Goal: Task Accomplishment & Management: Complete application form

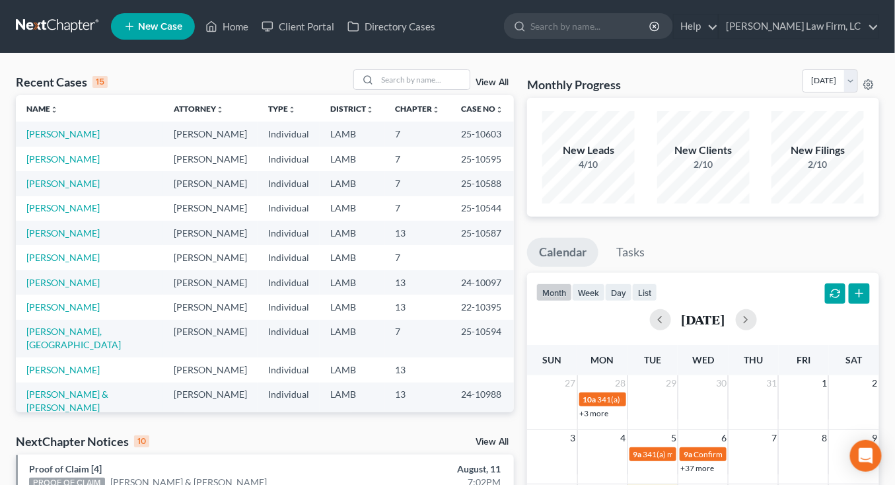
click at [58, 34] on link at bounding box center [58, 27] width 85 height 24
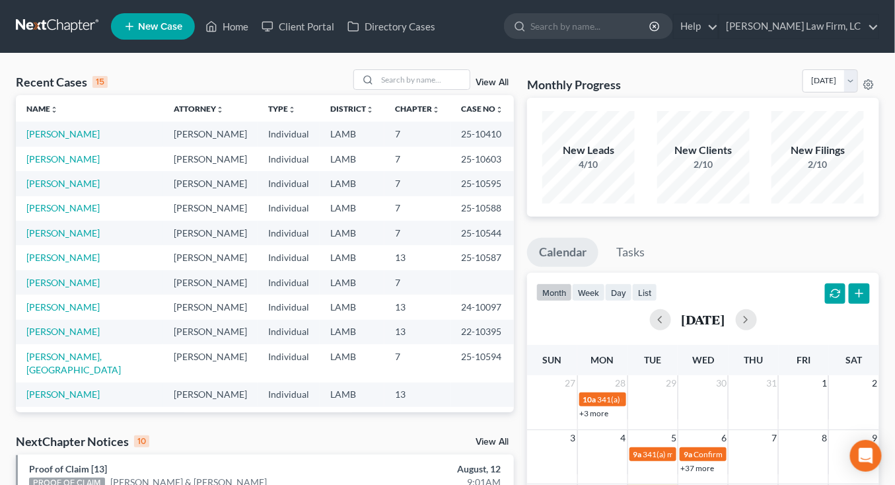
click at [331, 193] on td "LAMB" at bounding box center [352, 183] width 65 height 24
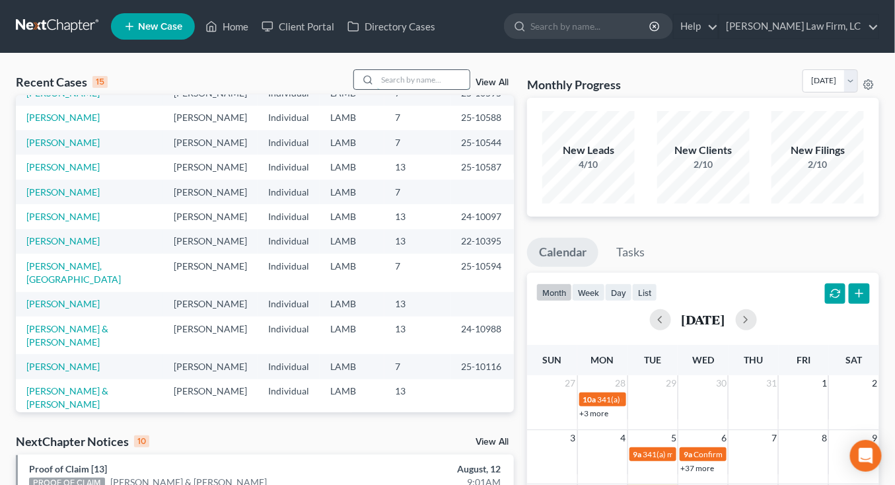
click at [441, 70] on input "search" at bounding box center [423, 79] width 93 height 19
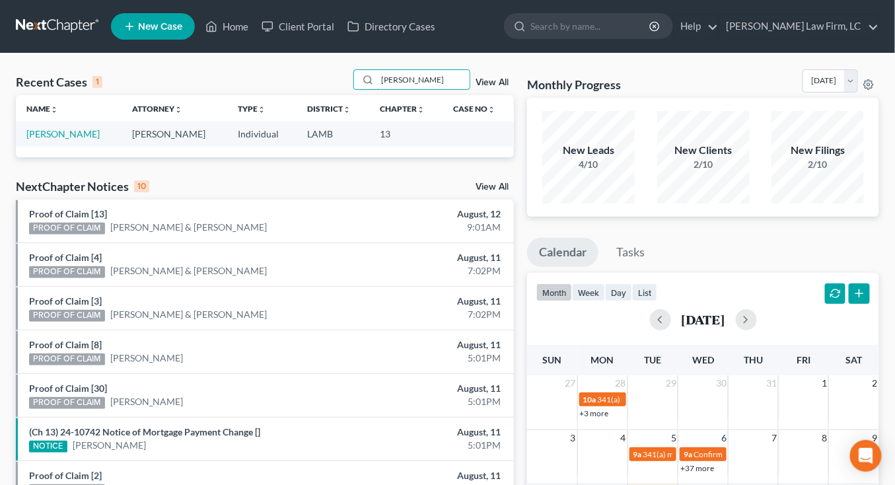
scroll to position [0, 0]
type input "gill"
drag, startPoint x: 58, startPoint y: 132, endPoint x: 123, endPoint y: 95, distance: 74.6
click at [58, 132] on link "[PERSON_NAME]" at bounding box center [62, 133] width 73 height 11
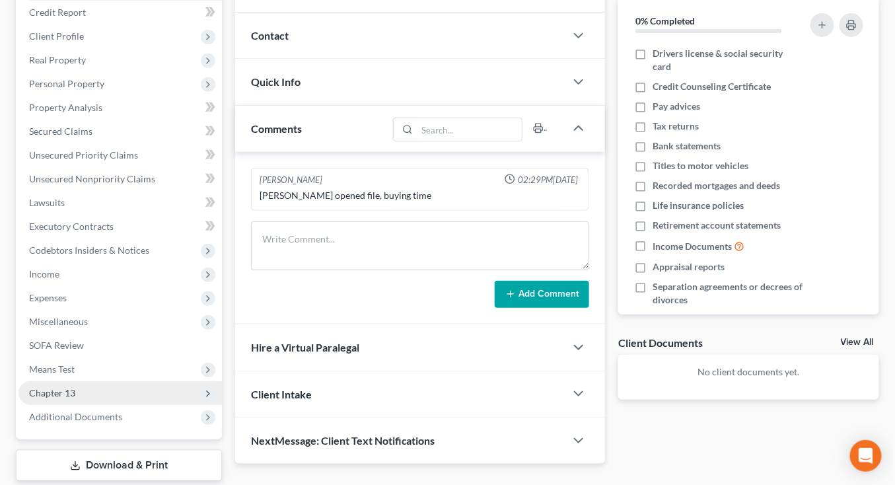
scroll to position [239, 0]
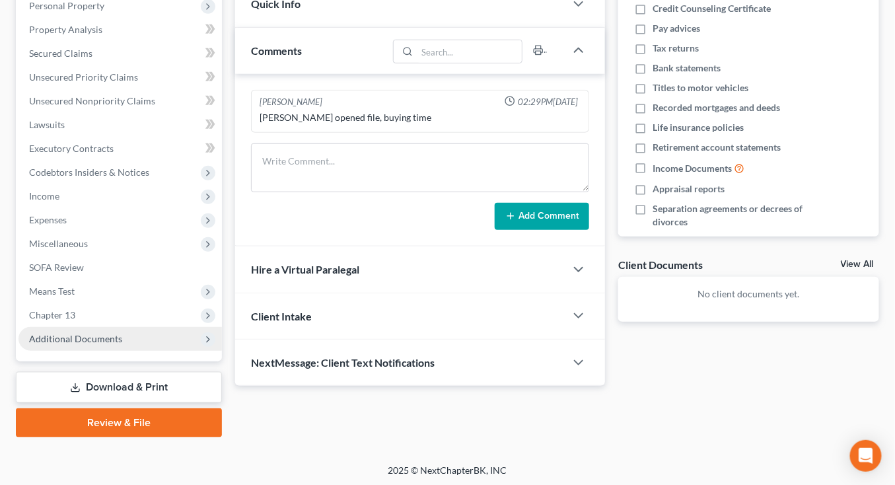
click at [121, 336] on span "Additional Documents" at bounding box center [121, 339] width 204 height 24
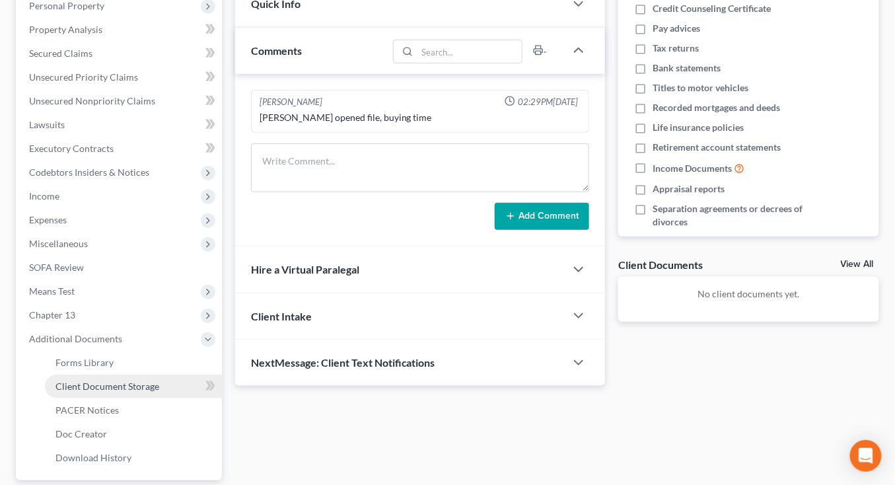
click at [110, 387] on span "Client Document Storage" at bounding box center [108, 386] width 104 height 11
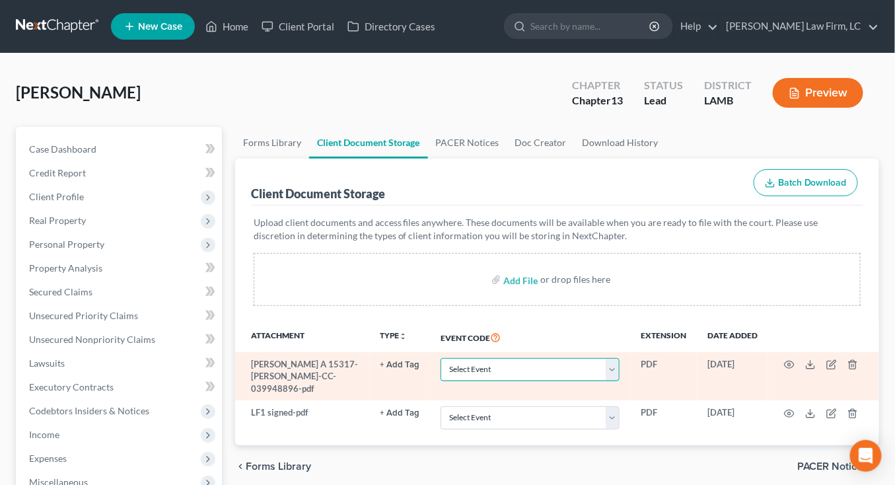
click at [566, 369] on select "Select Event 20 Largest Unsecured Creditors Amended List of Creditors Amended L…" at bounding box center [530, 369] width 179 height 23
select select "13"
click at [441, 358] on select "Select Event 20 Largest Unsecured Creditors Amended List of Creditors Amended L…" at bounding box center [530, 369] width 179 height 23
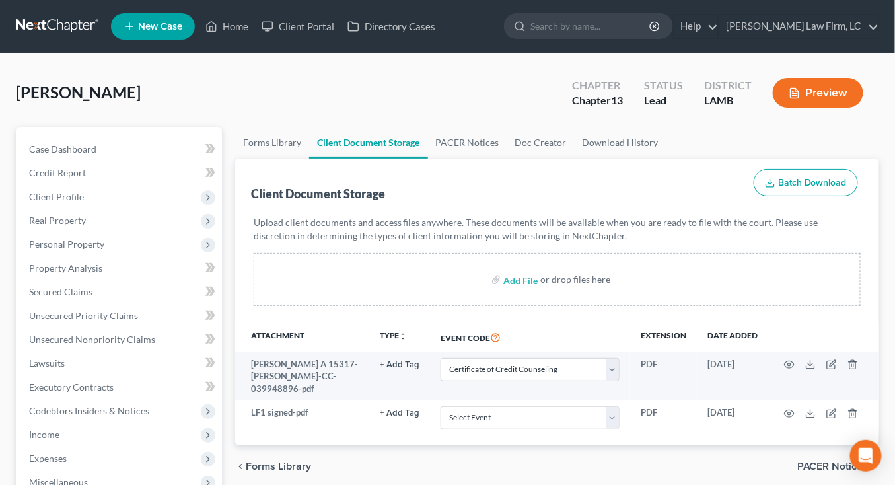
click at [572, 459] on div "chevron_left Forms Library PACER Notices chevron_right" at bounding box center [557, 466] width 644 height 42
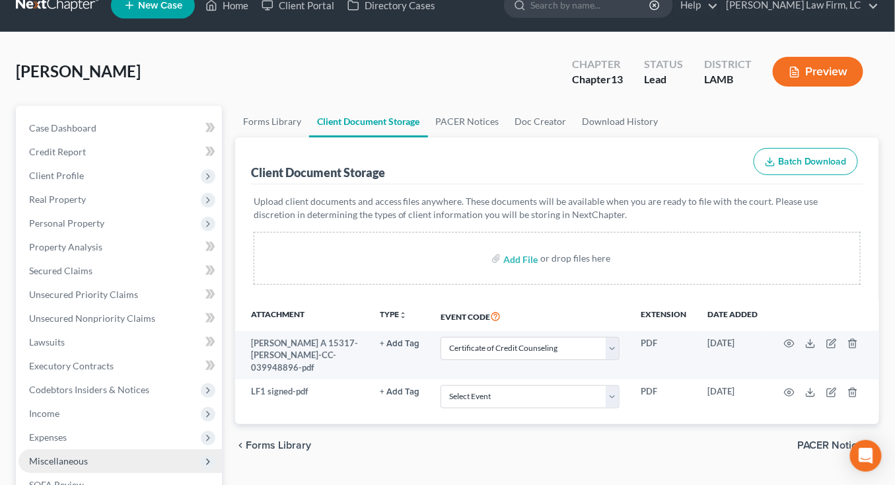
scroll to position [24, 0]
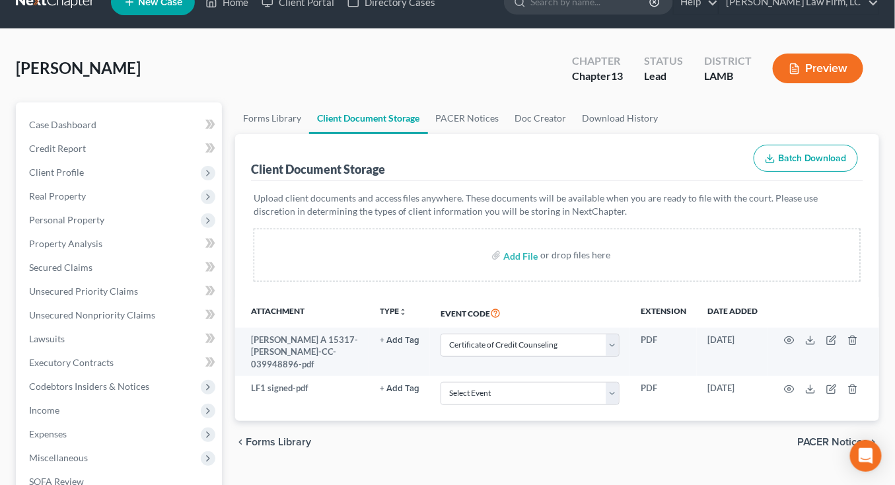
click at [252, 97] on div "Gill, Dustin Upgraded Chapter Chapter 13 Status Lead District LAMB Preview" at bounding box center [448, 73] width 864 height 57
click at [152, 264] on link "Secured Claims" at bounding box center [121, 268] width 204 height 24
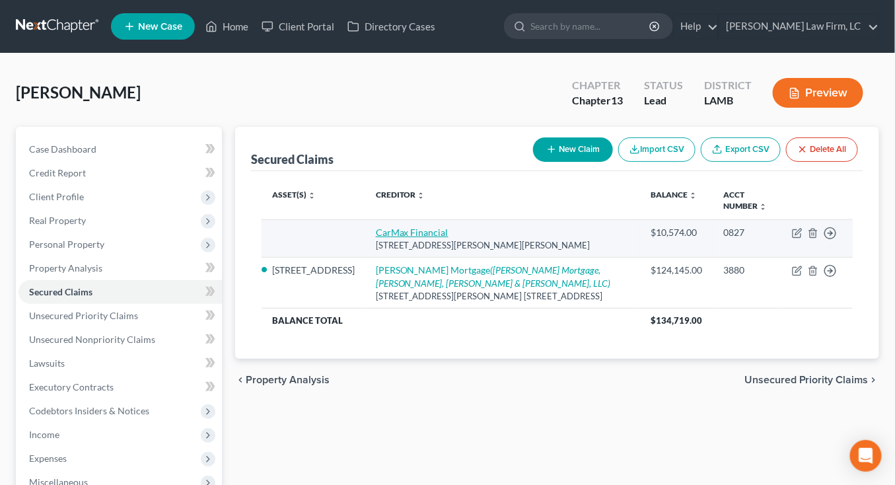
click link "CarMax Financial"
select select "10"
select select "0"
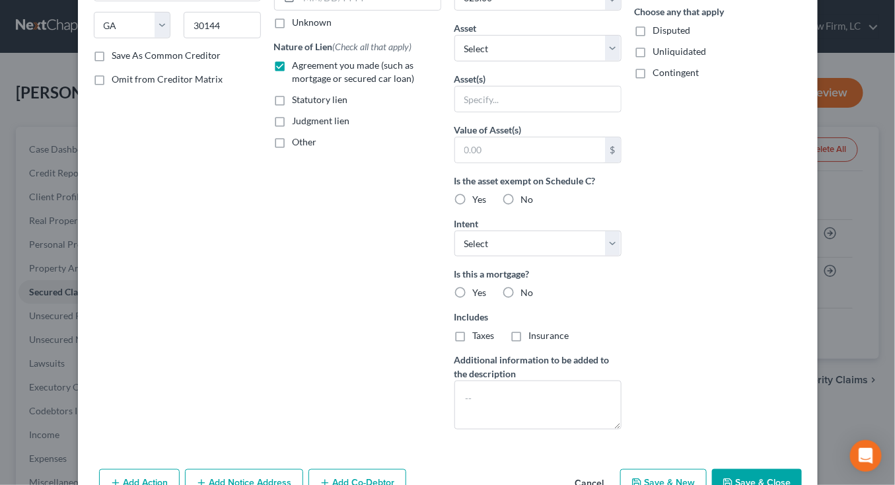
scroll to position [282, 0]
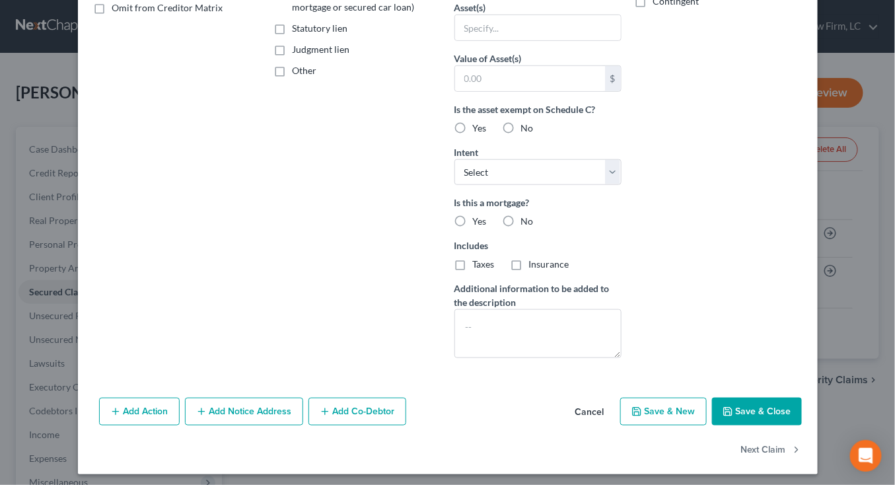
click button "Cancel"
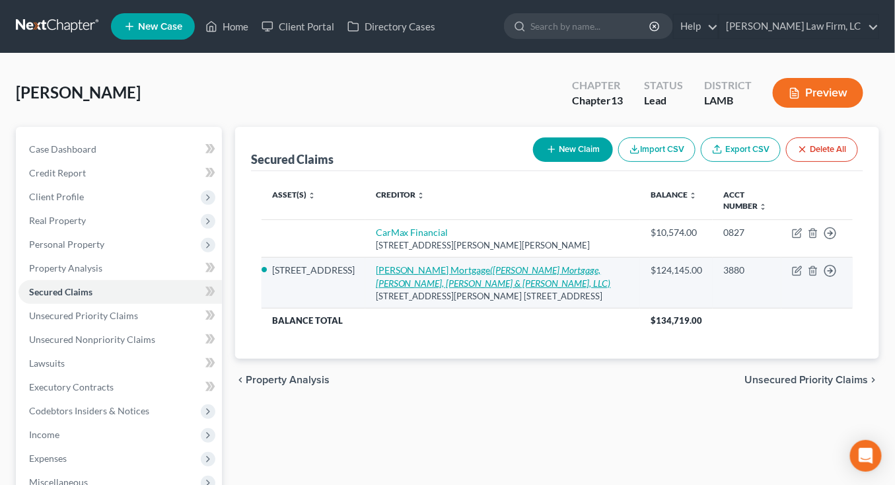
click icon "(Carrington Mortgage, Graham, Arceneaux & Allen, LLC)"
select select "4"
select select "2"
select select "0"
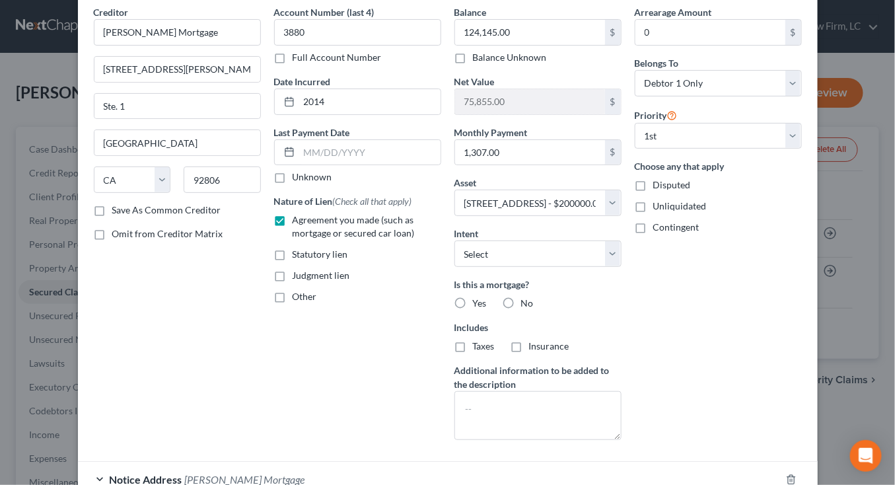
scroll to position [209, 0]
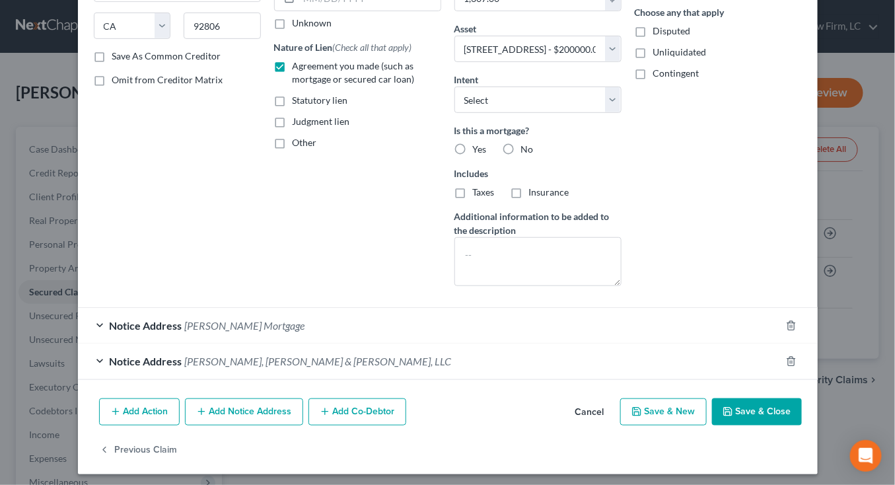
click button "Cancel"
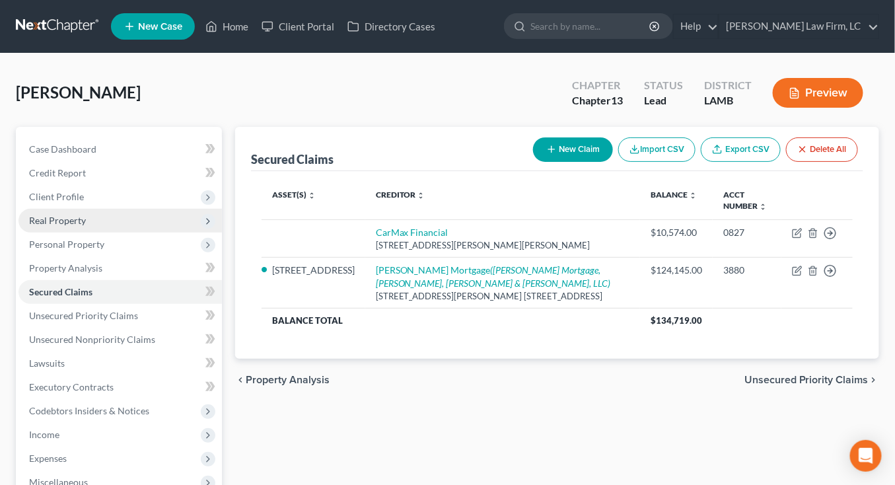
click span "Real Property"
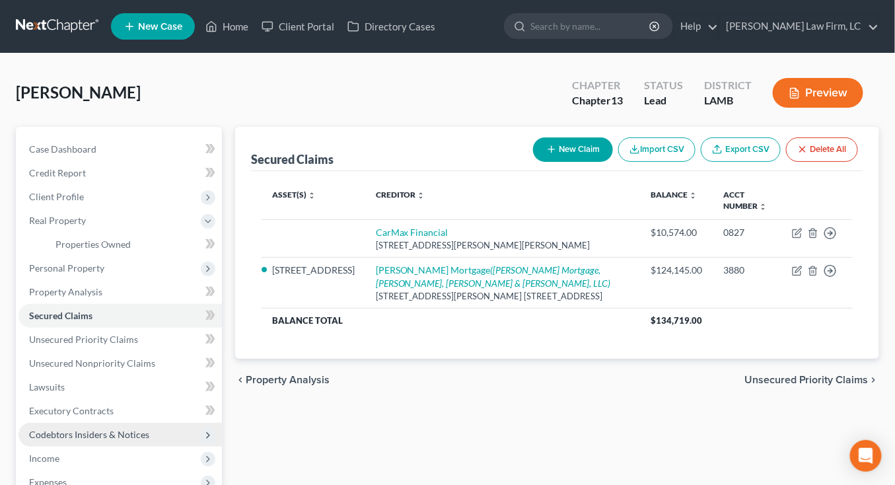
scroll to position [13, 0]
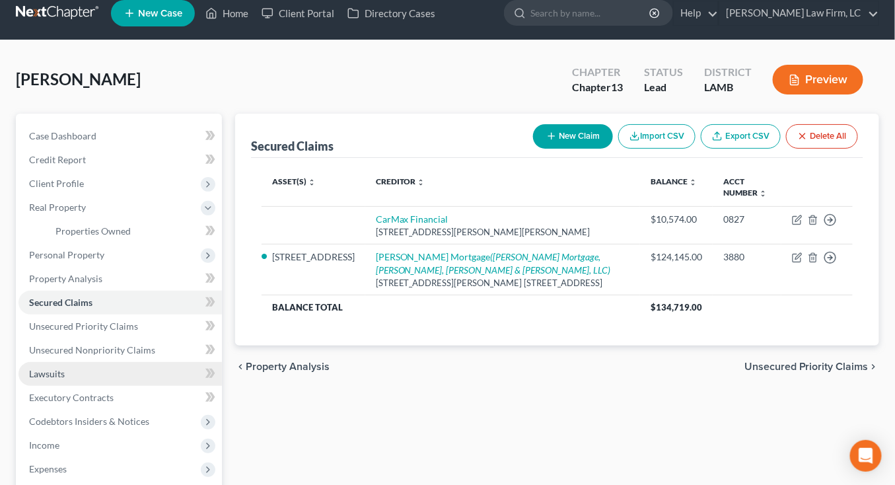
click link "Lawsuits"
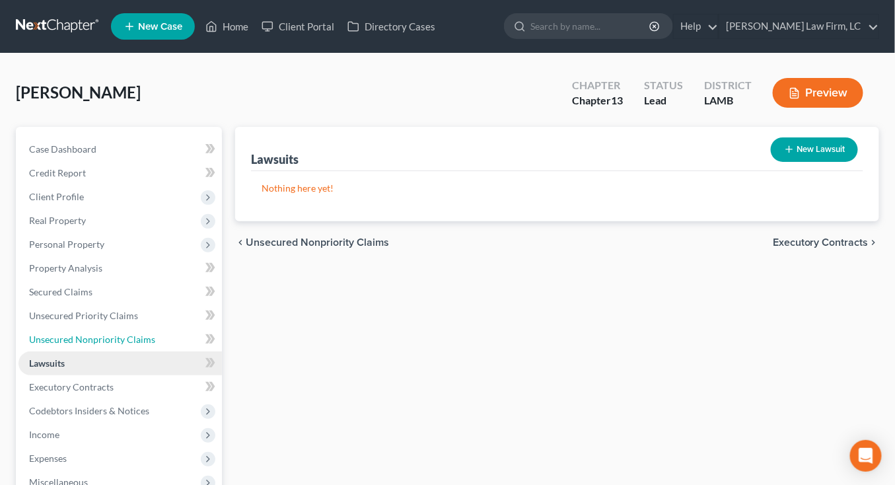
click ul "Case Dashboard Payments Invoices Payments Payments Credit Report Client Profile"
click link
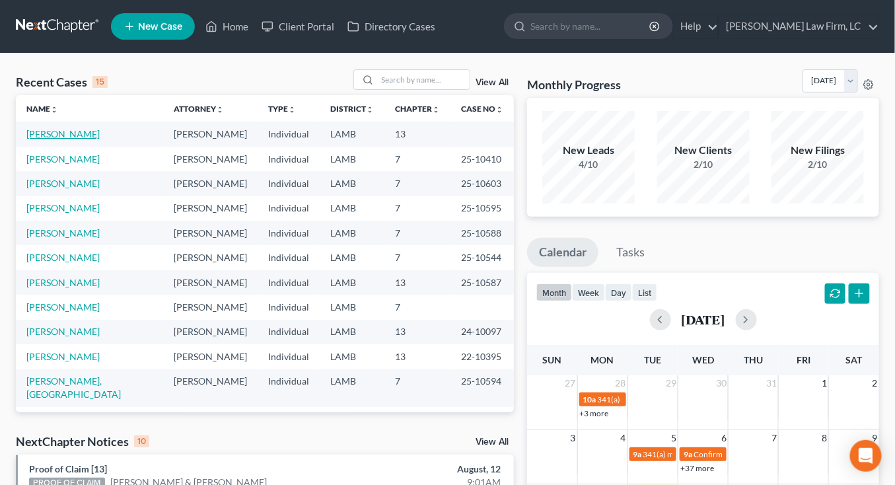
click at [56, 128] on link "[PERSON_NAME]" at bounding box center [62, 133] width 73 height 11
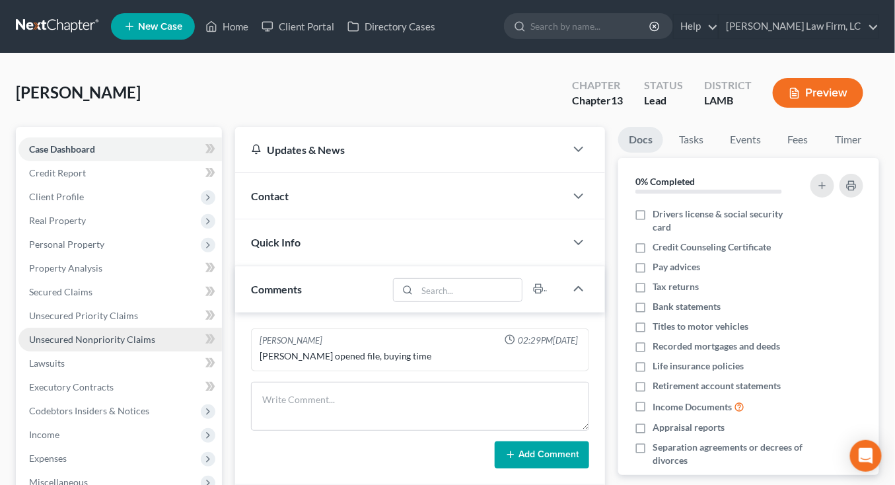
click at [102, 333] on link "Unsecured Nonpriority Claims" at bounding box center [121, 340] width 204 height 24
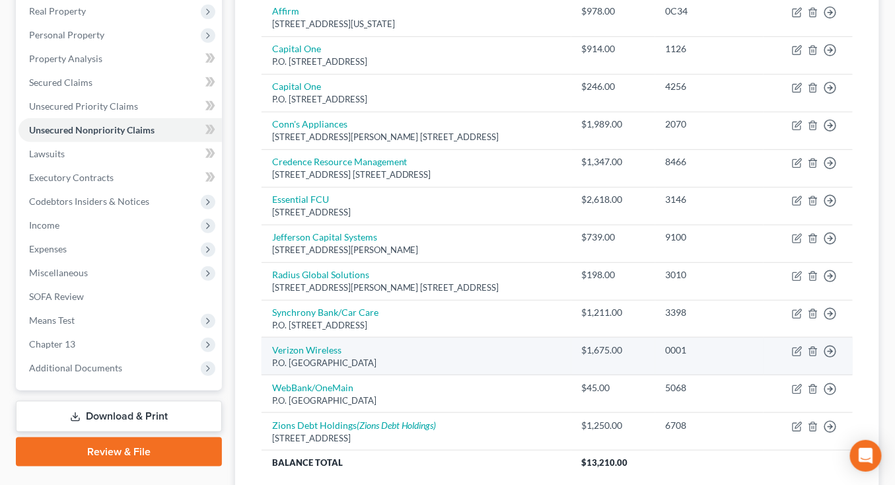
scroll to position [219, 0]
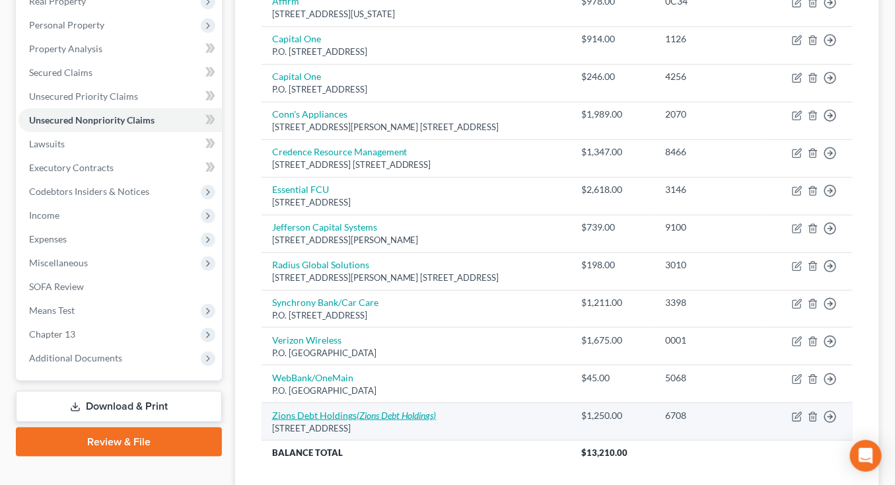
click at [398, 410] on icon "(Zions Debt Holdings)" at bounding box center [397, 415] width 80 height 11
select select "46"
select select "1"
select select "0"
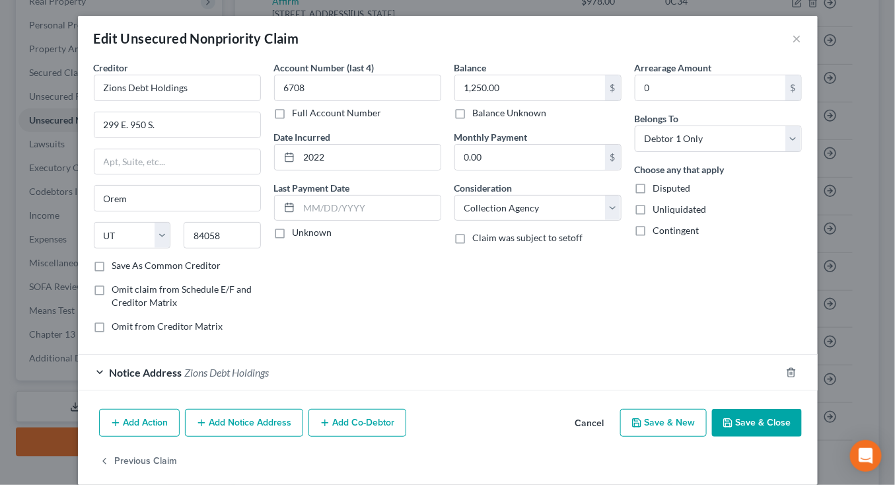
click at [366, 369] on div "Notice Address Zions Debt Holdings" at bounding box center [429, 372] width 703 height 35
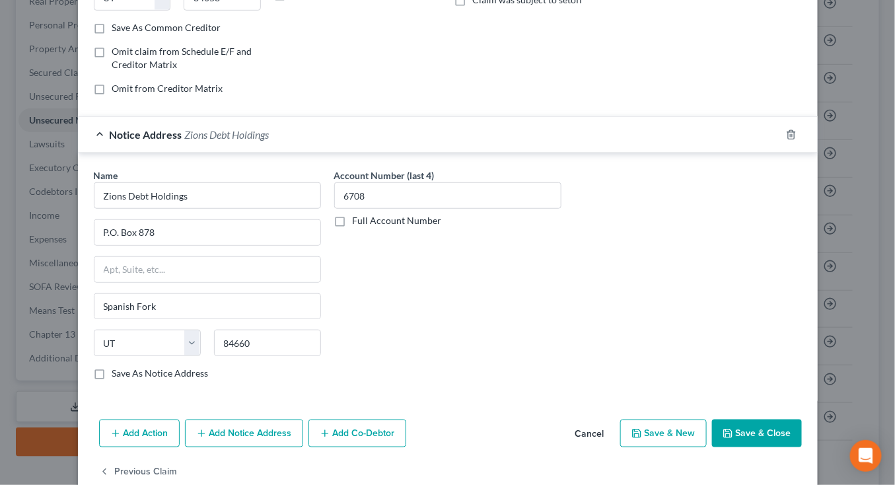
scroll to position [241, 0]
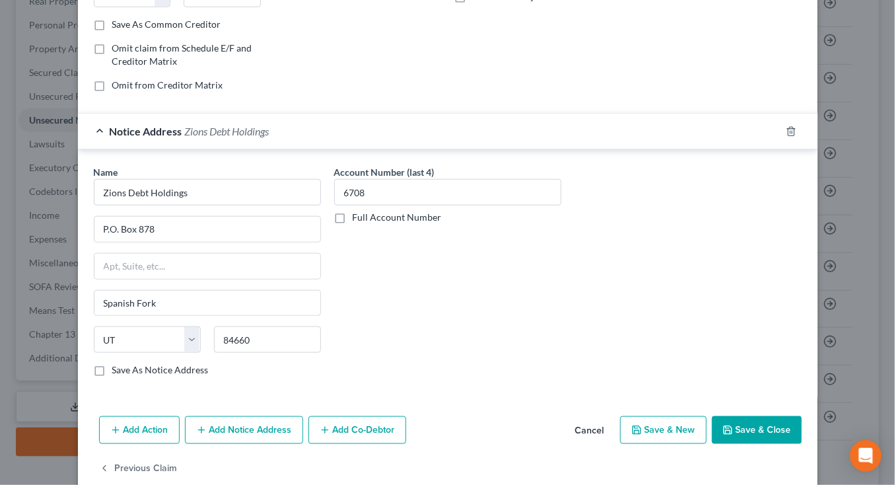
click at [602, 422] on button "Cancel" at bounding box center [590, 431] width 50 height 26
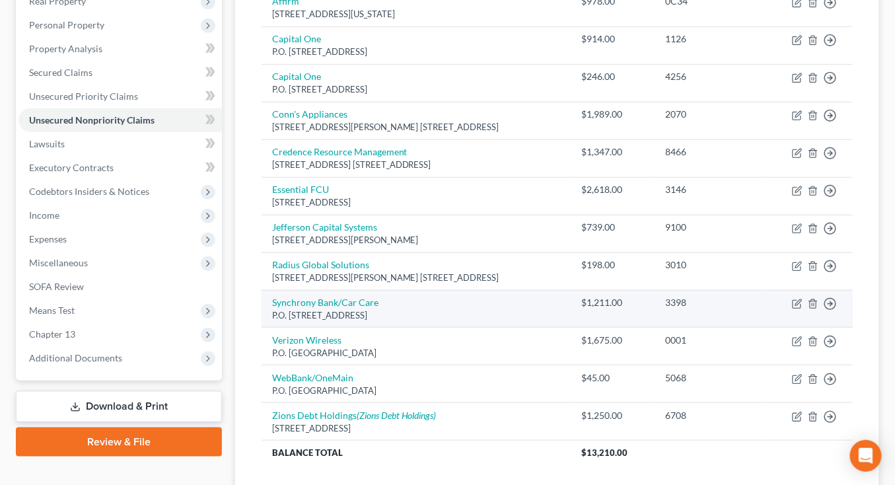
click at [334, 290] on td "Synchrony Bank/Car Care P.O. Box 71757, Philadelphia, PA 19176" at bounding box center [417, 309] width 310 height 38
click at [332, 297] on link "Synchrony Bank/Car Care" at bounding box center [325, 302] width 106 height 11
select select "39"
select select "1"
select select "0"
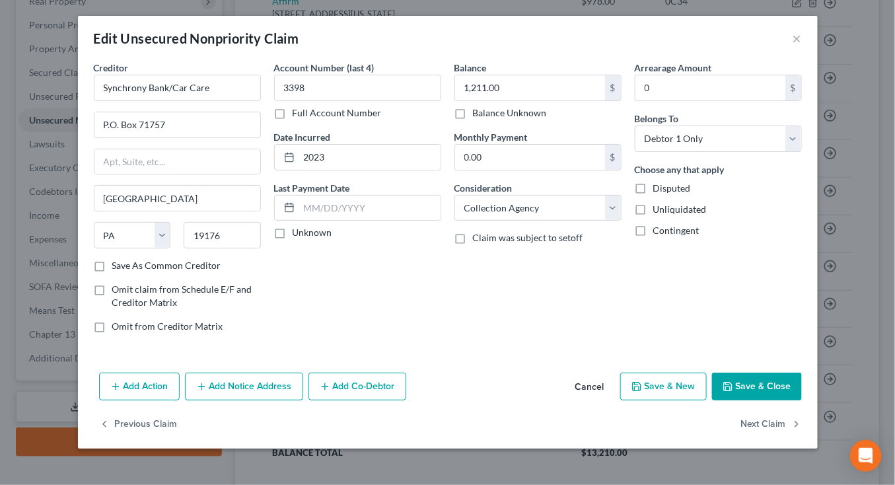
drag, startPoint x: 279, startPoint y: 356, endPoint x: 275, endPoint y: 362, distance: 7.7
click at [277, 357] on div "Creditor * Synchrony Bank/Car Care P.O. Box 71757 Philadelphia State AL AK AR A…" at bounding box center [448, 214] width 740 height 307
drag, startPoint x: 274, startPoint y: 363, endPoint x: 268, endPoint y: 381, distance: 18.2
click at [273, 364] on div "Creditor * Synchrony Bank/Car Care P.O. Box 71757 Philadelphia State AL AK AR A…" at bounding box center [448, 214] width 740 height 307
click at [268, 383] on button "Add Notice Address" at bounding box center [244, 387] width 118 height 28
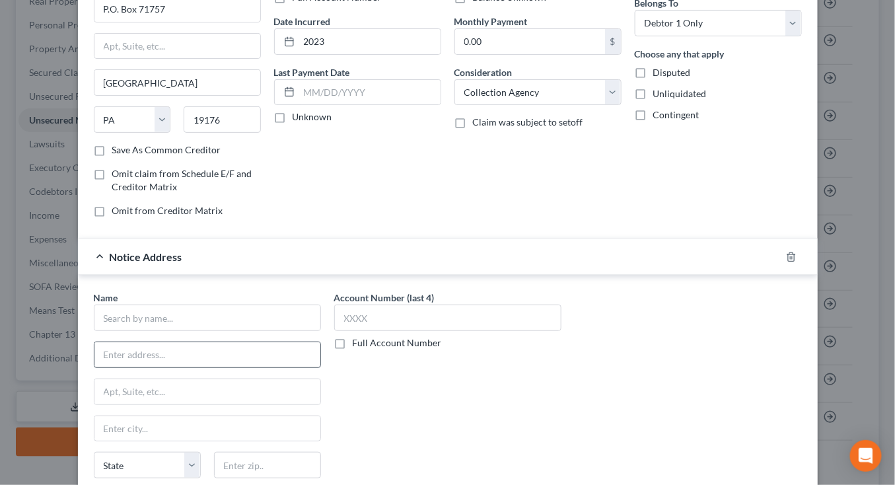
scroll to position [135, 0]
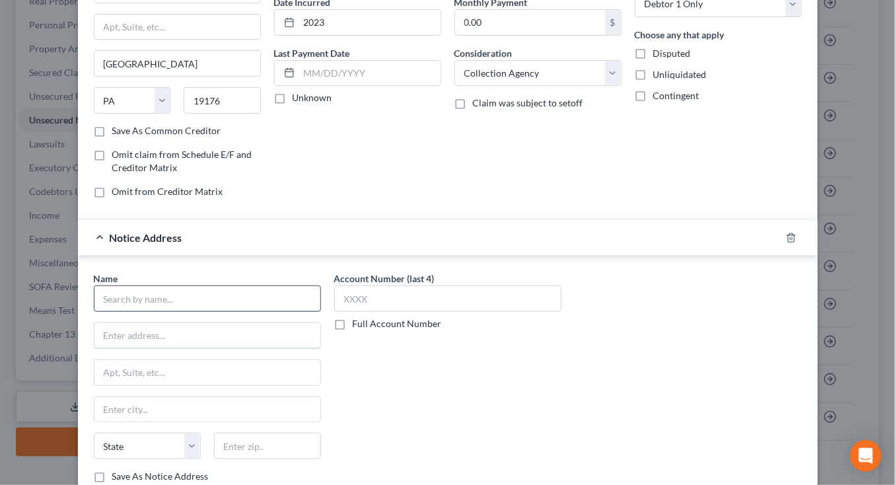
drag, startPoint x: 223, startPoint y: 323, endPoint x: 226, endPoint y: 305, distance: 17.5
click at [222, 323] on input "text" at bounding box center [208, 335] width 226 height 25
click at [230, 285] on input "text" at bounding box center [207, 298] width 227 height 26
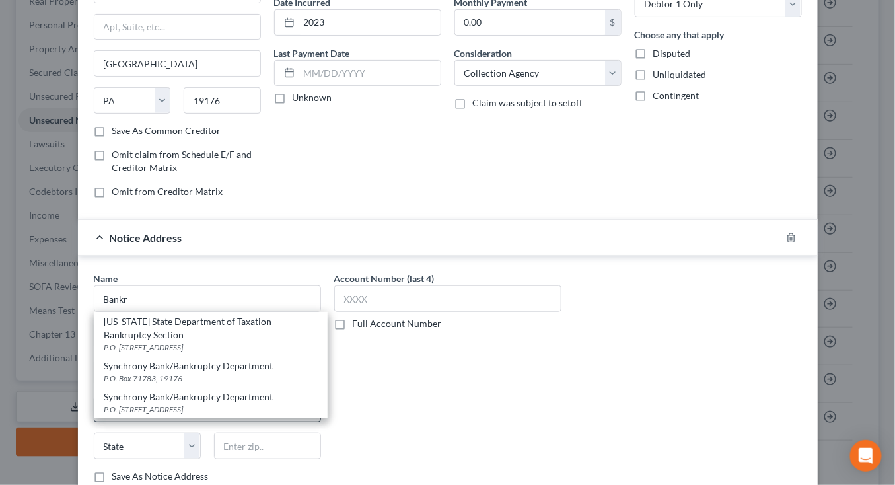
click at [220, 404] on div "P.O. Box 71783, Philadelphia, PA 19176" at bounding box center [210, 409] width 213 height 11
type input "Synchrony Bank/Bankruptcy Department"
type input "P.O. Box 71783"
type input "Philadelphia"
select select "39"
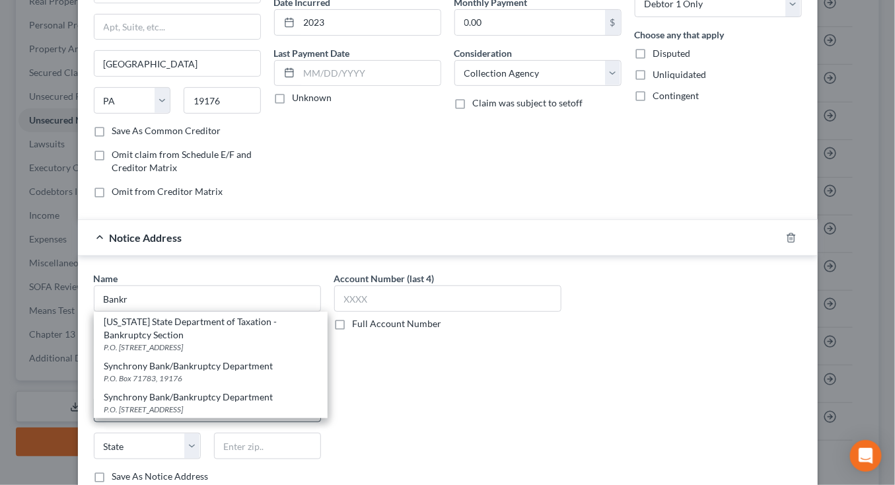
type input "19176"
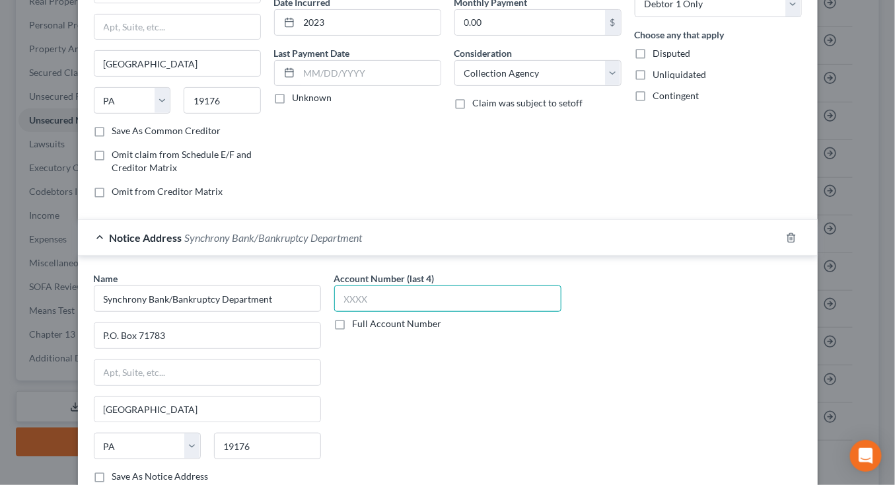
click at [441, 287] on input "text" at bounding box center [447, 298] width 227 height 26
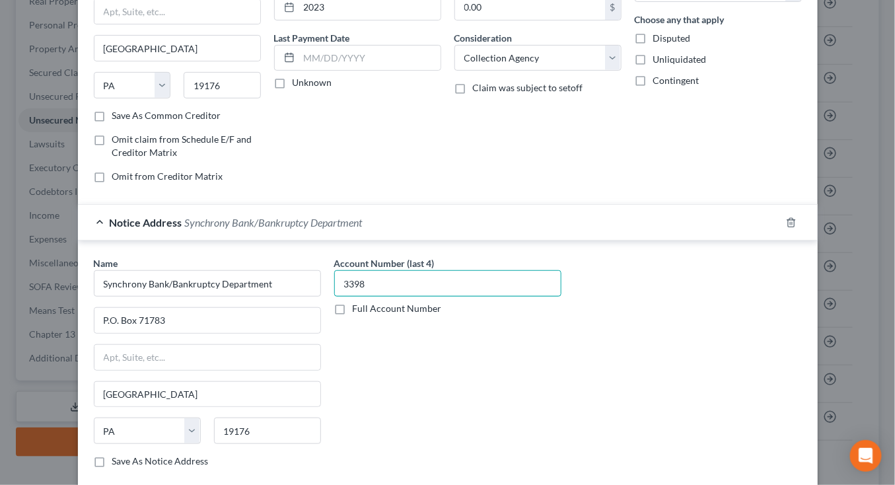
scroll to position [258, 0]
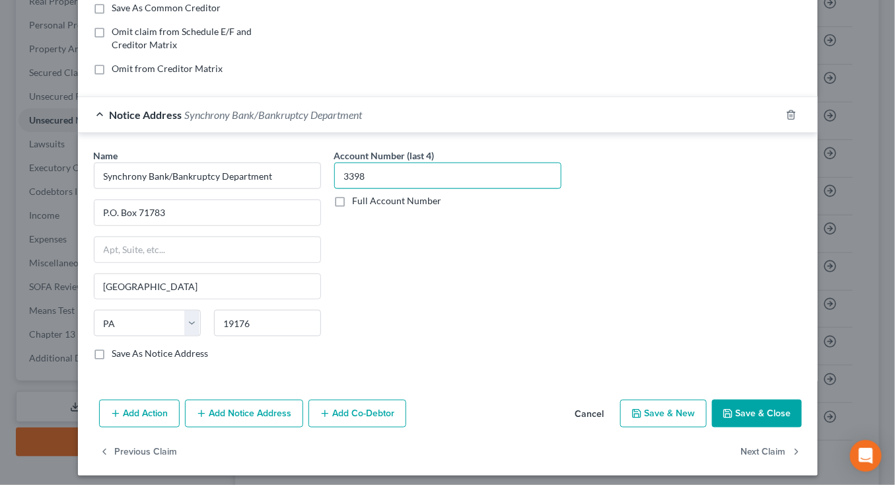
type input "3398"
drag, startPoint x: 792, startPoint y: 404, endPoint x: 800, endPoint y: 388, distance: 18.3
click at [792, 404] on button "Save & Close" at bounding box center [757, 414] width 90 height 28
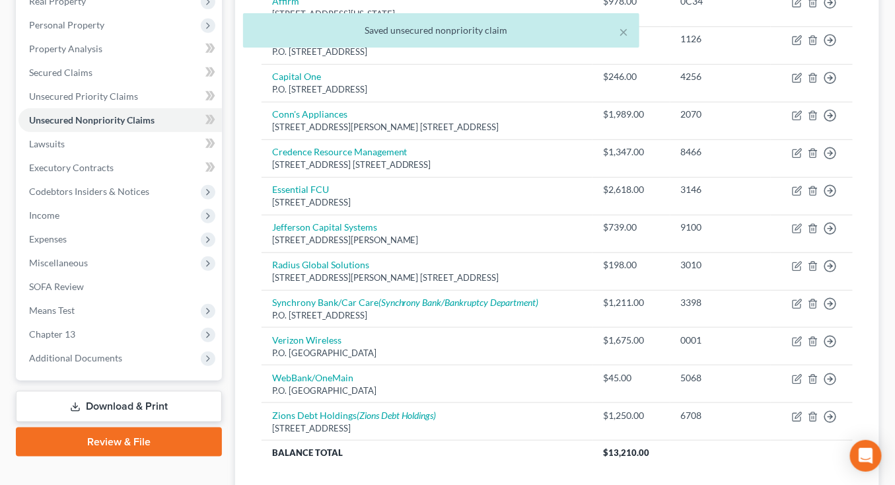
scroll to position [0, 0]
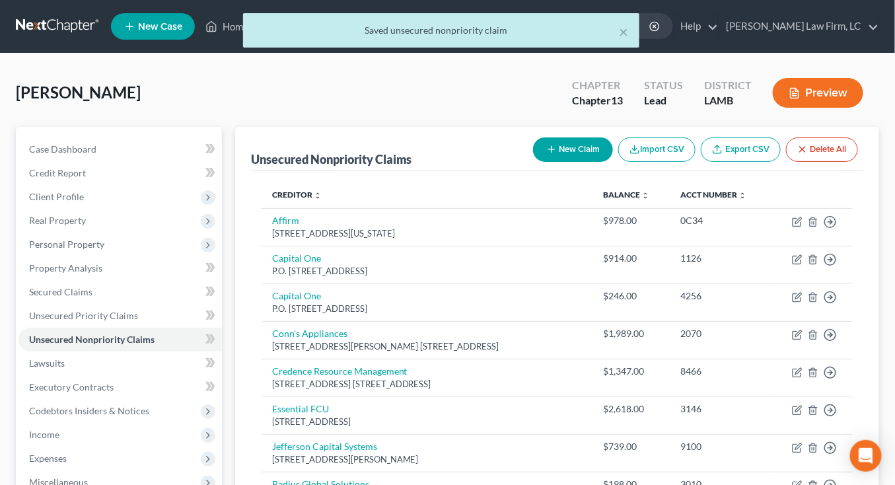
click at [816, 104] on button "Preview" at bounding box center [818, 93] width 91 height 30
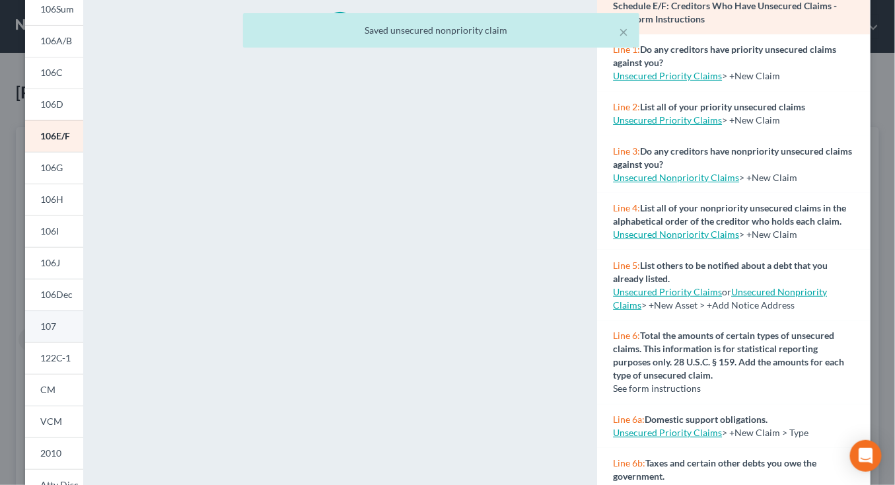
scroll to position [117, 0]
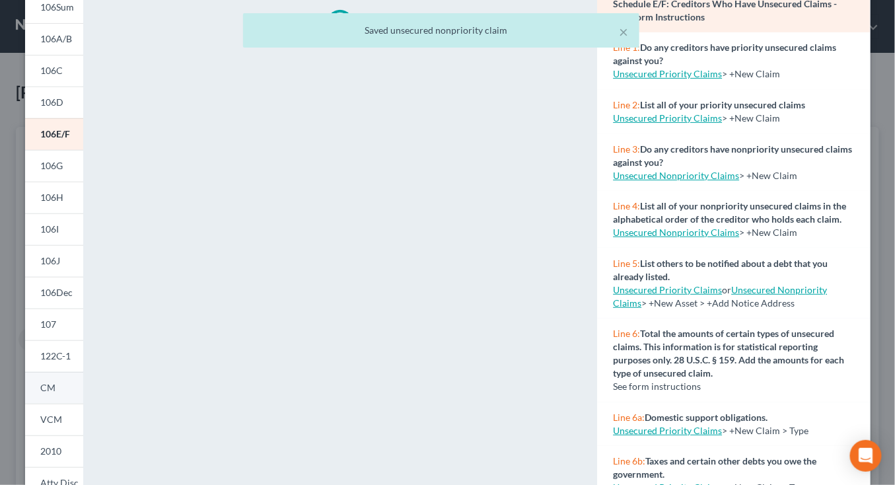
drag, startPoint x: 54, startPoint y: 334, endPoint x: 54, endPoint y: 391, distance: 56.8
click at [53, 334] on link "107" at bounding box center [54, 325] width 58 height 32
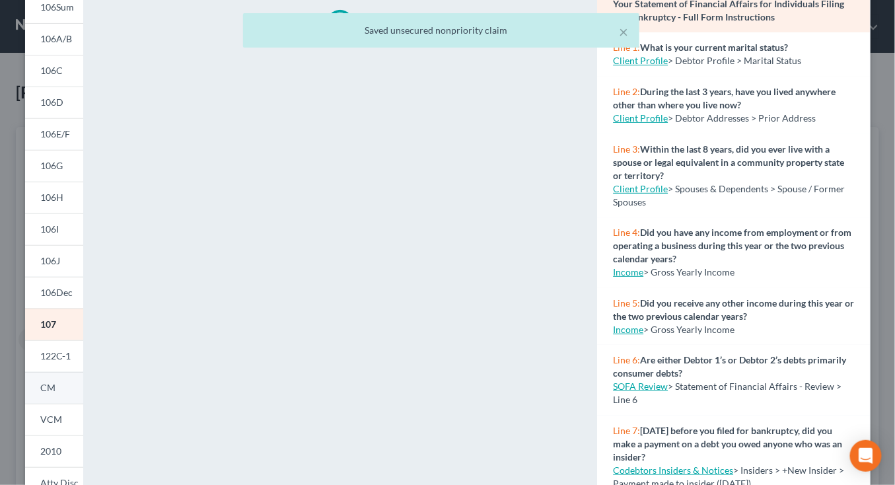
click at [54, 389] on span "CM" at bounding box center [48, 387] width 15 height 11
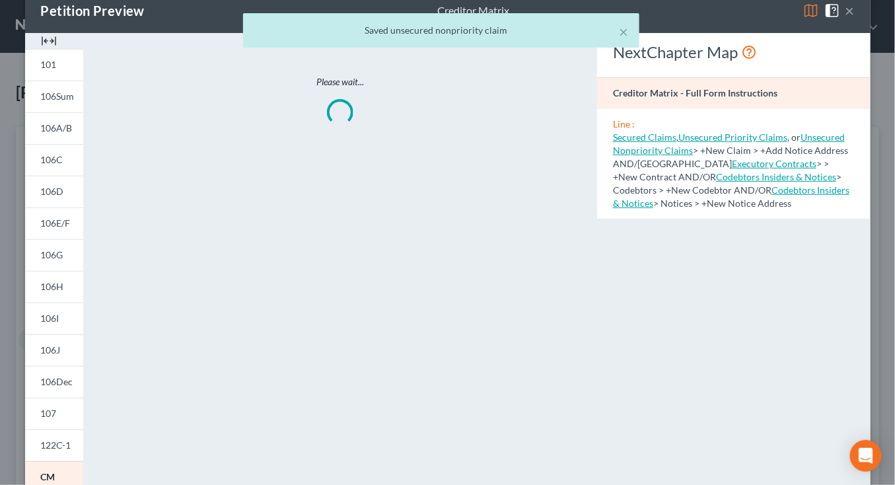
scroll to position [0, 0]
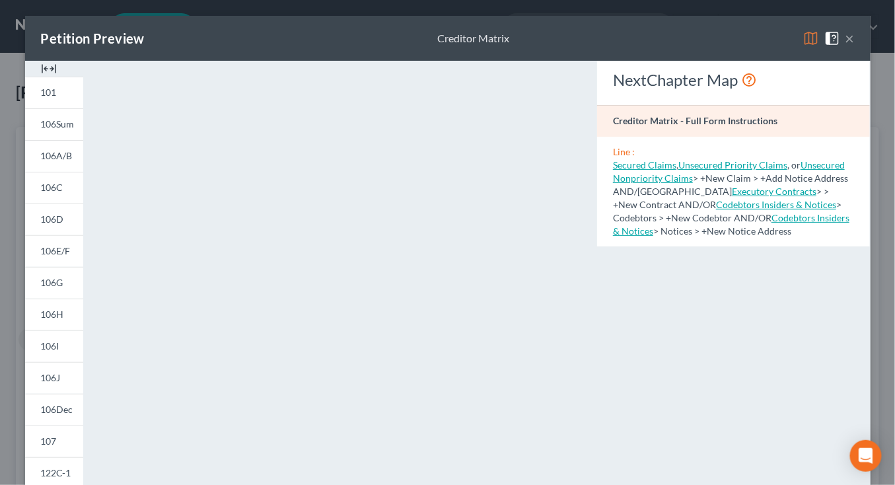
click at [539, 12] on div "Petition Preview Creditor Matrix × 101 106Sum 106A/B 106C 106D 106E/F 106G 106H…" at bounding box center [447, 242] width 895 height 485
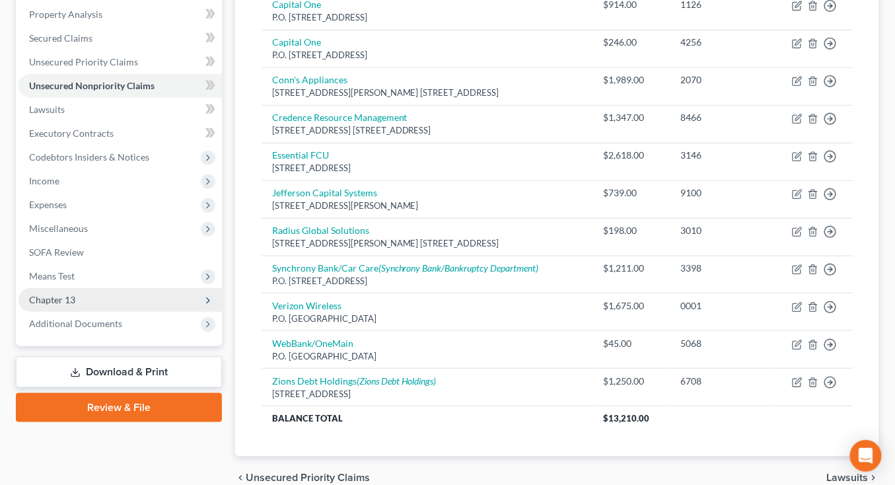
scroll to position [313, 0]
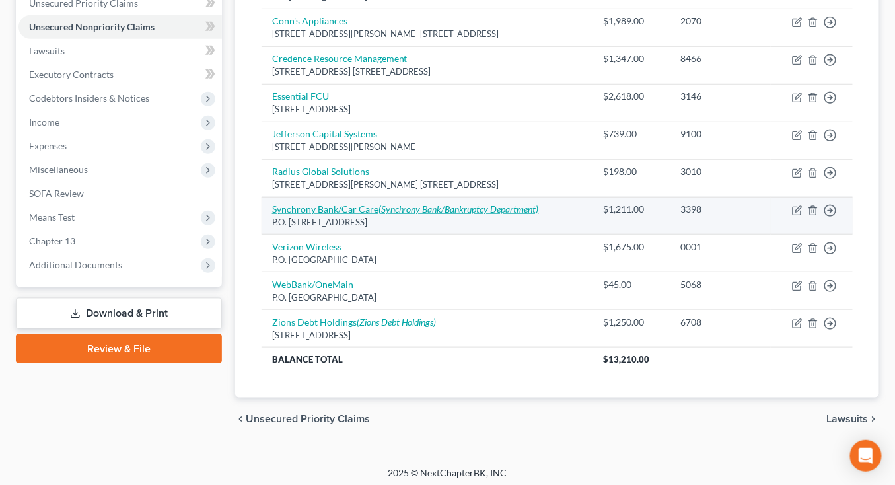
click at [323, 204] on link "Synchrony Bank/Car Care (Synchrony Bank/Bankruptcy Department)" at bounding box center [405, 209] width 267 height 11
select select "39"
select select "1"
select select "0"
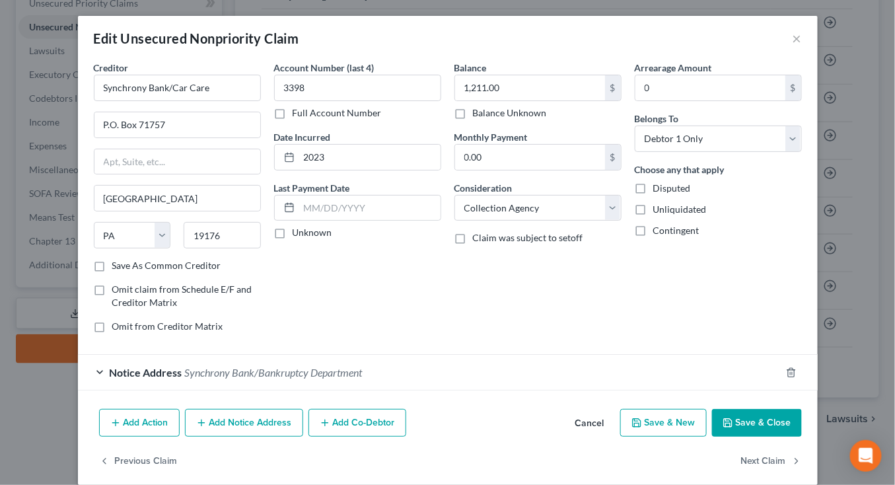
click at [288, 373] on span "Synchrony Bank/Bankruptcy Department" at bounding box center [274, 372] width 178 height 13
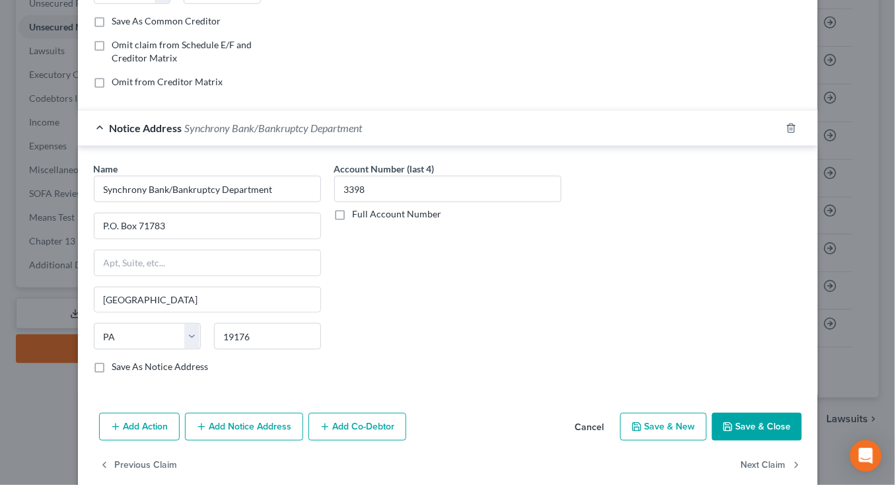
scroll to position [245, 0]
click at [595, 422] on button "Cancel" at bounding box center [590, 427] width 50 height 26
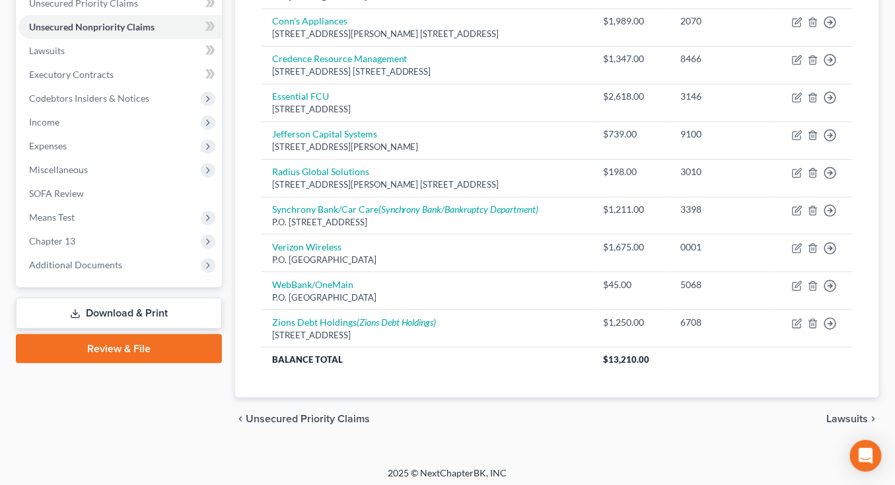
scroll to position [0, 0]
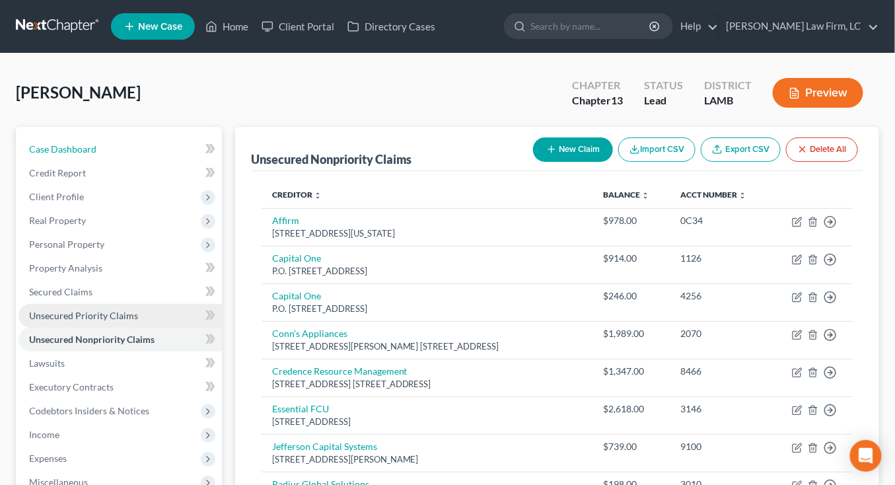
click at [92, 149] on span "Case Dashboard" at bounding box center [62, 148] width 67 height 11
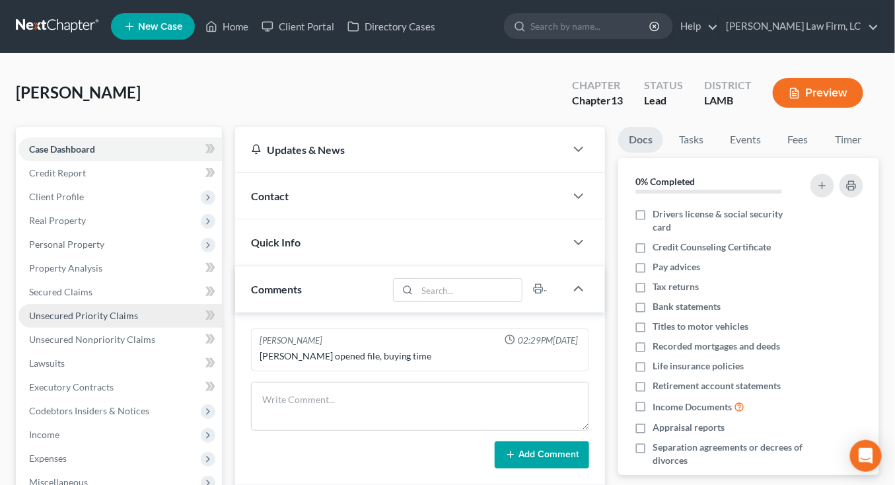
click at [114, 304] on link "Unsecured Priority Claims" at bounding box center [121, 316] width 204 height 24
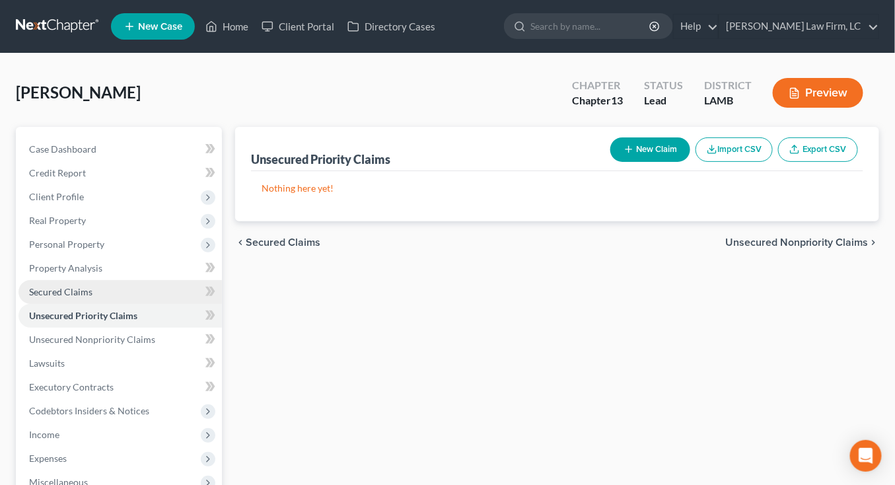
click at [114, 299] on link "Secured Claims" at bounding box center [121, 292] width 204 height 24
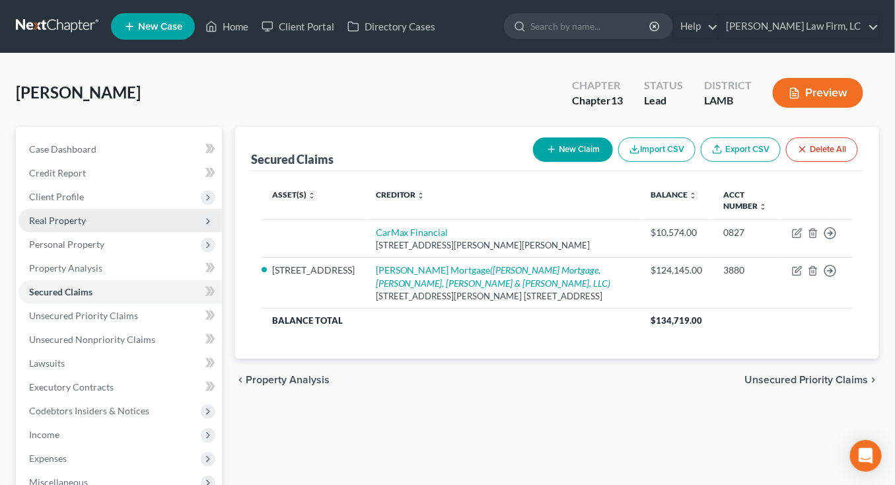
click at [68, 215] on span "Real Property" at bounding box center [57, 220] width 57 height 11
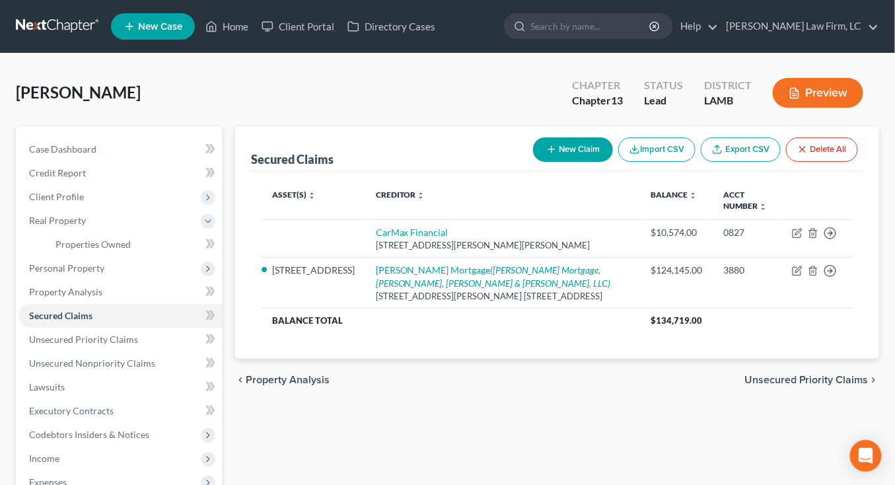
click at [63, 135] on div "Case Dashboard Payments Invoices Payments Payments Credit Report Client Profile…" at bounding box center [119, 375] width 206 height 497
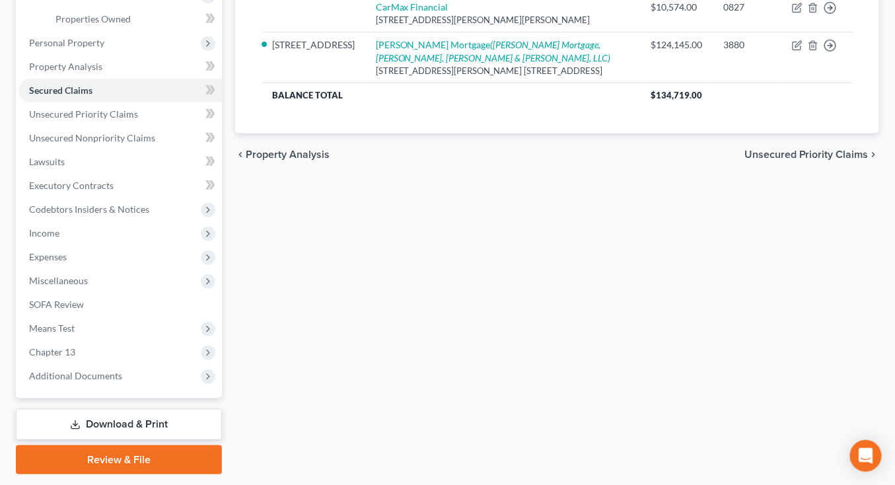
scroll to position [262, 0]
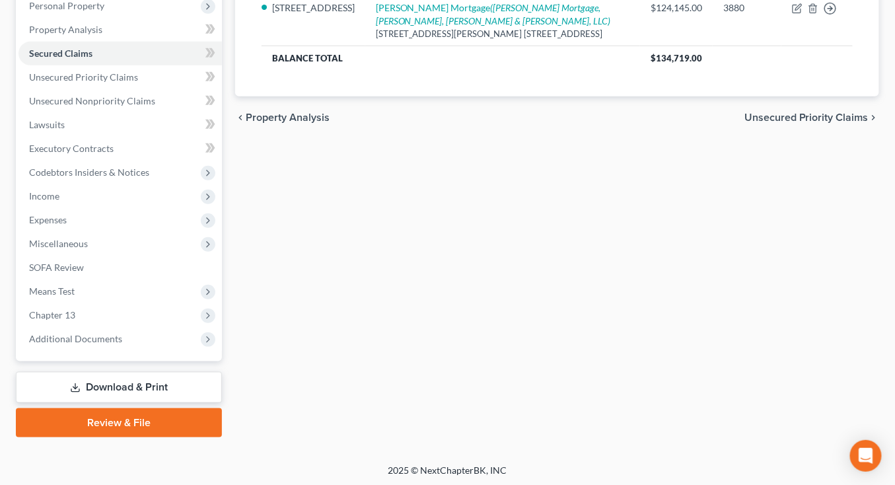
click at [92, 355] on div "Case Dashboard Payments Invoices Payments Payments Credit Report Client Profile…" at bounding box center [119, 113] width 206 height 497
click at [119, 410] on link "Review & File" at bounding box center [119, 422] width 206 height 29
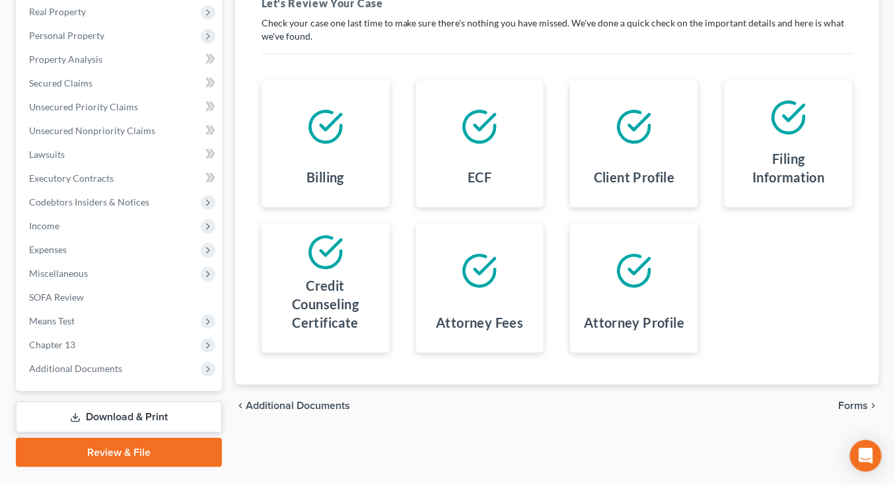
scroll to position [239, 0]
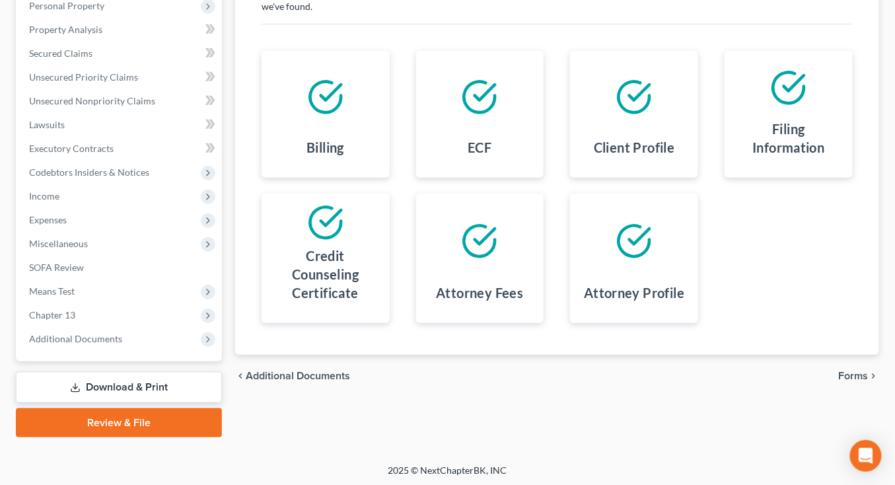
click at [98, 422] on link "Review & File" at bounding box center [119, 422] width 206 height 29
click at [138, 422] on link "Review & File" at bounding box center [119, 422] width 206 height 29
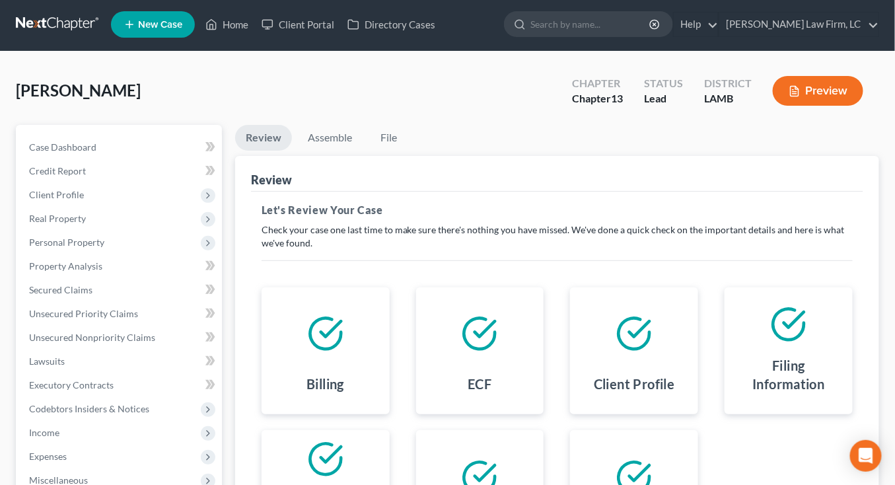
scroll to position [0, 0]
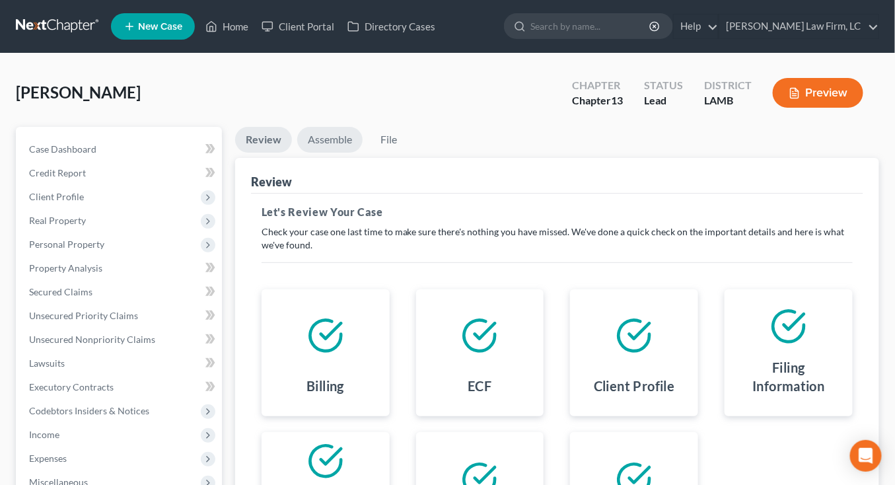
drag, startPoint x: 311, startPoint y: 161, endPoint x: 319, endPoint y: 145, distance: 17.7
click at [317, 151] on div "Review Assemble File Review This court does not allow electronic filing for cas…" at bounding box center [557, 360] width 644 height 467
click at [323, 137] on link "Assemble" at bounding box center [329, 140] width 65 height 26
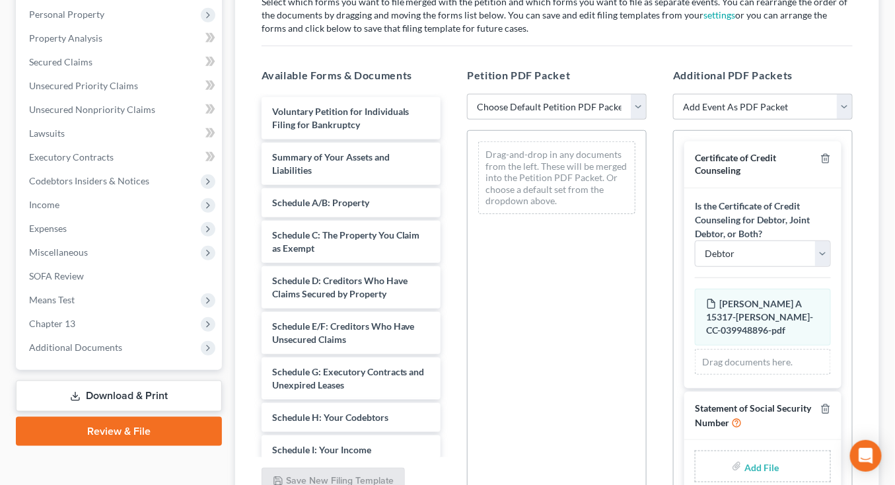
scroll to position [256, 0]
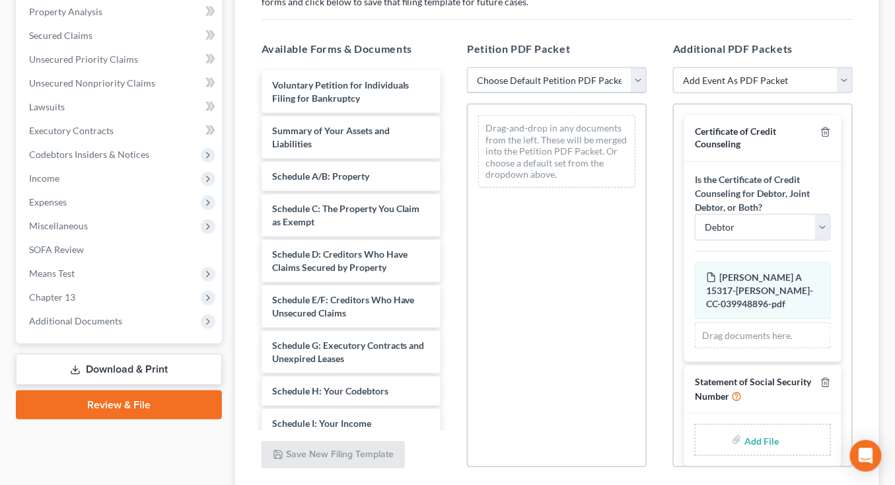
click at [603, 67] on select "Choose Default Petition PDF Packet Emergency Filing (Voluntary Petition and Cre…" at bounding box center [557, 80] width 180 height 26
select select "0"
click at [467, 67] on select "Choose Default Petition PDF Packet Emergency Filing (Voluntary Petition and Cre…" at bounding box center [557, 80] width 180 height 26
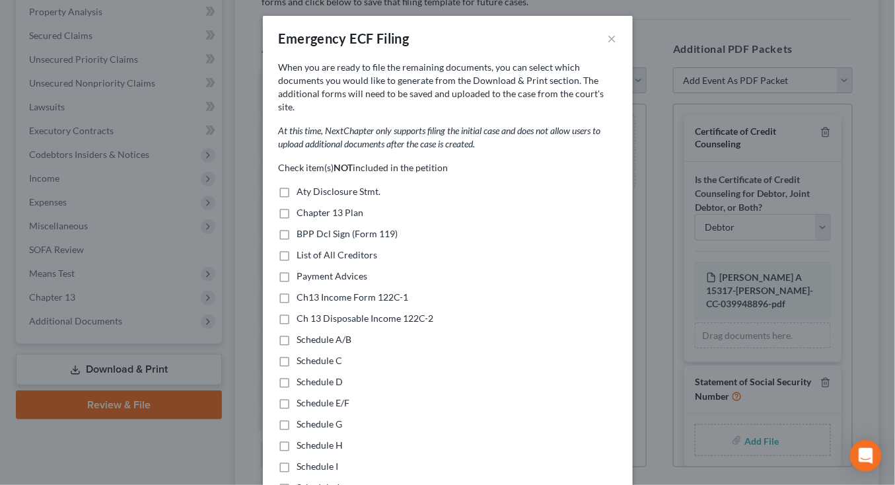
click at [329, 186] on span "Aty Disclosure Stmt." at bounding box center [339, 191] width 84 height 11
click at [311, 185] on input "Aty Disclosure Stmt." at bounding box center [307, 189] width 9 height 9
checkbox input "true"
click at [337, 207] on span "Chapter 13 Plan" at bounding box center [330, 212] width 67 height 11
click at [311, 206] on input "Chapter 13 Plan" at bounding box center [307, 210] width 9 height 9
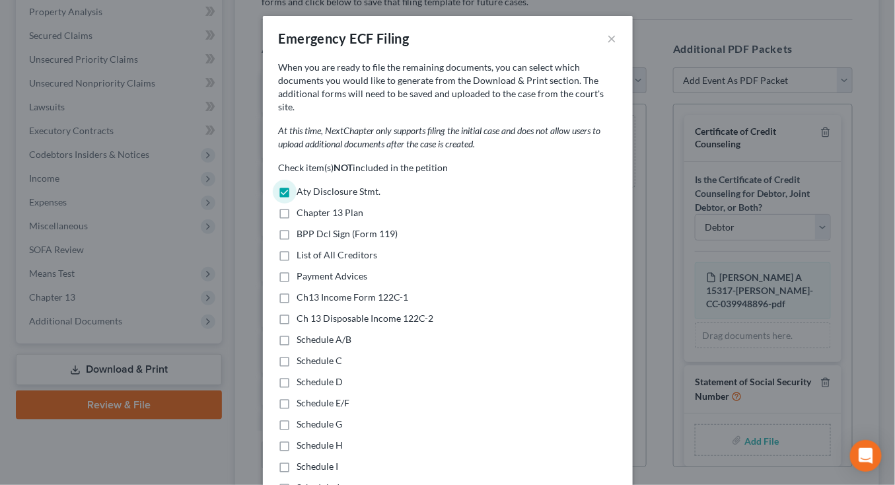
checkbox input "true"
click at [343, 270] on span "Payment Advices" at bounding box center [332, 275] width 71 height 11
click at [360, 291] on span "Ch13 Income Form 122C-1" at bounding box center [353, 296] width 112 height 11
click at [311, 291] on input "Ch13 Income Form 122C-1" at bounding box center [307, 295] width 9 height 9
checkbox input "true"
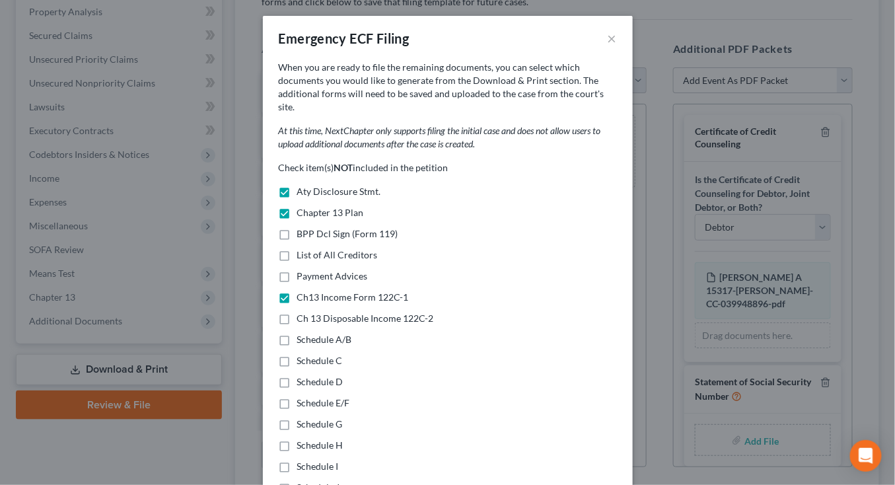
click at [339, 270] on span "Payment Advices" at bounding box center [332, 275] width 71 height 11
click at [311, 270] on input "Payment Advices" at bounding box center [307, 274] width 9 height 9
checkbox input "true"
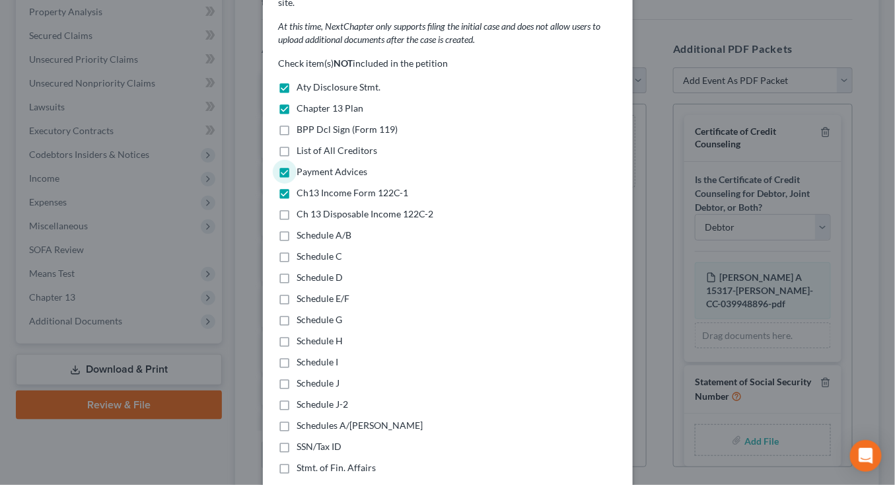
scroll to position [124, 0]
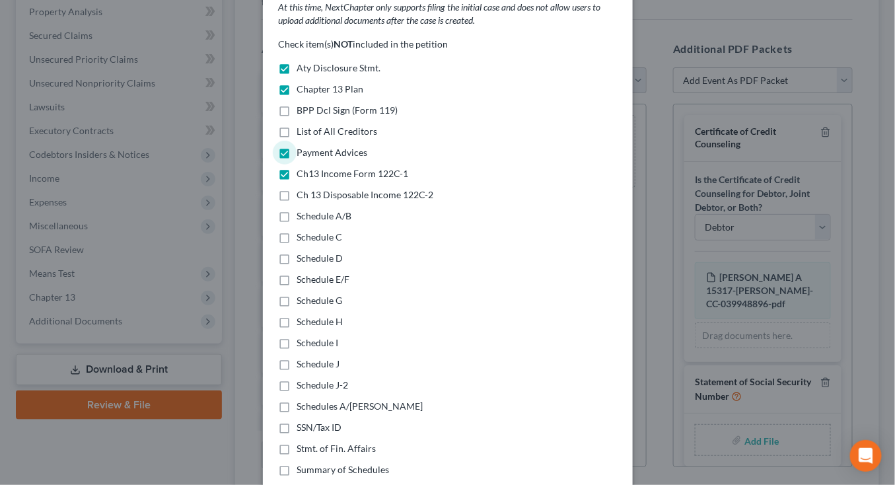
click at [354, 400] on span "Schedules A/B-J" at bounding box center [360, 405] width 126 height 11
click at [311, 400] on input "Schedules A/B-J" at bounding box center [307, 404] width 9 height 9
checkbox input "true"
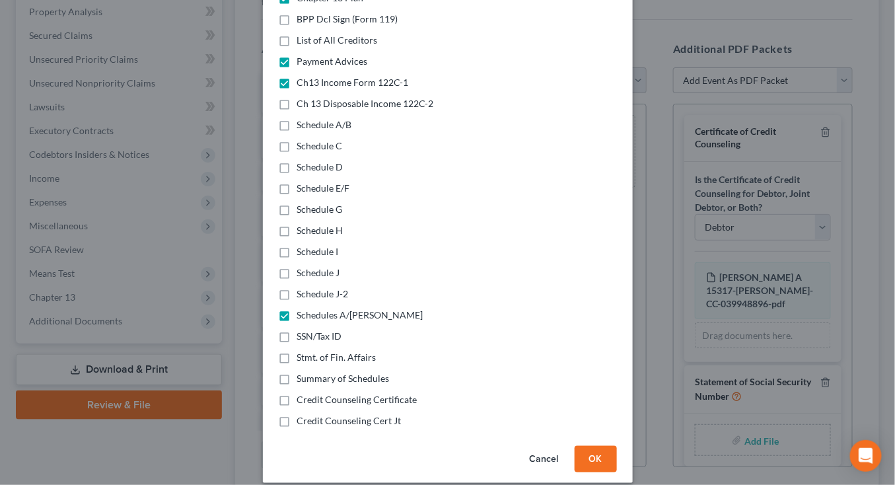
click at [348, 352] on span "Stmt. of Fin. Affairs" at bounding box center [336, 357] width 79 height 11
click at [311, 351] on input "Stmt. of Fin. Affairs" at bounding box center [307, 355] width 9 height 9
checkbox input "true"
drag, startPoint x: 379, startPoint y: 367, endPoint x: 512, endPoint y: 412, distance: 140.0
click at [379, 373] on span "Summary of Schedules" at bounding box center [343, 378] width 93 height 11
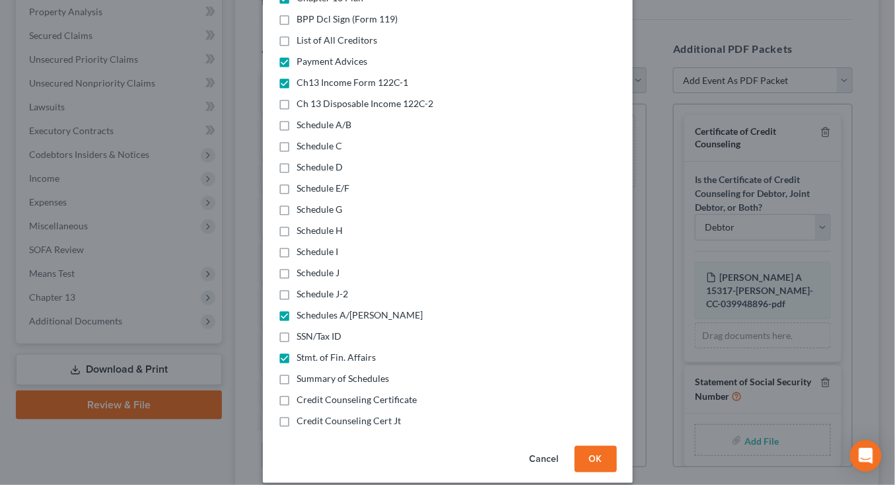
click at [311, 372] on input "Summary of Schedules" at bounding box center [307, 376] width 9 height 9
checkbox input "true"
click at [613, 446] on button "OK" at bounding box center [596, 459] width 42 height 26
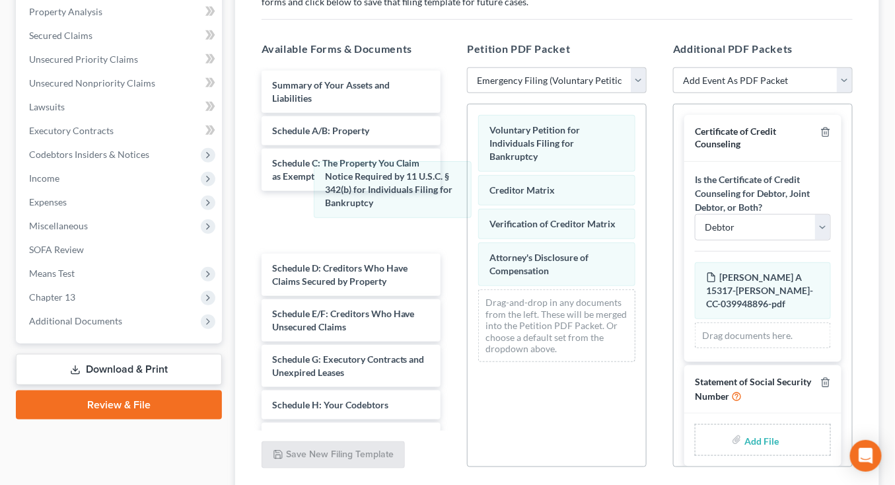
click at [468, 186] on div "Notice Required by 11 U.S.C. § 342(b) for Individuals Filing for Bankruptcy Vol…" at bounding box center [557, 238] width 178 height 268
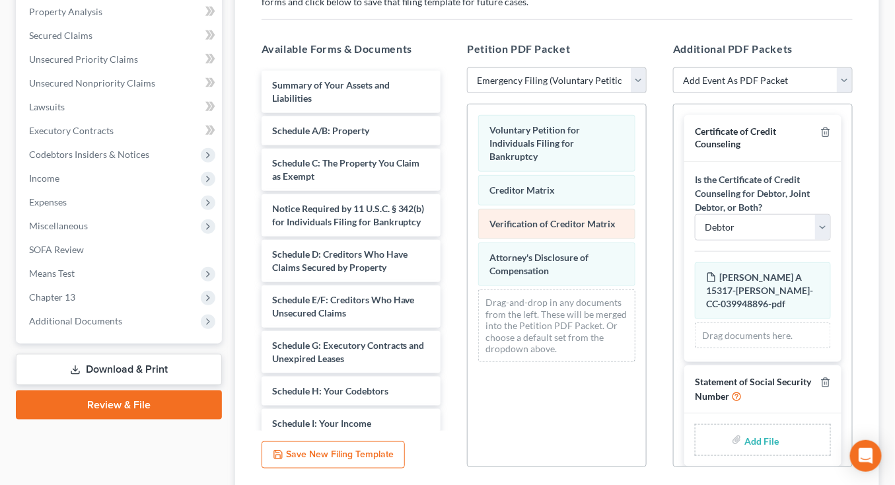
click at [468, 217] on div "Voluntary Petition for Individuals Filing for Bankruptcy Creditor Matrix Verifi…" at bounding box center [557, 238] width 178 height 268
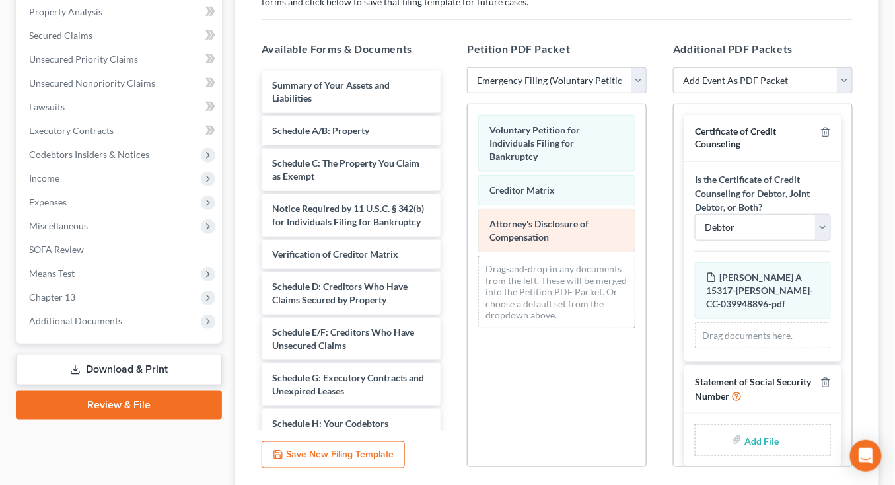
click at [468, 233] on div "Voluntary Petition for Individuals Filing for Bankruptcy Creditor Matrix Attorn…" at bounding box center [557, 221] width 178 height 235
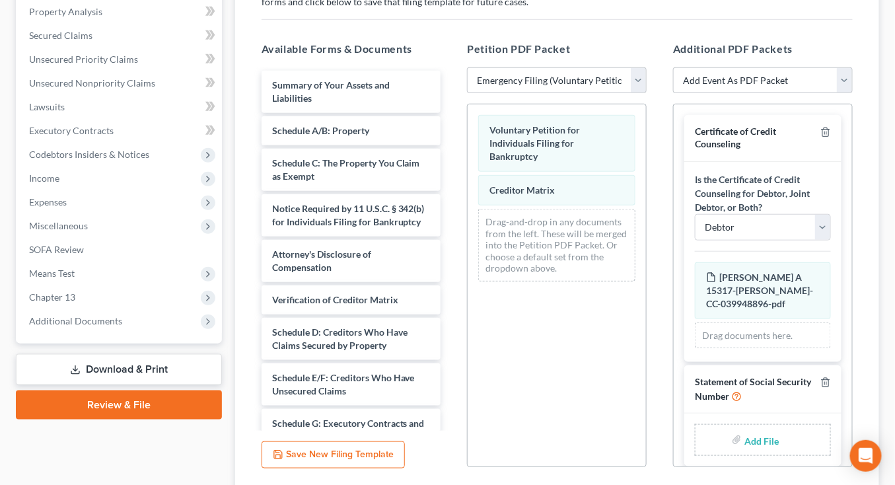
scroll to position [289, 0]
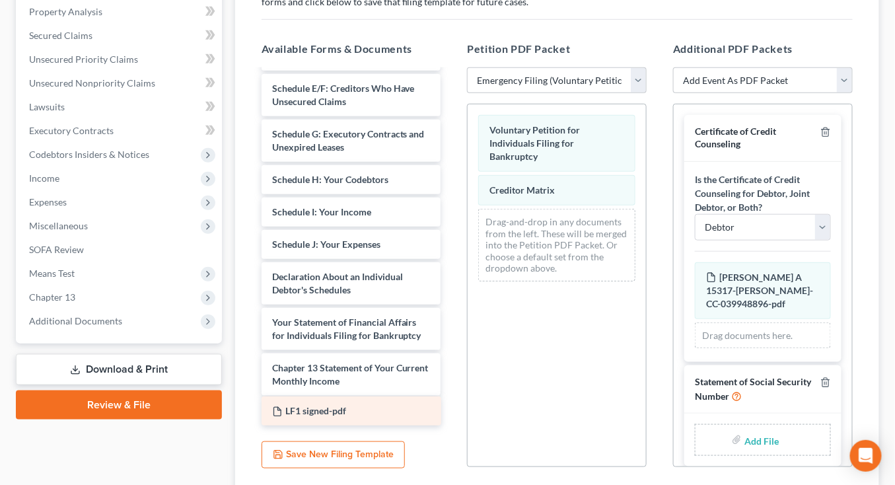
drag, startPoint x: 323, startPoint y: 410, endPoint x: 472, endPoint y: 295, distance: 188.0
click at [452, 295] on div "LF1 signed-pdf Summary of Your Assets and Liabilities Schedule A/B: Property Sc…" at bounding box center [351, 104] width 201 height 647
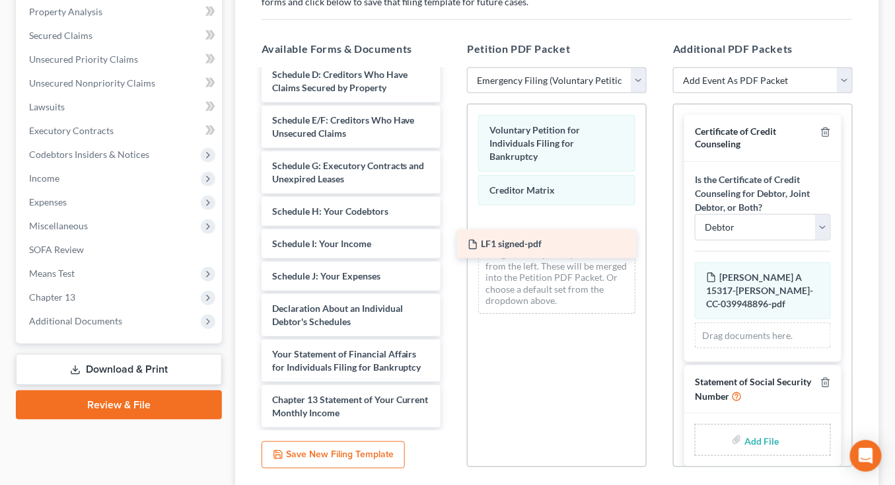
scroll to position [258, 0]
drag, startPoint x: 292, startPoint y: 314, endPoint x: 489, endPoint y: 237, distance: 211.6
click at [452, 237] on div "LF1 signed-pdf Summary of Your Assets and Liabilities Schedule A/B: Property Sc…" at bounding box center [351, 120] width 201 height 615
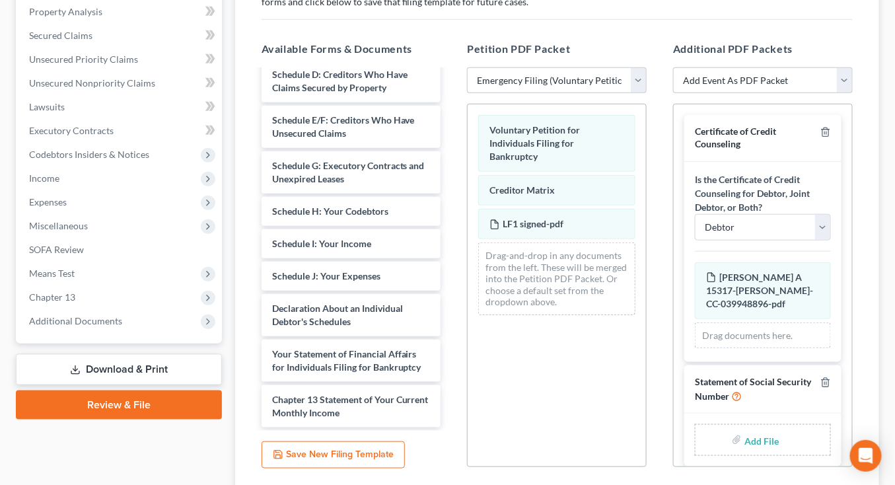
scroll to position [52, 0]
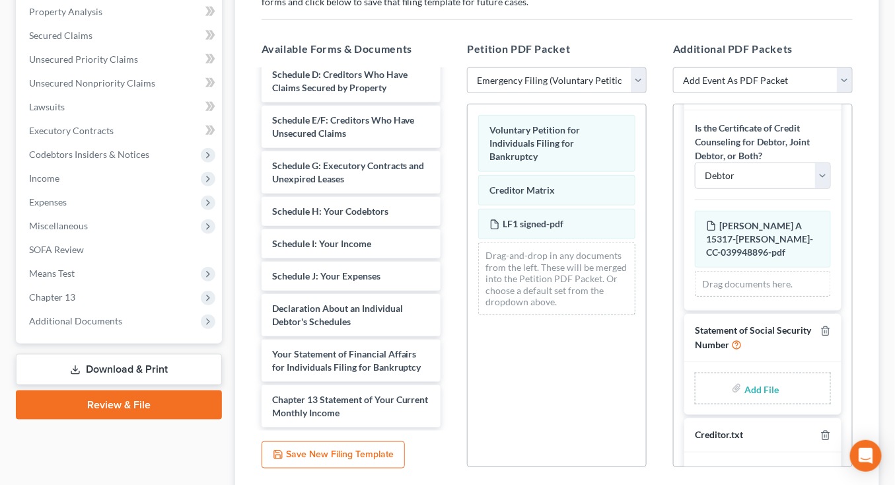
click at [757, 377] on input "file" at bounding box center [761, 389] width 32 height 24
type input "C:\fakepath\SS statement signed.pdf"
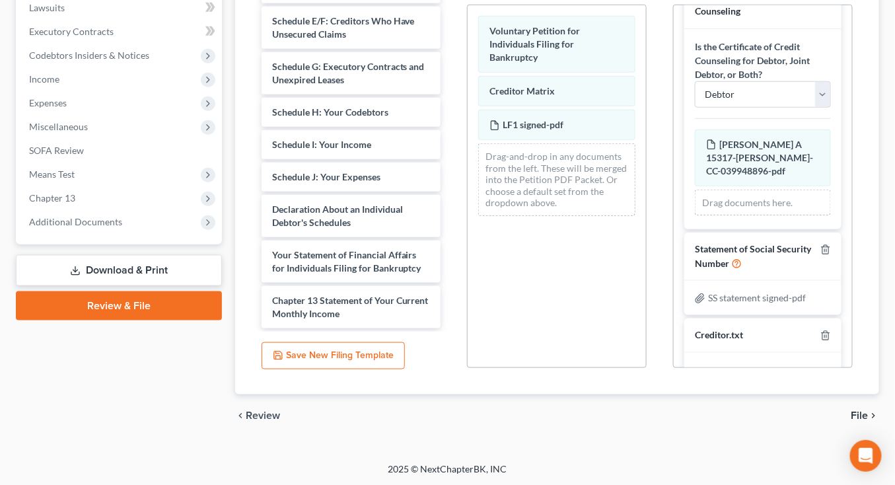
click at [867, 406] on div "chevron_left Review File chevron_right" at bounding box center [557, 416] width 644 height 42
click at [867, 410] on span "File" at bounding box center [860, 415] width 17 height 11
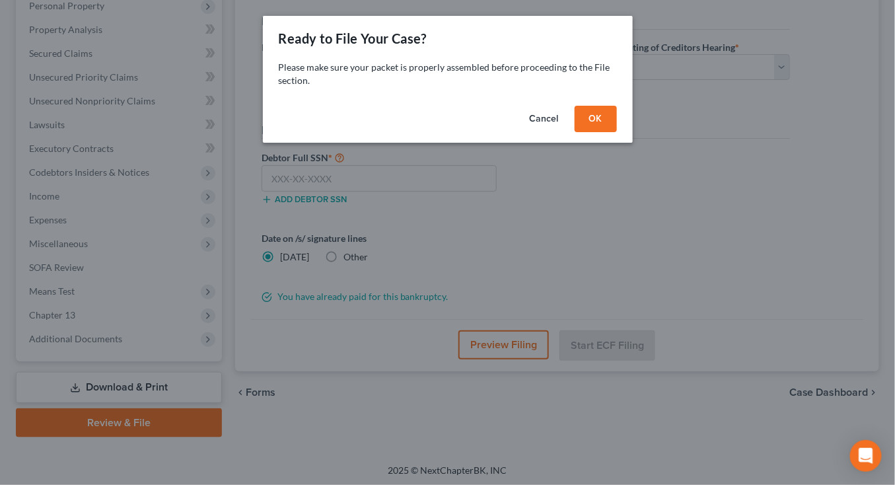
click at [599, 115] on button "OK" at bounding box center [596, 119] width 42 height 26
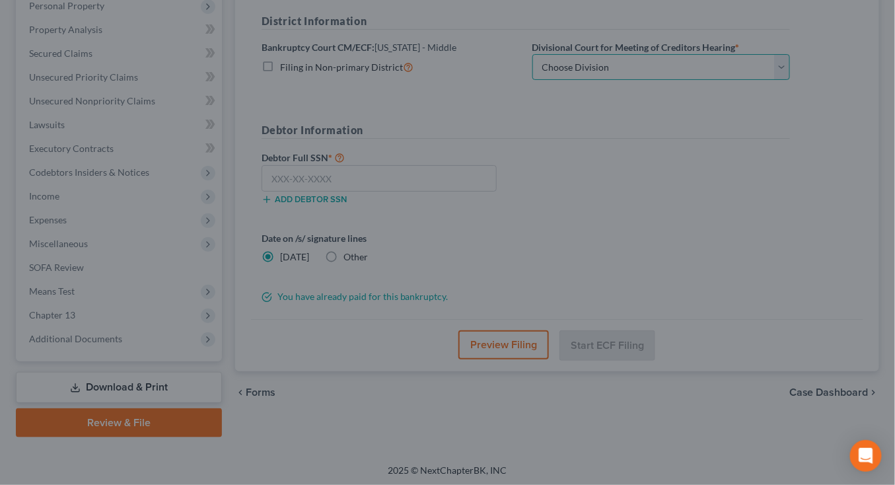
click at [646, 65] on select "Choose Division Baton Rouge" at bounding box center [662, 67] width 258 height 26
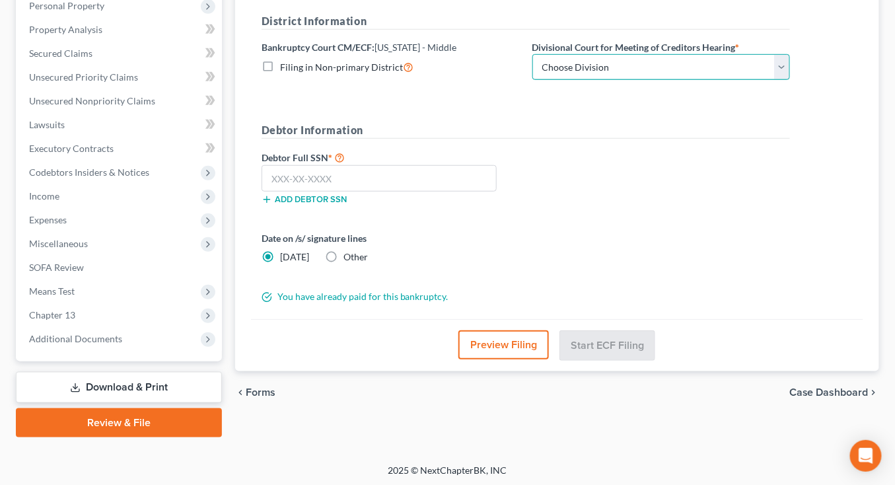
select select "0"
click at [533, 54] on select "Choose Division Baton Rouge" at bounding box center [662, 67] width 258 height 26
drag, startPoint x: 352, startPoint y: 256, endPoint x: 387, endPoint y: 256, distance: 34.4
click at [352, 256] on span "Other" at bounding box center [356, 256] width 24 height 11
click at [352, 256] on input "Other" at bounding box center [353, 254] width 9 height 9
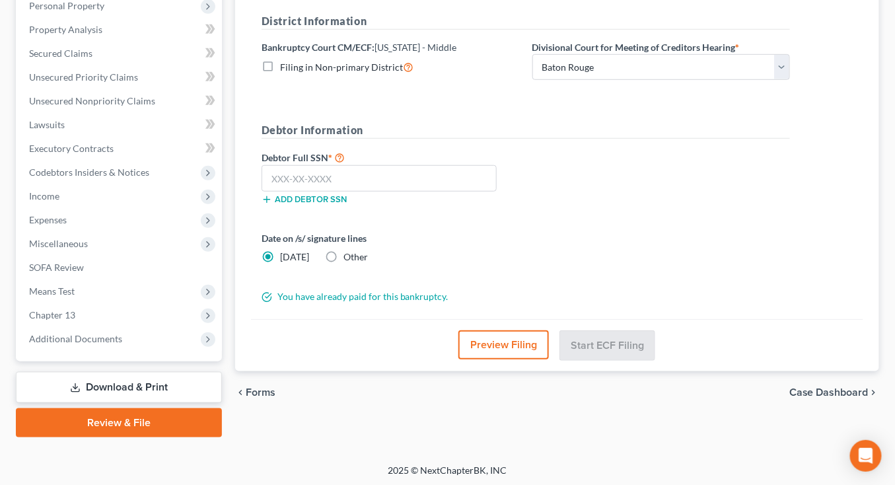
radio input "true"
radio input "false"
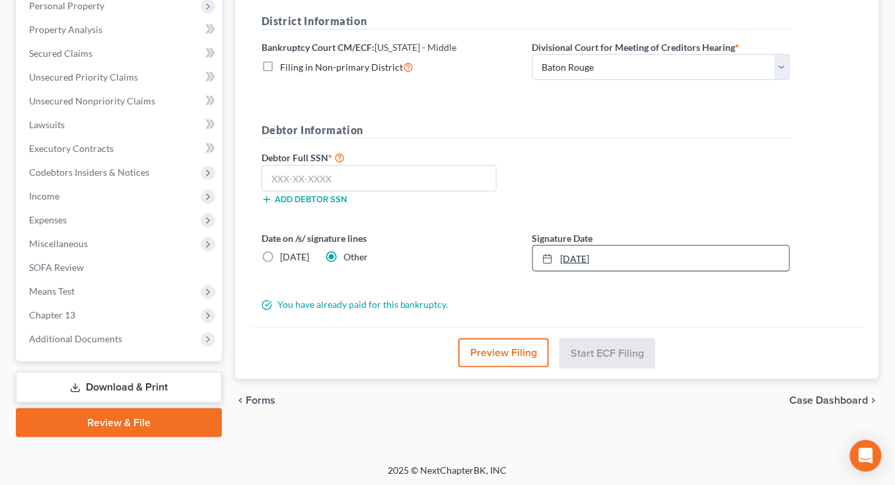
click at [613, 250] on link "8/12/2025" at bounding box center [661, 258] width 256 height 25
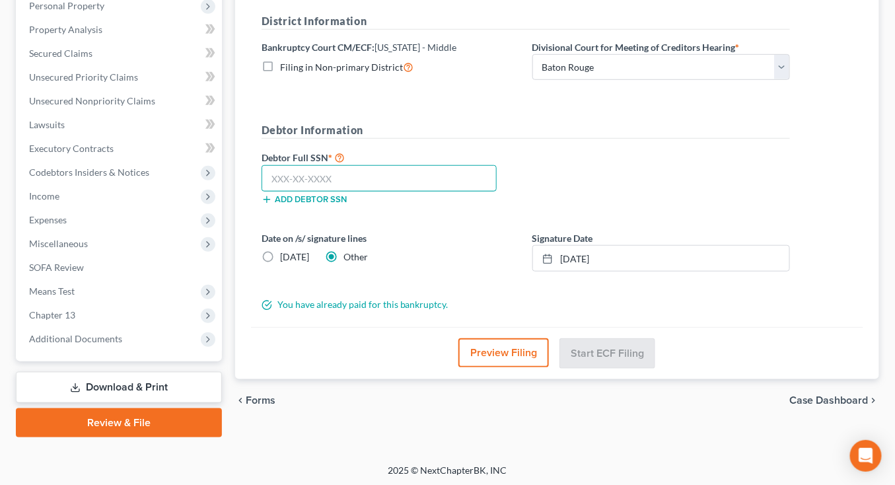
click at [444, 178] on input "text" at bounding box center [379, 178] width 235 height 26
type input "434-75-0526"
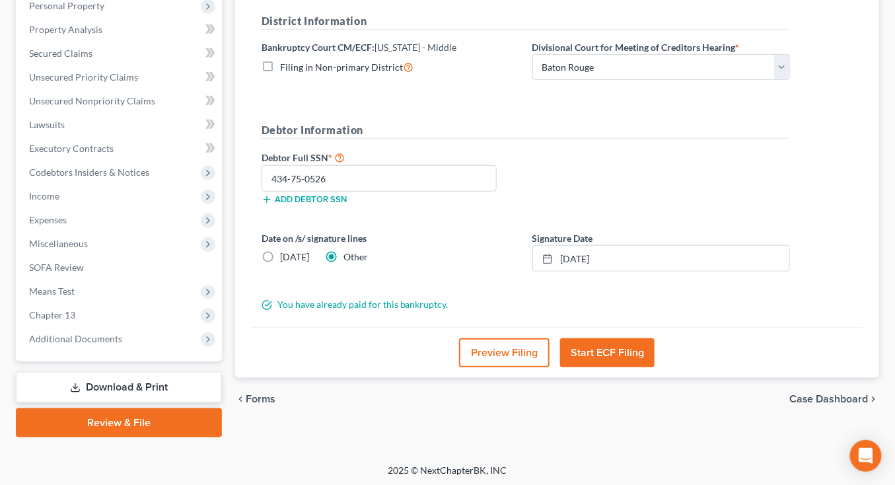
click at [590, 346] on button "Start ECF Filing" at bounding box center [607, 352] width 95 height 29
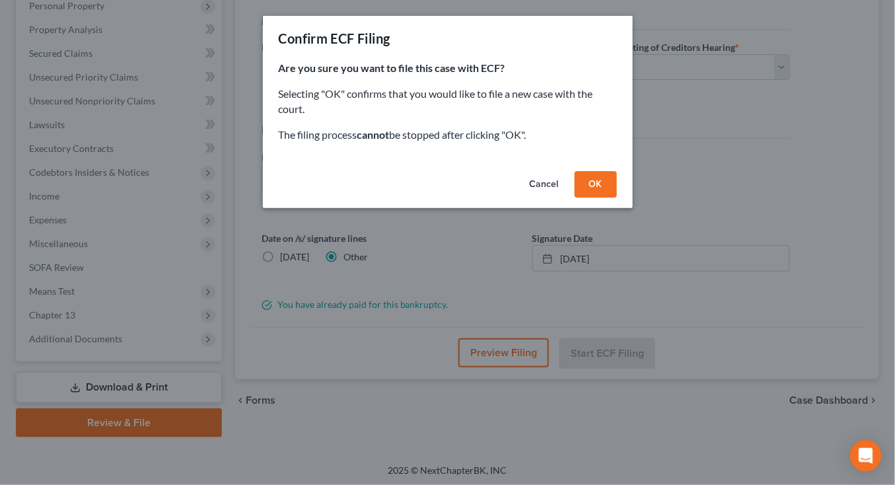
click at [536, 180] on button "Cancel" at bounding box center [544, 184] width 50 height 26
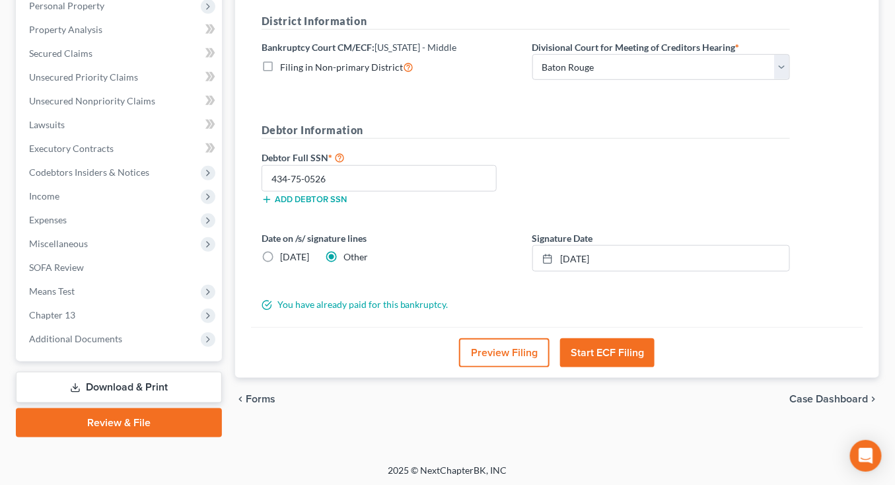
click at [621, 358] on button "Start ECF Filing" at bounding box center [607, 352] width 95 height 29
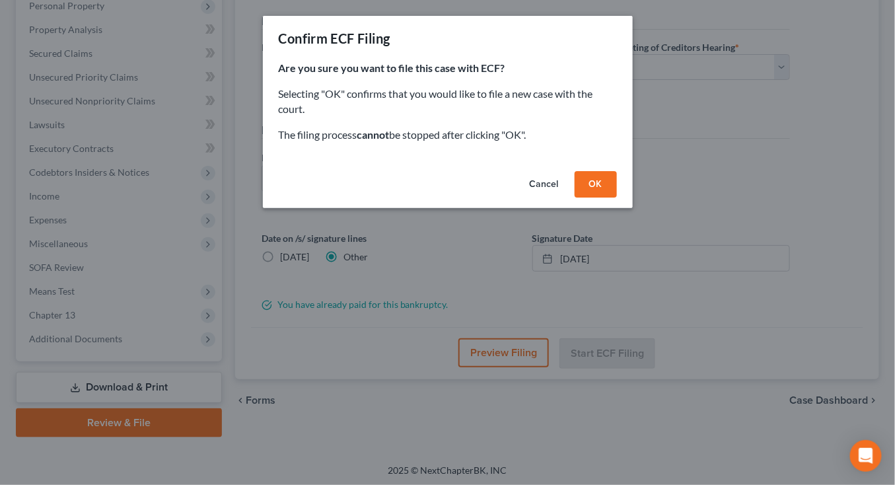
click at [609, 180] on button "OK" at bounding box center [596, 184] width 42 height 26
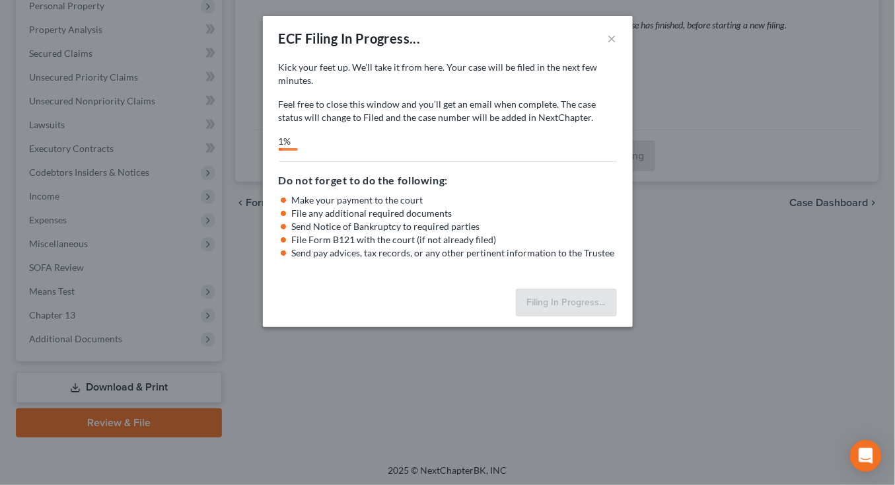
click at [539, 54] on div "ECF Filing In Progress... ×" at bounding box center [448, 38] width 370 height 45
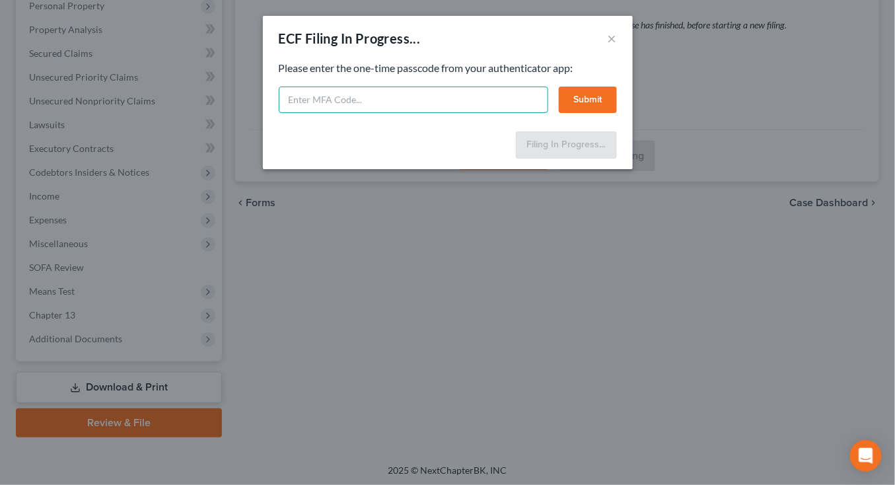
click at [393, 103] on input "text" at bounding box center [414, 100] width 270 height 26
type input "101186"
click at [572, 100] on button "Submit" at bounding box center [588, 100] width 58 height 26
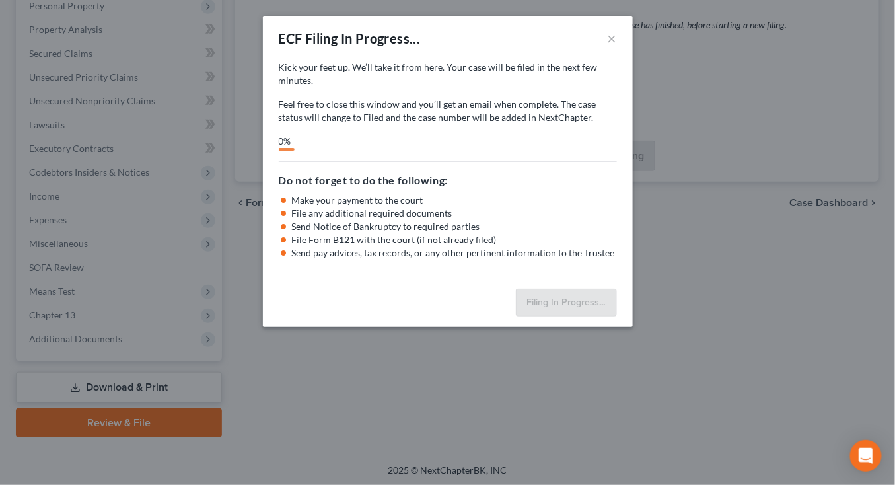
click at [439, 141] on div "0%" at bounding box center [448, 143] width 338 height 16
click at [343, 81] on p "Kick your feet up. We’ll take it from here. Your case will be filed in the next…" at bounding box center [448, 74] width 338 height 26
select select "0"
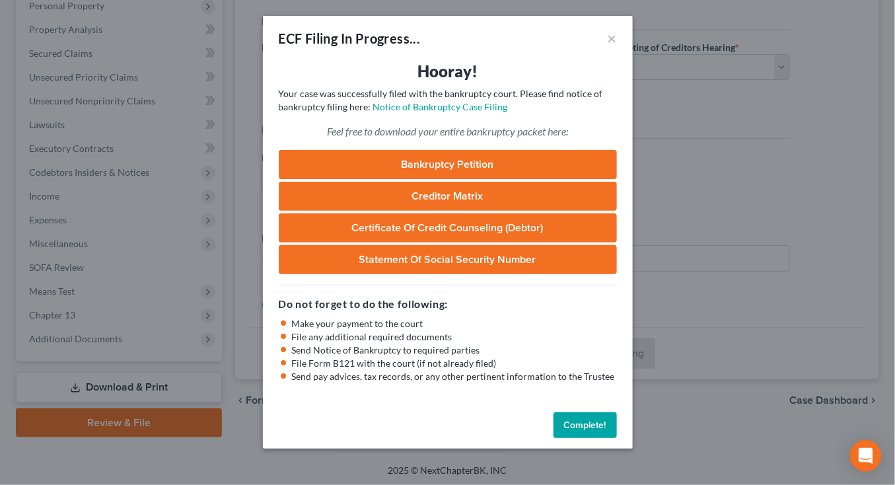
click at [118, 22] on div "ECF Filing In Progress... × Hooray! Your case was successfully filed with the b…" at bounding box center [447, 242] width 895 height 485
click at [562, 421] on button "Complete!" at bounding box center [585, 425] width 63 height 26
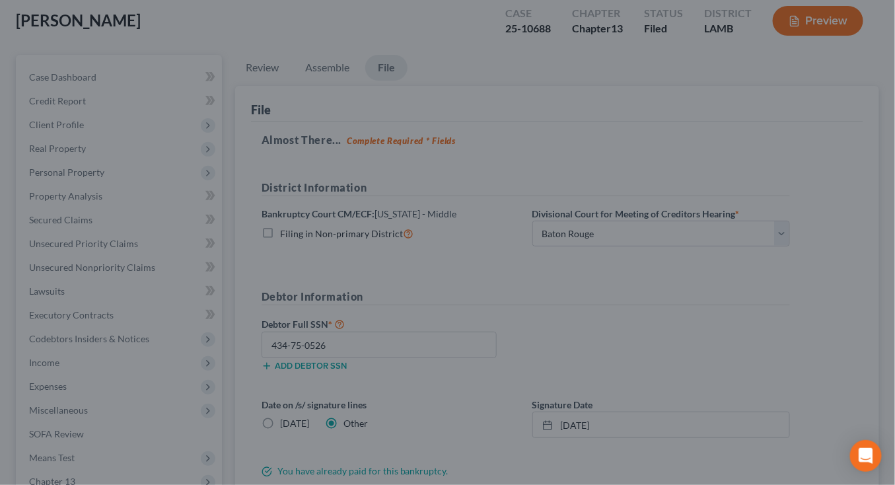
scroll to position [0, 0]
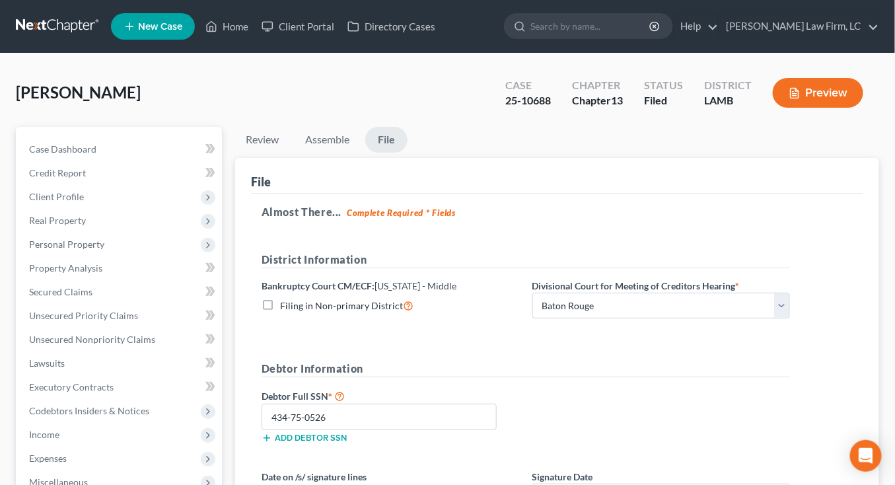
click at [61, 15] on nav "Home New Case Client Portal Directory Cases Dickson Law Firm, LC mdd@dicksonlaw…" at bounding box center [447, 26] width 895 height 53
click at [59, 19] on link at bounding box center [58, 27] width 85 height 24
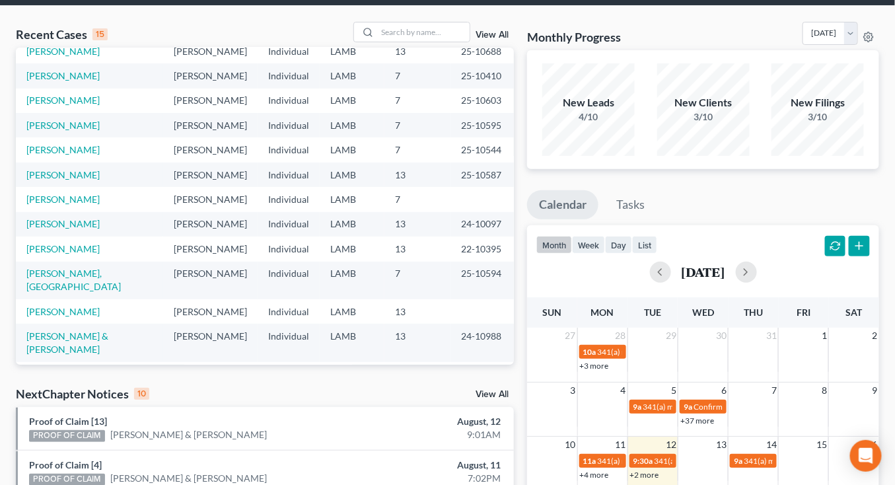
scroll to position [63, 0]
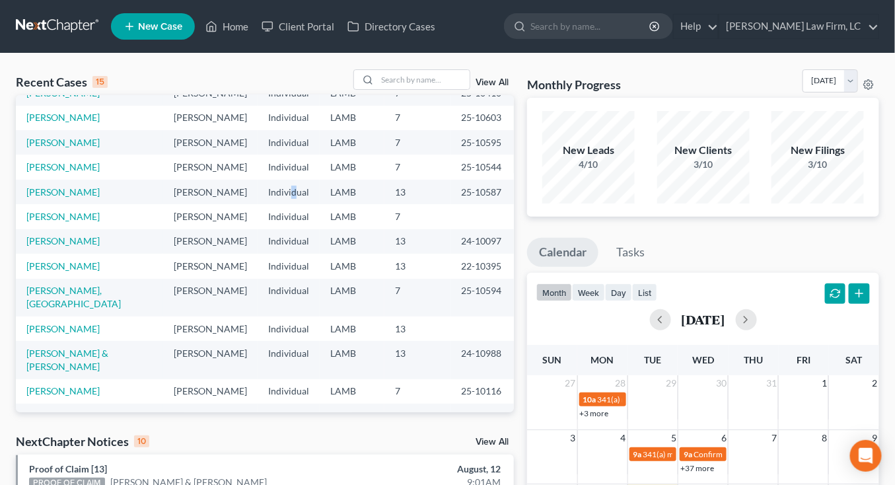
drag, startPoint x: 285, startPoint y: 187, endPoint x: 216, endPoint y: 139, distance: 83.6
click at [280, 185] on td "Individual" at bounding box center [289, 192] width 62 height 24
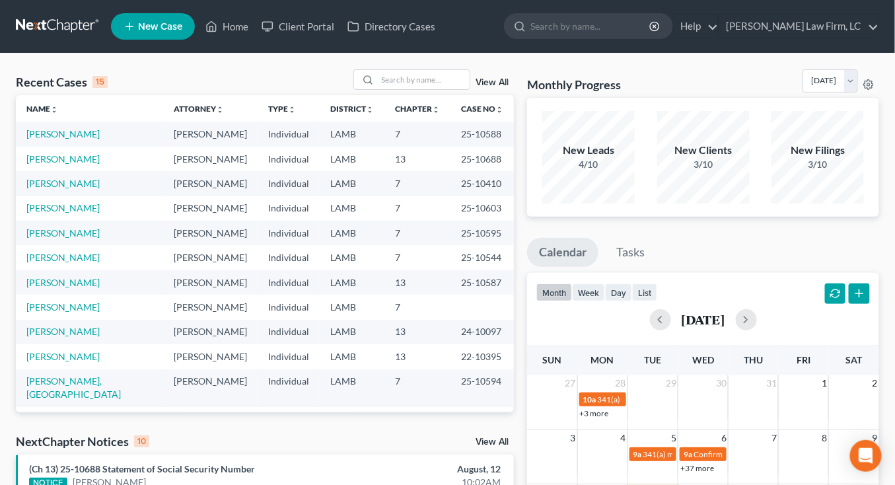
click at [281, 204] on td "Individual" at bounding box center [289, 208] width 62 height 24
click at [471, 176] on td "25-10410" at bounding box center [482, 183] width 63 height 24
click at [330, 192] on td "LAMB" at bounding box center [352, 183] width 65 height 24
click at [65, 18] on link at bounding box center [58, 27] width 85 height 24
click at [60, 26] on link at bounding box center [58, 27] width 85 height 24
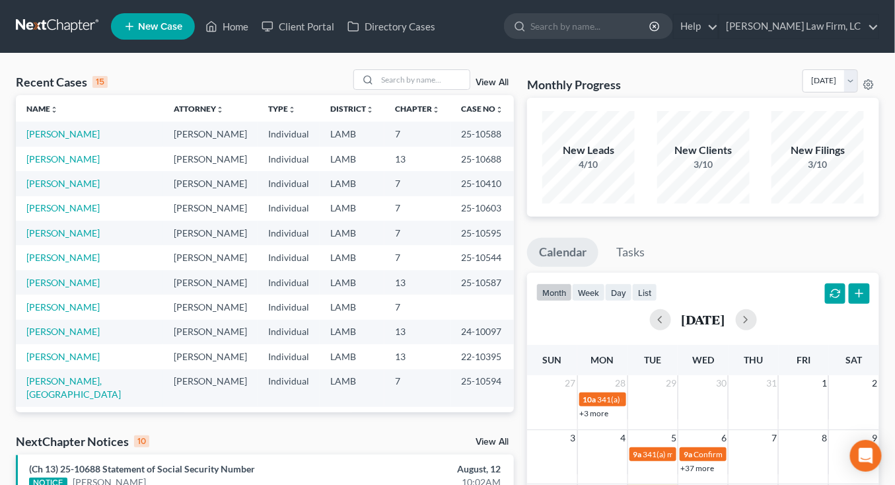
click at [60, 25] on link at bounding box center [58, 27] width 85 height 24
click at [434, 165] on td "13" at bounding box center [418, 159] width 66 height 24
drag, startPoint x: 233, startPoint y: 122, endPoint x: 222, endPoint y: 118, distance: 11.9
click at [231, 122] on td "[PERSON_NAME]" at bounding box center [210, 134] width 95 height 24
drag, startPoint x: 88, startPoint y: 46, endPoint x: 84, endPoint y: 30, distance: 16.3
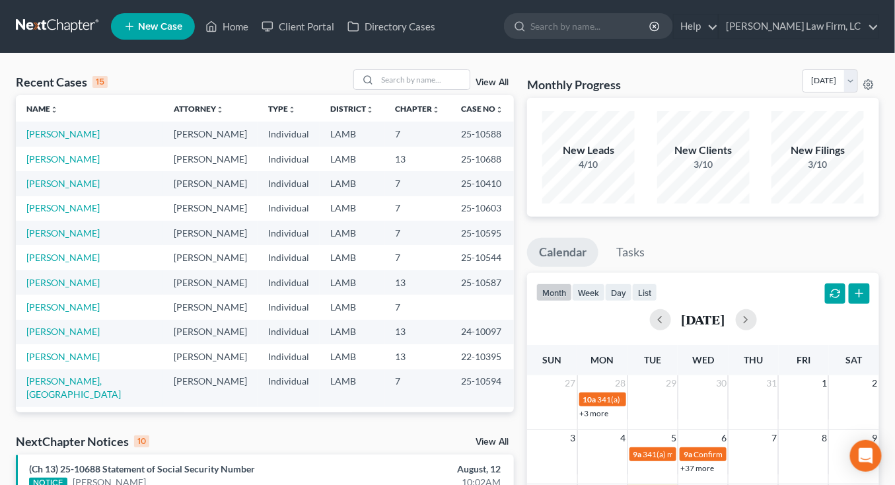
click at [87, 44] on nav "Home New Case Client Portal Directory Cases [PERSON_NAME] Law Firm, [GEOGRAPHIC…" at bounding box center [447, 26] width 895 height 53
click at [84, 29] on link at bounding box center [58, 27] width 85 height 24
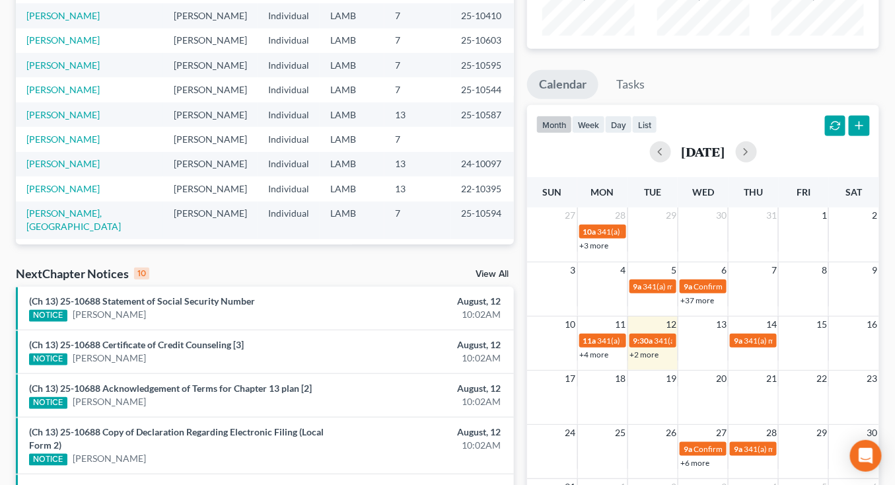
scroll to position [175, 0]
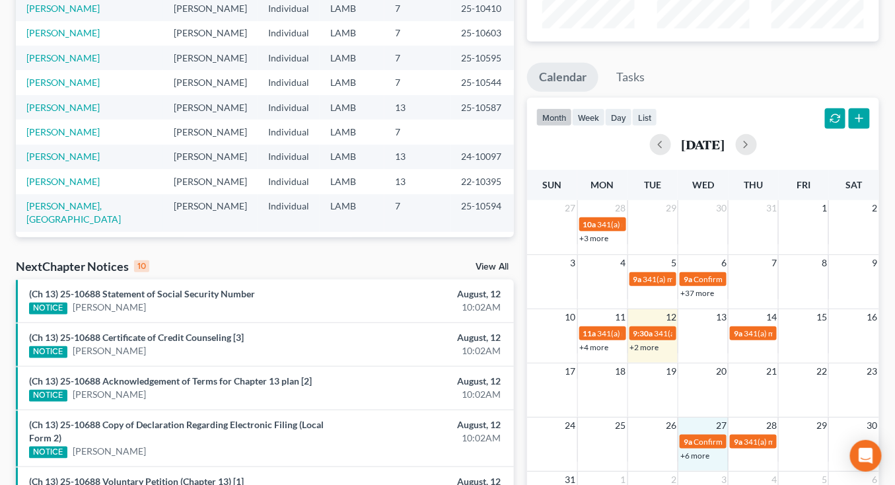
click at [701, 449] on div "+6 more" at bounding box center [704, 455] width 50 height 13
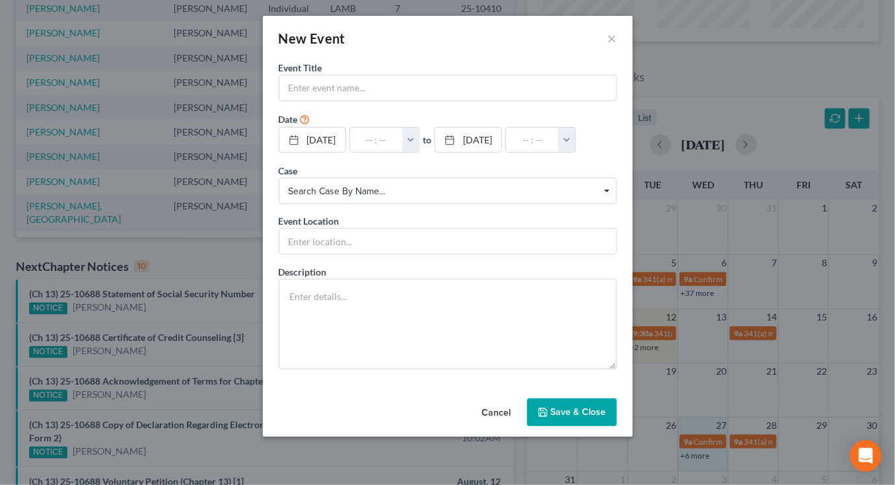
click at [697, 454] on div "New Event × Event Title * Date [DATE] close Date [DATE] Time 12:00 AM chevron_l…" at bounding box center [447, 242] width 895 height 485
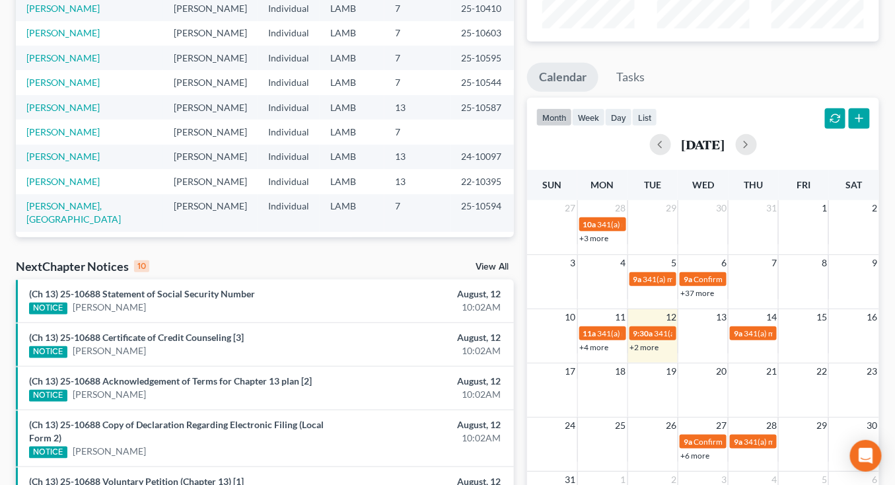
click at [695, 455] on link "+6 more" at bounding box center [695, 456] width 29 height 10
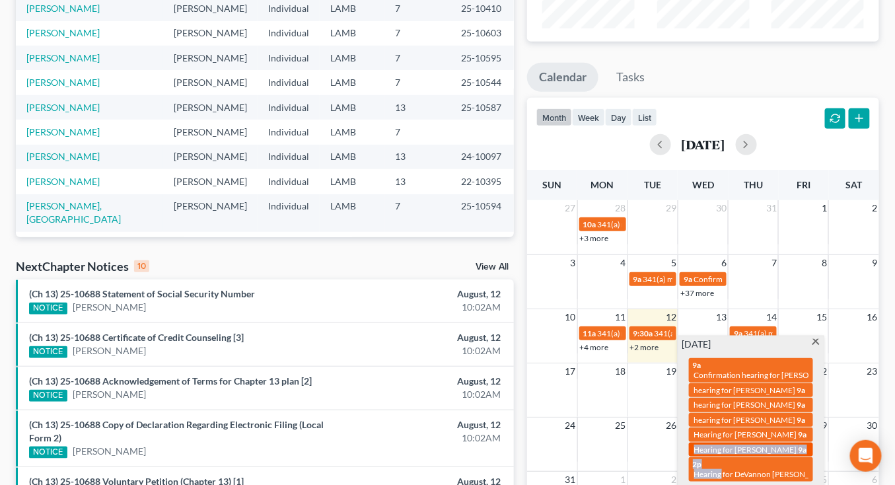
click at [695, 455] on div "9a Confirmation hearing for [PERSON_NAME] 9a hearing for [PERSON_NAME] 9a heari…" at bounding box center [751, 419] width 140 height 137
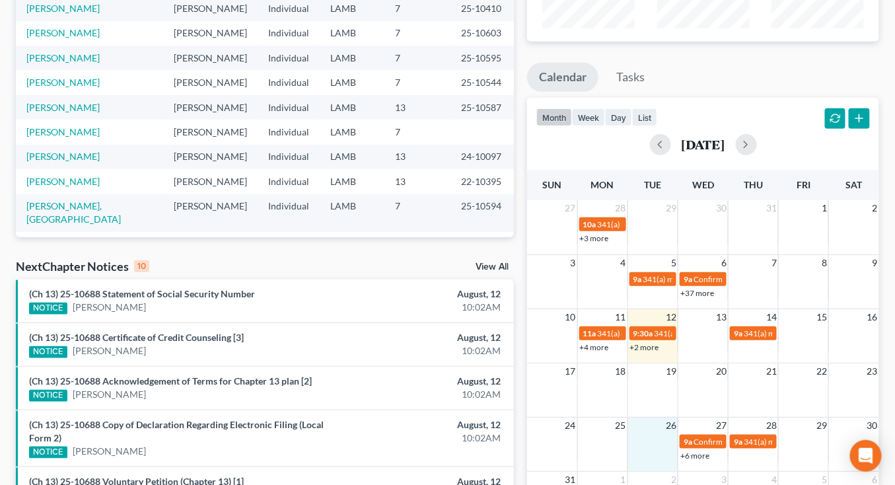
click at [660, 458] on td at bounding box center [653, 448] width 50 height 28
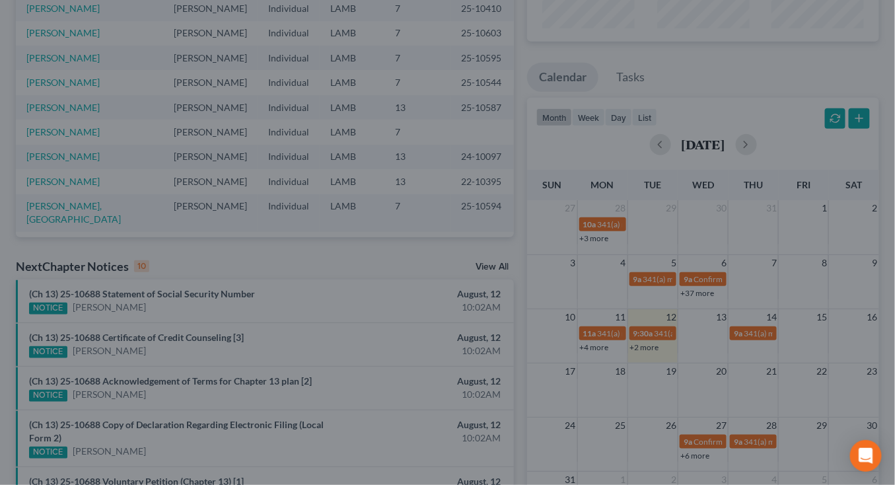
click at [749, 441] on div "New Event × Event Title * Date [DATE] close Date [DATE] Time 12:00 AM chevron_l…" at bounding box center [447, 242] width 895 height 485
click at [749, 442] on div at bounding box center [447, 242] width 895 height 485
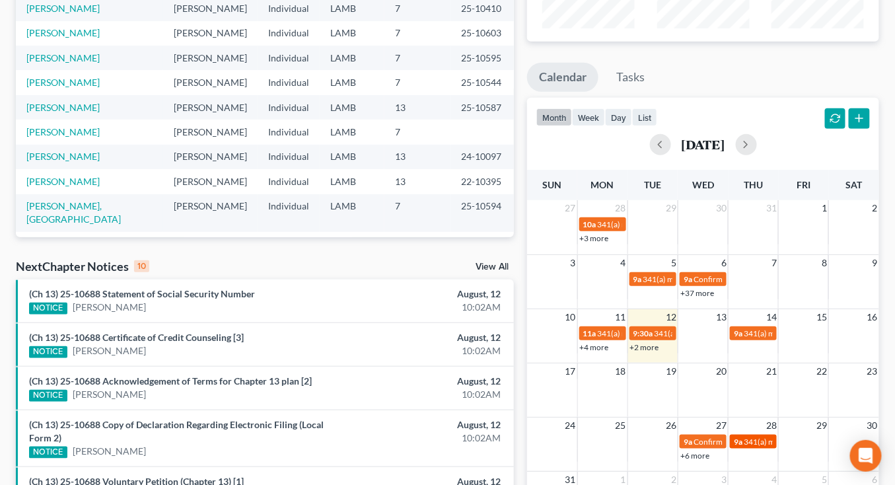
click at [754, 441] on span "341(a) meeting for [PERSON_NAME]" at bounding box center [808, 442] width 128 height 10
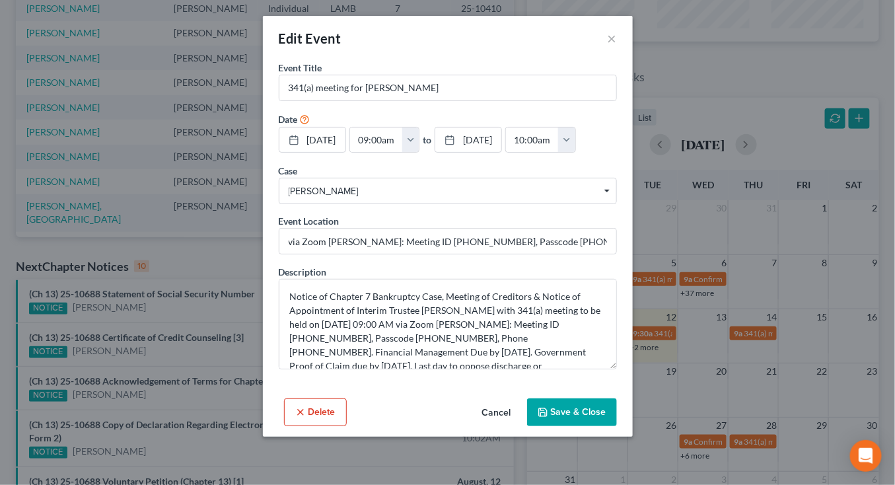
click at [511, 406] on button "Cancel" at bounding box center [497, 413] width 50 height 26
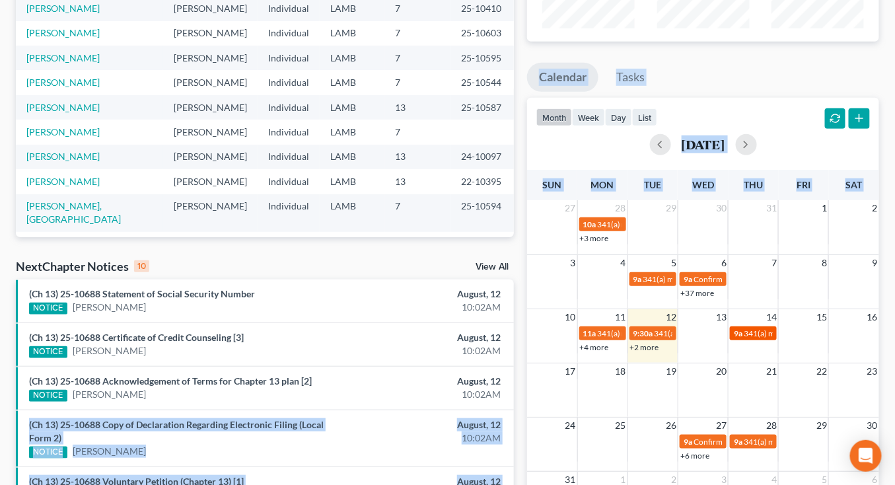
click at [766, 336] on div "9a 341(a) meeting for [PERSON_NAME]" at bounding box center [753, 333] width 39 height 10
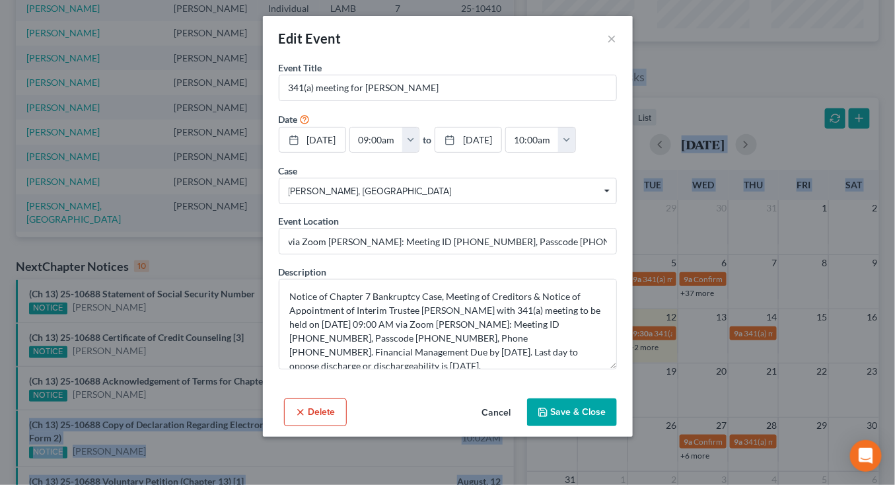
click at [490, 402] on button "Cancel" at bounding box center [497, 413] width 50 height 26
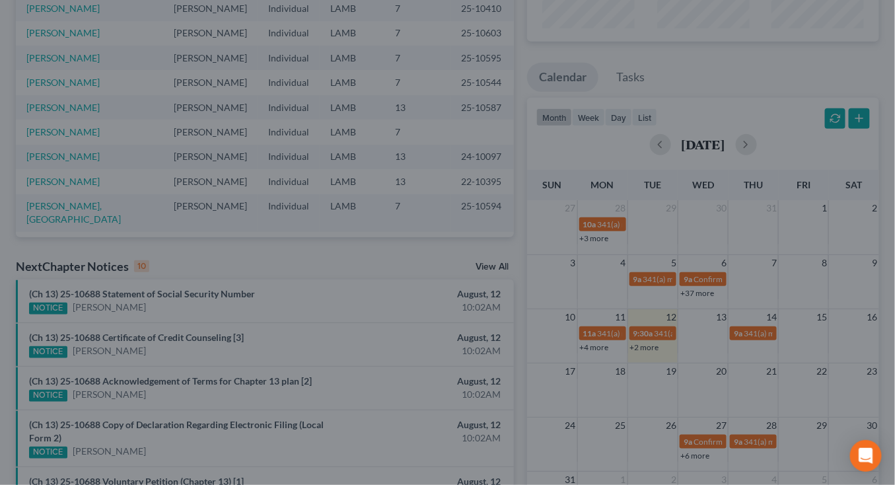
click at [423, 406] on div at bounding box center [447, 242] width 895 height 485
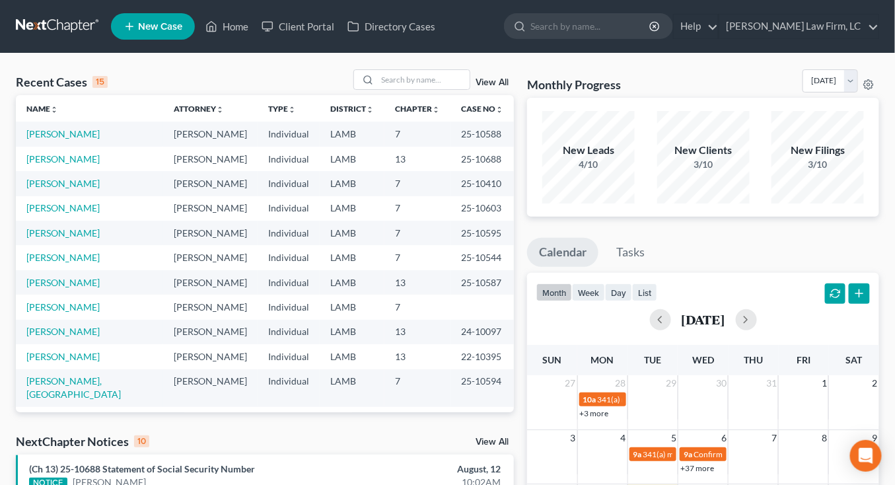
click at [278, 317] on td "Individual" at bounding box center [289, 307] width 62 height 24
click at [83, 306] on link "[PERSON_NAME]" at bounding box center [62, 306] width 73 height 11
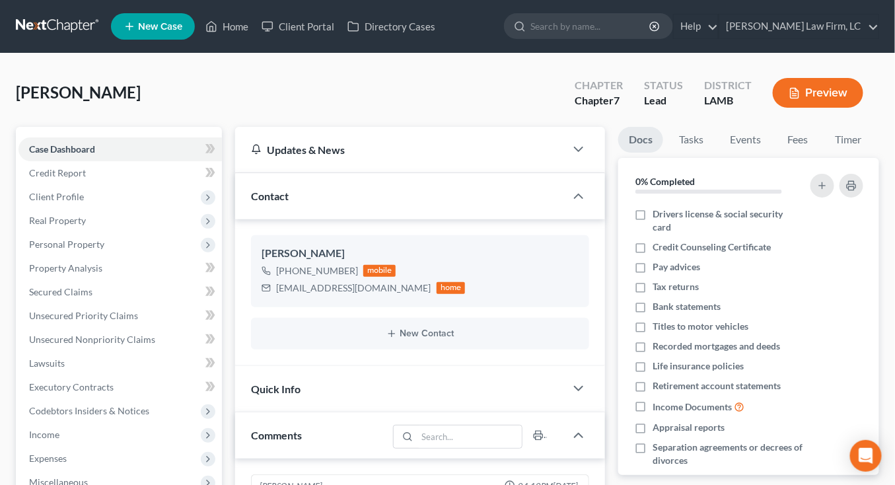
click at [845, 158] on div "0% Completed" at bounding box center [749, 181] width 261 height 46
drag, startPoint x: 850, startPoint y: 143, endPoint x: 822, endPoint y: 138, distance: 28.3
click at [850, 143] on link "Timer" at bounding box center [849, 140] width 48 height 26
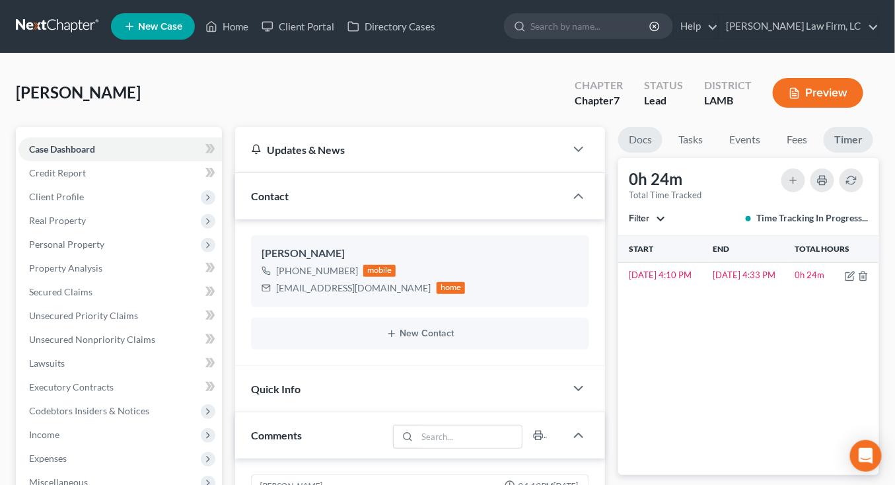
click at [650, 130] on link "Docs" at bounding box center [641, 140] width 44 height 26
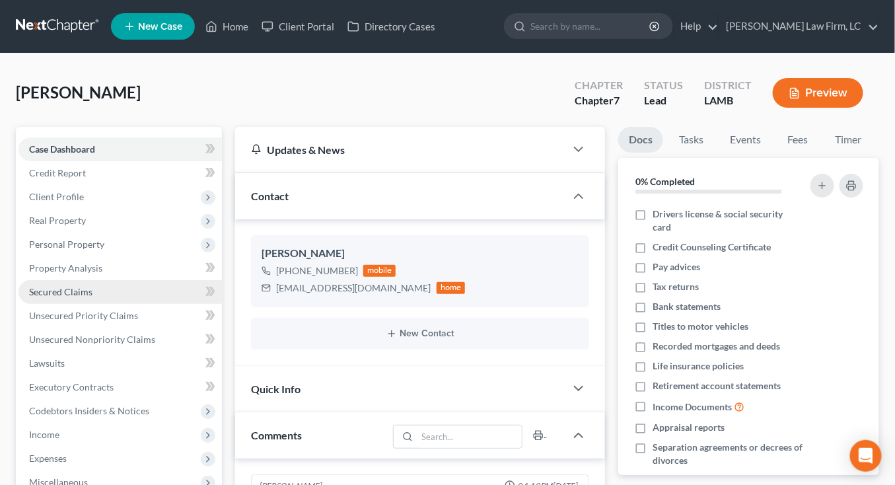
click at [159, 289] on link "Secured Claims" at bounding box center [121, 292] width 204 height 24
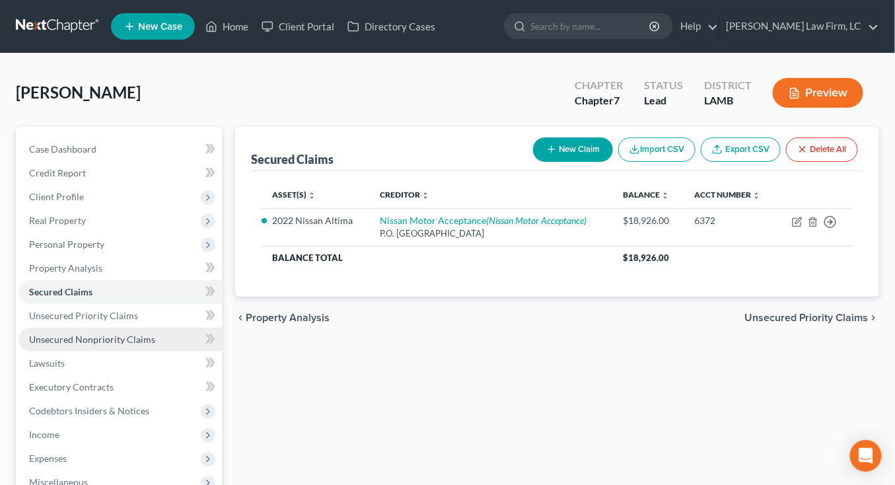
click at [139, 334] on span "Unsecured Nonpriority Claims" at bounding box center [92, 339] width 126 height 11
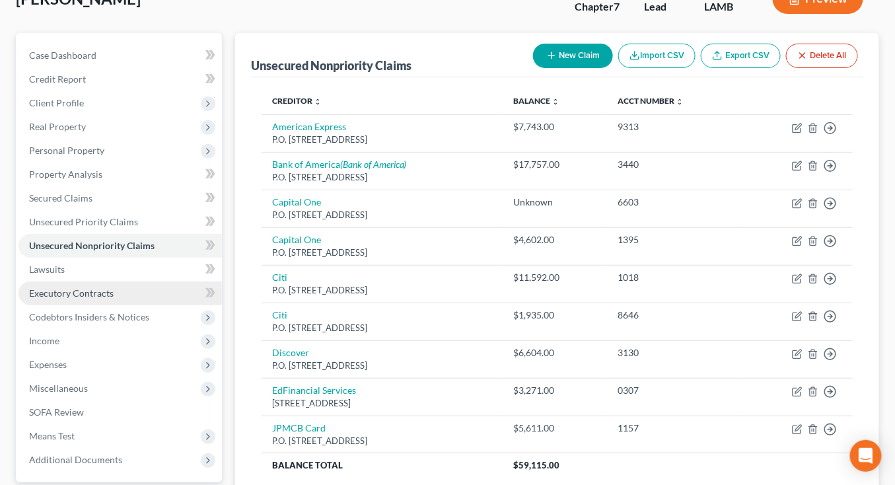
scroll to position [117, 0]
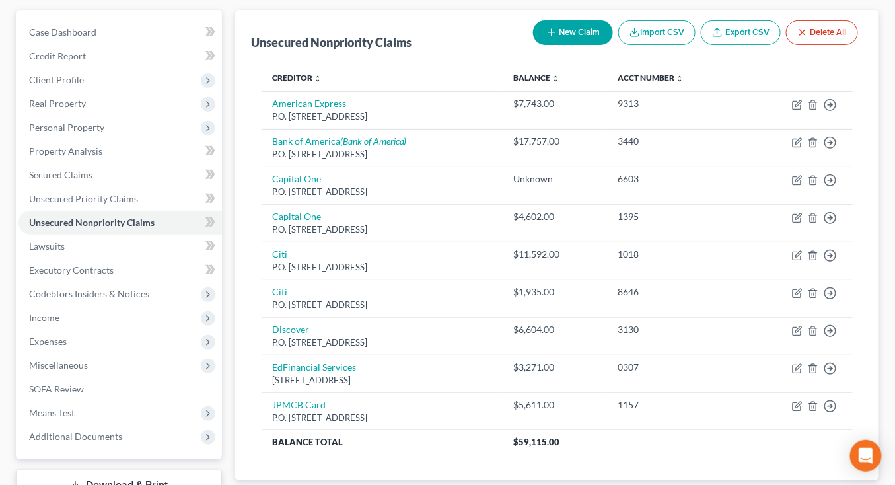
drag, startPoint x: 129, startPoint y: 315, endPoint x: 124, endPoint y: 328, distance: 14.6
click at [129, 315] on span "Income" at bounding box center [121, 318] width 204 height 24
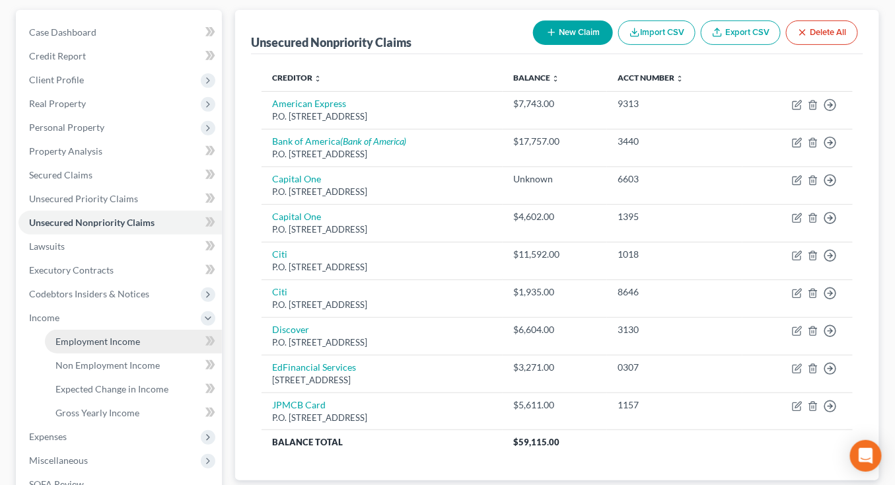
click at [123, 336] on span "Employment Income" at bounding box center [98, 341] width 85 height 11
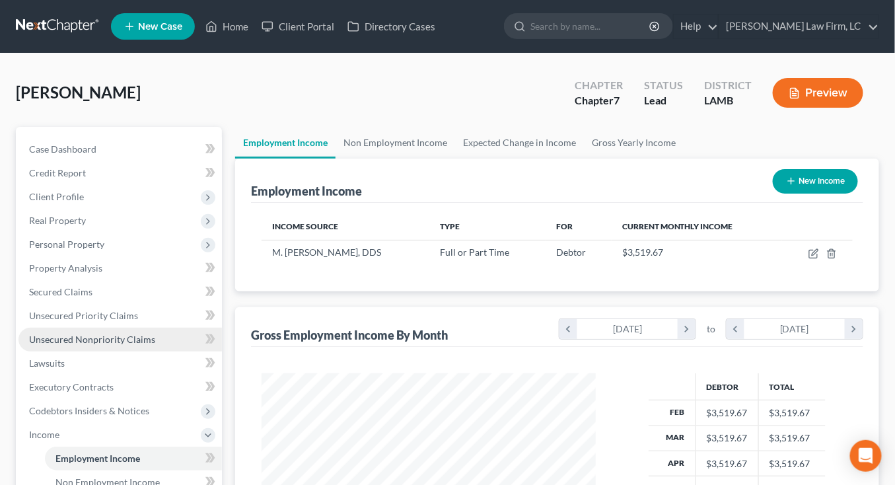
scroll to position [235, 361]
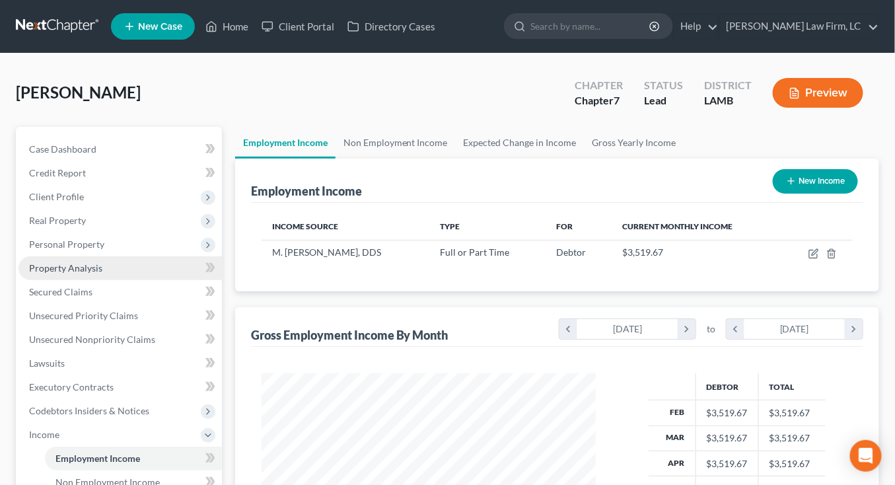
click at [108, 268] on link "Property Analysis" at bounding box center [121, 268] width 204 height 24
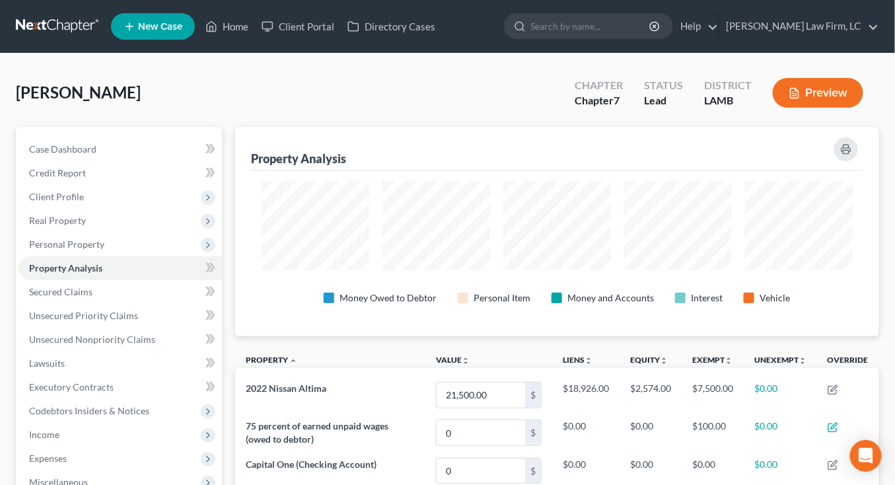
click at [133, 129] on div "Case Dashboard Payments Invoices Payments Payments Credit Report Client Profile…" at bounding box center [119, 351] width 206 height 449
click at [133, 143] on link "Case Dashboard" at bounding box center [121, 149] width 204 height 24
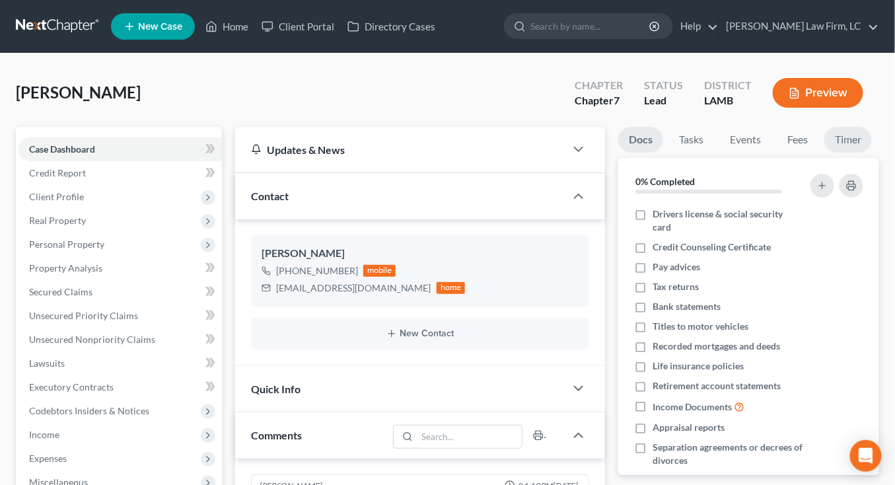
click at [862, 129] on link "Timer" at bounding box center [849, 140] width 48 height 26
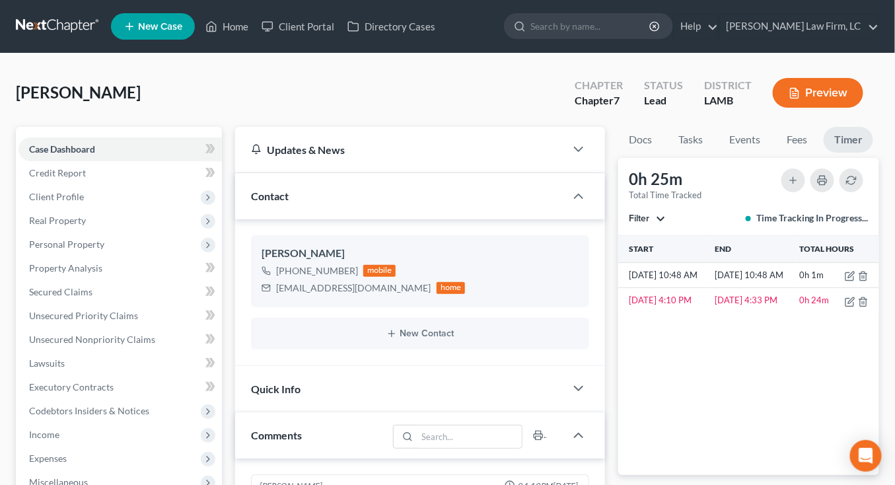
click at [92, 19] on link at bounding box center [58, 27] width 85 height 24
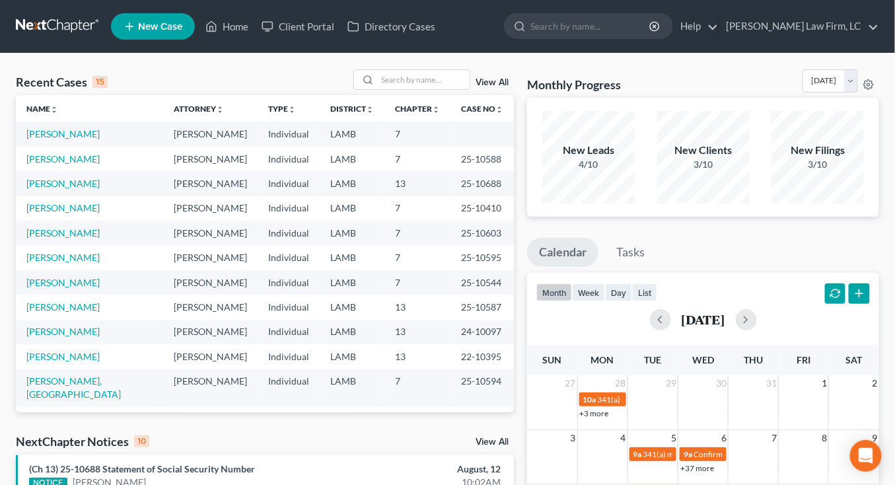
click at [428, 312] on td "13" at bounding box center [418, 307] width 66 height 24
click at [405, 225] on td "7" at bounding box center [418, 233] width 66 height 24
click at [385, 227] on td "7" at bounding box center [418, 233] width 66 height 24
drag, startPoint x: 365, startPoint y: 225, endPoint x: 352, endPoint y: 222, distance: 14.1
click at [364, 225] on td "LAMB" at bounding box center [352, 233] width 65 height 24
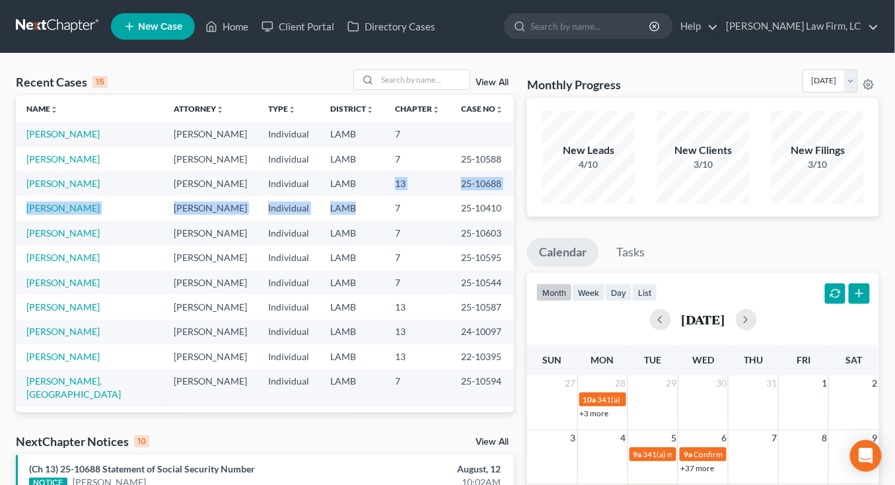
drag, startPoint x: 342, startPoint y: 210, endPoint x: 344, endPoint y: 183, distance: 27.2
click at [344, 183] on tbody "Hopkins, Jennifer Mitchell D. Dickson Individual LAMB 7 Taylor, Kimberly Mitche…" at bounding box center [265, 320] width 498 height 397
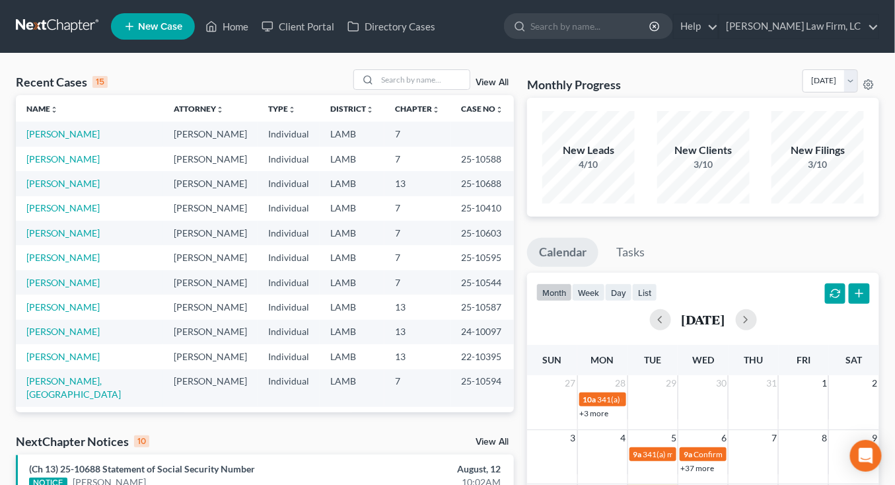
click at [344, 183] on td "LAMB" at bounding box center [352, 183] width 65 height 24
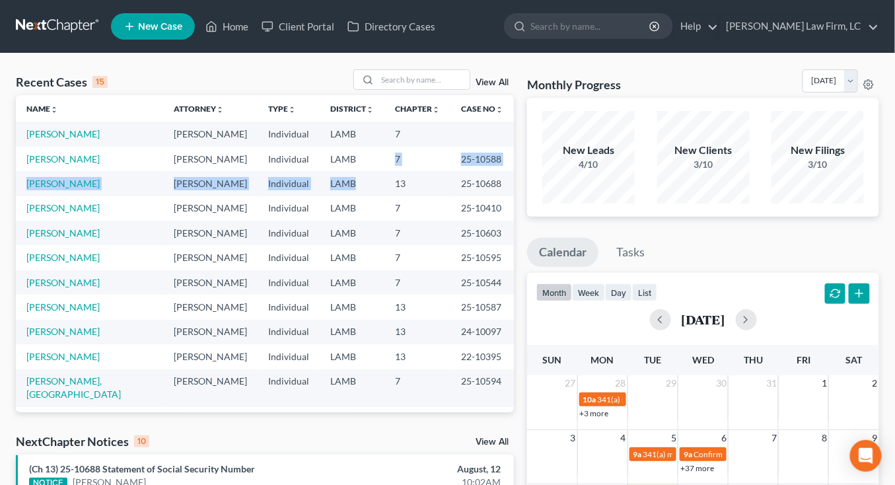
drag, startPoint x: 344, startPoint y: 183, endPoint x: 342, endPoint y: 169, distance: 14.7
click at [342, 167] on tbody "Hopkins, Jennifer Mitchell D. Dickson Individual LAMB 7 Taylor, Kimberly Mitche…" at bounding box center [265, 320] width 498 height 397
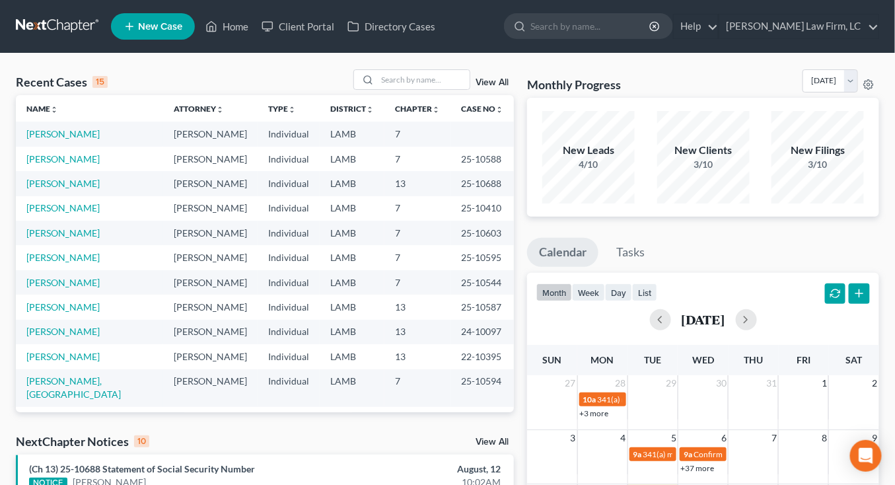
click at [342, 169] on td "LAMB" at bounding box center [352, 159] width 65 height 24
click at [77, 134] on link "[PERSON_NAME]" at bounding box center [62, 133] width 73 height 11
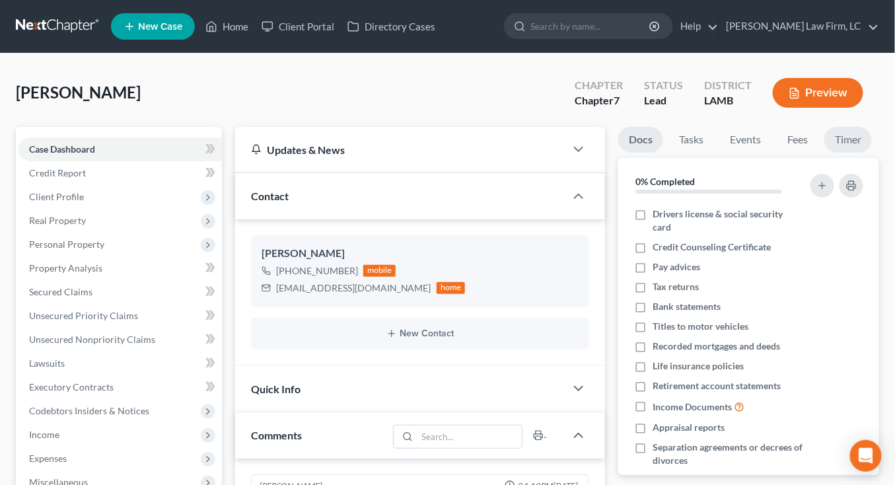
click at [833, 133] on link "Timer" at bounding box center [849, 140] width 48 height 26
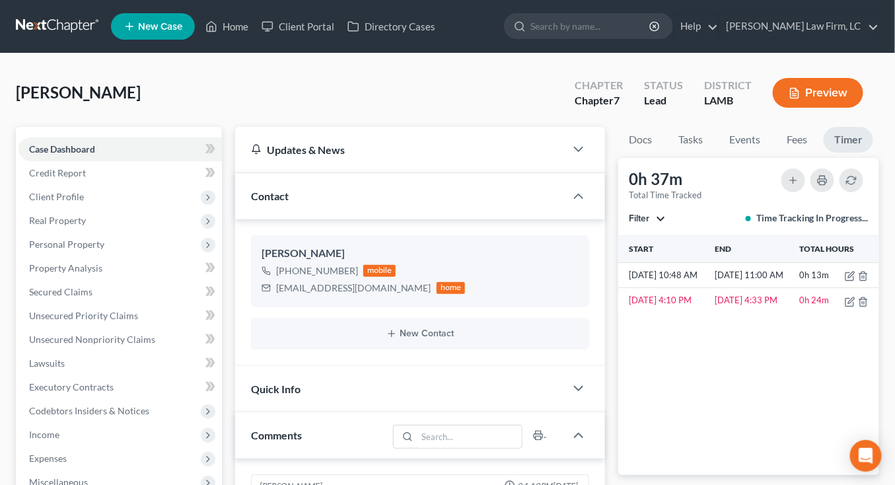
drag, startPoint x: 68, startPoint y: 30, endPoint x: 180, endPoint y: 7, distance: 113.9
click at [68, 30] on link at bounding box center [58, 27] width 85 height 24
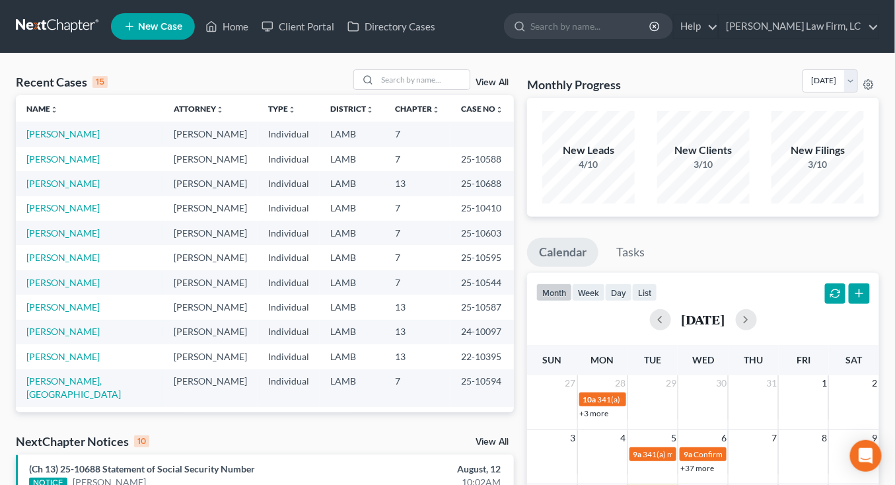
click at [457, 198] on td "25-10410" at bounding box center [482, 208] width 63 height 24
click at [77, 13] on nav "Home New Case Client Portal Directory Cases [PERSON_NAME] Law Firm, [GEOGRAPHIC…" at bounding box center [447, 26] width 895 height 53
click at [75, 16] on link at bounding box center [58, 27] width 85 height 24
click at [385, 137] on td "7" at bounding box center [418, 134] width 66 height 24
click at [85, 136] on link "[PERSON_NAME]" at bounding box center [62, 133] width 73 height 11
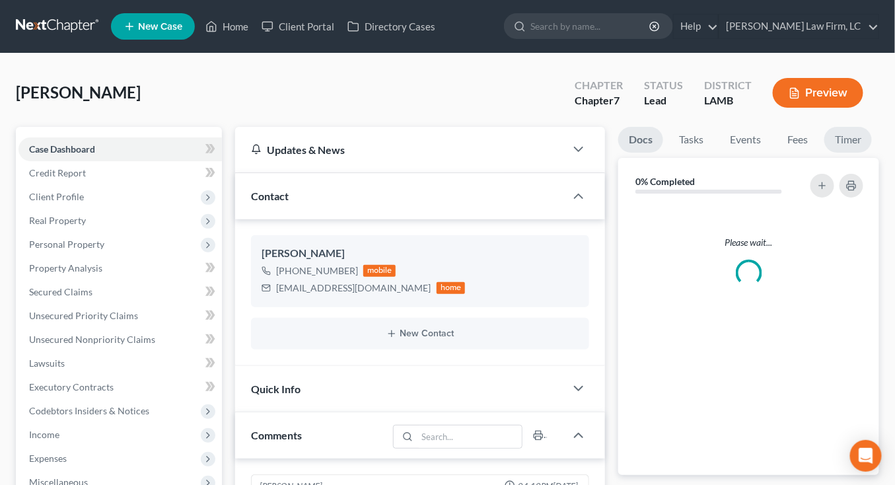
click at [843, 143] on link "Timer" at bounding box center [849, 140] width 48 height 26
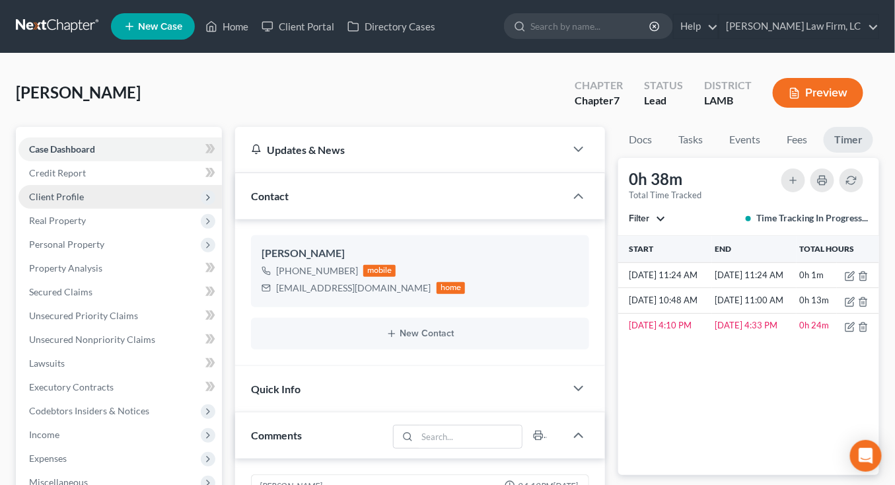
click at [96, 188] on span "Client Profile" at bounding box center [121, 197] width 204 height 24
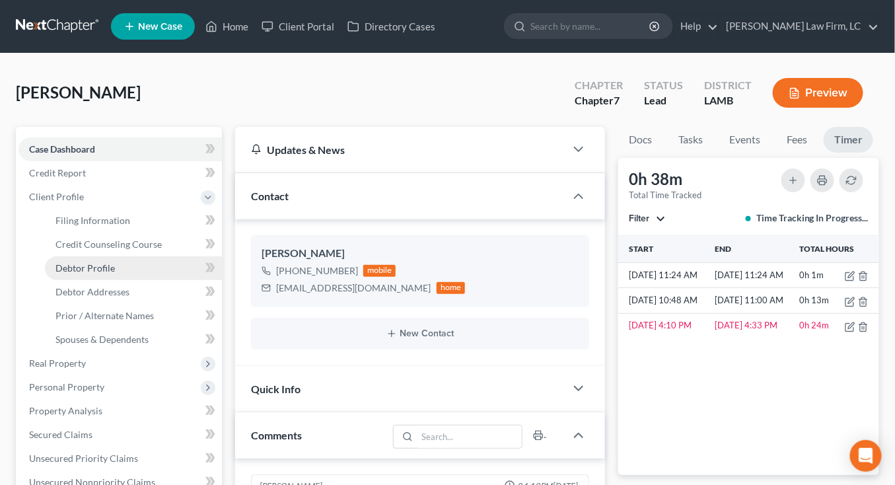
click at [112, 258] on link "Debtor Profile" at bounding box center [133, 268] width 177 height 24
select select "0"
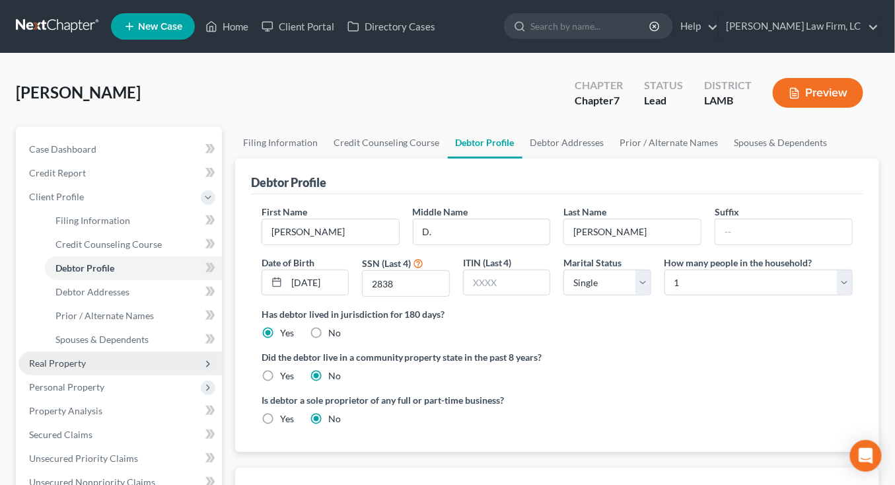
click at [115, 363] on span "Real Property" at bounding box center [121, 364] width 204 height 24
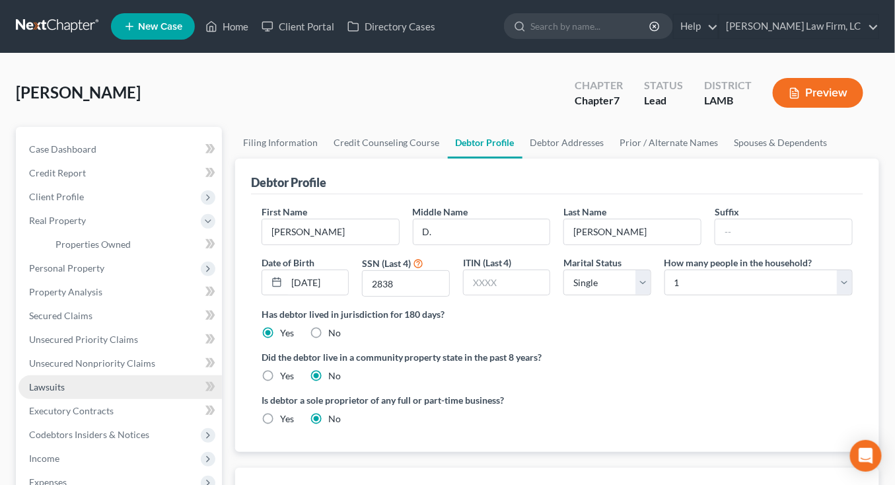
drag, startPoint x: 116, startPoint y: 387, endPoint x: 133, endPoint y: 243, distance: 144.5
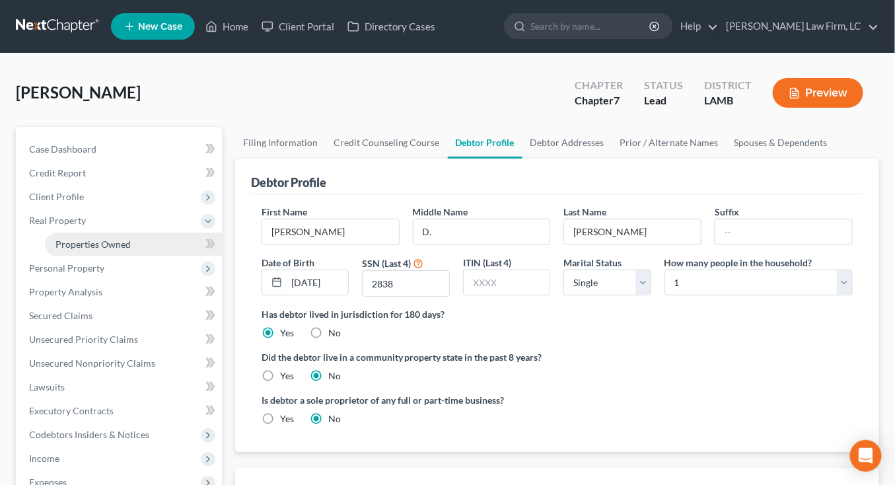
click at [133, 243] on link "Properties Owned" at bounding box center [133, 245] width 177 height 24
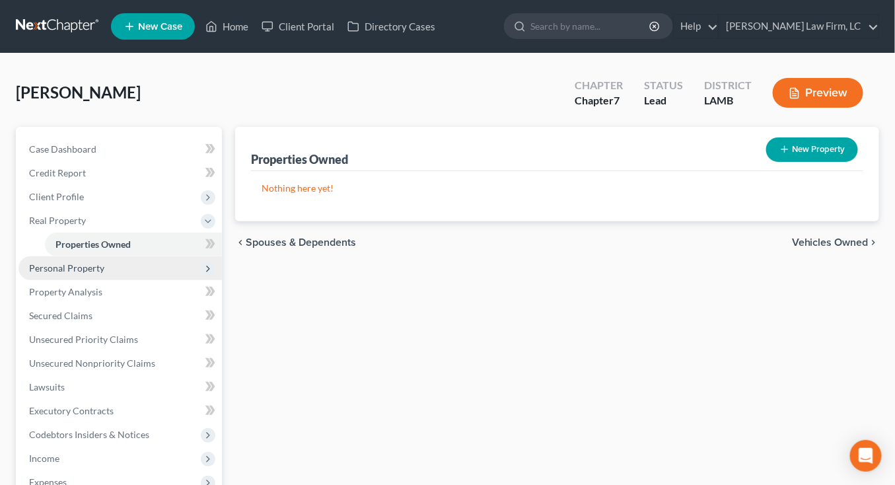
click at [144, 274] on span "Personal Property" at bounding box center [121, 268] width 204 height 24
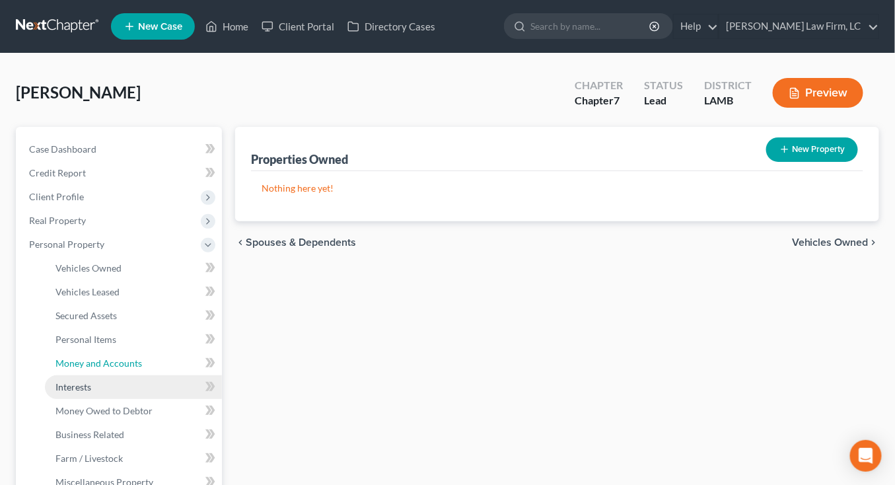
drag, startPoint x: 139, startPoint y: 358, endPoint x: 130, endPoint y: 375, distance: 20.1
click at [139, 358] on span "Money and Accounts" at bounding box center [99, 363] width 87 height 11
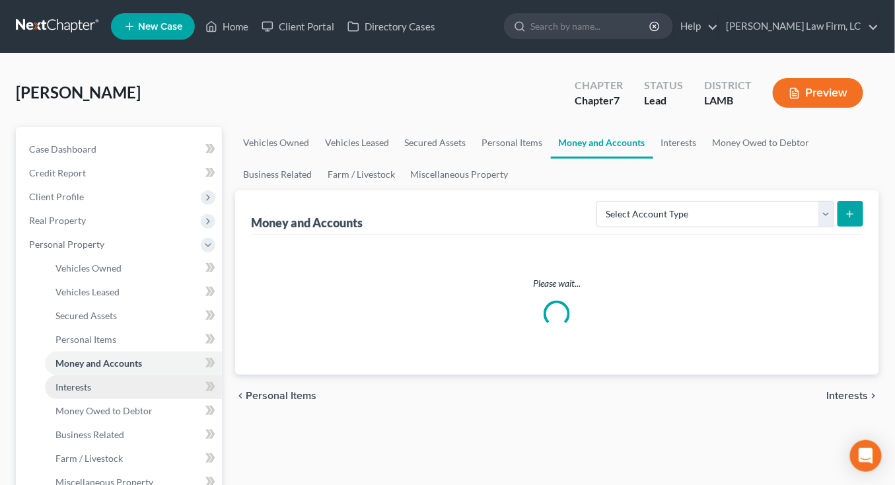
click at [130, 381] on link "Interests" at bounding box center [133, 387] width 177 height 24
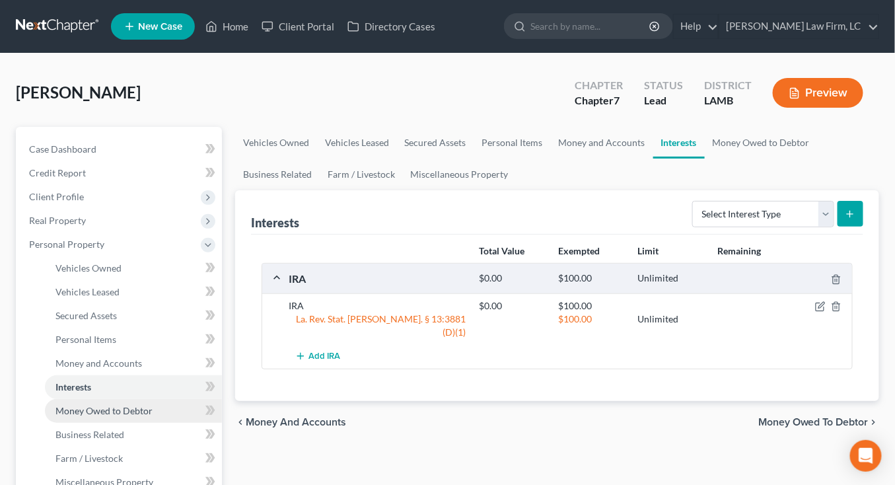
click at [137, 410] on span "Money Owed to Debtor" at bounding box center [104, 410] width 97 height 11
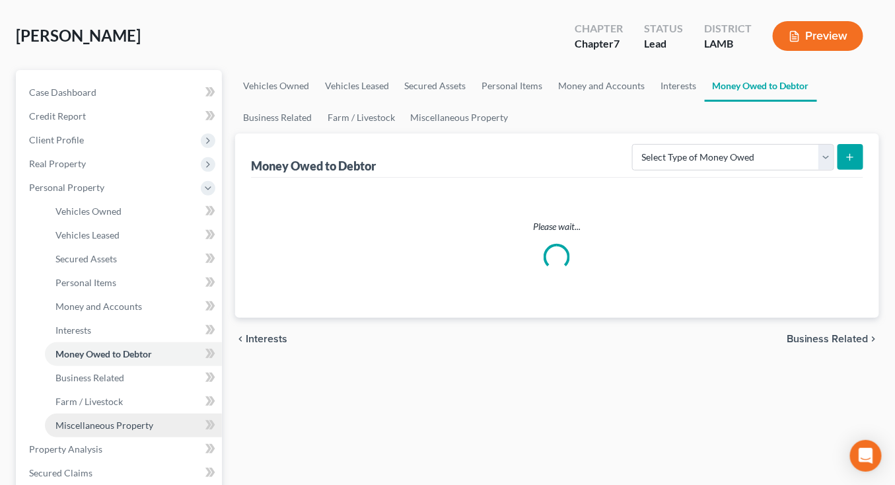
scroll to position [62, 0]
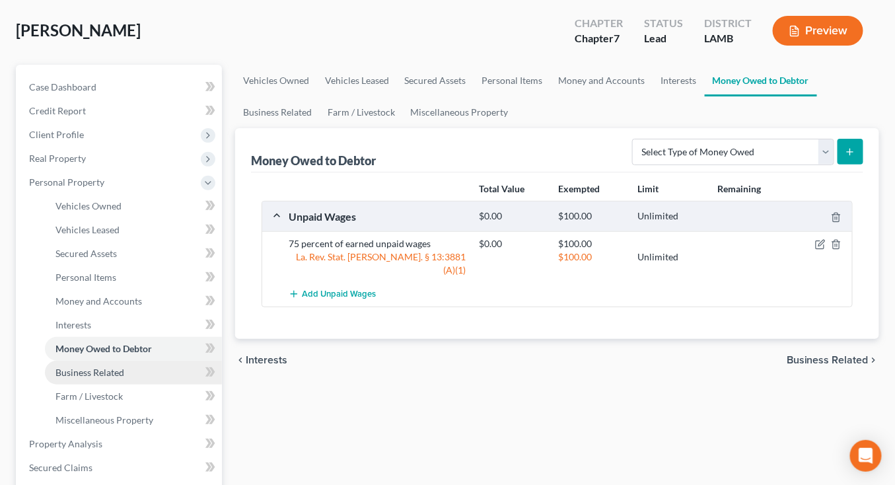
click at [134, 371] on link "Business Related" at bounding box center [133, 373] width 177 height 24
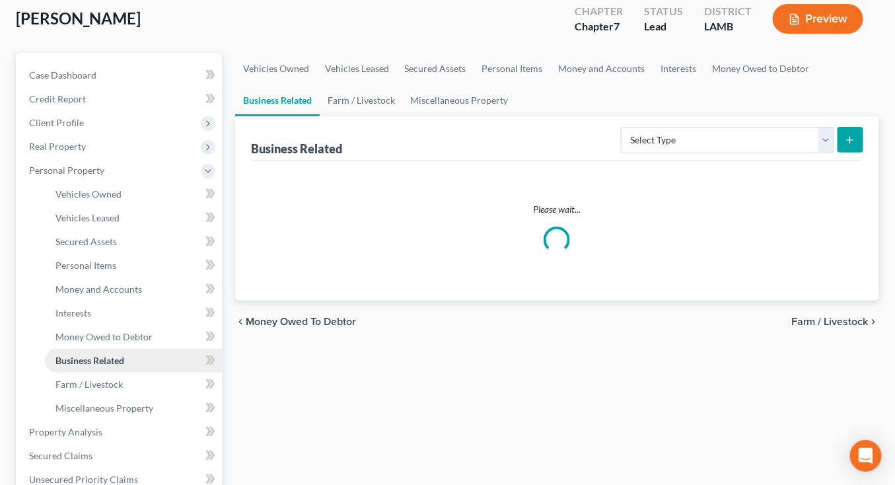
scroll to position [76, 0]
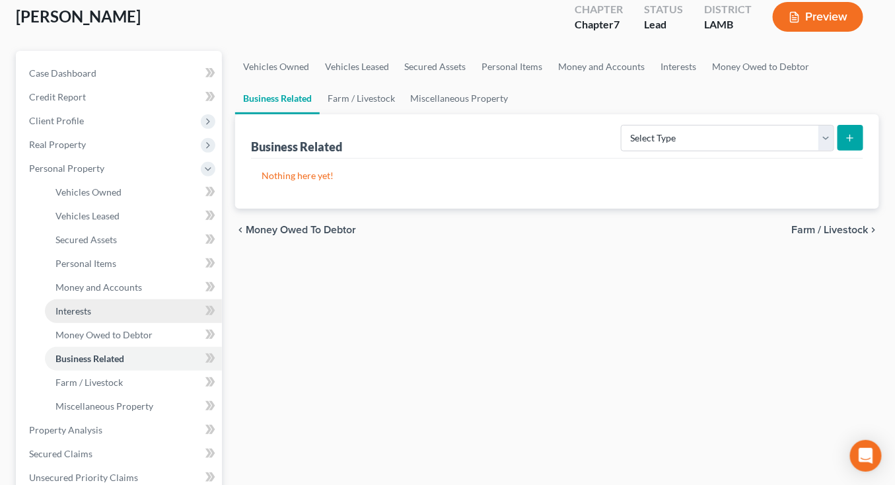
click at [116, 301] on link "Interests" at bounding box center [133, 311] width 177 height 24
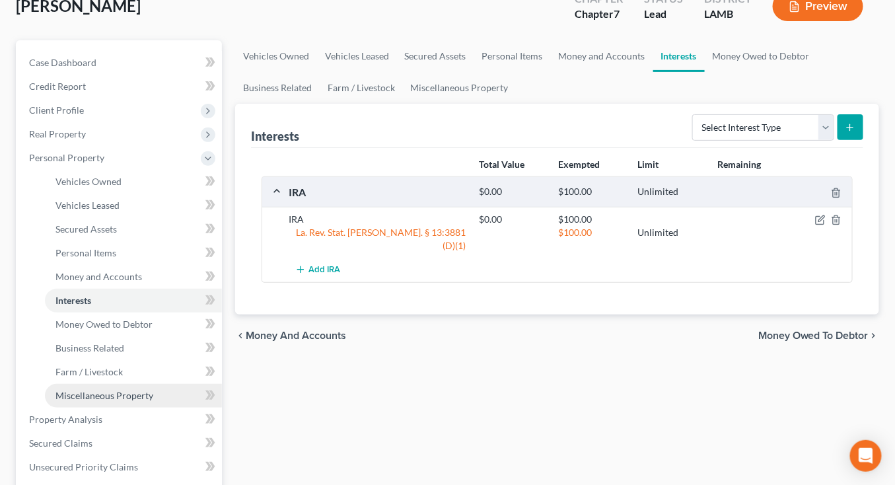
click at [126, 397] on span "Miscellaneous Property" at bounding box center [105, 395] width 98 height 11
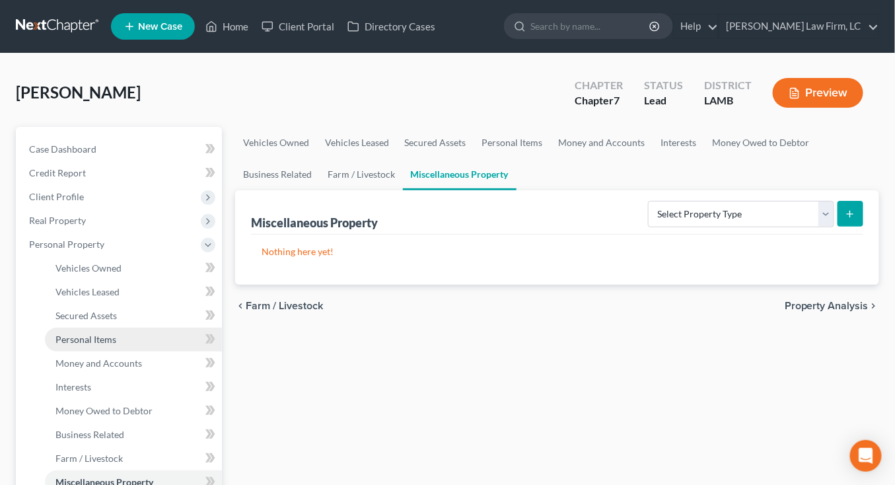
click at [124, 337] on link "Personal Items" at bounding box center [133, 340] width 177 height 24
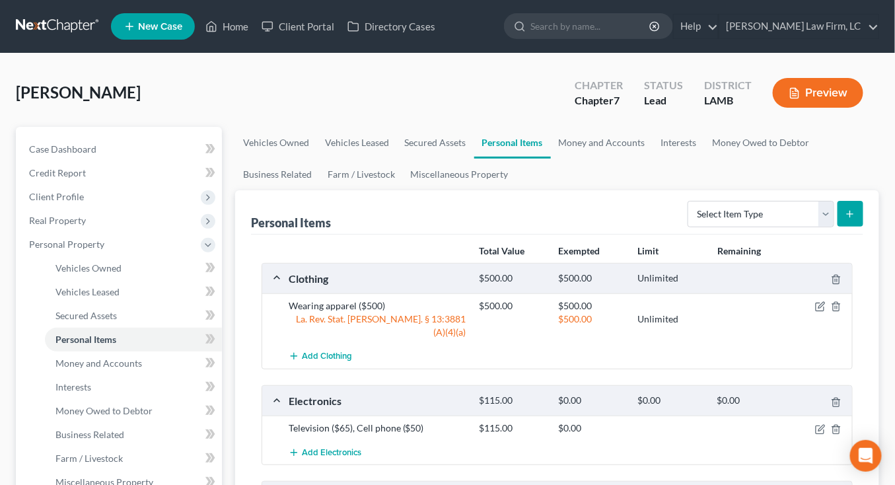
click at [120, 201] on span "Client Profile" at bounding box center [121, 197] width 204 height 24
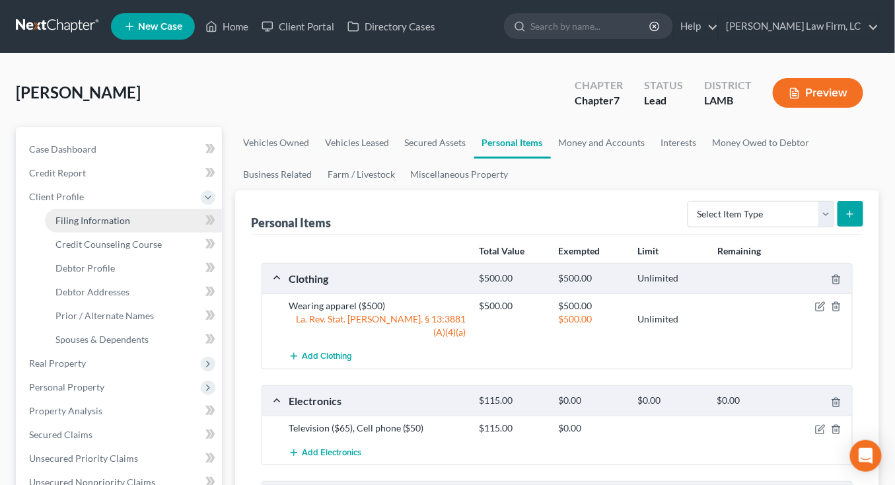
drag, startPoint x: 120, startPoint y: 212, endPoint x: 135, endPoint y: 212, distance: 15.9
click at [120, 212] on link "Filing Information" at bounding box center [133, 221] width 177 height 24
select select "1"
select select "0"
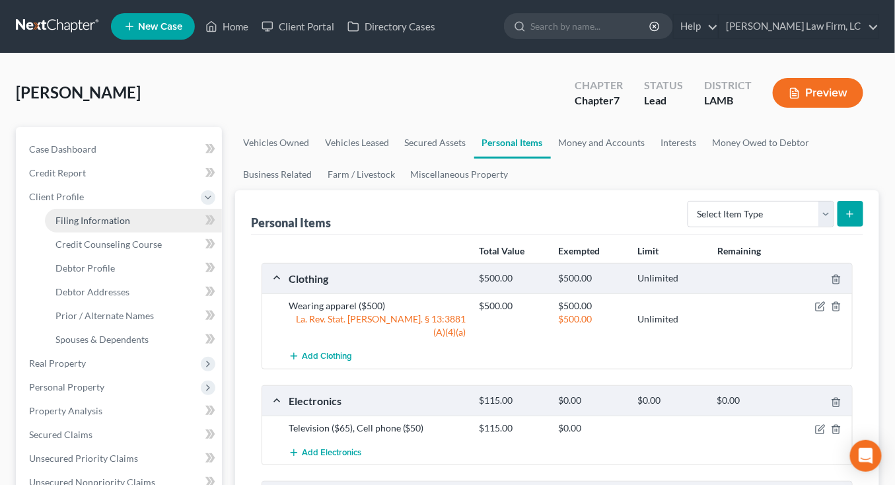
select select "19"
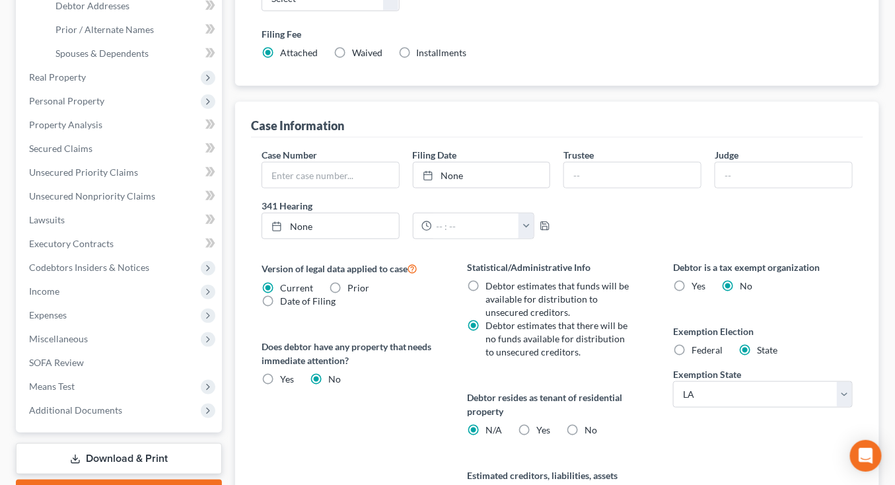
scroll to position [315, 0]
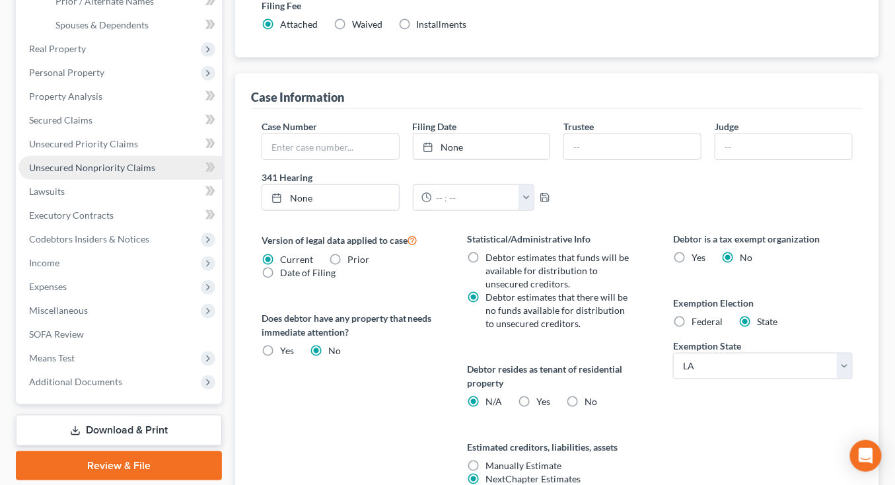
click at [132, 160] on link "Unsecured Nonpriority Claims" at bounding box center [121, 168] width 204 height 24
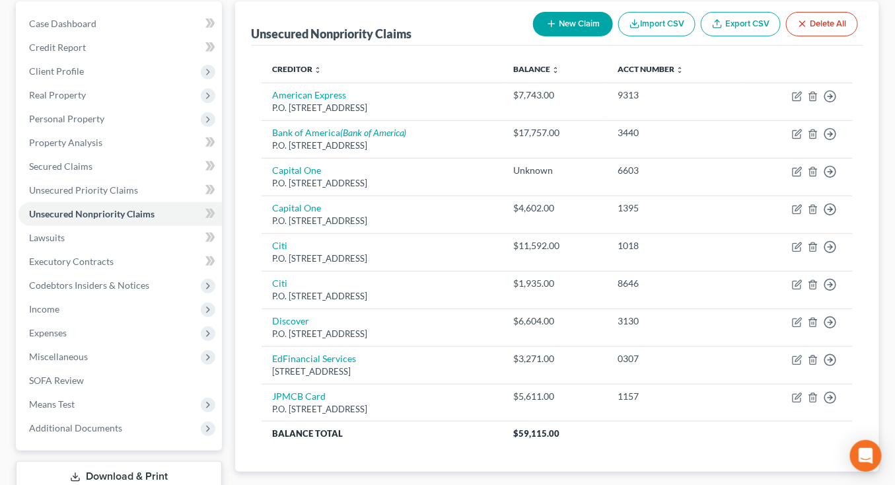
scroll to position [124, 0]
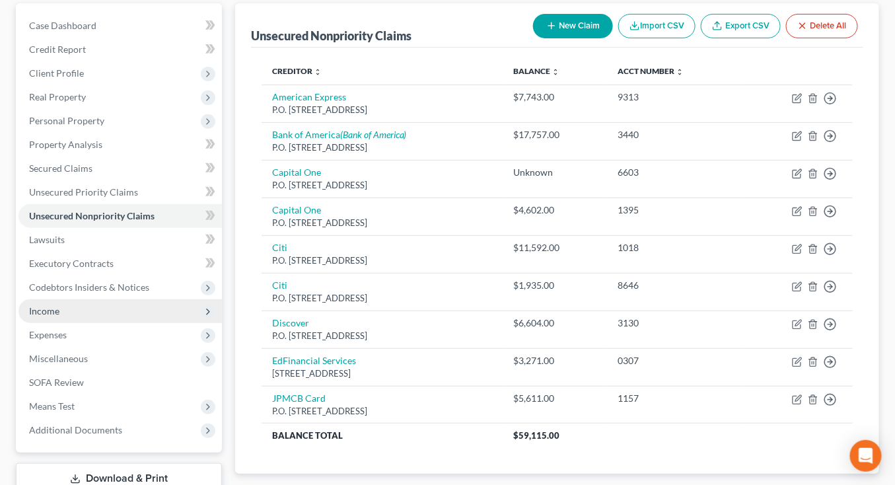
click at [123, 312] on span "Income" at bounding box center [121, 311] width 204 height 24
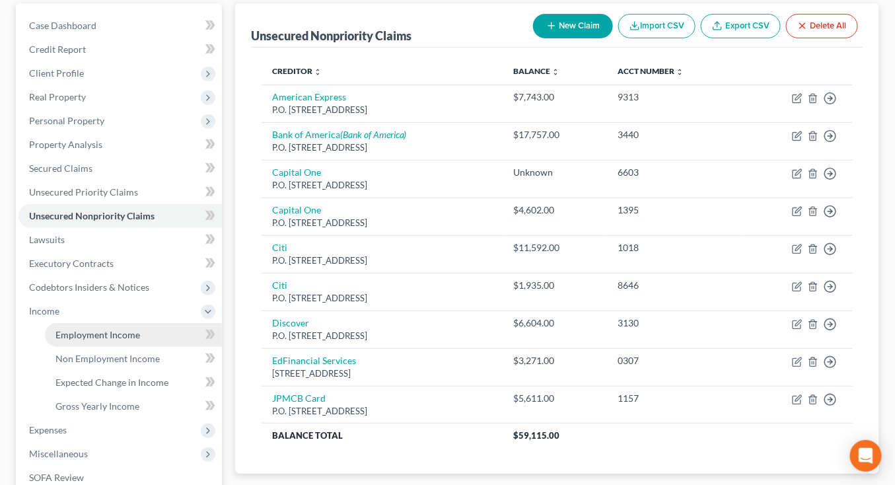
click at [120, 323] on li "Income Employment Income Non Employment Income Expected Change in Income Gross …" at bounding box center [121, 358] width 204 height 119
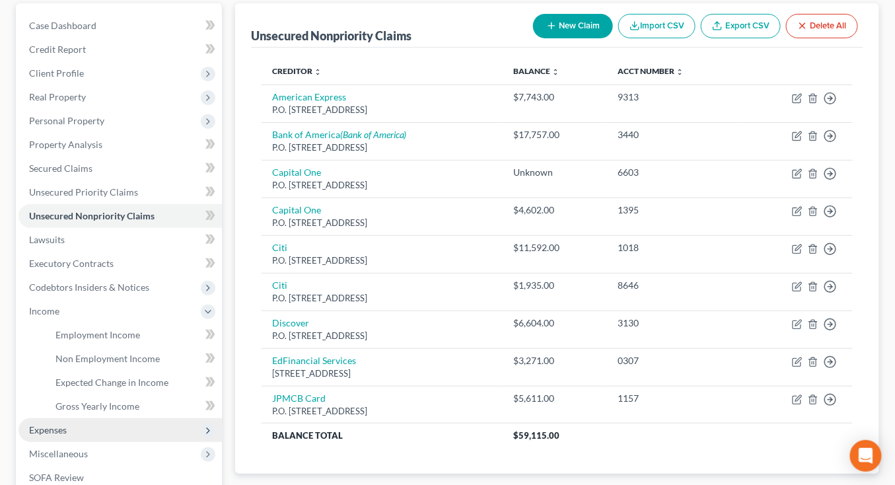
drag, startPoint x: 87, startPoint y: 425, endPoint x: 87, endPoint y: 439, distance: 13.9
click at [87, 426] on span "Expenses" at bounding box center [121, 430] width 204 height 24
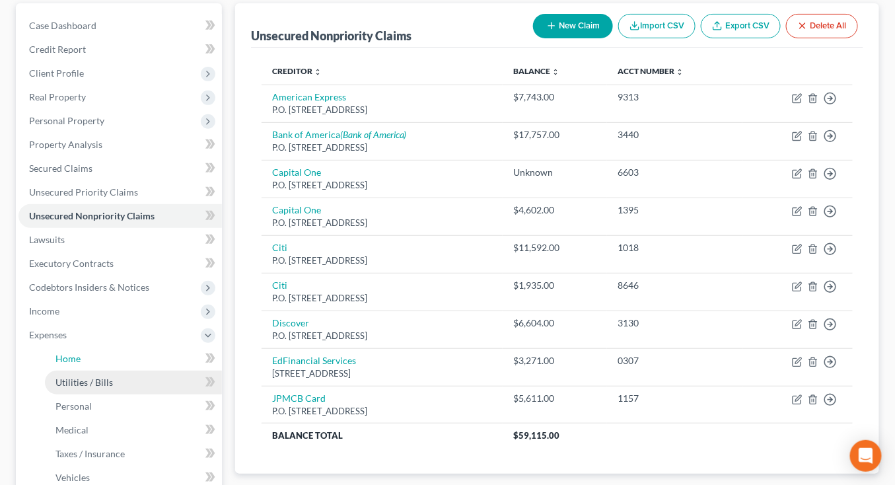
click at [87, 444] on ul "Home Utilities / Bills Personal Medical" at bounding box center [121, 430] width 204 height 167
click at [122, 372] on link "Utilities / Bills" at bounding box center [133, 383] width 177 height 24
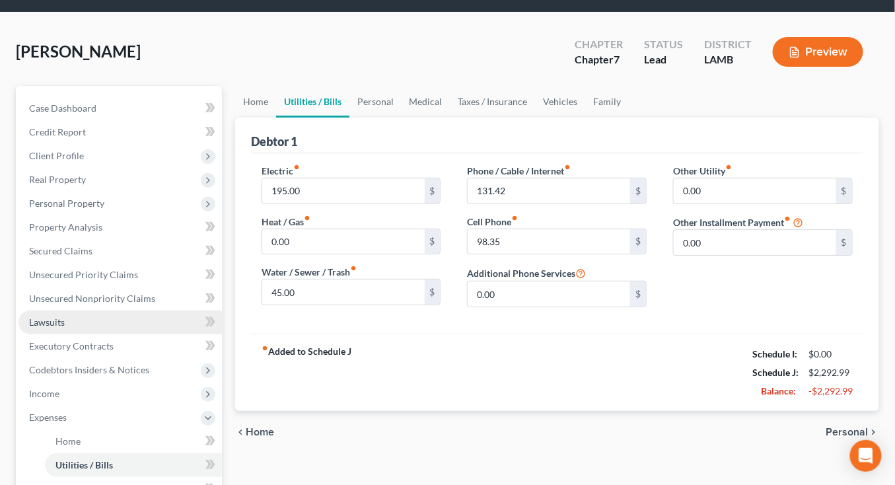
click at [139, 359] on ul "Case Dashboard Payments Invoices Payments Payments Credit Report Client Profile" at bounding box center [121, 393] width 204 height 595
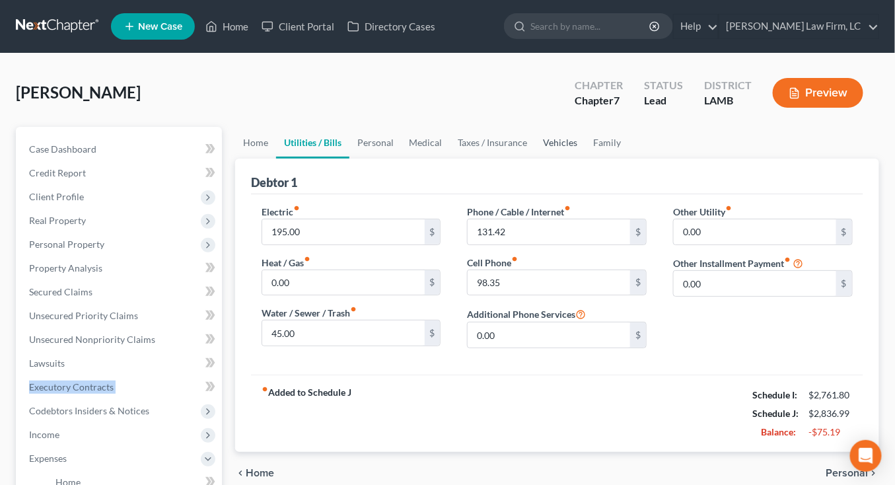
click at [581, 131] on link "Vehicles" at bounding box center [561, 143] width 50 height 32
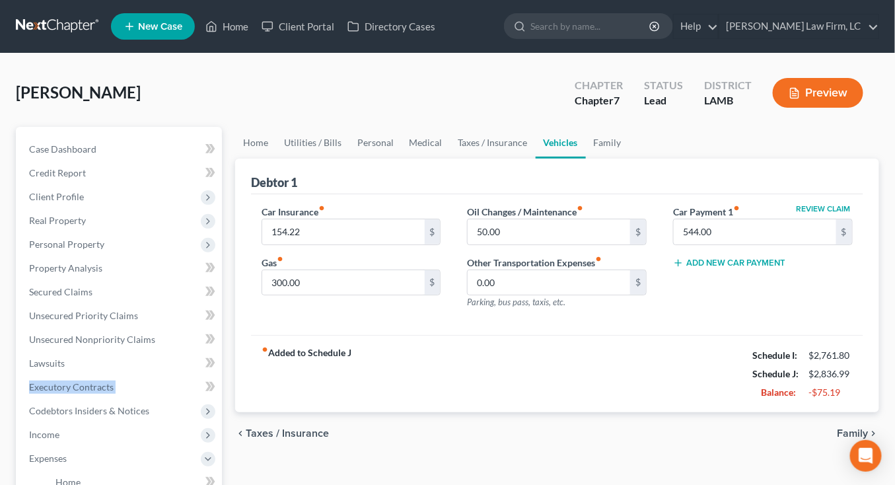
click at [568, 138] on link "Vehicles" at bounding box center [561, 143] width 50 height 32
drag, startPoint x: 71, startPoint y: 289, endPoint x: 79, endPoint y: 286, distance: 9.2
click at [71, 289] on span "Secured Claims" at bounding box center [60, 291] width 63 height 11
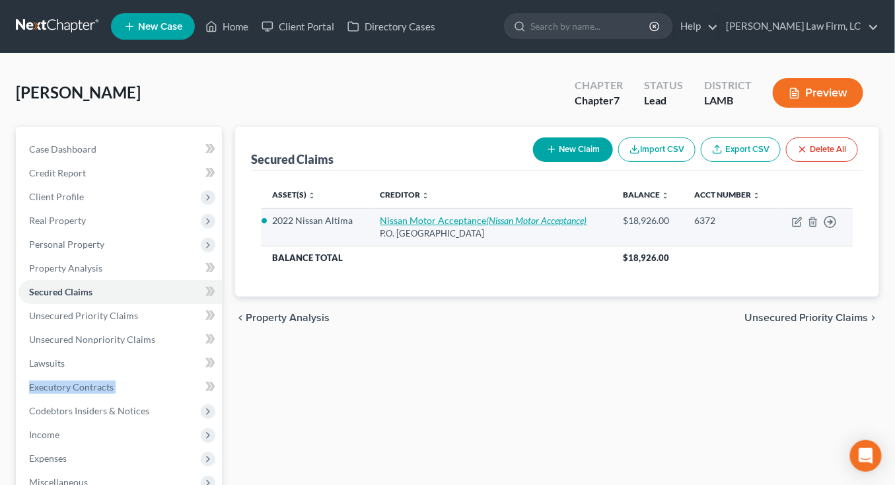
click at [451, 221] on link "Nissan Motor Acceptance (Nissan Motor Acceptance)" at bounding box center [484, 220] width 207 height 11
select select "45"
select select "2"
select select "0"
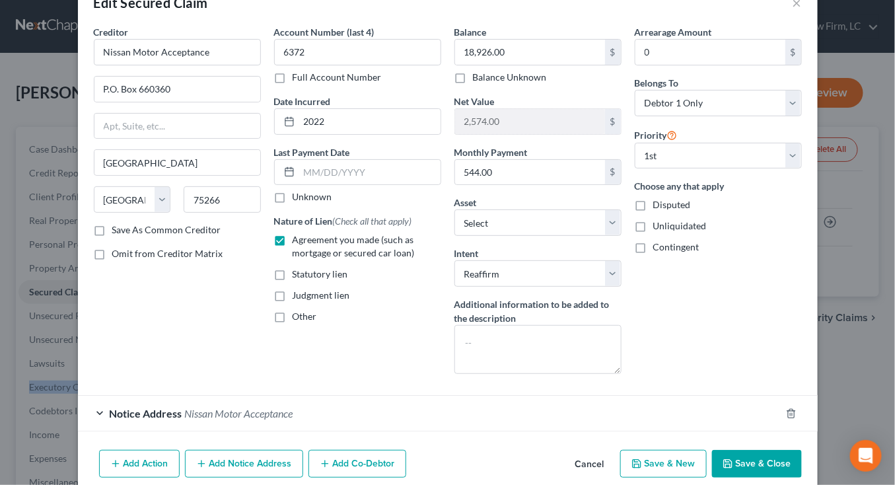
scroll to position [61, 0]
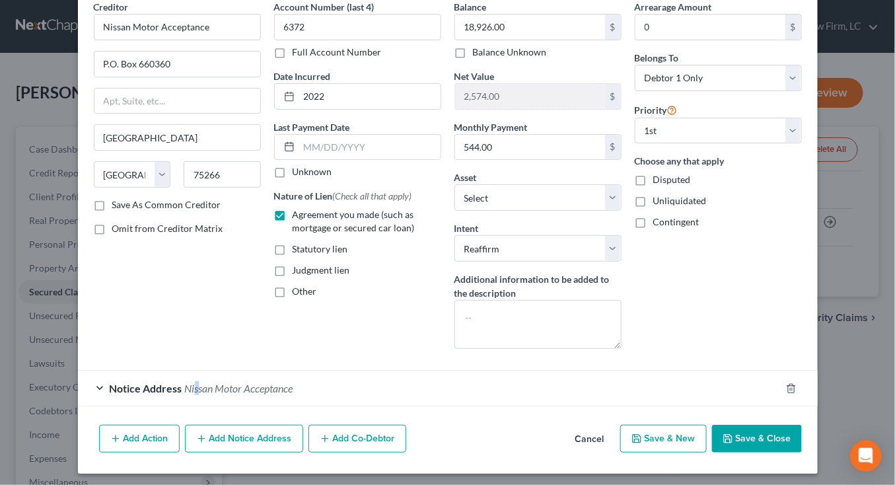
click at [193, 385] on span "Nissan Motor Acceptance" at bounding box center [239, 388] width 108 height 13
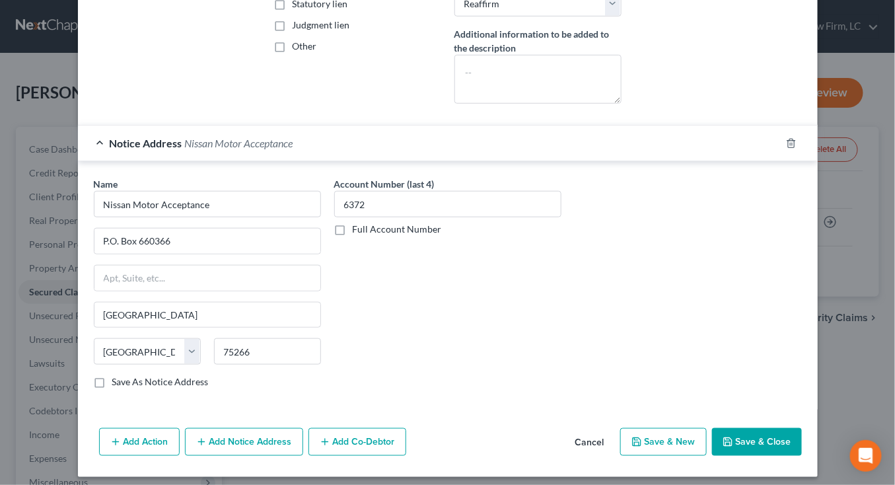
click at [247, 131] on div "Notice Address Nissan Motor Acceptance" at bounding box center [429, 143] width 703 height 35
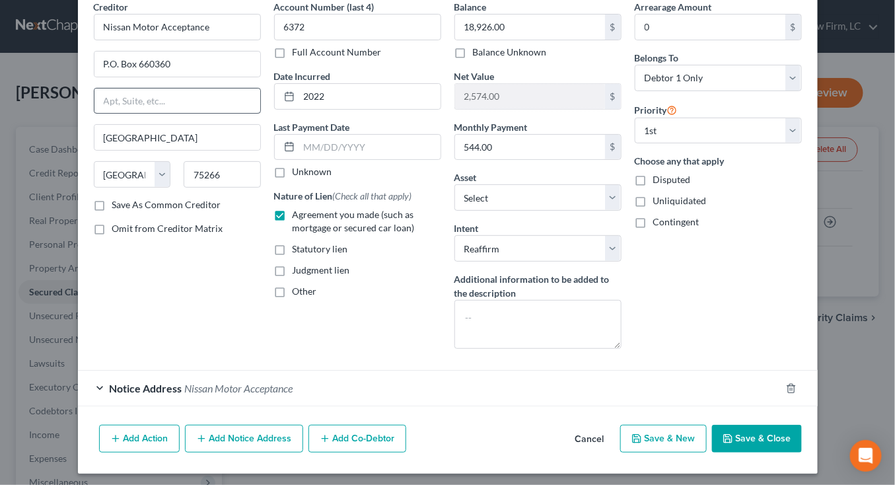
scroll to position [0, 0]
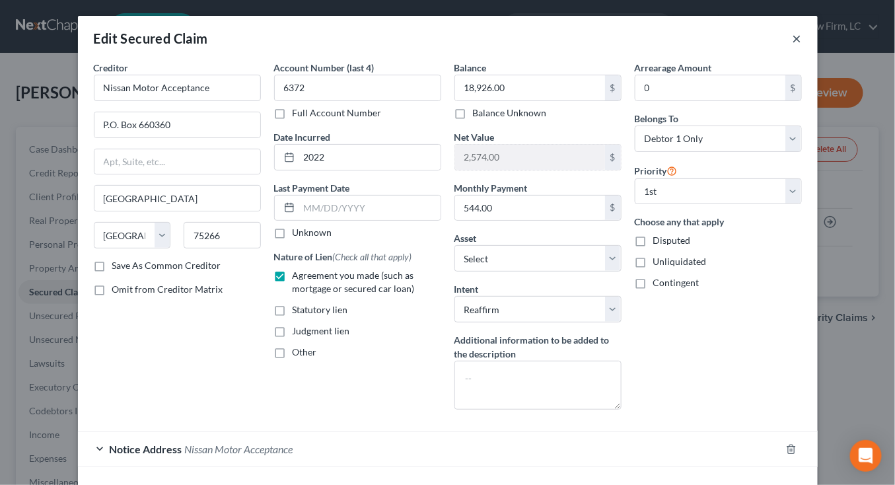
click at [792, 35] on div "Edit Secured Claim ×" at bounding box center [448, 38] width 740 height 45
drag, startPoint x: 797, startPoint y: 39, endPoint x: 771, endPoint y: 48, distance: 28.0
click at [797, 40] on button "×" at bounding box center [797, 38] width 9 height 16
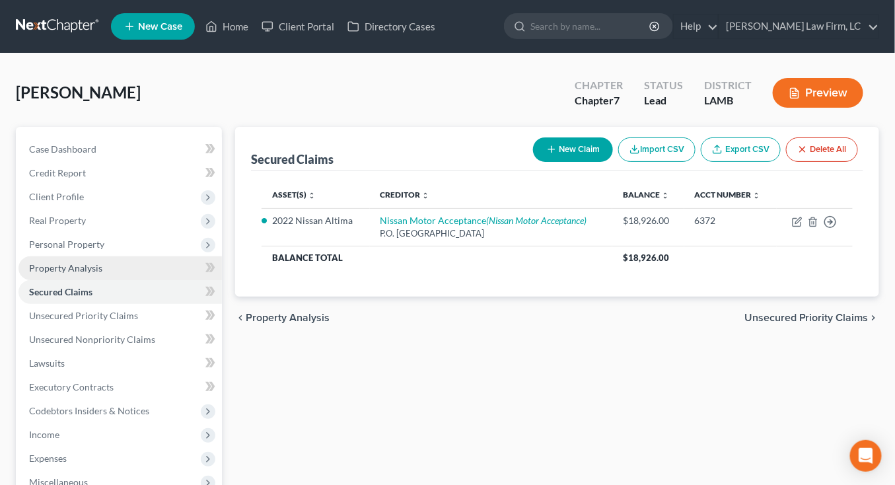
click at [74, 271] on span "Property Analysis" at bounding box center [65, 267] width 73 height 11
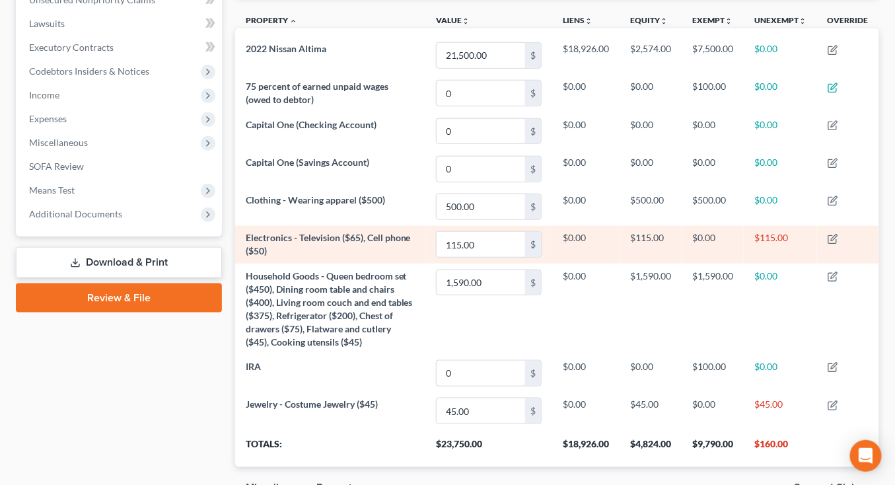
scroll to position [317, 0]
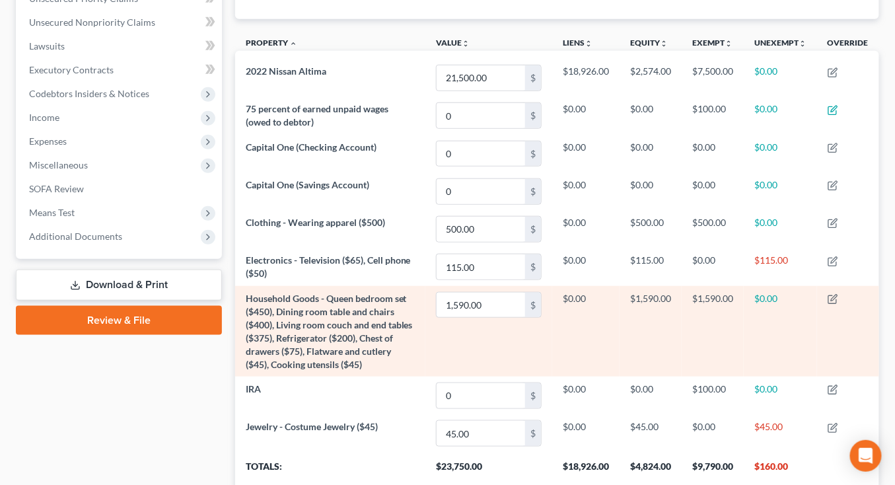
click at [841, 289] on td at bounding box center [848, 331] width 62 height 91
click at [839, 289] on td at bounding box center [848, 331] width 62 height 91
click at [839, 294] on icon "button" at bounding box center [833, 299] width 11 height 11
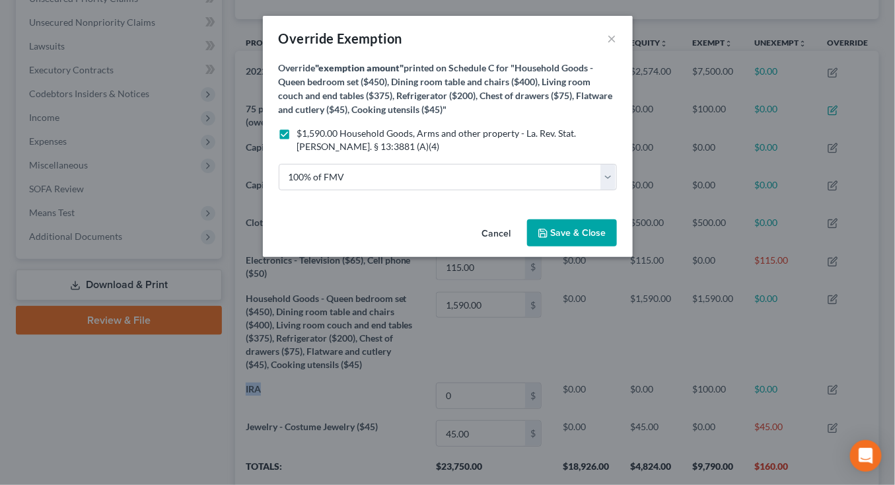
click at [479, 230] on button "Cancel" at bounding box center [497, 234] width 50 height 26
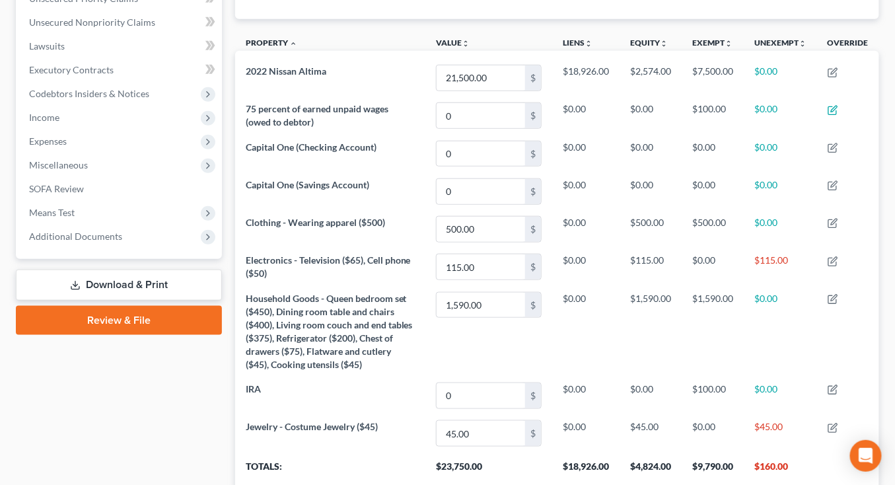
drag, startPoint x: 128, startPoint y: 215, endPoint x: 135, endPoint y: 233, distance: 19.3
click at [128, 215] on span "Means Test" at bounding box center [121, 213] width 204 height 24
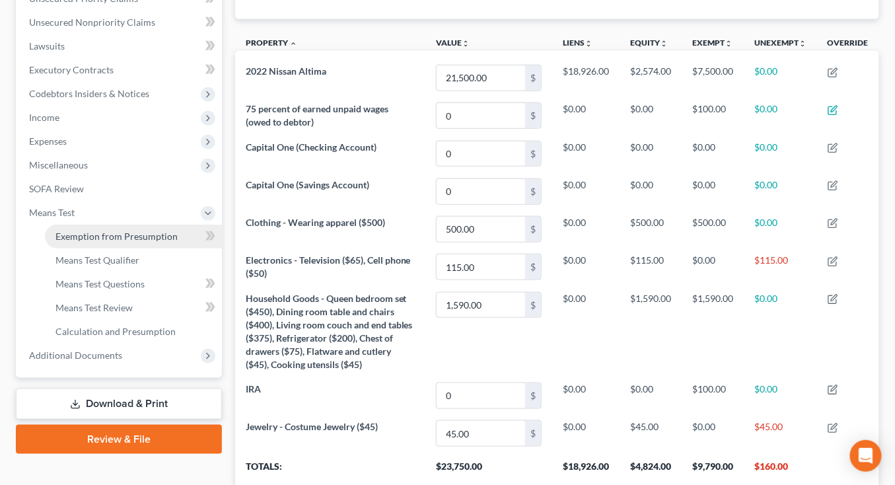
drag, startPoint x: 135, startPoint y: 235, endPoint x: 153, endPoint y: 236, distance: 18.5
click at [135, 235] on span "Exemption from Presumption" at bounding box center [117, 236] width 122 height 11
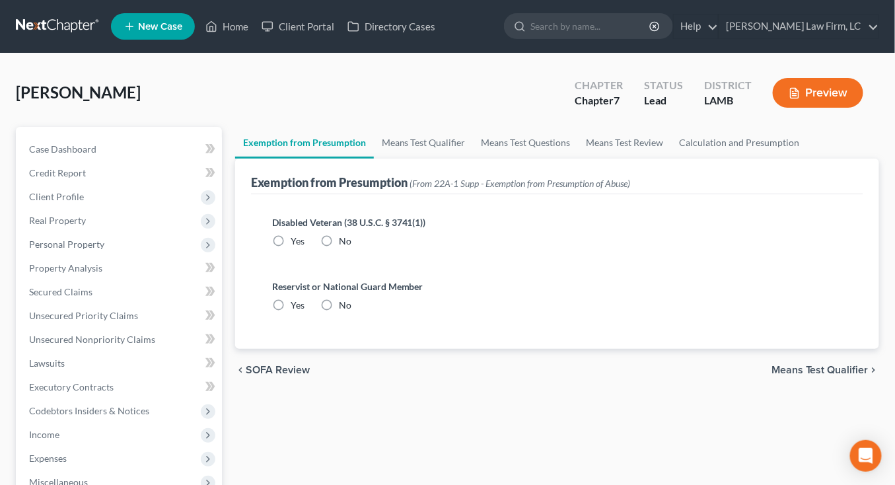
drag, startPoint x: 361, startPoint y: 209, endPoint x: 348, endPoint y: 236, distance: 30.1
click at [355, 219] on div "Disabled Veteran (38 U.S.C. § 3741(1)) Yes No" at bounding box center [557, 237] width 591 height 64
click at [347, 236] on span "No" at bounding box center [345, 240] width 13 height 11
click at [347, 236] on input "No" at bounding box center [348, 239] width 9 height 9
radio input "true"
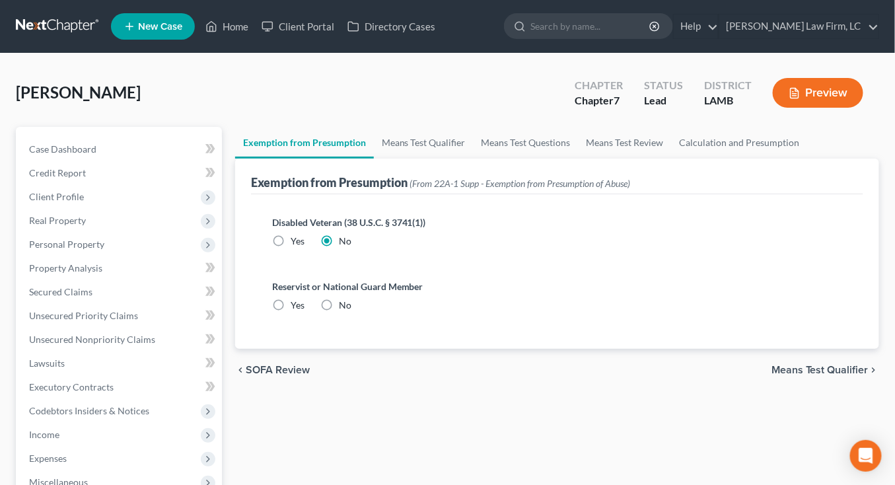
drag, startPoint x: 344, startPoint y: 305, endPoint x: 359, endPoint y: 282, distance: 27.7
click at [342, 305] on span "No" at bounding box center [345, 304] width 13 height 11
click at [344, 305] on input "No" at bounding box center [348, 303] width 9 height 9
radio input "true"
drag, startPoint x: 432, startPoint y: 157, endPoint x: 445, endPoint y: 144, distance: 17.8
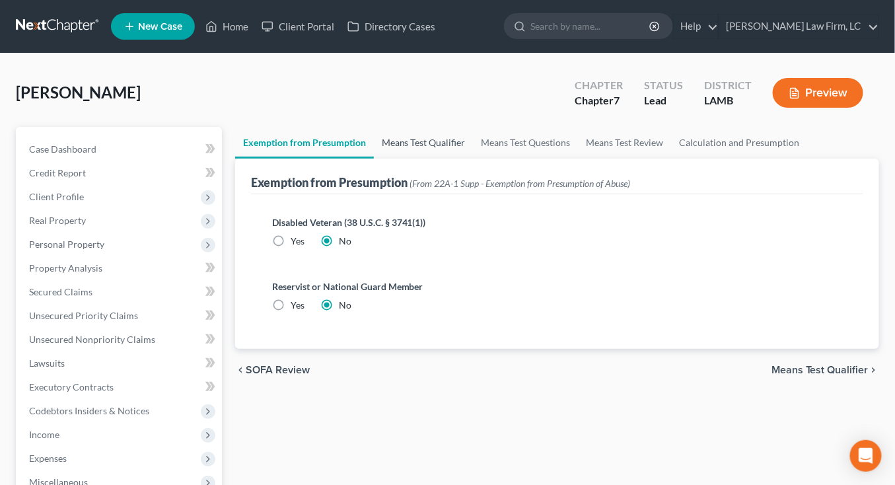
click at [445, 144] on link "Means Test Qualifier" at bounding box center [424, 143] width 100 height 32
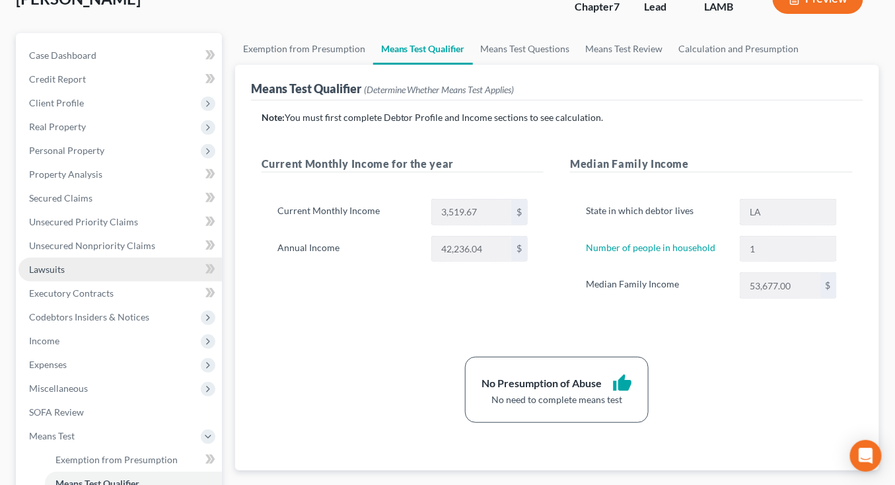
scroll to position [97, 0]
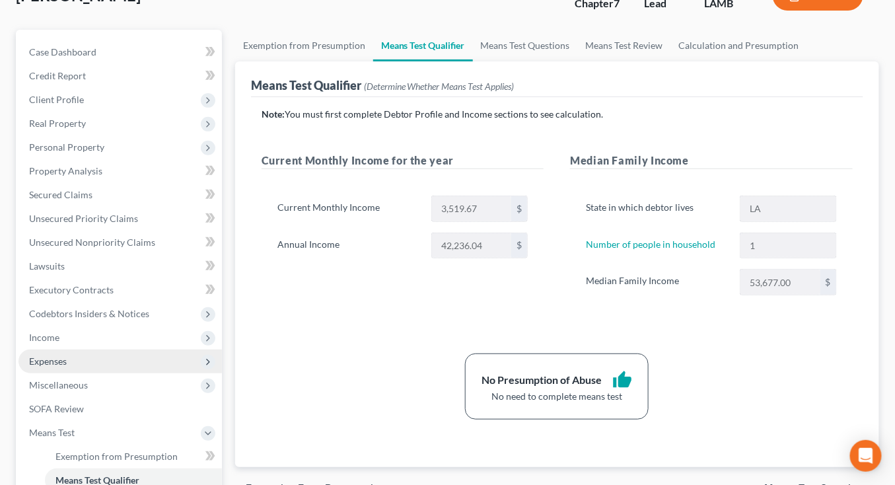
drag, startPoint x: 63, startPoint y: 358, endPoint x: 63, endPoint y: 366, distance: 8.0
click at [62, 358] on span "Expenses" at bounding box center [48, 361] width 38 height 11
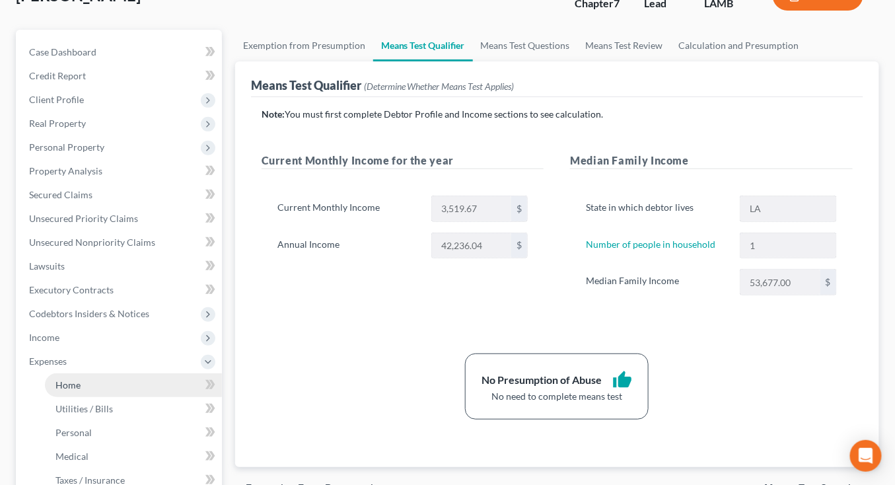
click at [69, 380] on span "Home" at bounding box center [68, 384] width 25 height 11
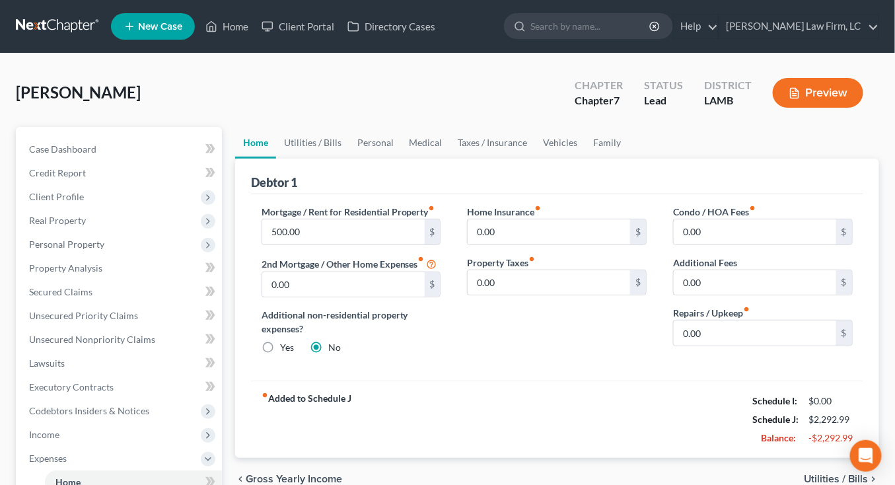
click at [345, 124] on div "Hopkins, Jennifer Upgraded Chapter Chapter 7 Status Lead District LAMB Preview" at bounding box center [448, 97] width 864 height 57
drag, startPoint x: 334, startPoint y: 137, endPoint x: 361, endPoint y: 135, distance: 27.2
click at [334, 136] on link "Utilities / Bills" at bounding box center [312, 143] width 73 height 32
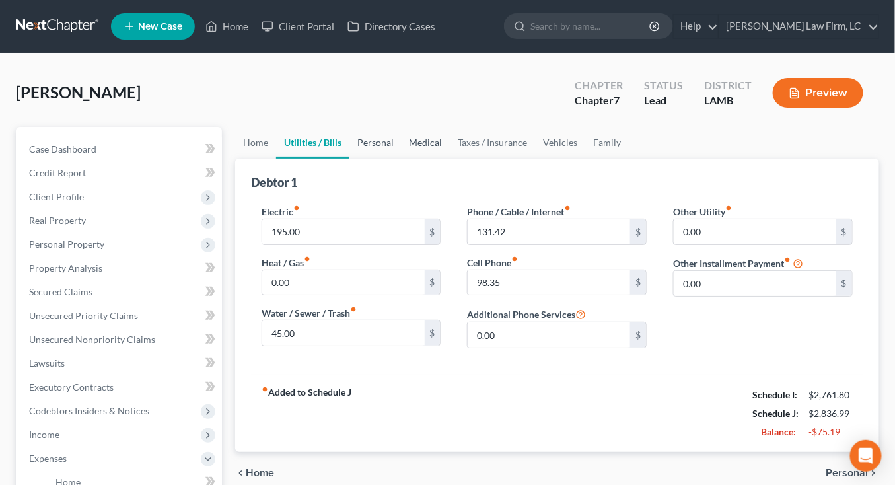
drag, startPoint x: 393, startPoint y: 133, endPoint x: 445, endPoint y: 132, distance: 52.2
click at [393, 133] on link "Personal" at bounding box center [376, 143] width 52 height 32
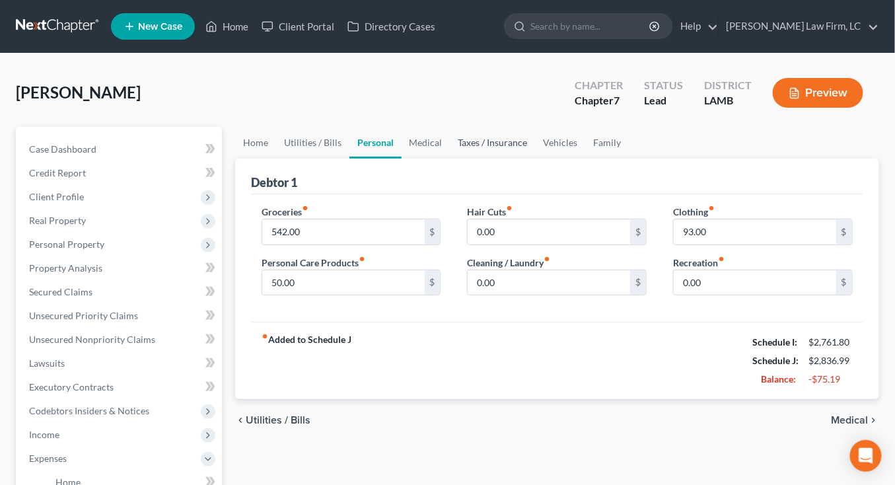
click at [451, 140] on link "Taxes / Insurance" at bounding box center [493, 143] width 85 height 32
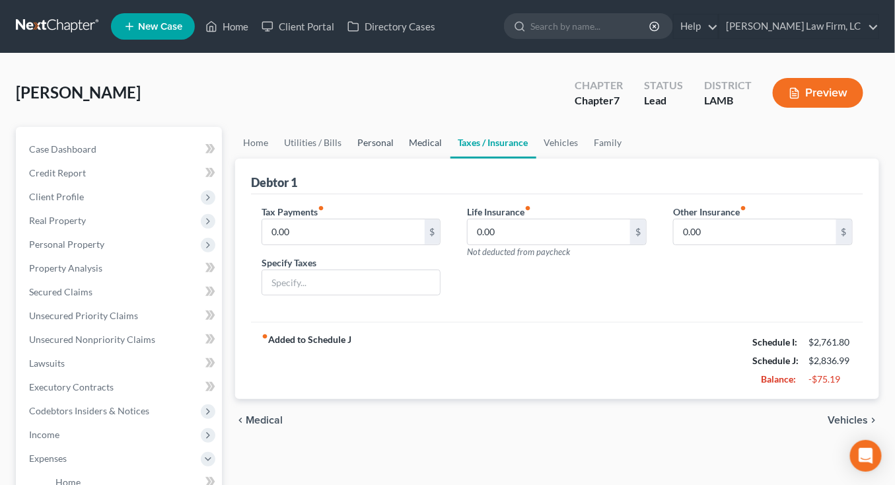
drag, startPoint x: 437, startPoint y: 141, endPoint x: 376, endPoint y: 145, distance: 61.6
click at [437, 141] on link "Medical" at bounding box center [426, 143] width 49 height 32
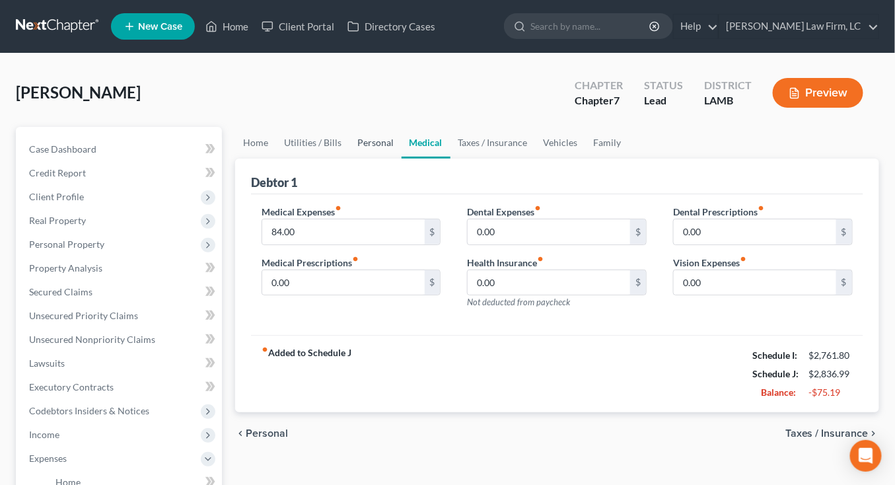
click at [360, 147] on link "Personal" at bounding box center [376, 143] width 52 height 32
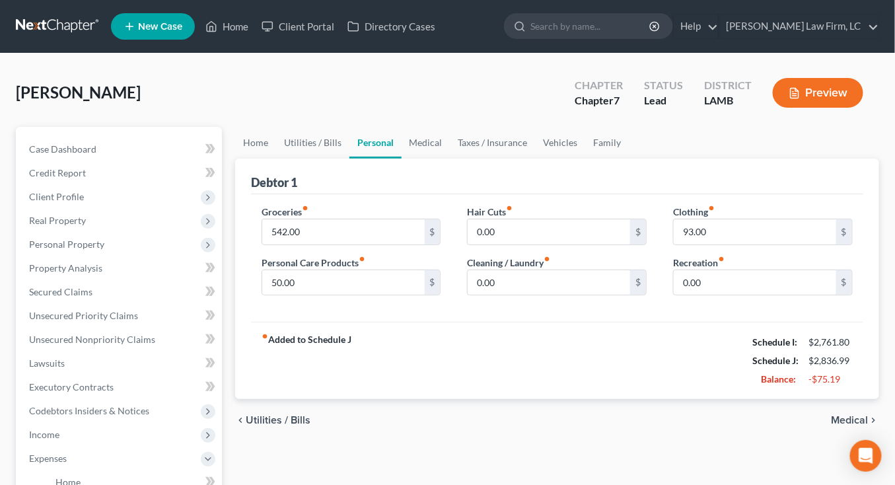
drag, startPoint x: 109, startPoint y: 201, endPoint x: 125, endPoint y: 245, distance: 47.0
click at [109, 201] on span "Client Profile" at bounding box center [121, 197] width 204 height 24
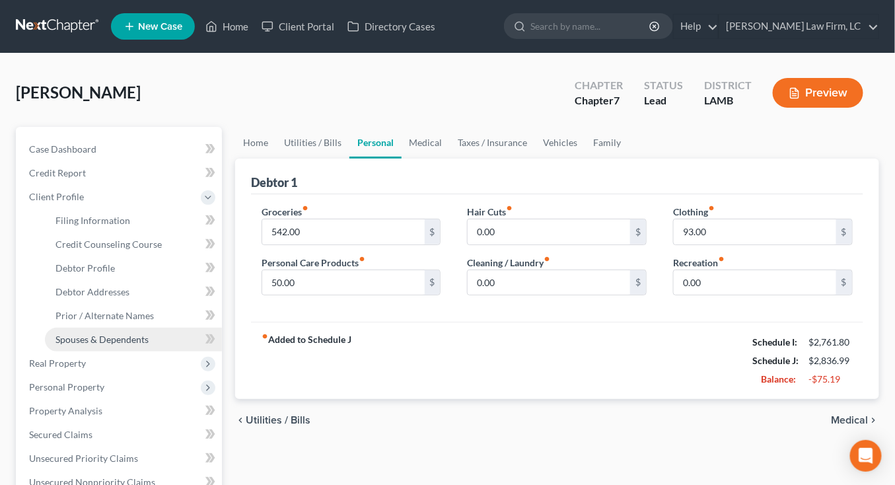
click at [143, 340] on span "Spouses & Dependents" at bounding box center [102, 339] width 93 height 11
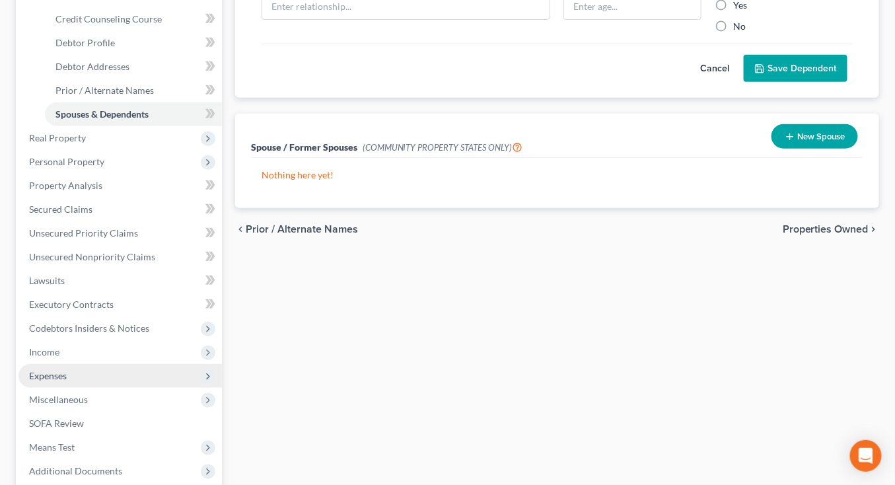
scroll to position [229, 0]
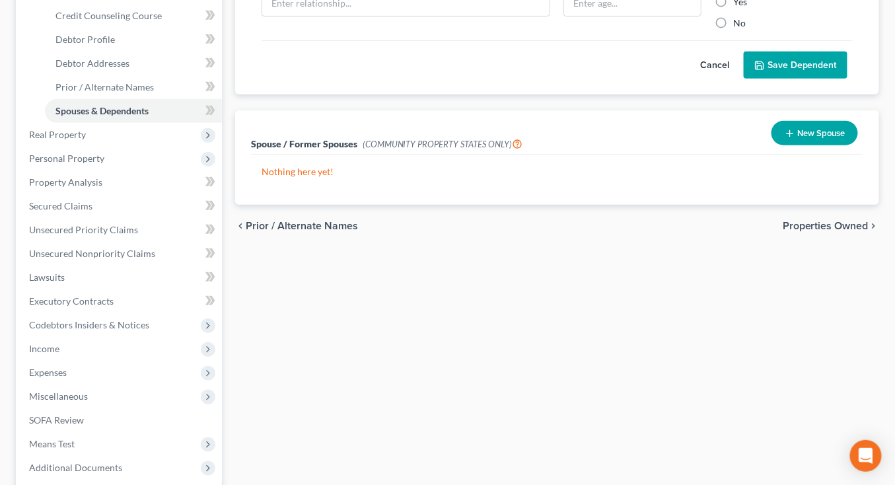
drag, startPoint x: 115, startPoint y: 375, endPoint x: 114, endPoint y: 396, distance: 21.2
click at [114, 375] on span "Expenses" at bounding box center [121, 373] width 204 height 24
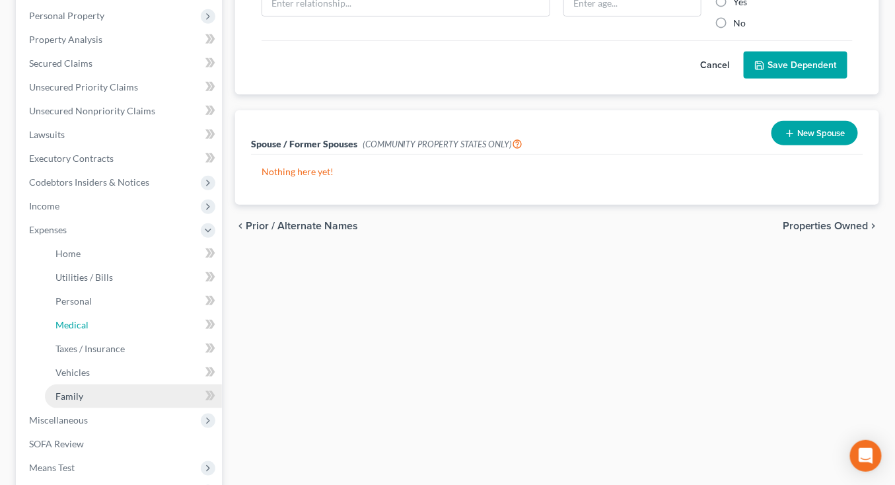
drag, startPoint x: 114, startPoint y: 398, endPoint x: 122, endPoint y: 397, distance: 8.0
click at [113, 398] on ul "Home Utilities / Bills Personal Medical" at bounding box center [121, 325] width 204 height 167
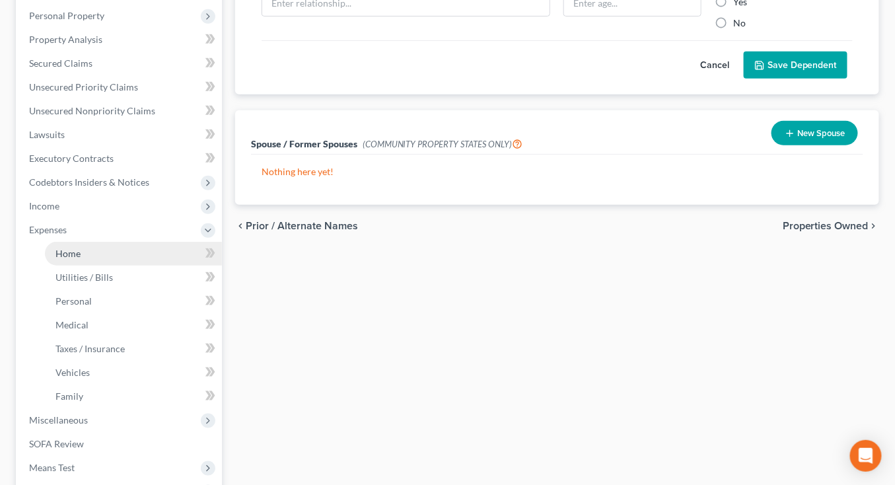
click at [126, 257] on link "Home" at bounding box center [133, 254] width 177 height 24
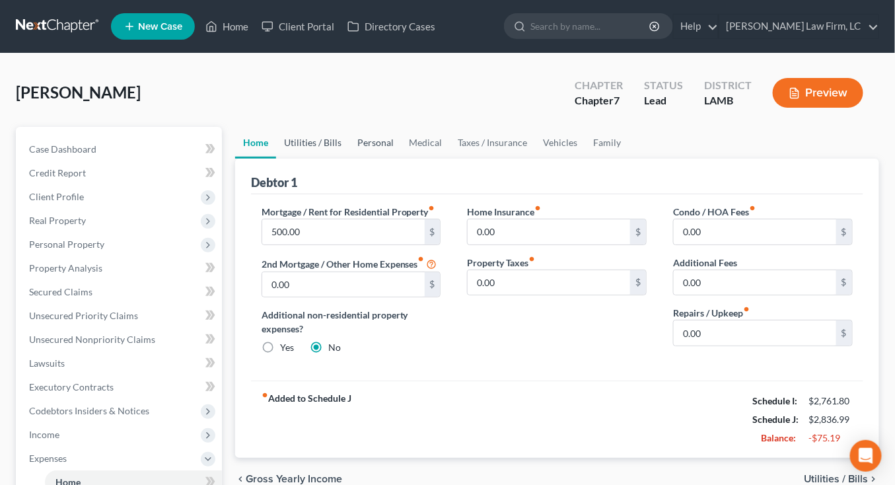
click at [337, 137] on link "Utilities / Bills" at bounding box center [312, 143] width 73 height 32
click at [371, 137] on link "Personal" at bounding box center [376, 143] width 52 height 32
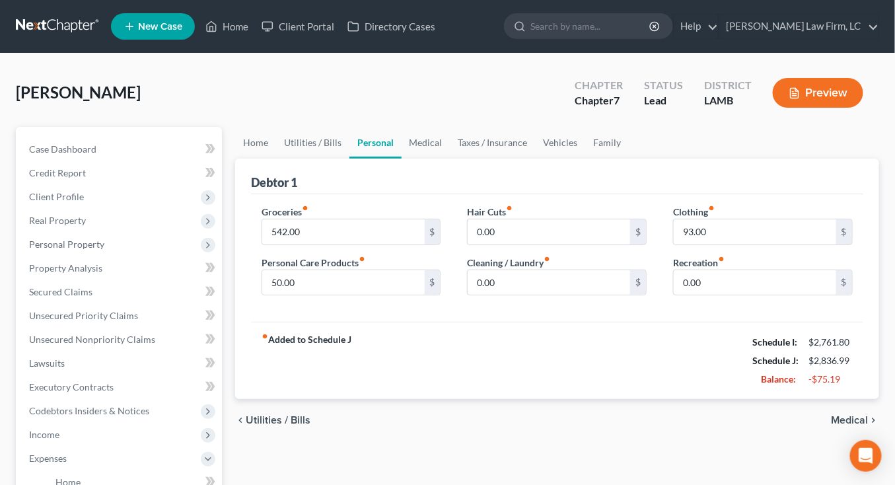
click at [375, 139] on link "Personal" at bounding box center [376, 143] width 52 height 32
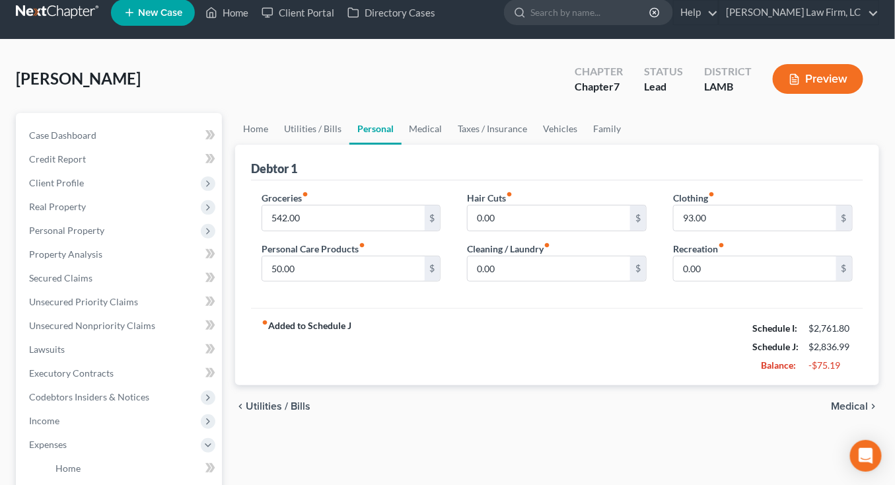
scroll to position [15, 0]
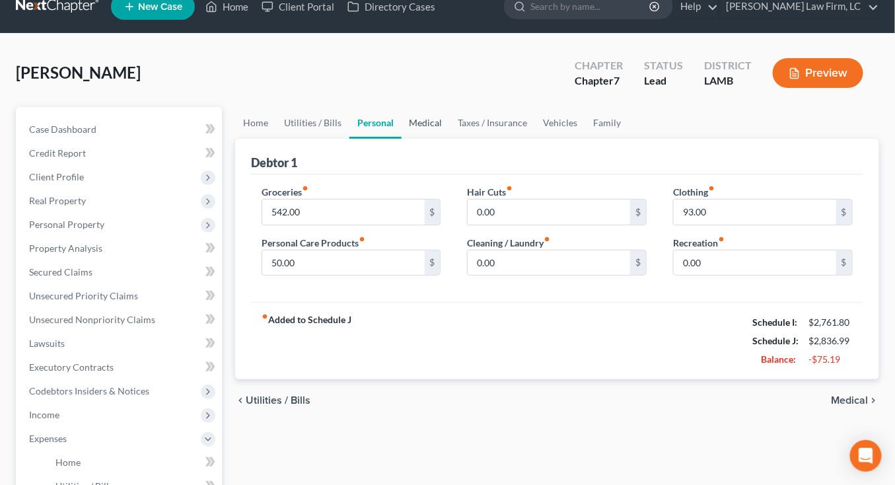
click at [424, 124] on link "Medical" at bounding box center [426, 123] width 49 height 32
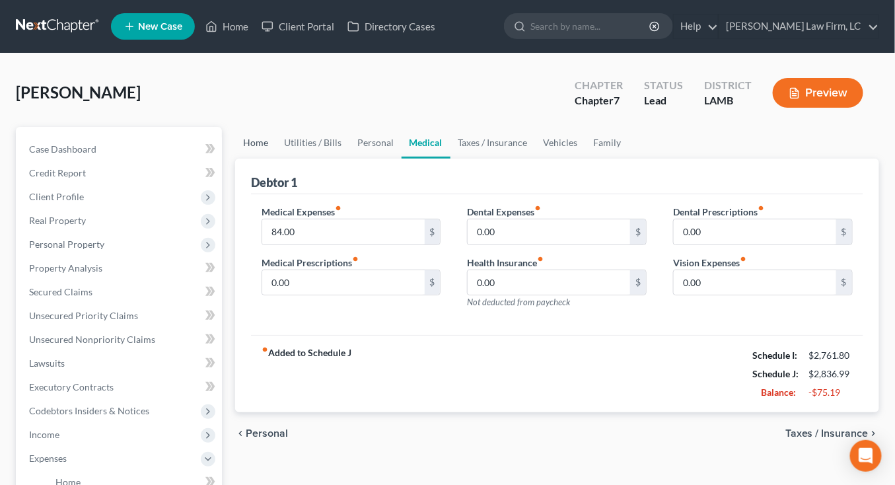
scroll to position [1, 0]
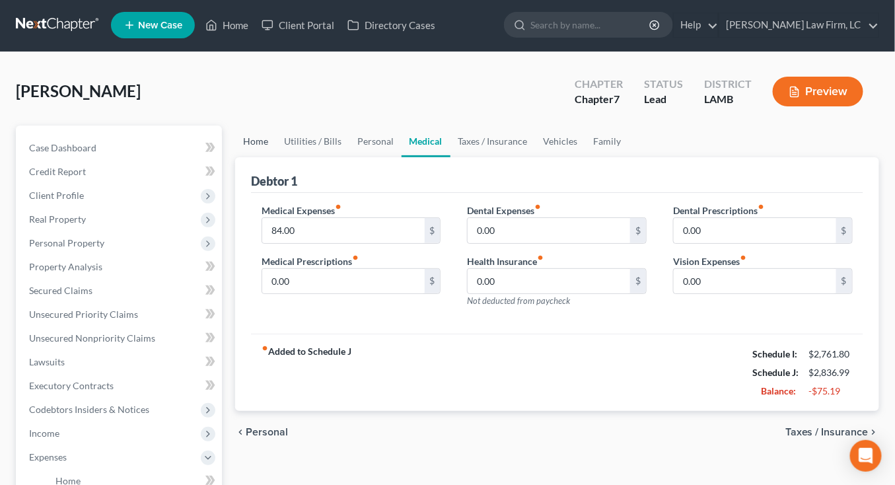
drag, startPoint x: 234, startPoint y: 132, endPoint x: 275, endPoint y: 146, distance: 43.3
click at [234, 132] on div "Home Utilities / Bills Personal Medical Taxes / Insurance Vehicles Family Debto…" at bounding box center [558, 472] width 658 height 692
click at [276, 145] on link "Utilities / Bills" at bounding box center [312, 142] width 73 height 32
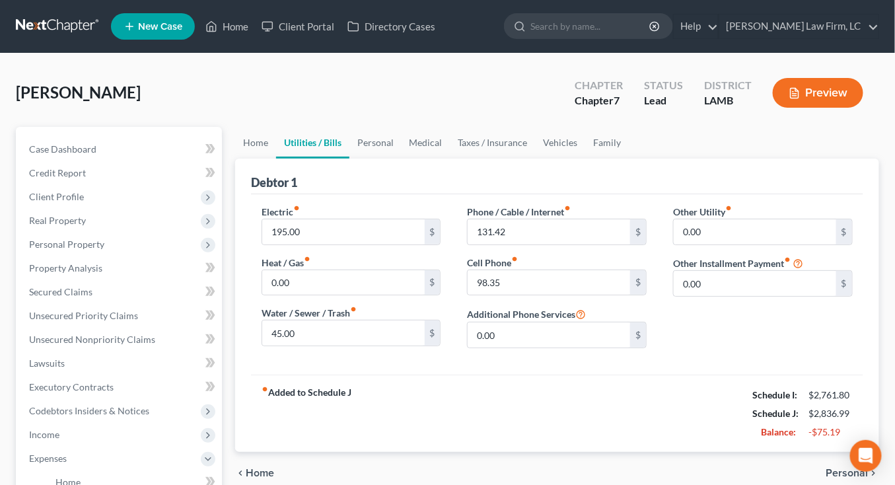
click at [297, 139] on link "Utilities / Bills" at bounding box center [312, 143] width 73 height 32
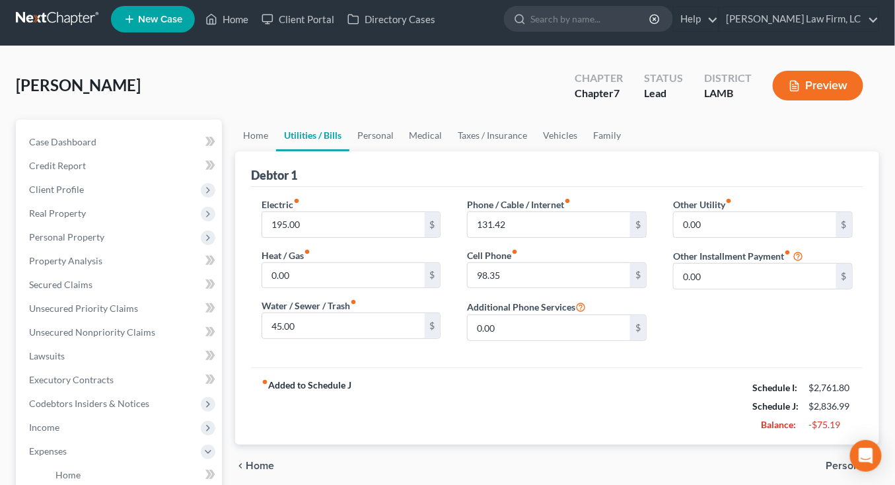
scroll to position [9, 0]
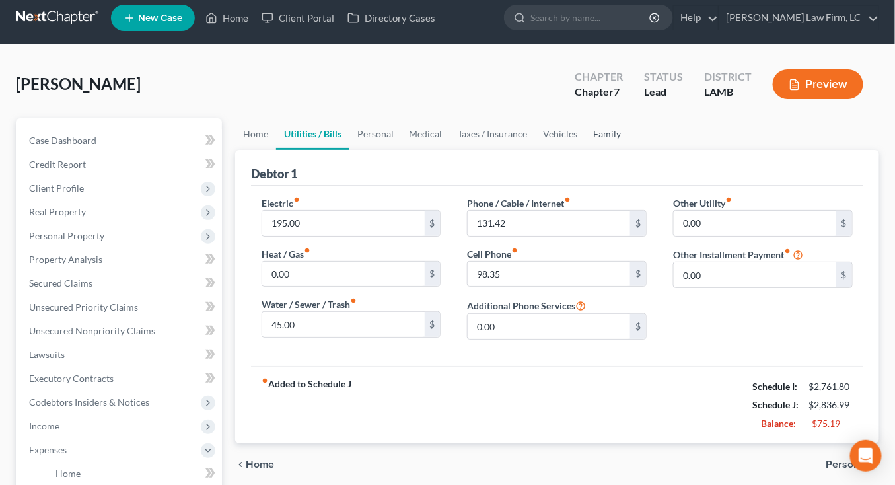
click at [601, 127] on link "Family" at bounding box center [608, 134] width 44 height 32
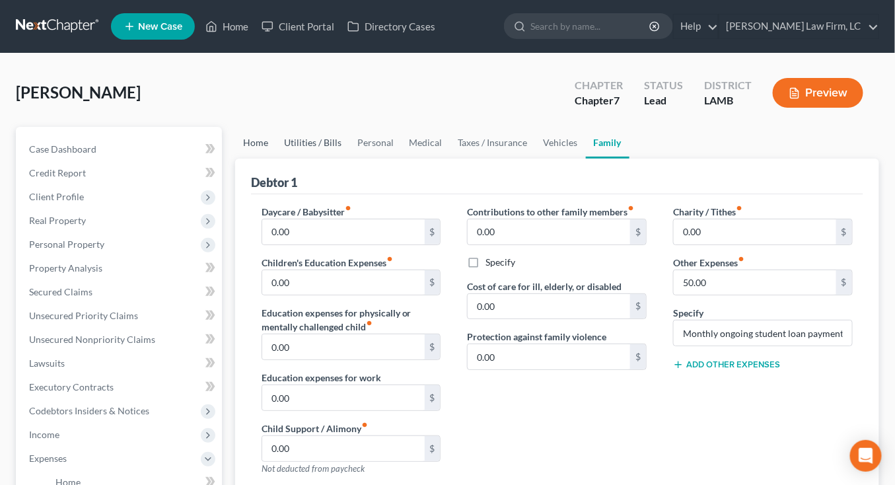
click at [254, 143] on link "Home" at bounding box center [255, 143] width 41 height 32
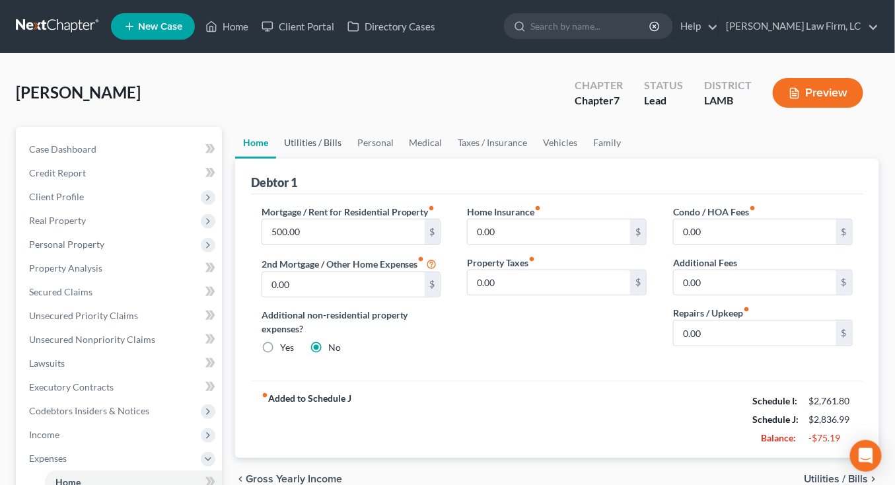
click at [305, 143] on link "Utilities / Bills" at bounding box center [312, 143] width 73 height 32
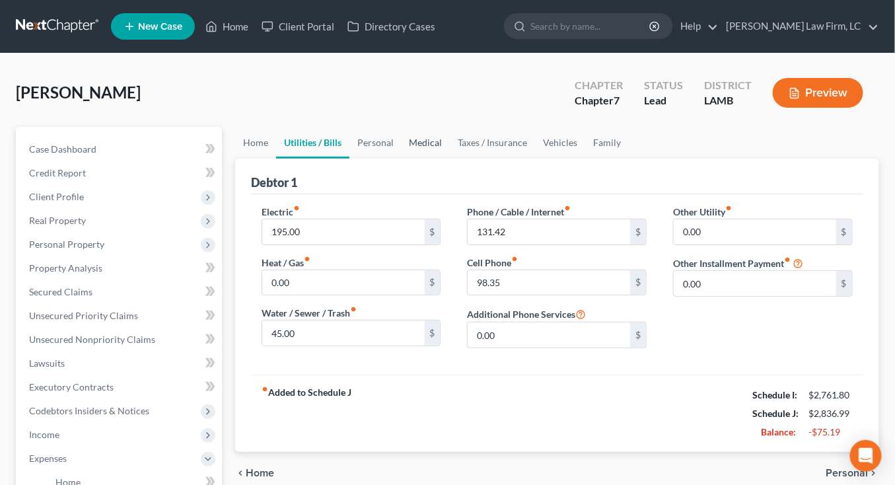
click at [402, 145] on link "Medical" at bounding box center [426, 143] width 49 height 32
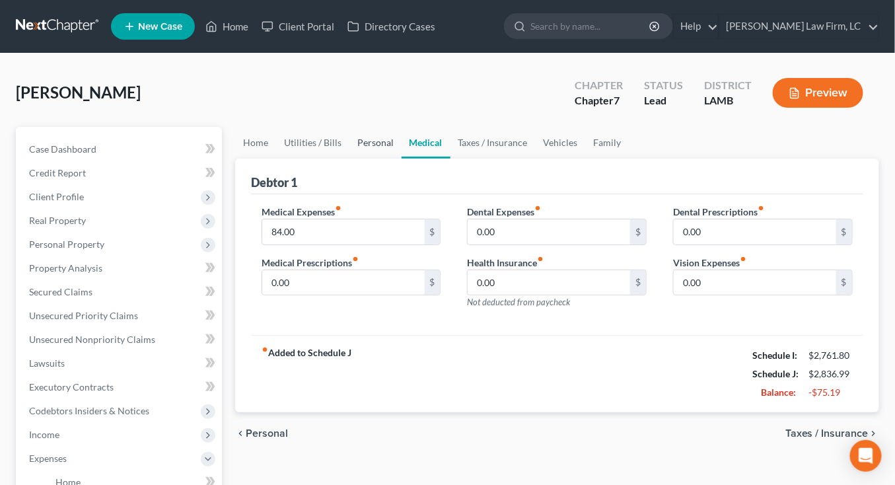
click at [387, 149] on link "Personal" at bounding box center [376, 143] width 52 height 32
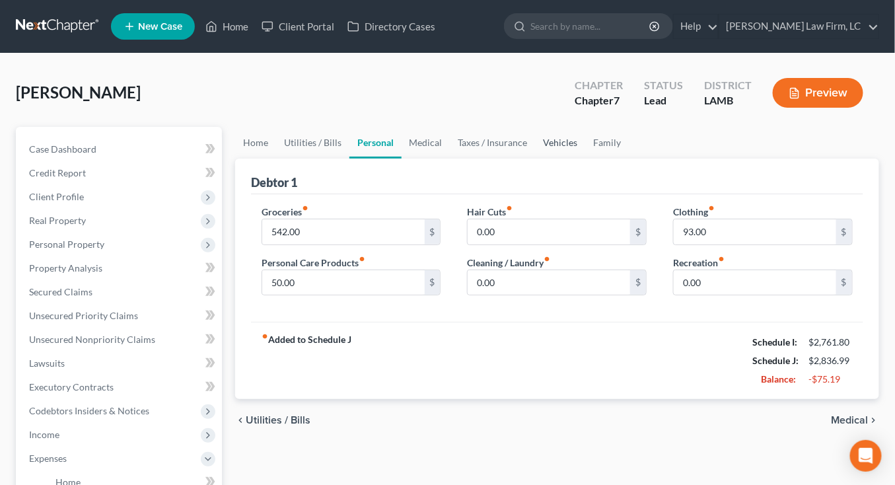
click at [560, 141] on link "Vehicles" at bounding box center [561, 143] width 50 height 32
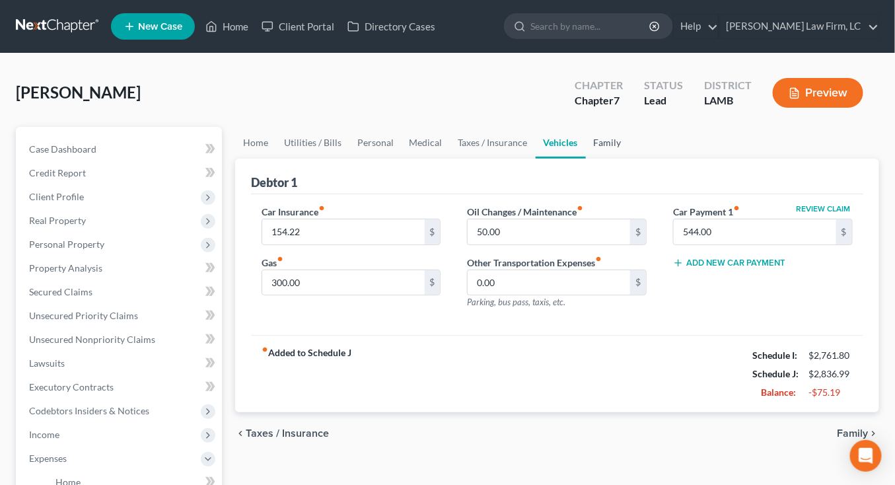
click at [591, 141] on link "Family" at bounding box center [608, 143] width 44 height 32
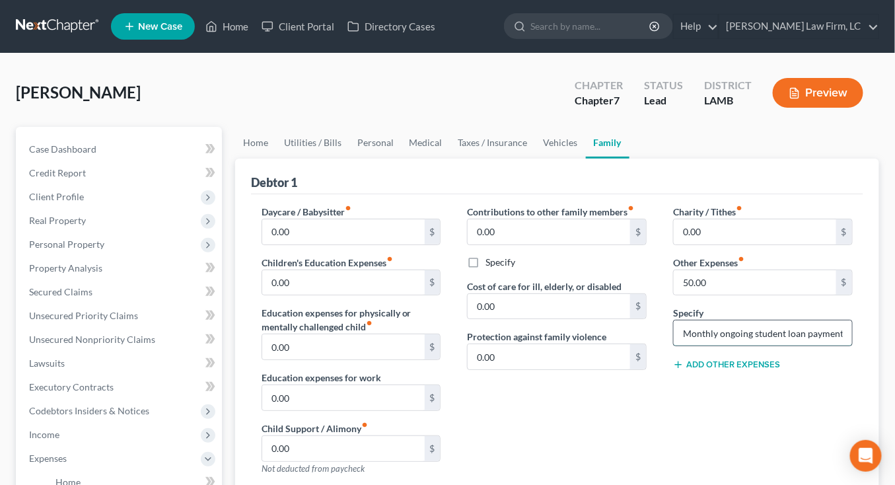
click at [708, 323] on input "Monthly ongoing student loan payments" at bounding box center [763, 333] width 178 height 25
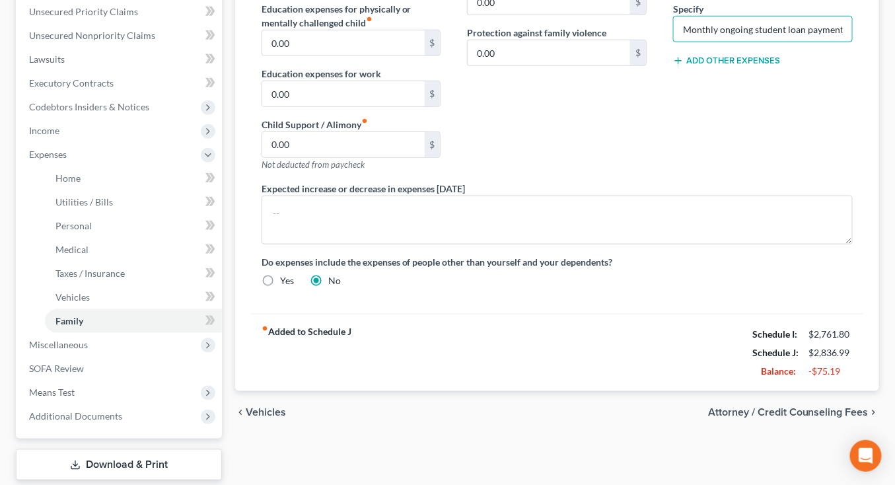
scroll to position [305, 0]
drag, startPoint x: 132, startPoint y: 343, endPoint x: 124, endPoint y: 364, distance: 22.6
click at [132, 343] on span "Miscellaneous" at bounding box center [121, 344] width 204 height 24
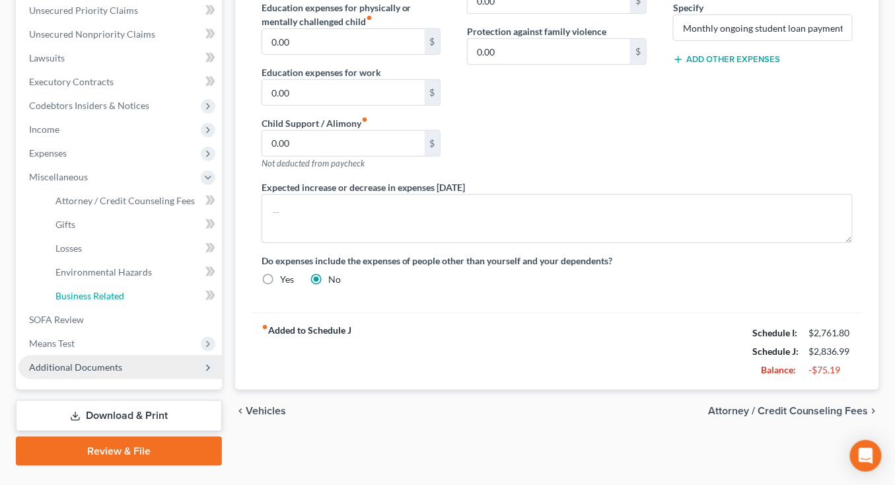
click at [122, 371] on ul "Case Dashboard Payments Invoices Payments Payments Credit Report Client Profile" at bounding box center [121, 105] width 204 height 547
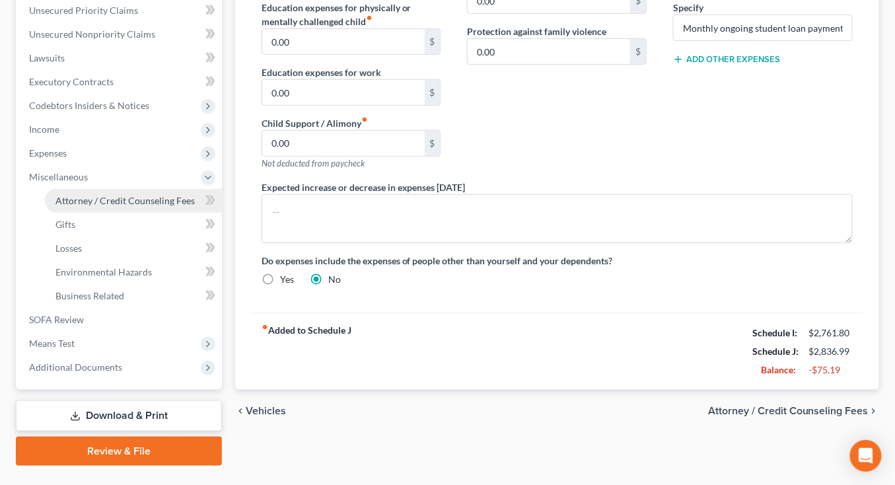
click at [138, 211] on link "Attorney / Credit Counseling Fees" at bounding box center [133, 201] width 177 height 24
click at [141, 208] on link "Attorney / Credit Counseling Fees" at bounding box center [133, 201] width 177 height 24
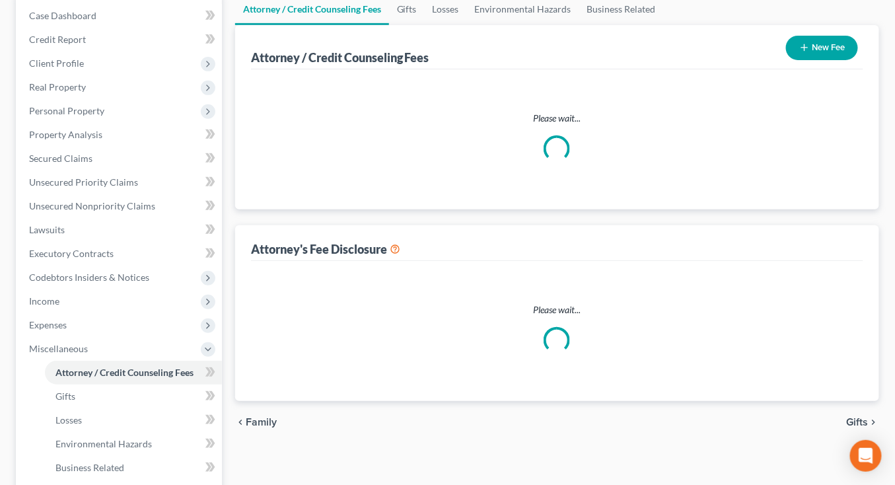
select select "0"
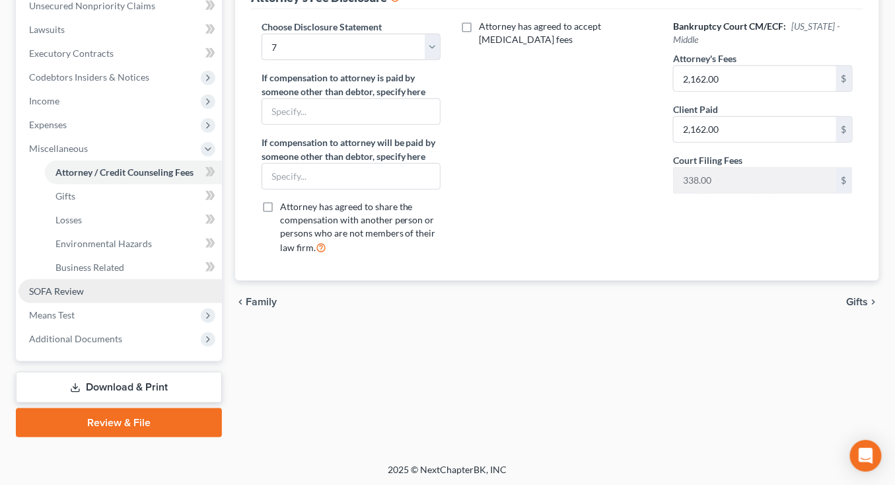
drag, startPoint x: 85, startPoint y: 297, endPoint x: 84, endPoint y: 305, distance: 8.0
click at [85, 297] on link "SOFA Review" at bounding box center [121, 292] width 204 height 24
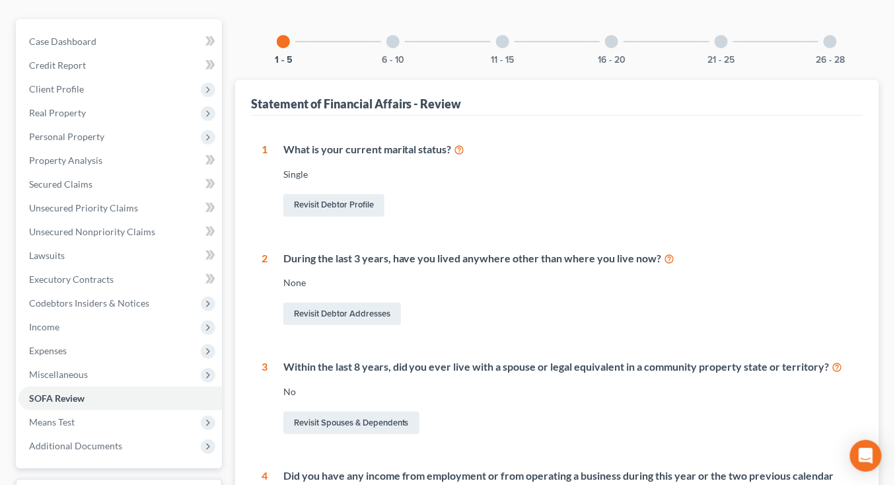
scroll to position [165, 0]
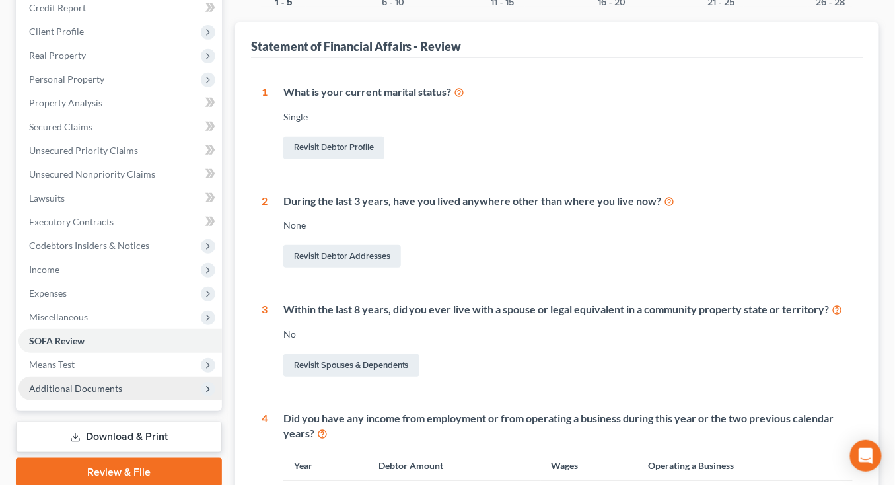
click at [90, 380] on span "Additional Documents" at bounding box center [121, 389] width 204 height 24
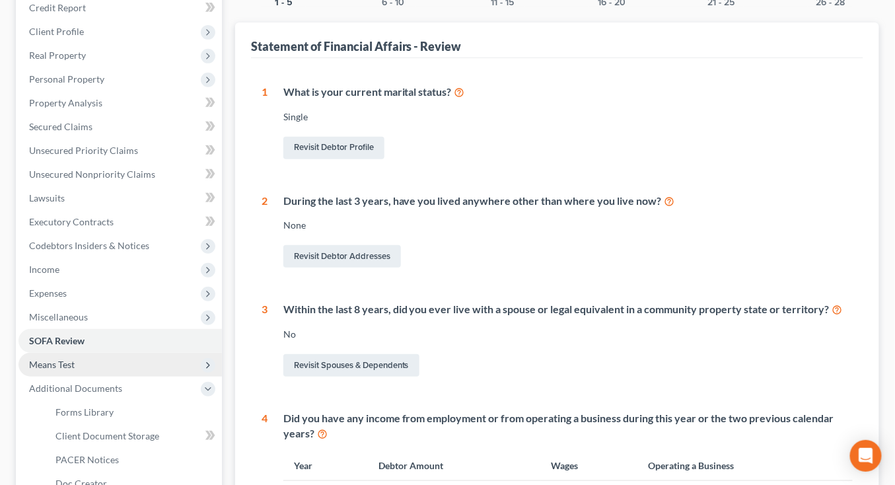
click at [94, 373] on span "Means Test" at bounding box center [121, 365] width 204 height 24
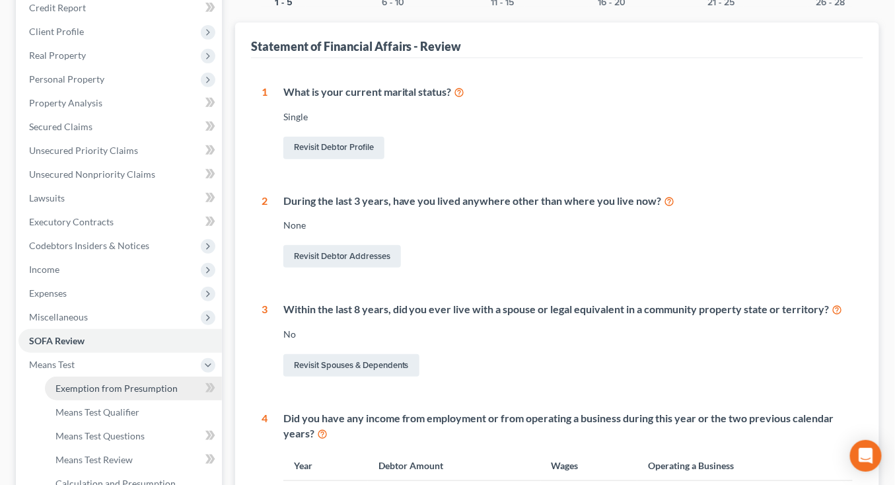
click at [94, 385] on span "Exemption from Presumption" at bounding box center [117, 388] width 122 height 11
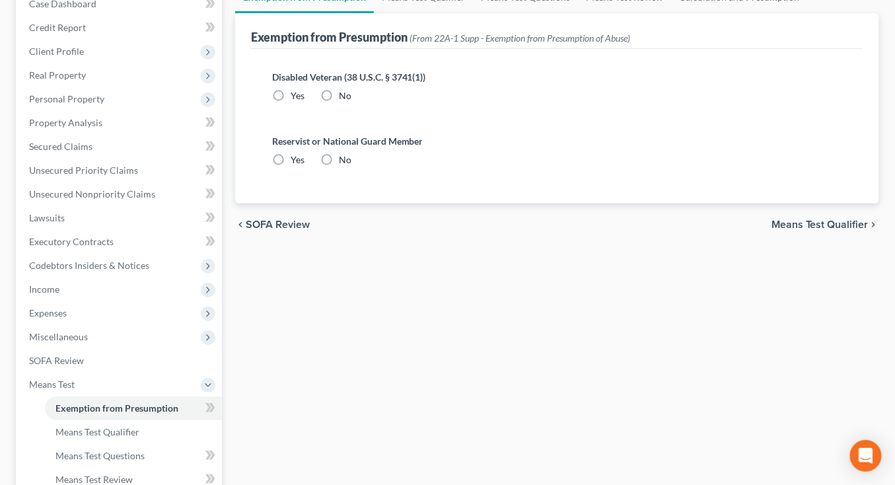
radio input "true"
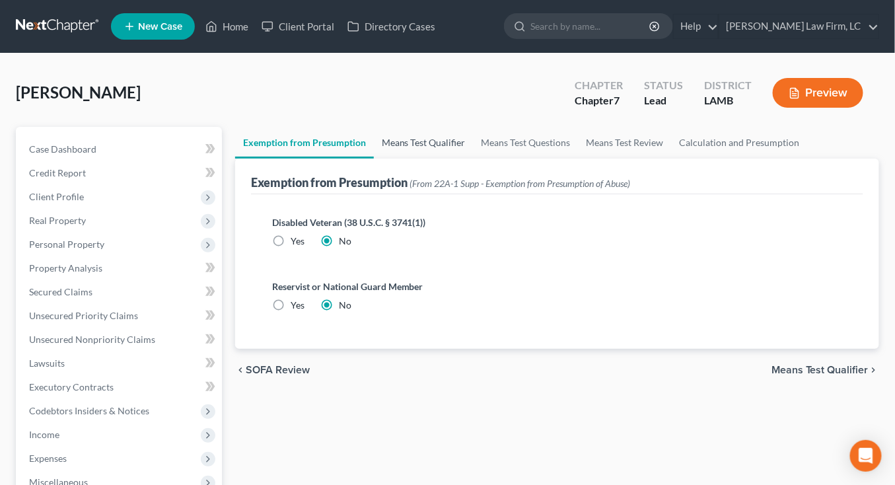
drag, startPoint x: 362, startPoint y: 147, endPoint x: 412, endPoint y: 145, distance: 49.6
click at [361, 148] on link "Exemption from Presumption" at bounding box center [304, 143] width 139 height 32
drag, startPoint x: 421, startPoint y: 145, endPoint x: 459, endPoint y: 149, distance: 37.9
click at [420, 145] on link "Means Test Qualifier" at bounding box center [424, 143] width 100 height 32
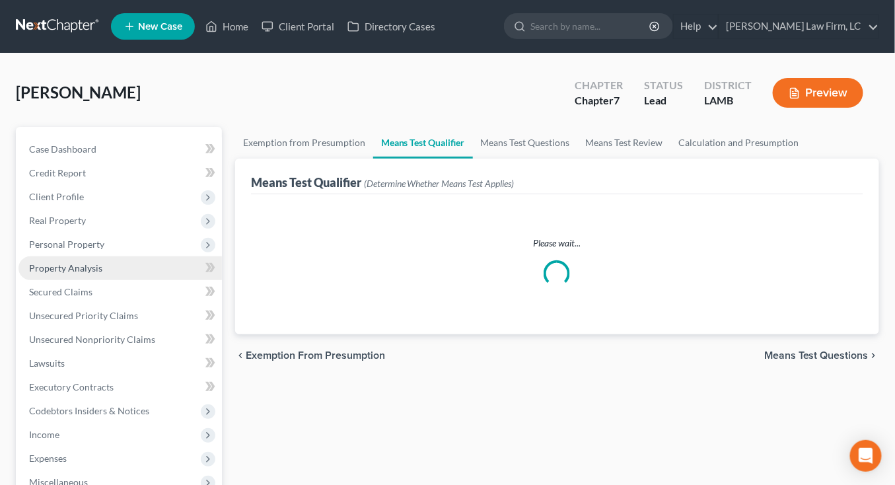
click at [151, 263] on link "Property Analysis" at bounding box center [121, 268] width 204 height 24
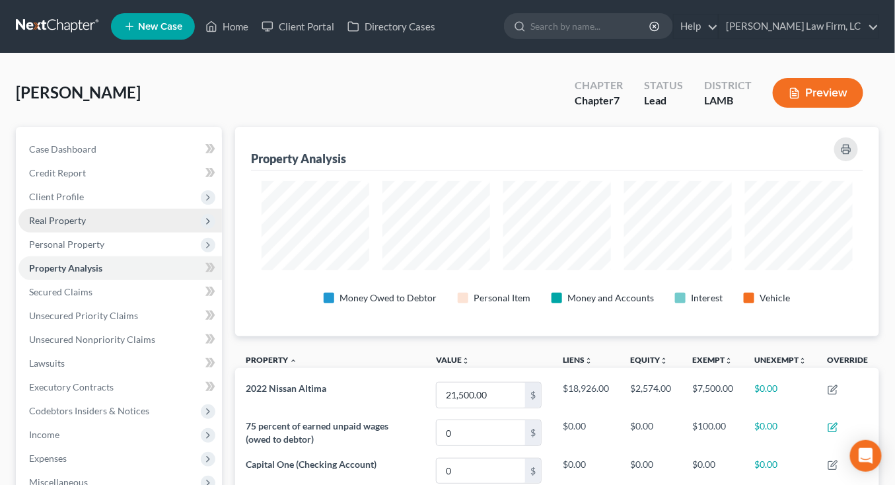
click at [147, 224] on span "Real Property" at bounding box center [121, 221] width 204 height 24
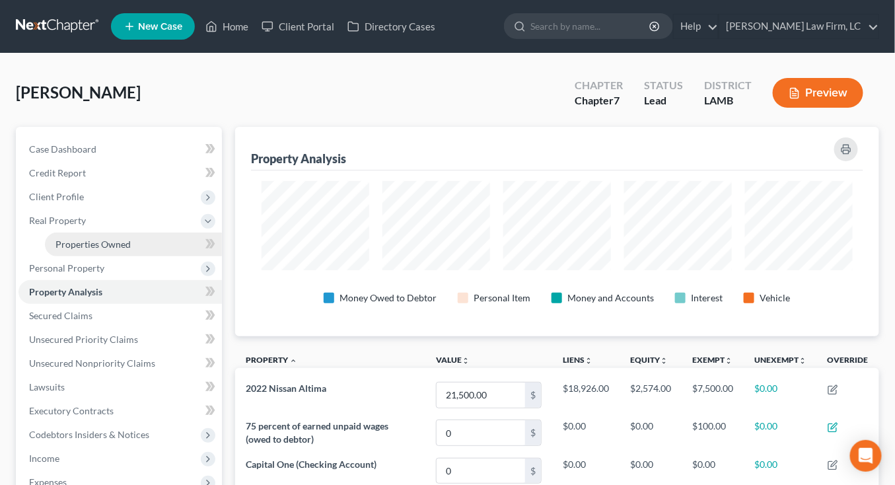
click at [136, 243] on link "Properties Owned" at bounding box center [133, 245] width 177 height 24
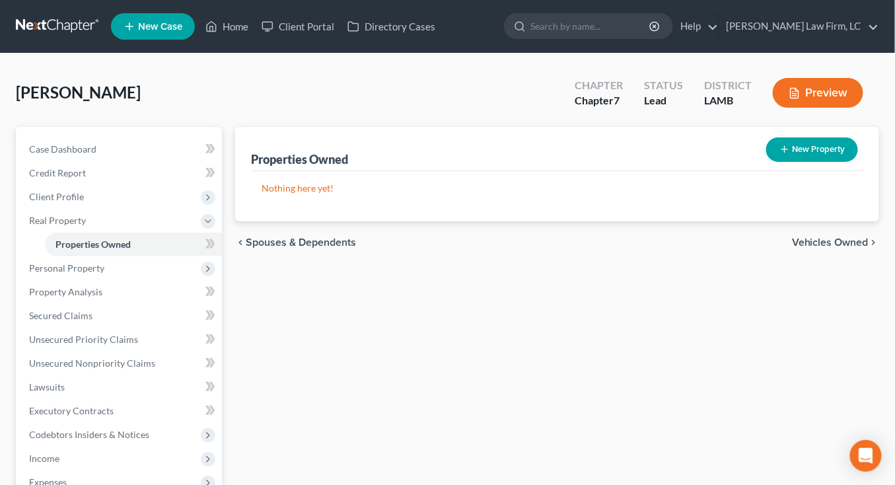
click at [730, 322] on div "Properties Owned New Property Nothing here yet! Property Market Value Liens Exe…" at bounding box center [558, 401] width 658 height 549
click at [142, 266] on span "Personal Property" at bounding box center [121, 268] width 204 height 24
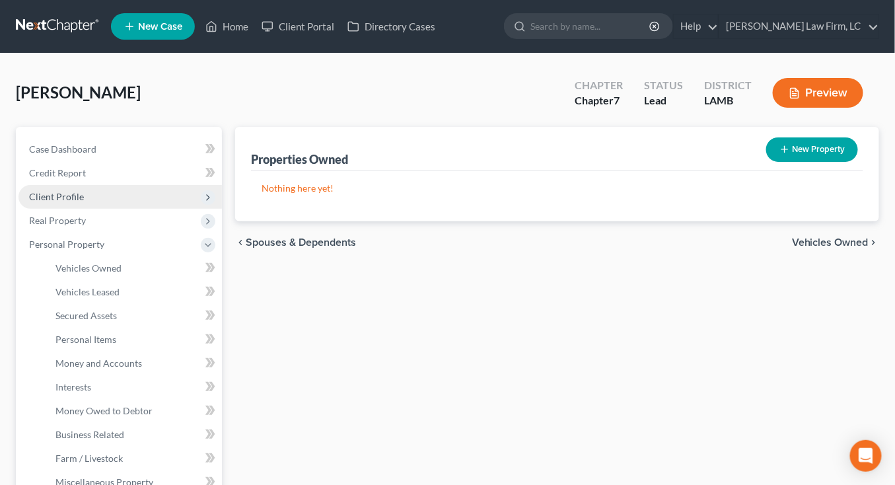
click at [97, 189] on span "Client Profile" at bounding box center [121, 197] width 204 height 24
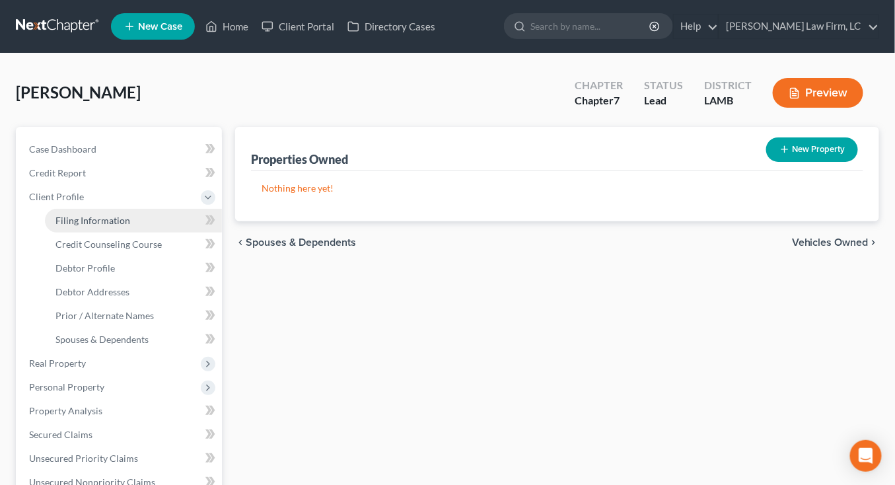
click at [102, 212] on link "Filing Information" at bounding box center [133, 221] width 177 height 24
select select "1"
select select "0"
select select "35"
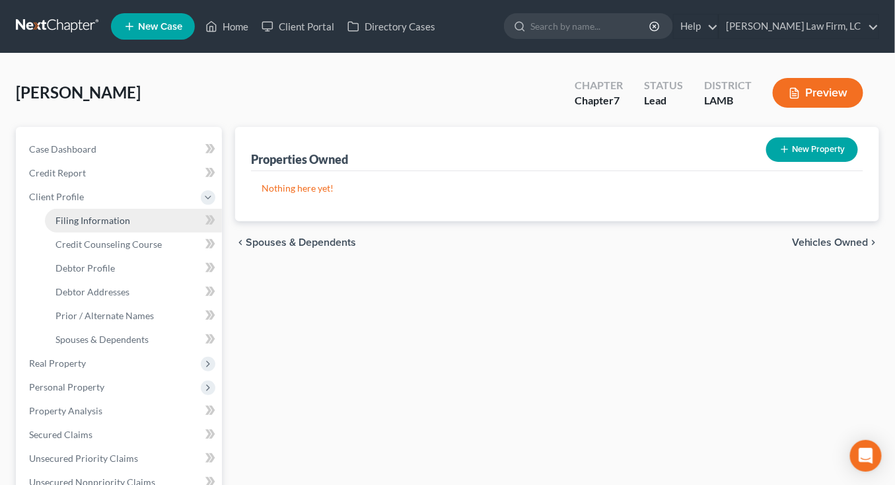
select select "0"
select select "19"
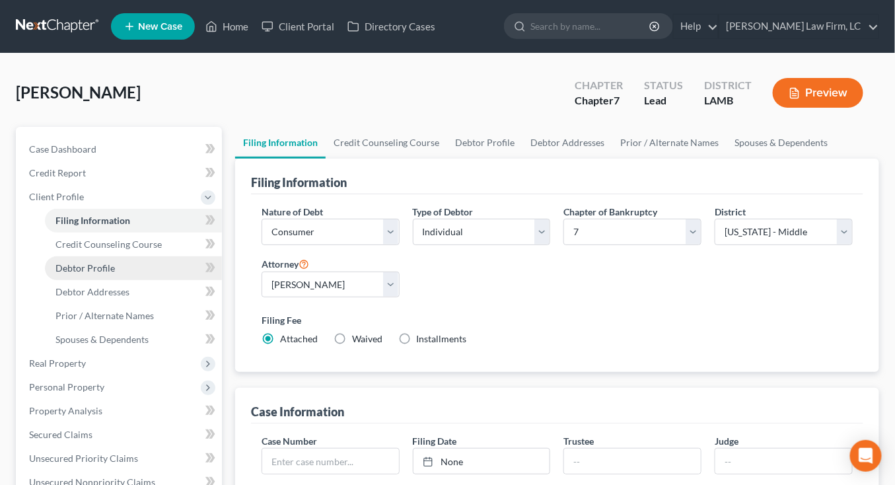
drag, startPoint x: 138, startPoint y: 268, endPoint x: 159, endPoint y: 258, distance: 22.8
click at [75, 259] on link "Debtor Profile" at bounding box center [133, 268] width 177 height 24
select select "0"
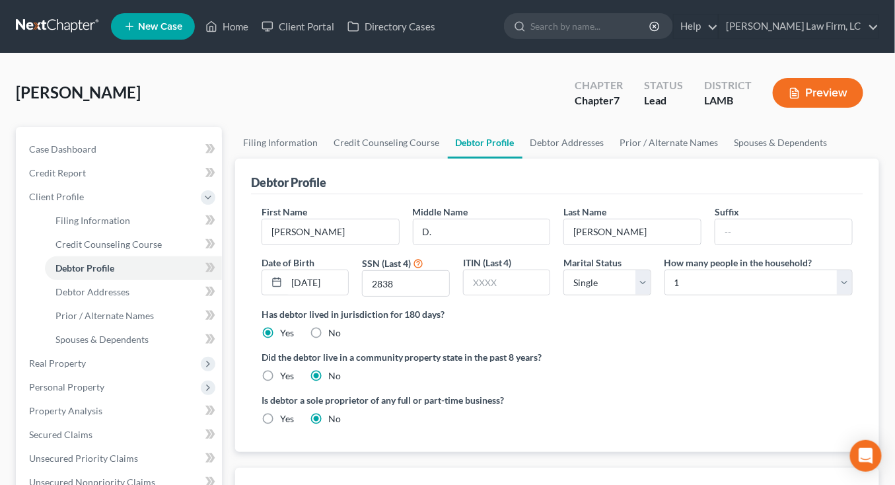
click at [798, 98] on icon "button" at bounding box center [795, 93] width 12 height 12
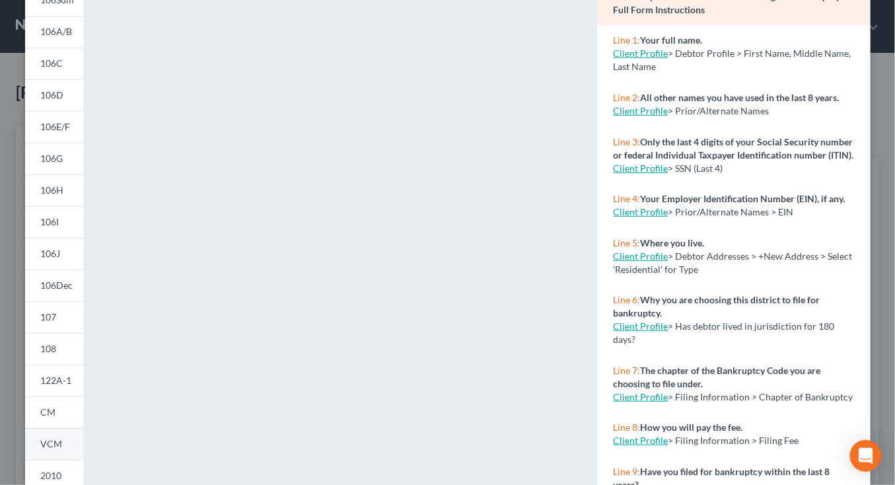
scroll to position [128, 0]
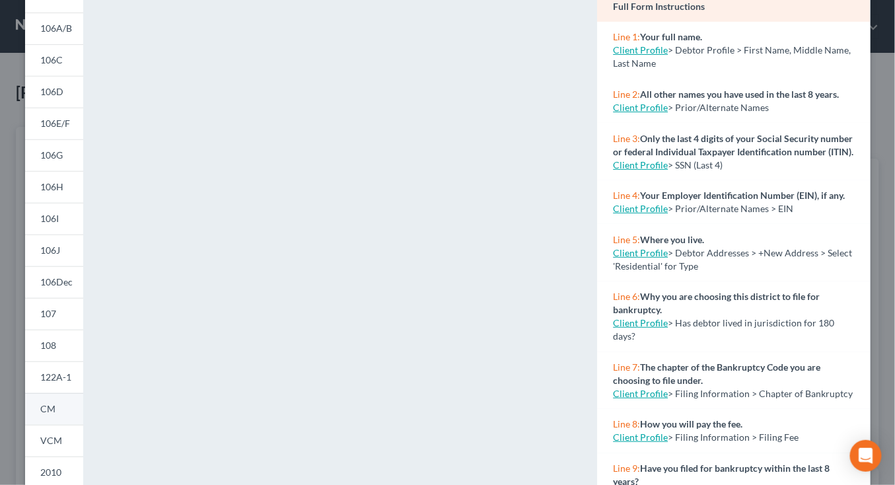
click at [57, 388] on link "122A-1" at bounding box center [54, 377] width 58 height 32
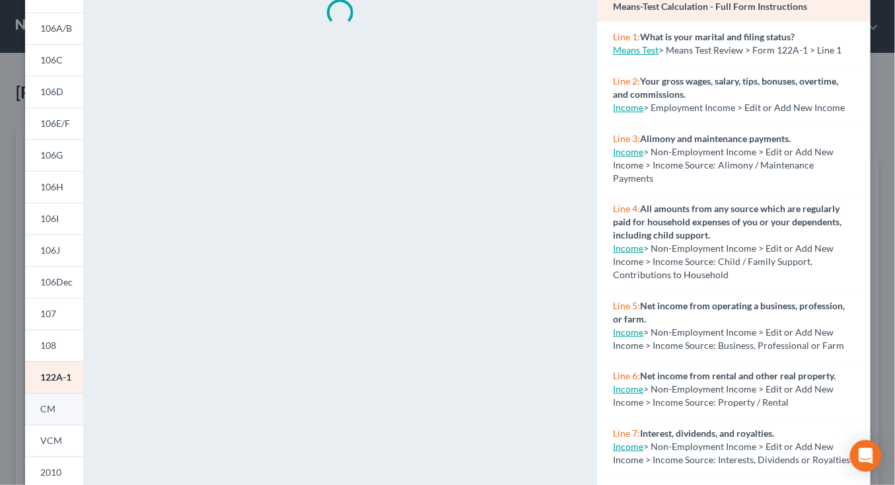
click at [54, 414] on link "CM" at bounding box center [54, 409] width 58 height 32
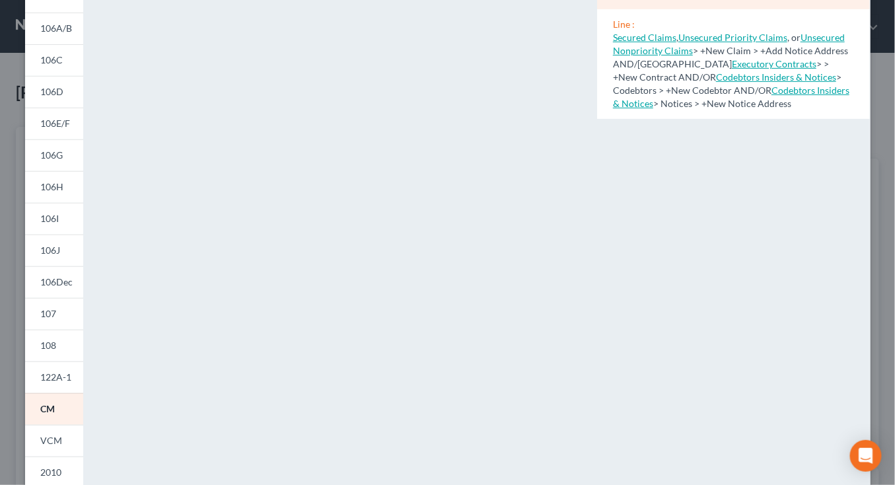
scroll to position [126, 0]
click at [19, 209] on div "101 106Sum 106A/B 106C 106D 106E/F 106G 106H 106I 106J 106Dec 107 108 122A-1 CM…" at bounding box center [54, 269] width 71 height 669
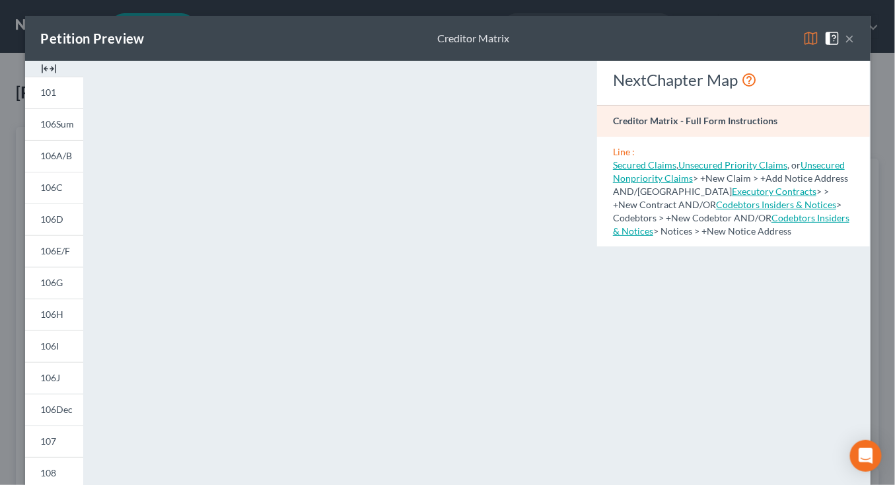
drag, startPoint x: 853, startPoint y: 27, endPoint x: 853, endPoint y: 36, distance: 8.6
click at [853, 27] on div "Petition Preview Creditor Matrix ×" at bounding box center [448, 38] width 846 height 45
drag, startPoint x: 853, startPoint y: 36, endPoint x: 833, endPoint y: 41, distance: 20.4
click at [853, 36] on button "×" at bounding box center [850, 38] width 9 height 16
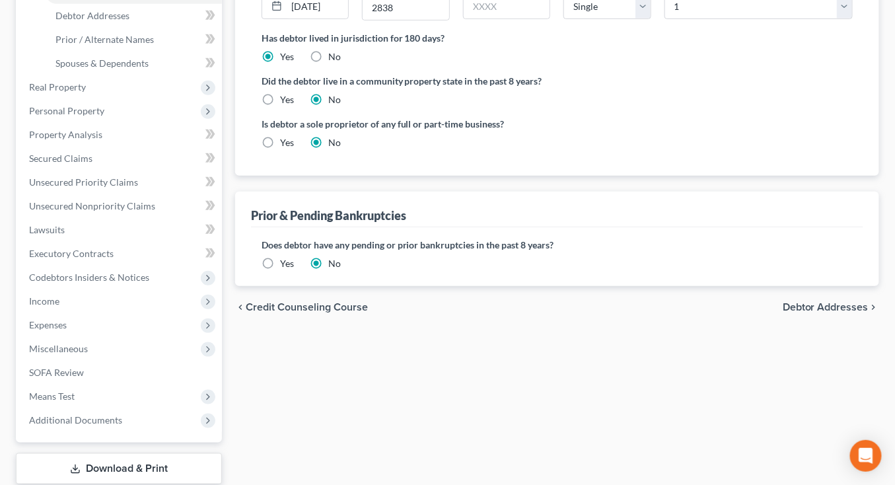
scroll to position [358, 0]
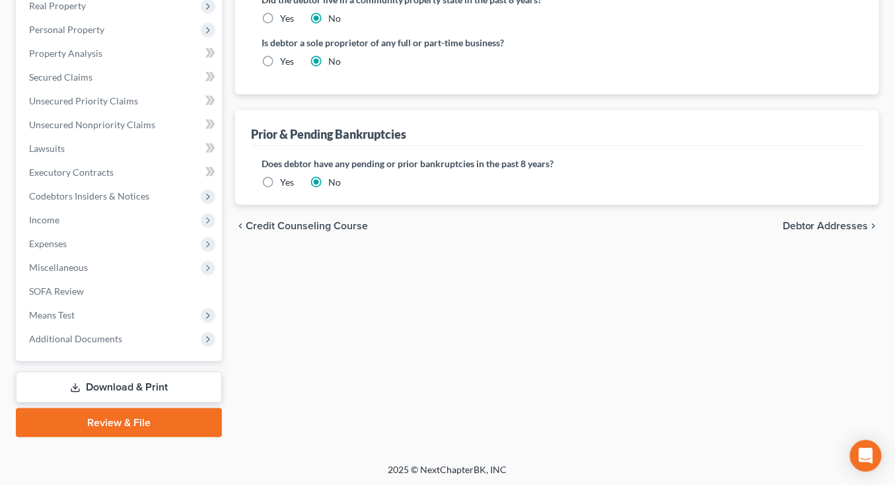
click at [206, 373] on link "Download & Print" at bounding box center [119, 387] width 206 height 31
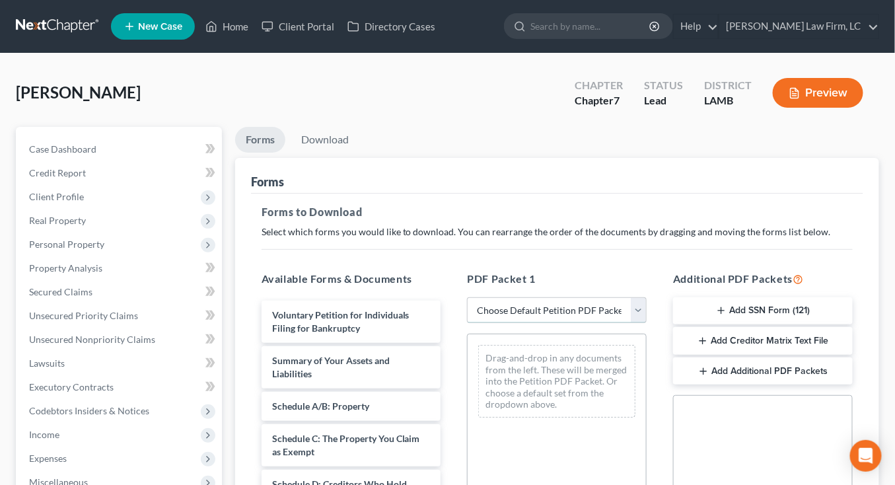
click at [576, 301] on select "Choose Default Petition PDF Packet Complete Bankruptcy Petition (all forms and …" at bounding box center [557, 310] width 180 height 26
select select "0"
click at [467, 297] on select "Choose Default Petition PDF Packet Complete Bankruptcy Petition (all forms and …" at bounding box center [557, 310] width 180 height 26
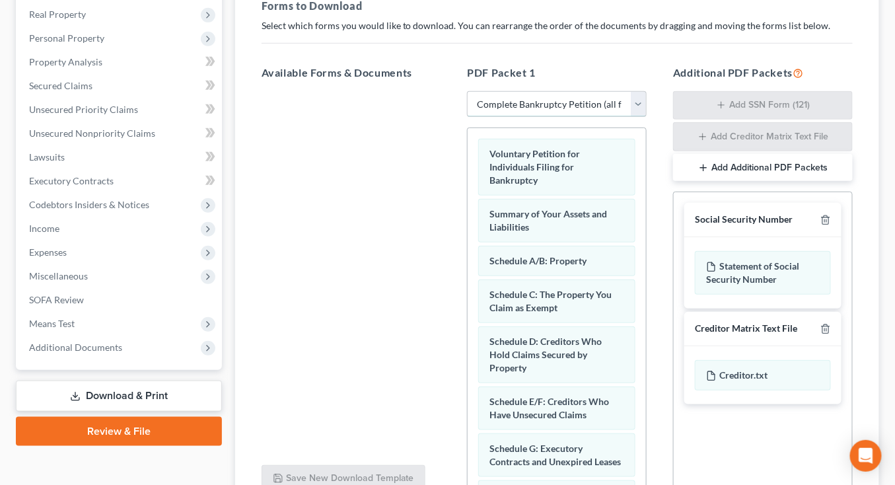
scroll to position [209, 0]
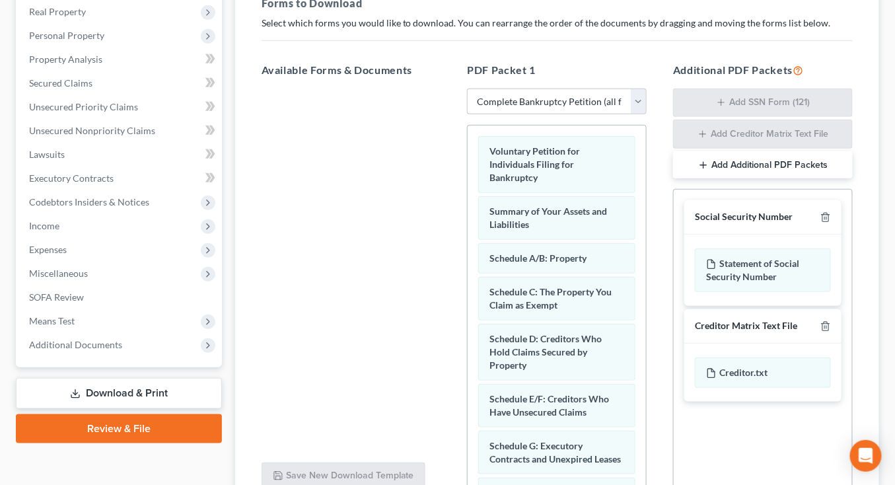
click at [831, 326] on div at bounding box center [824, 326] width 16 height 13
click at [833, 326] on div "Creditor Matrix Text File" at bounding box center [763, 326] width 157 height 34
drag, startPoint x: 830, startPoint y: 326, endPoint x: 751, endPoint y: 319, distance: 79.6
click at [830, 326] on icon "button" at bounding box center [826, 326] width 11 height 11
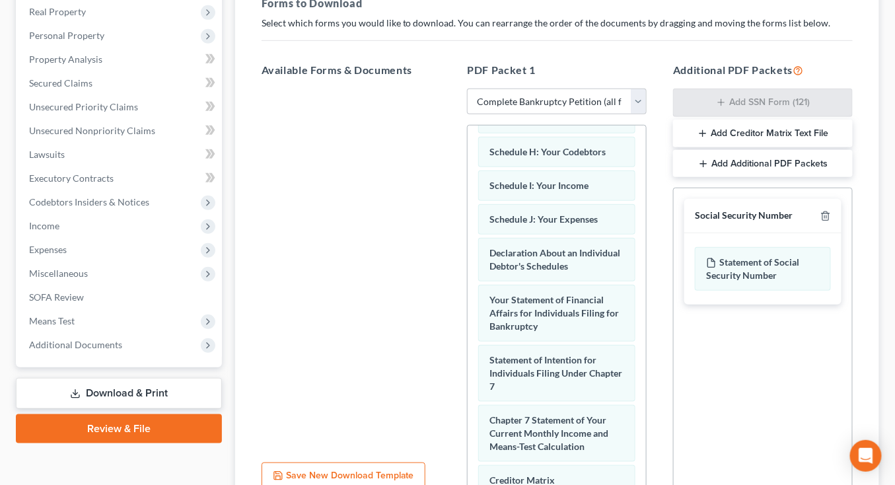
scroll to position [537, 0]
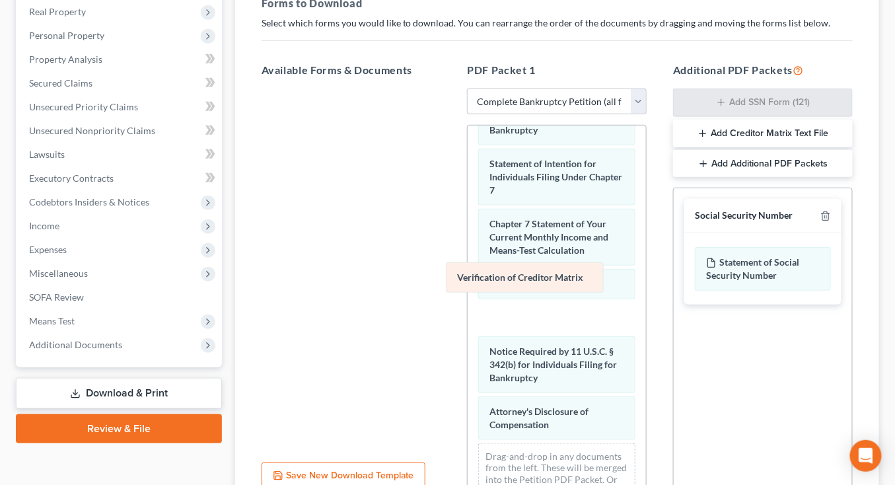
drag, startPoint x: 539, startPoint y: 284, endPoint x: 381, endPoint y: 275, distance: 158.2
click at [468, 276] on div "Verification of Creditor Matrix Voluntary Petition for Individuals Filing for B…" at bounding box center [557, 57] width 178 height 938
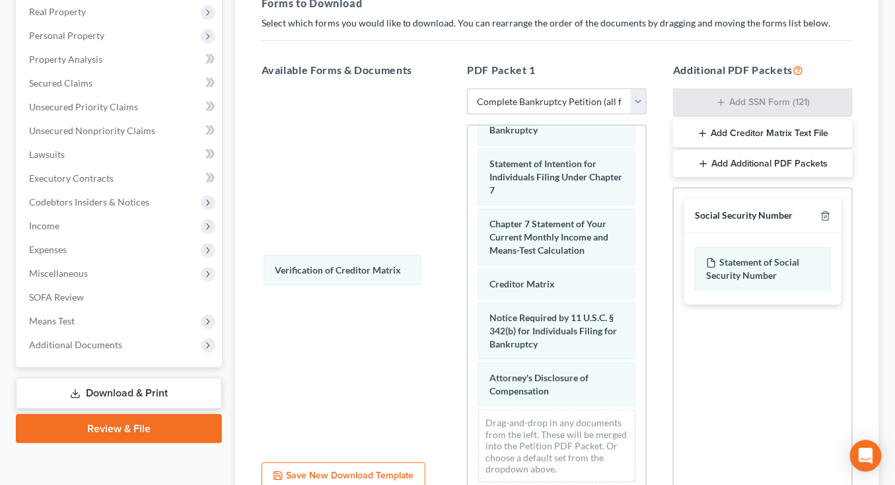
scroll to position [504, 0]
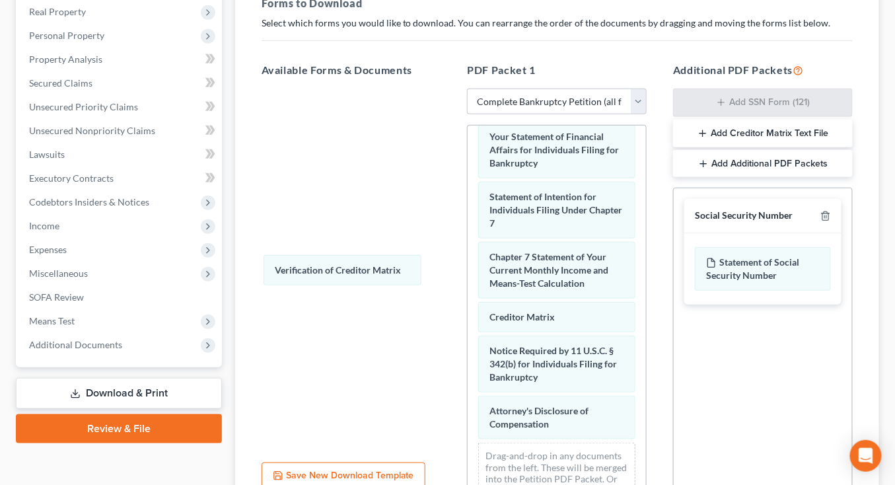
drag, startPoint x: 531, startPoint y: 284, endPoint x: 318, endPoint y: 273, distance: 213.1
click at [468, 273] on div "Verification of Creditor Matrix Voluntary Petition for Individuals Filing for B…" at bounding box center [557, 73] width 178 height 905
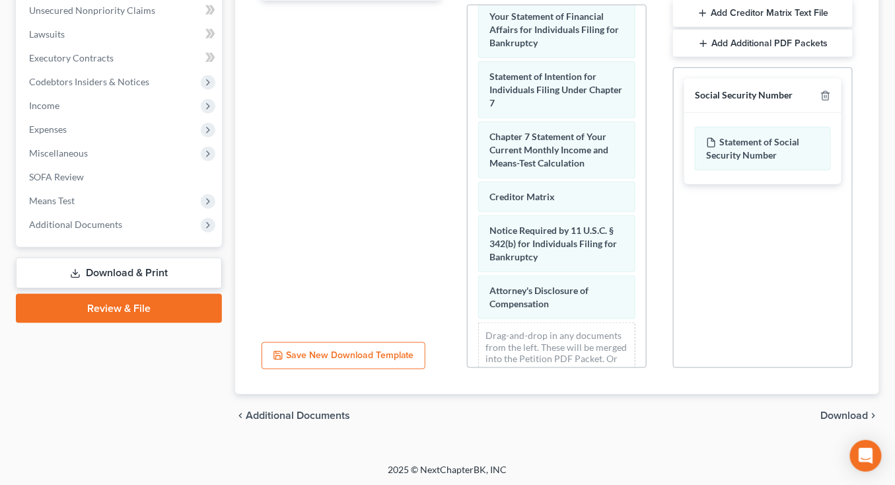
drag, startPoint x: 872, startPoint y: 404, endPoint x: 859, endPoint y: 414, distance: 15.6
click at [870, 405] on div "chevron_left Additional Documents Download chevron_right" at bounding box center [557, 416] width 644 height 42
drag, startPoint x: 857, startPoint y: 415, endPoint x: 740, endPoint y: 384, distance: 121.0
click at [856, 415] on span "Download" at bounding box center [845, 415] width 48 height 11
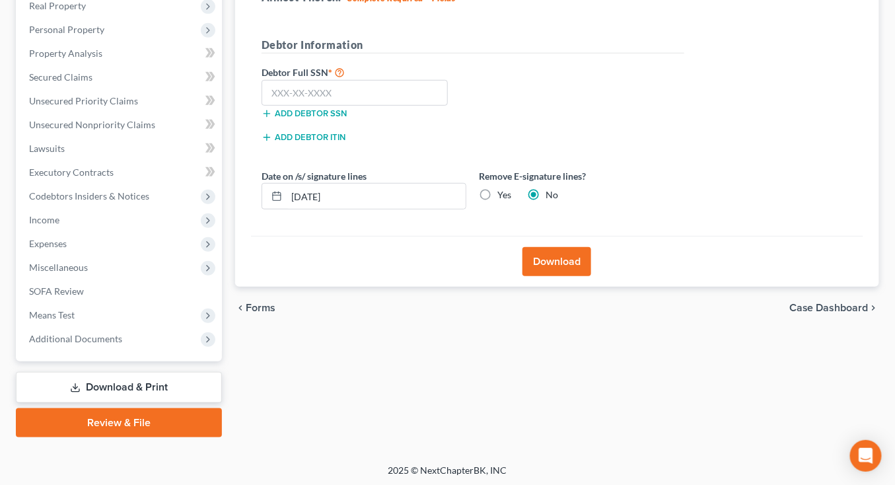
drag, startPoint x: 482, startPoint y: 192, endPoint x: 490, endPoint y: 195, distance: 8.6
click at [498, 192] on label "Yes" at bounding box center [505, 194] width 14 height 13
click at [504, 192] on input "Yes" at bounding box center [508, 192] width 9 height 9
radio input "true"
radio input "false"
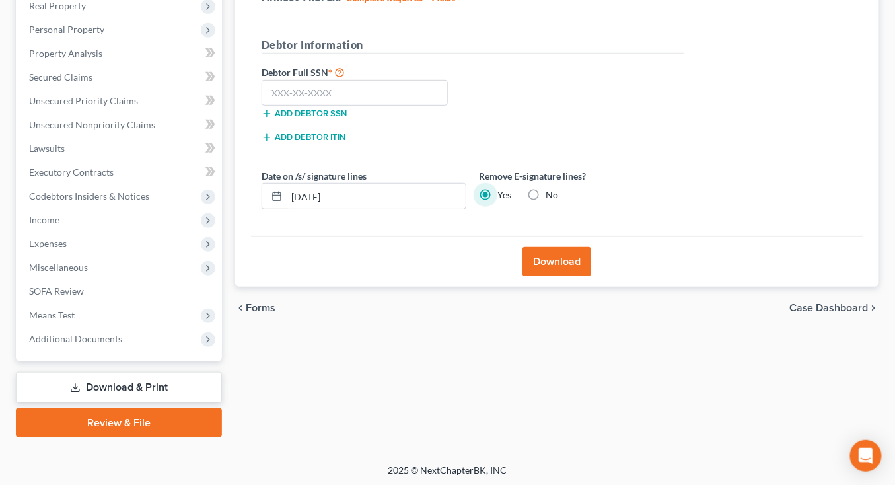
scroll to position [213, 0]
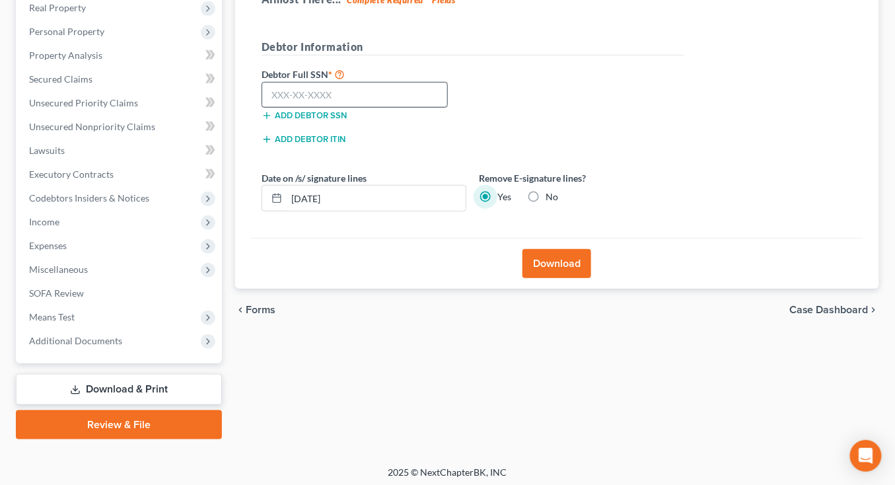
drag, startPoint x: 375, startPoint y: 76, endPoint x: 376, endPoint y: 84, distance: 8.0
click at [376, 83] on div "Debtor Full SSN * Add debtor SSN" at bounding box center [364, 94] width 218 height 56
click at [375, 84] on input "text" at bounding box center [355, 95] width 187 height 26
type input "433-71-2838"
click at [553, 257] on button "Download" at bounding box center [557, 263] width 69 height 29
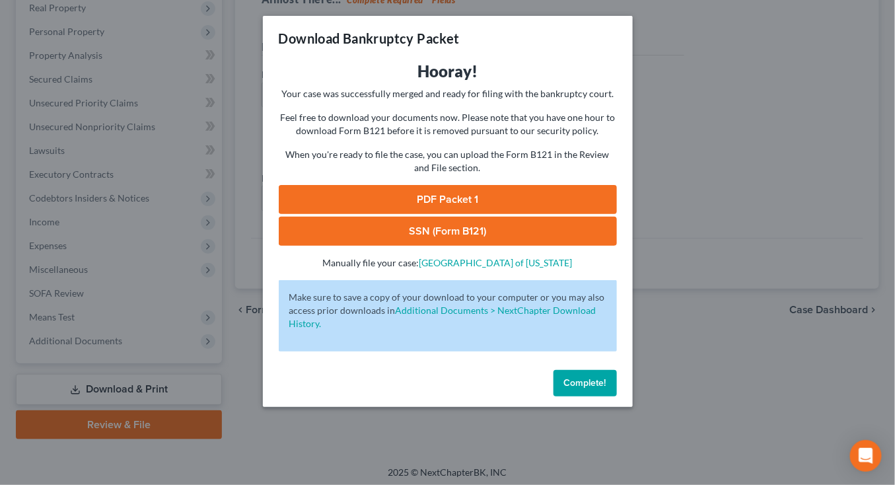
click at [430, 237] on link "SSN (Form B121)" at bounding box center [448, 231] width 338 height 29
click at [467, 198] on link "PDF Packet 1" at bounding box center [448, 199] width 338 height 29
drag, startPoint x: 93, startPoint y: 157, endPoint x: 90, endPoint y: 147, distance: 9.6
click at [89, 157] on div "Download Bankruptcy Packet Hooray! Your case was successfully merged and ready …" at bounding box center [447, 242] width 895 height 485
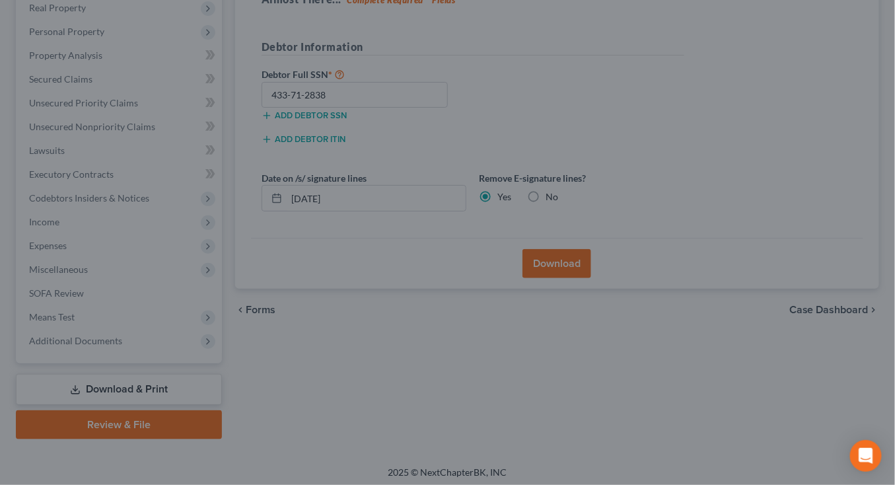
scroll to position [0, 0]
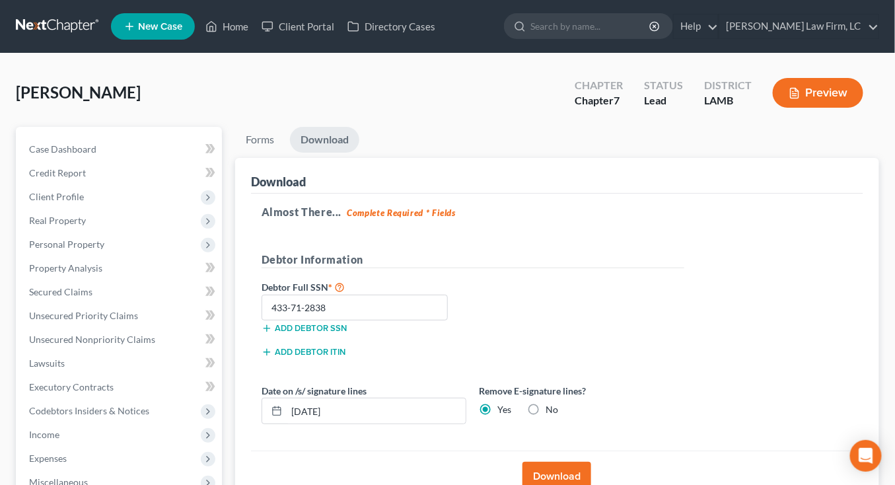
click at [58, 32] on link at bounding box center [58, 27] width 85 height 24
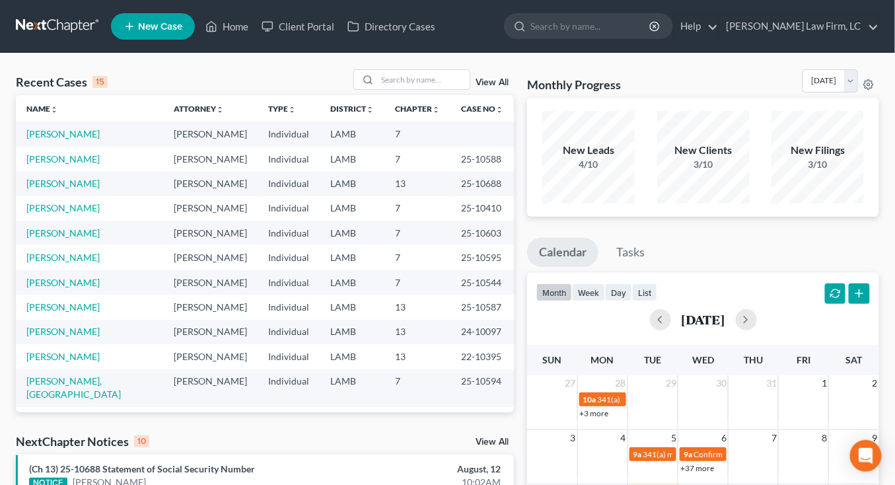
click at [274, 247] on td "Individual" at bounding box center [289, 257] width 62 height 24
click at [274, 246] on td "Individual" at bounding box center [289, 257] width 62 height 24
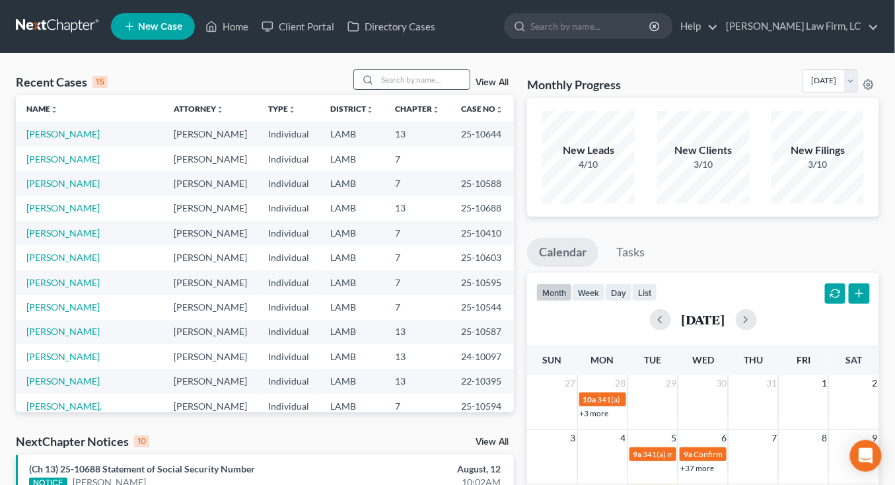
click at [445, 81] on input "search" at bounding box center [423, 79] width 93 height 19
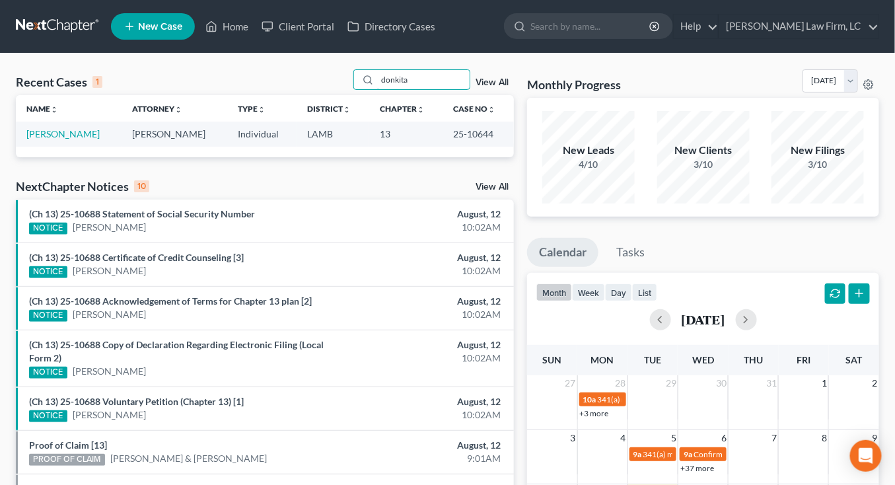
type input "donkita"
click at [67, 42] on nav "Home New Case Client Portal Directory Cases [PERSON_NAME] Law Firm, [GEOGRAPHIC…" at bounding box center [447, 26] width 895 height 53
click at [67, 36] on link at bounding box center [58, 27] width 85 height 24
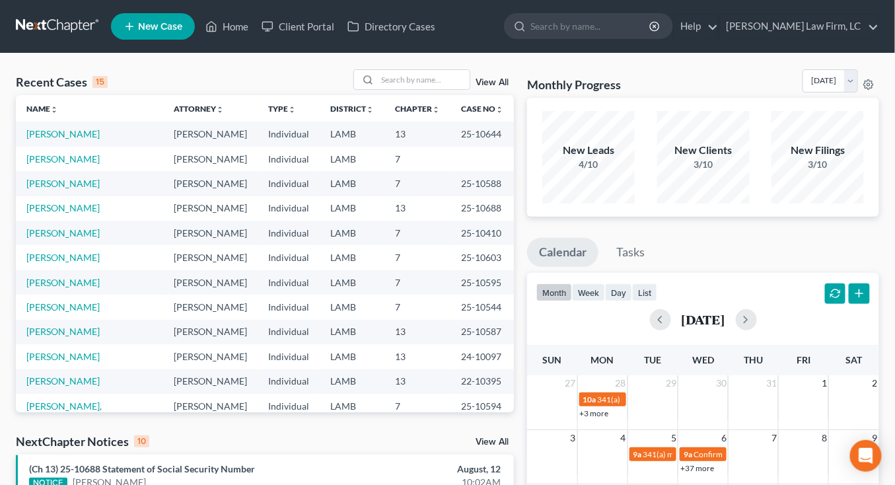
click at [302, 185] on td "Individual" at bounding box center [289, 183] width 62 height 24
click at [206, 200] on td "[PERSON_NAME]" at bounding box center [210, 208] width 95 height 24
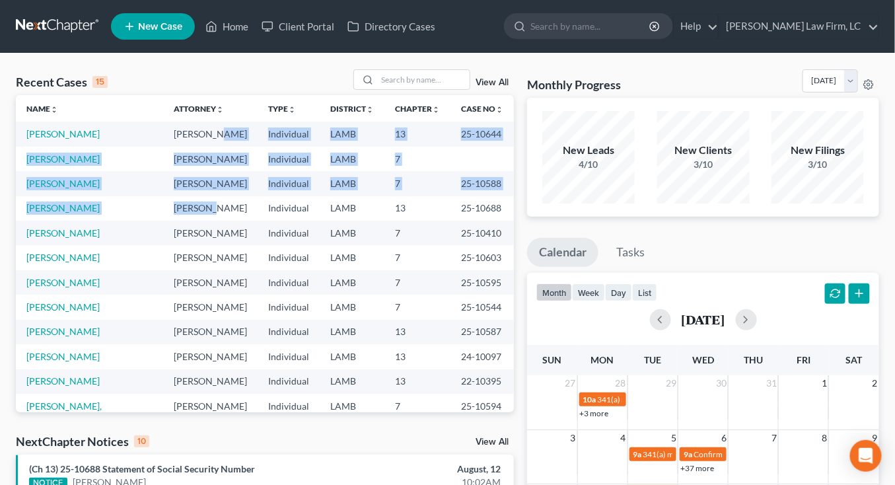
drag, startPoint x: 206, startPoint y: 199, endPoint x: 188, endPoint y: 128, distance: 73.1
click at [188, 128] on tbody "[PERSON_NAME] [PERSON_NAME] Individual LAMB 13 25-10644 [PERSON_NAME], [PERSON_…" at bounding box center [265, 320] width 498 height 397
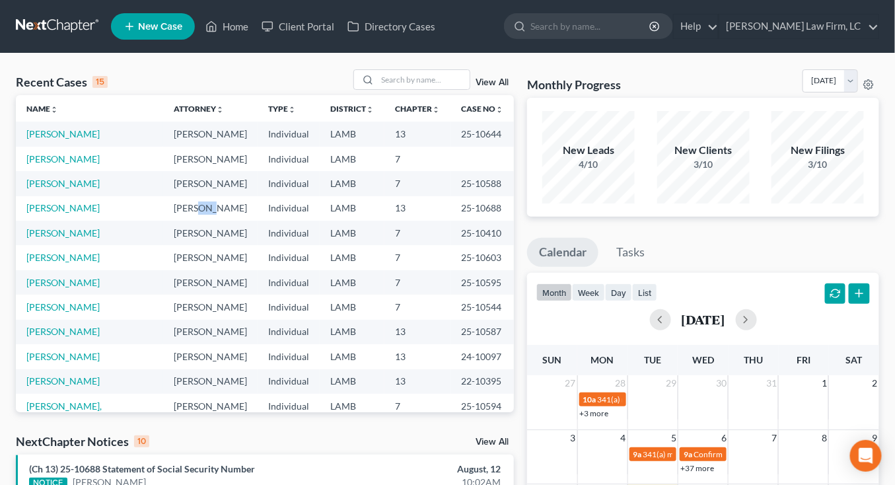
click at [175, 209] on td "[PERSON_NAME]" at bounding box center [210, 208] width 95 height 24
click at [174, 208] on td "[PERSON_NAME]" at bounding box center [210, 208] width 95 height 24
click at [172, 208] on td "[PERSON_NAME]" at bounding box center [210, 208] width 95 height 24
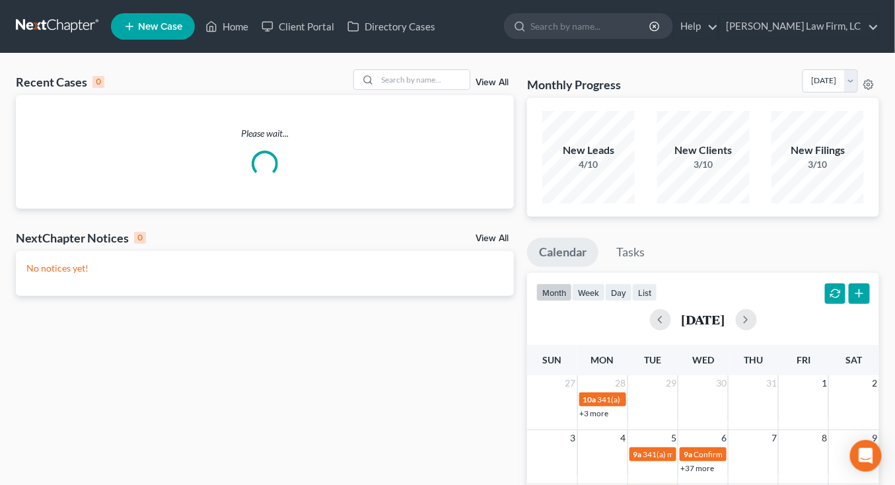
click at [348, 273] on div "Recent Cases 0 View All Please wait... NextChapter Notices 0 View All No notice…" at bounding box center [265, 396] width 512 height 654
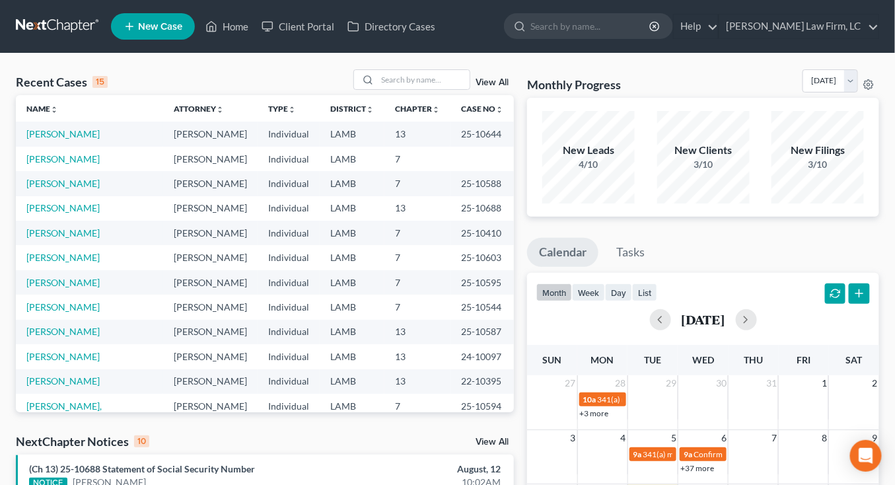
click at [348, 257] on td "LAMB" at bounding box center [352, 257] width 65 height 24
drag, startPoint x: 382, startPoint y: 219, endPoint x: 372, endPoint y: 217, distance: 10.1
click at [385, 218] on td "13" at bounding box center [418, 208] width 66 height 24
click at [385, 288] on td "7" at bounding box center [418, 282] width 66 height 24
click at [467, 101] on th "Case No unfold_more expand_more expand_less" at bounding box center [482, 108] width 63 height 26
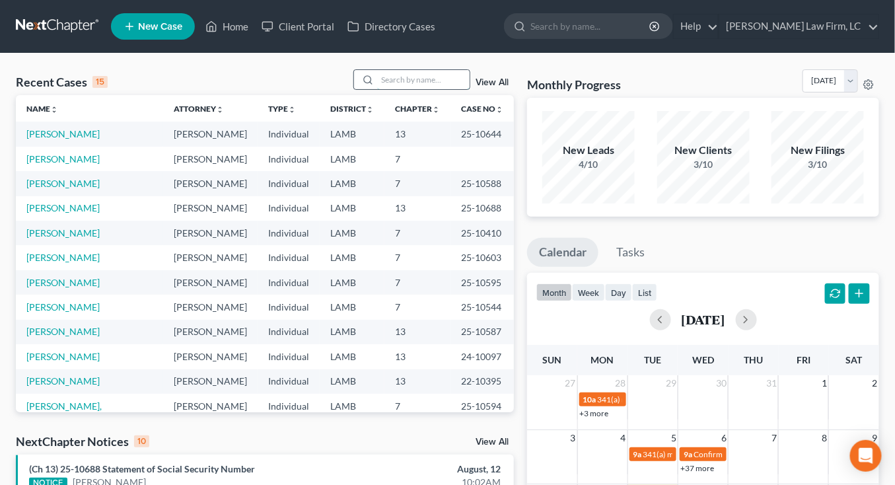
click at [455, 87] on input "search" at bounding box center [423, 79] width 93 height 19
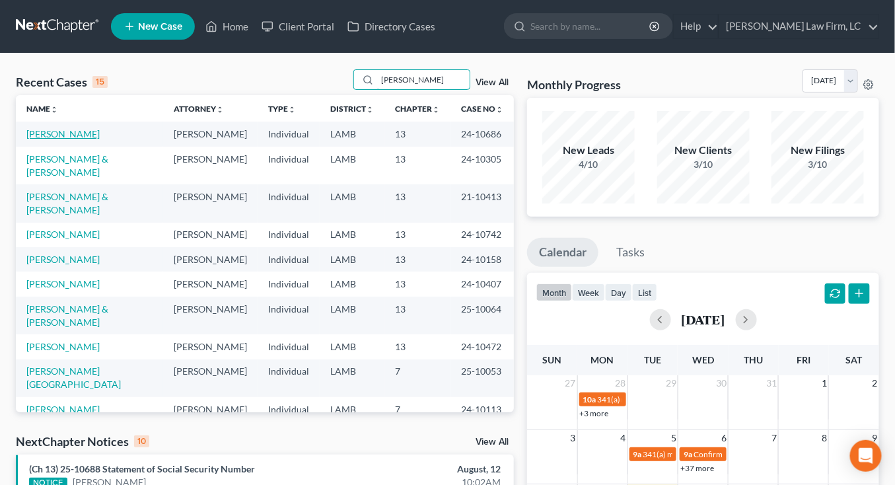
type input "[PERSON_NAME]"
click at [69, 135] on link "[PERSON_NAME]" at bounding box center [62, 133] width 73 height 11
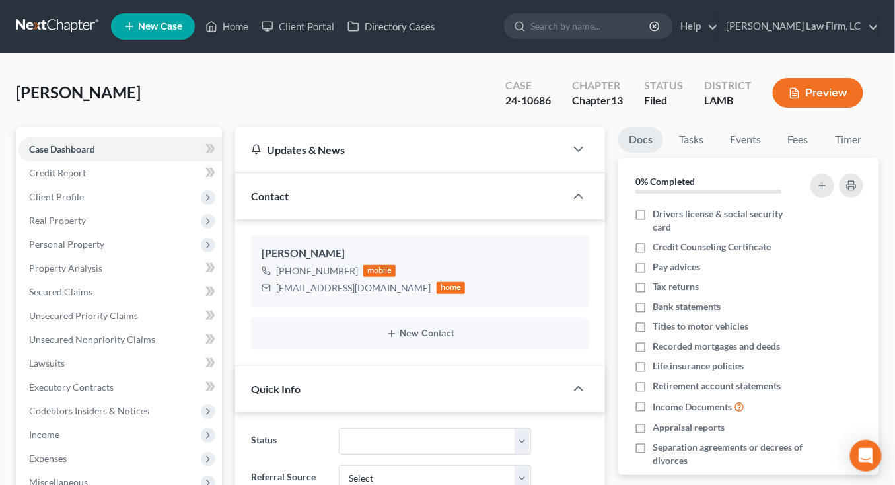
drag, startPoint x: 69, startPoint y: 31, endPoint x: 57, endPoint y: 58, distance: 29.9
click at [69, 31] on link at bounding box center [58, 27] width 85 height 24
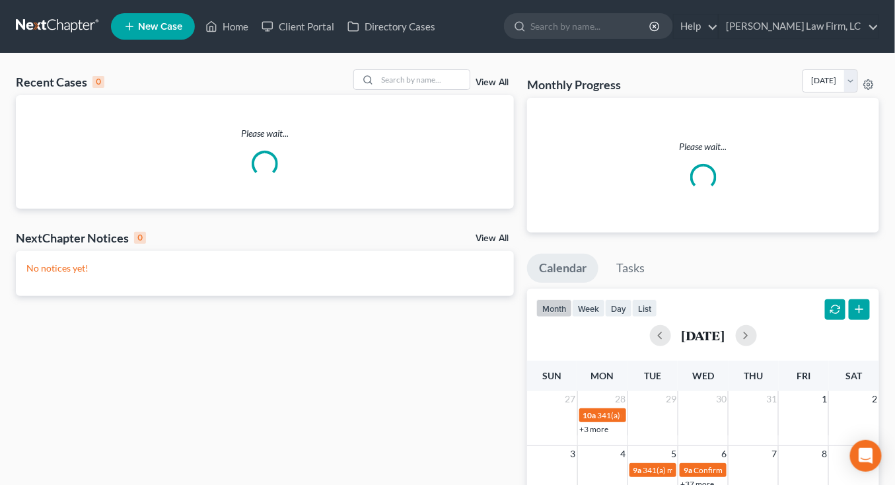
click at [404, 277] on div "No notices yet!" at bounding box center [265, 273] width 498 height 45
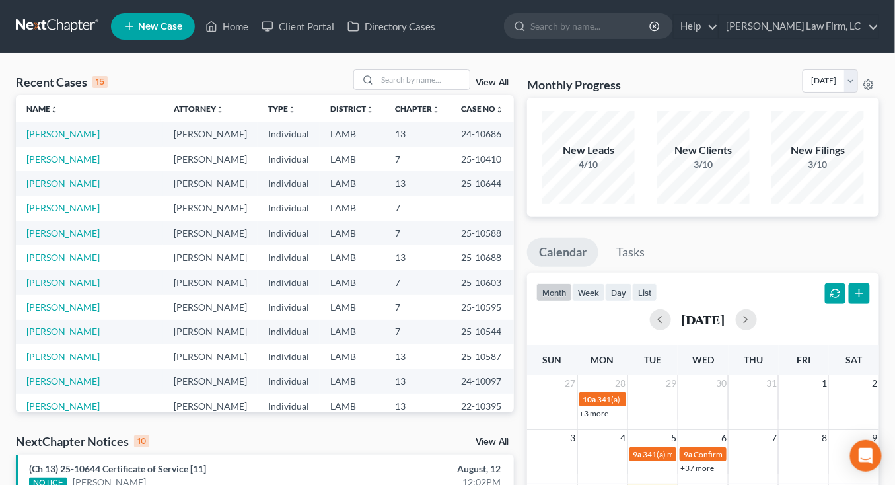
click at [301, 230] on td "Individual" at bounding box center [289, 233] width 62 height 24
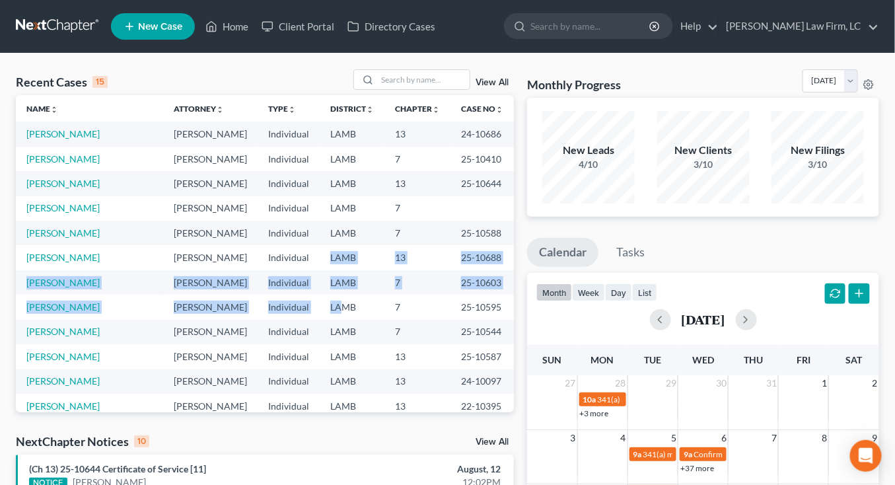
drag, startPoint x: 336, startPoint y: 246, endPoint x: 334, endPoint y: 307, distance: 60.8
click at [334, 307] on tbody "[PERSON_NAME], [PERSON_NAME] [PERSON_NAME] Individual LAMB 13 24-10686 [PERSON_…" at bounding box center [265, 320] width 498 height 397
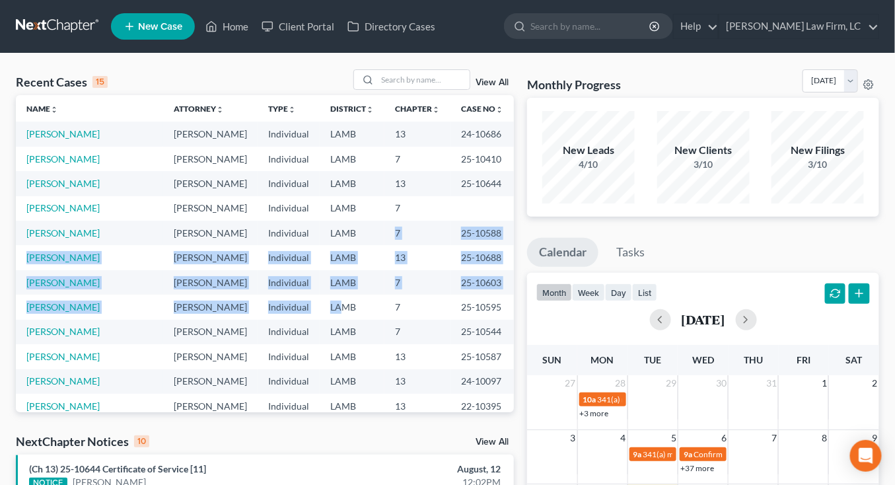
drag, startPoint x: 335, startPoint y: 309, endPoint x: 350, endPoint y: 233, distance: 77.5
click at [350, 233] on tbody "[PERSON_NAME], [PERSON_NAME] [PERSON_NAME] Individual LAMB 13 24-10686 [PERSON_…" at bounding box center [265, 320] width 498 height 397
drag, startPoint x: 350, startPoint y: 258, endPoint x: 362, endPoint y: 287, distance: 32.0
click at [362, 287] on tbody "[PERSON_NAME], [PERSON_NAME] [PERSON_NAME] Individual LAMB 13 24-10686 [PERSON_…" at bounding box center [265, 320] width 498 height 397
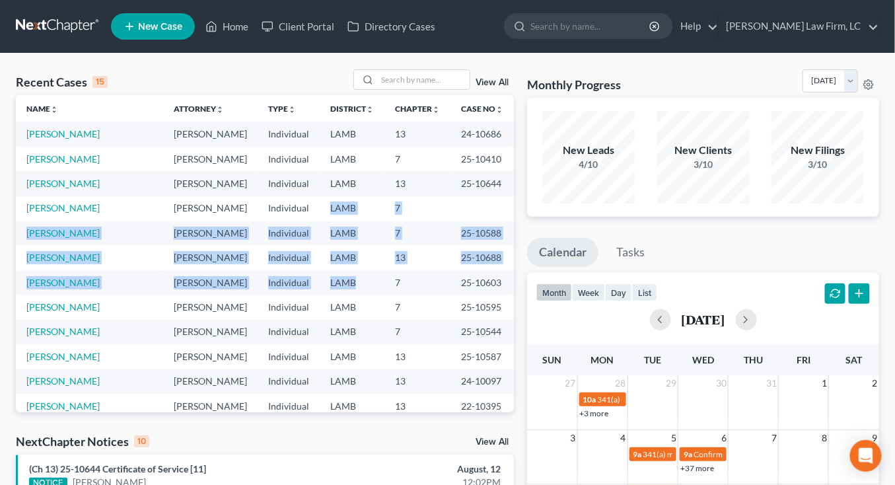
drag, startPoint x: 362, startPoint y: 287, endPoint x: 366, endPoint y: 200, distance: 87.3
click at [366, 200] on tbody "[PERSON_NAME], [PERSON_NAME] [PERSON_NAME] Individual LAMB 13 24-10686 [PERSON_…" at bounding box center [265, 320] width 498 height 397
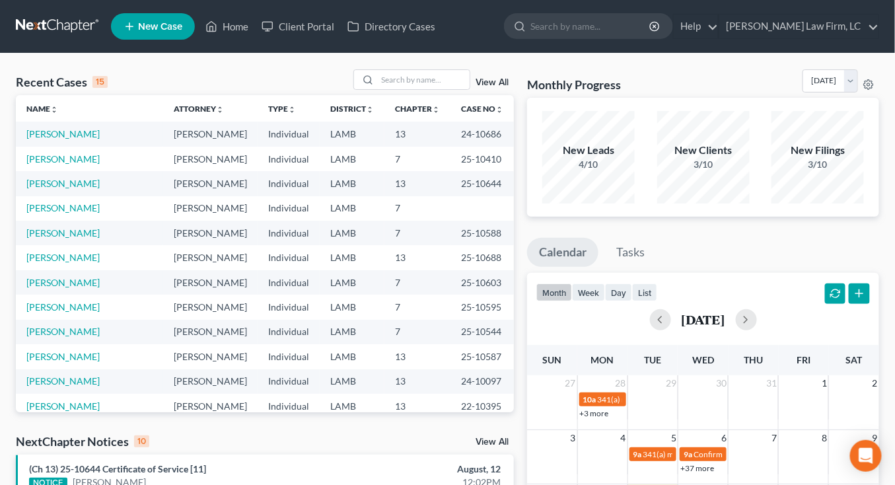
click at [367, 200] on td "LAMB" at bounding box center [352, 208] width 65 height 24
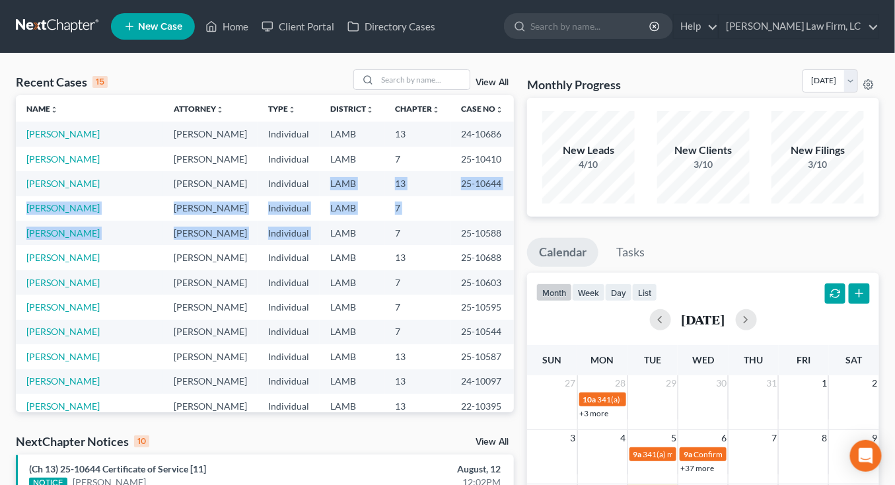
drag, startPoint x: 369, startPoint y: 184, endPoint x: 369, endPoint y: 171, distance: 13.2
click at [369, 171] on tbody "[PERSON_NAME], [PERSON_NAME] [PERSON_NAME] Individual LAMB 13 24-10686 [PERSON_…" at bounding box center [265, 320] width 498 height 397
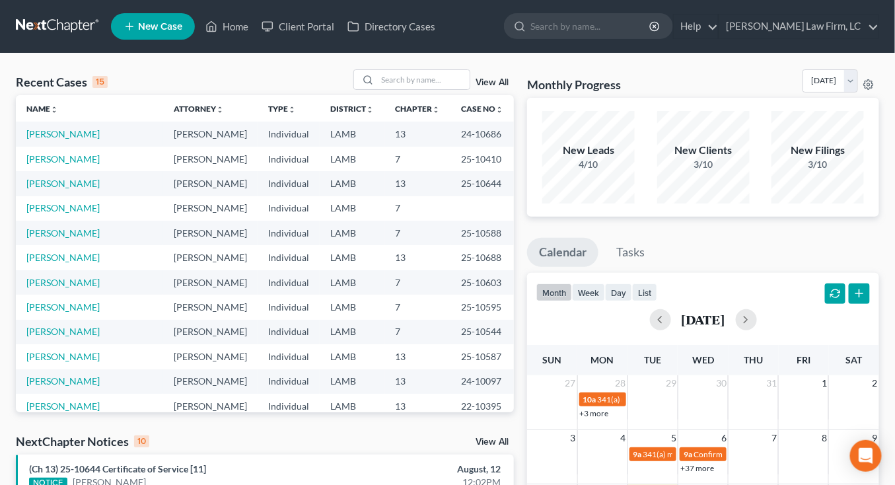
click at [369, 171] on td "LAMB" at bounding box center [352, 183] width 65 height 24
click at [59, 17] on link at bounding box center [58, 27] width 85 height 24
click at [360, 274] on td "LAMB" at bounding box center [352, 282] width 65 height 24
click at [417, 330] on td "7" at bounding box center [418, 332] width 66 height 24
click at [267, 130] on td "Individual" at bounding box center [289, 134] width 62 height 24
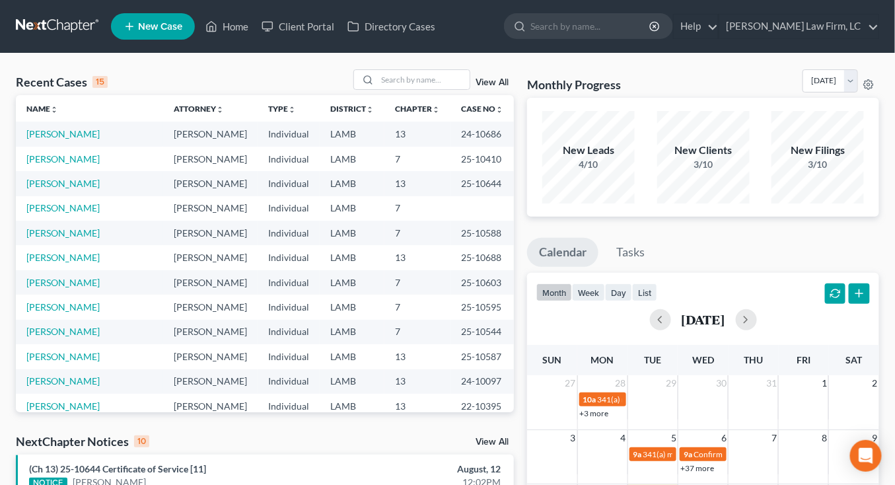
click at [267, 130] on td "Individual" at bounding box center [289, 134] width 62 height 24
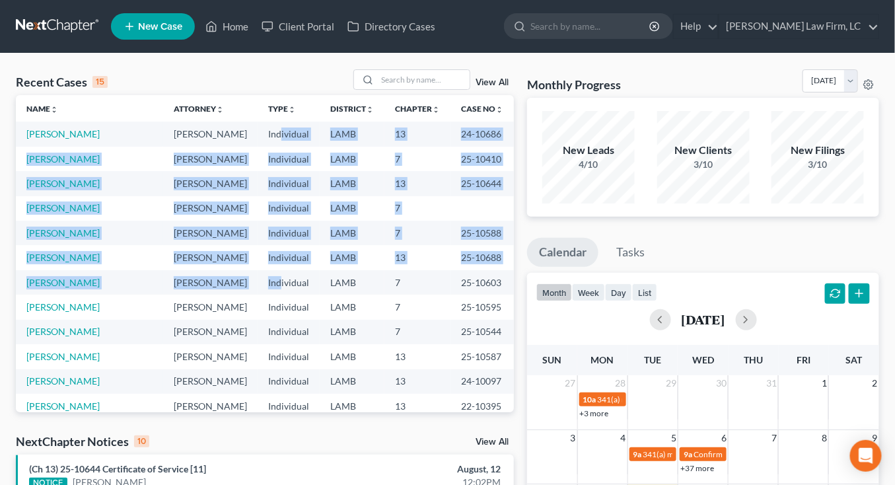
drag, startPoint x: 269, startPoint y: 159, endPoint x: 270, endPoint y: 285, distance: 126.2
click at [269, 285] on tbody "Smith, Michelle Mitchell D. Dickson Individual LAMB 13 24-10686 Fisher, James M…" at bounding box center [265, 320] width 498 height 397
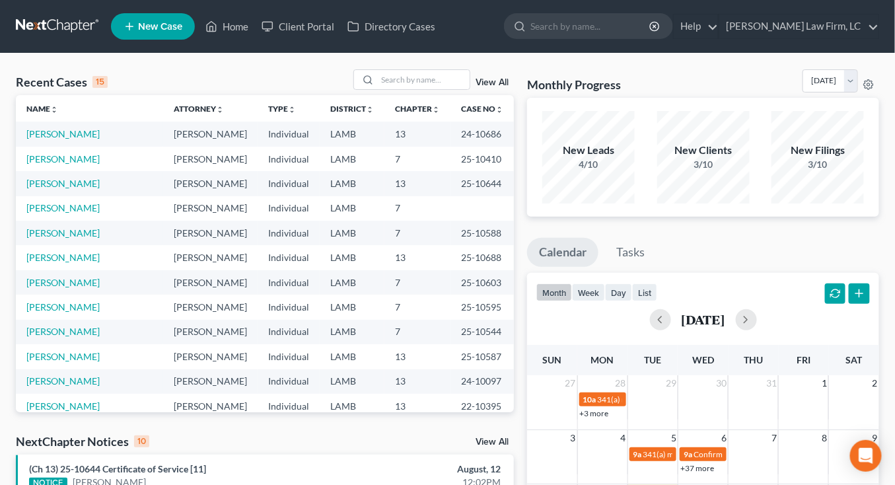
click at [269, 288] on td "Individual" at bounding box center [289, 282] width 62 height 24
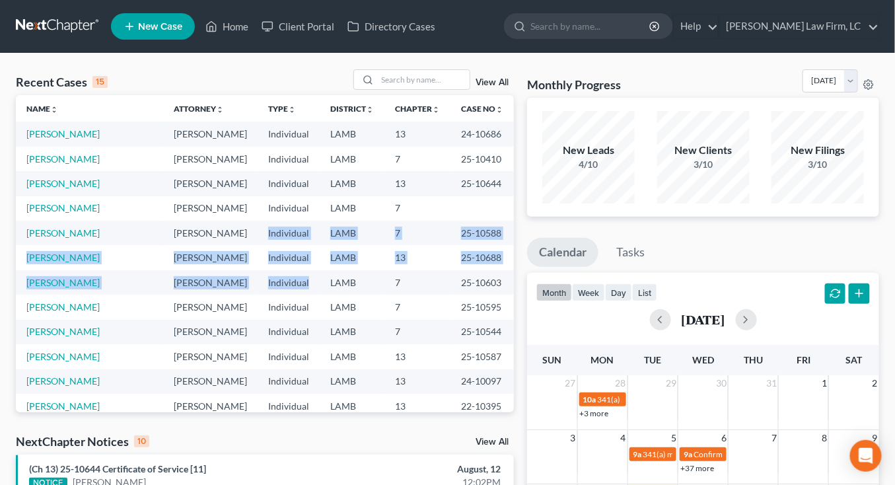
drag, startPoint x: 269, startPoint y: 287, endPoint x: 273, endPoint y: 231, distance: 56.3
click at [273, 233] on tbody "Smith, Michelle Mitchell D. Dickson Individual LAMB 13 24-10686 Fisher, James M…" at bounding box center [265, 320] width 498 height 397
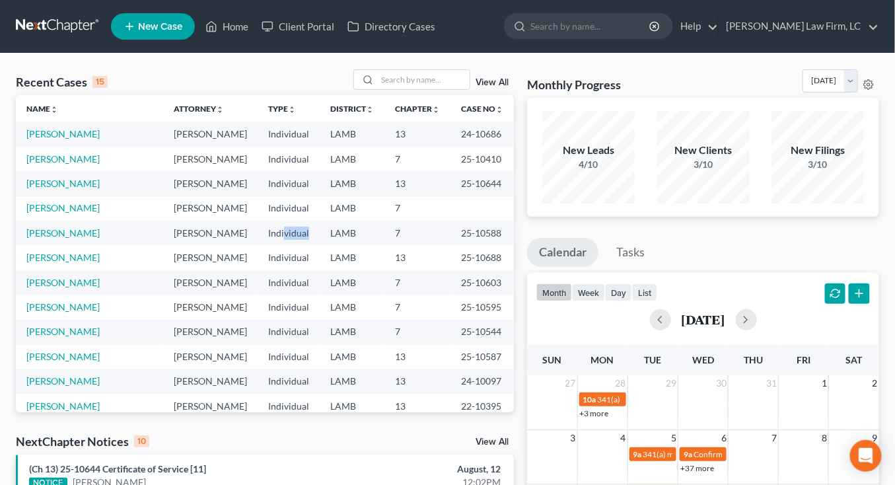
click at [273, 233] on td "Individual" at bounding box center [289, 233] width 62 height 24
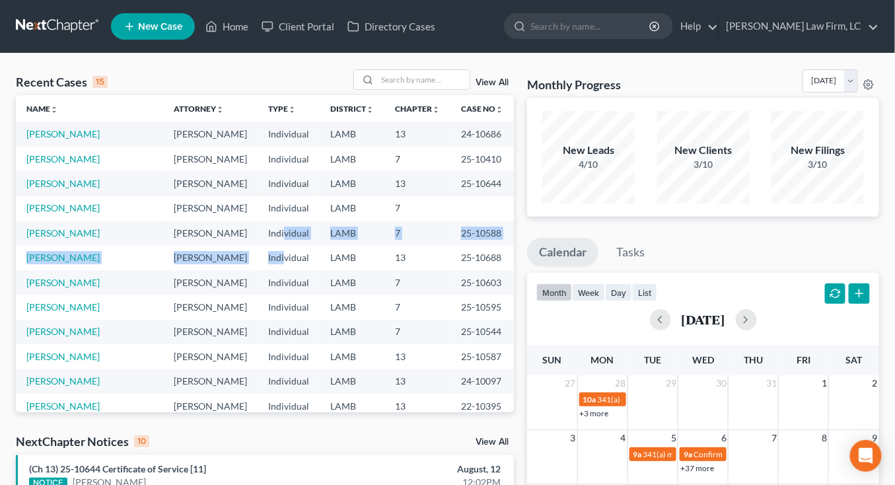
drag, startPoint x: 272, startPoint y: 258, endPoint x: 273, endPoint y: 233, distance: 25.1
click at [273, 233] on tbody "Smith, Michelle Mitchell D. Dickson Individual LAMB 13 24-10686 Fisher, James M…" at bounding box center [265, 320] width 498 height 397
click at [270, 264] on tbody "Smith, Michelle Mitchell D. Dickson Individual LAMB 13 24-10686 Fisher, James M…" at bounding box center [265, 320] width 498 height 397
drag, startPoint x: 270, startPoint y: 266, endPoint x: 272, endPoint y: 231, distance: 35.7
click at [271, 239] on tbody "Smith, Michelle Mitchell D. Dickson Individual LAMB 13 24-10686 Fisher, James M…" at bounding box center [265, 320] width 498 height 397
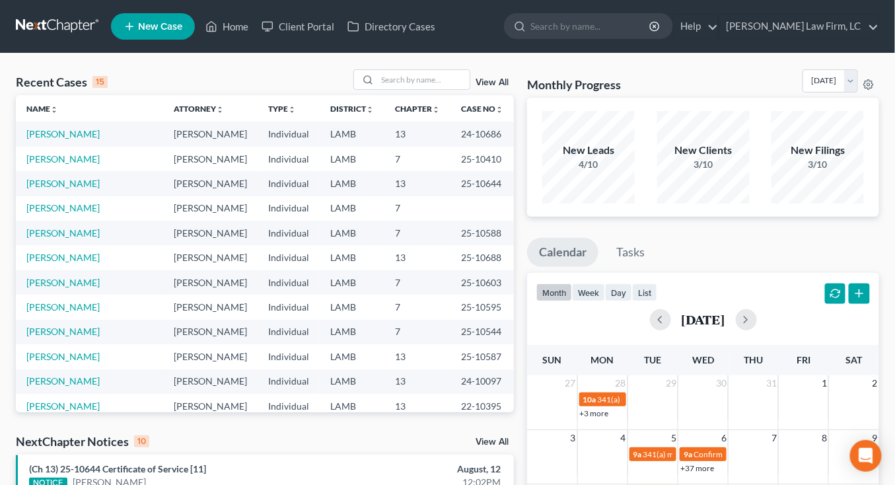
click at [271, 230] on td "Individual" at bounding box center [289, 233] width 62 height 24
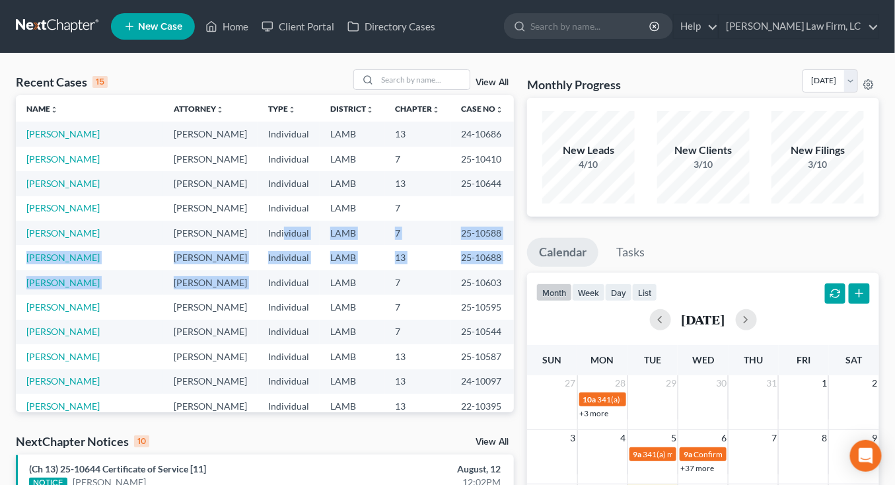
drag, startPoint x: 270, startPoint y: 233, endPoint x: 268, endPoint y: 278, distance: 45.0
click at [268, 275] on tbody "Smith, Michelle Mitchell D. Dickson Individual LAMB 13 24-10686 Fisher, James M…" at bounding box center [265, 320] width 498 height 397
drag, startPoint x: 268, startPoint y: 278, endPoint x: 268, endPoint y: 220, distance: 57.5
click at [268, 226] on tbody "Smith, Michelle Mitchell D. Dickson Individual LAMB 13 24-10686 Fisher, James M…" at bounding box center [265, 320] width 498 height 397
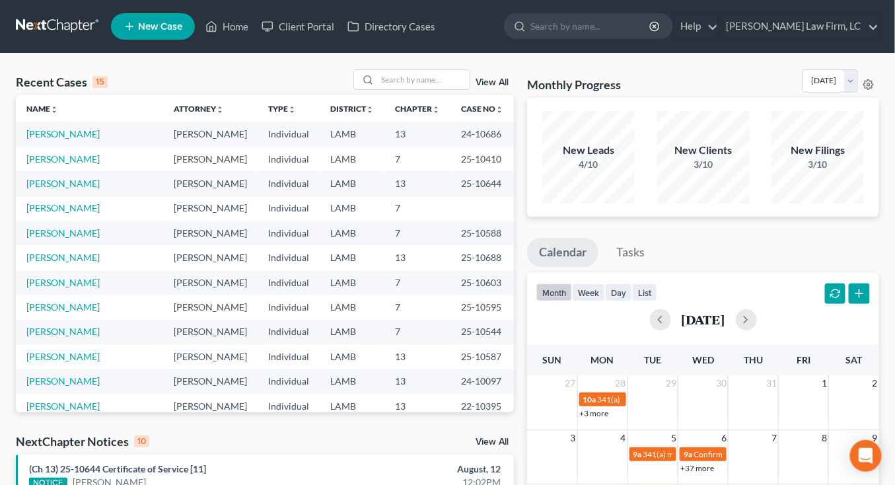
click at [268, 221] on td "Individual" at bounding box center [289, 233] width 62 height 24
drag, startPoint x: 0, startPoint y: 0, endPoint x: 262, endPoint y: 232, distance: 350.2
click at [262, 232] on td "Individual" at bounding box center [289, 233] width 62 height 24
click at [263, 232] on td "Individual" at bounding box center [289, 233] width 62 height 24
drag, startPoint x: 198, startPoint y: 106, endPoint x: 176, endPoint y: 287, distance: 183.0
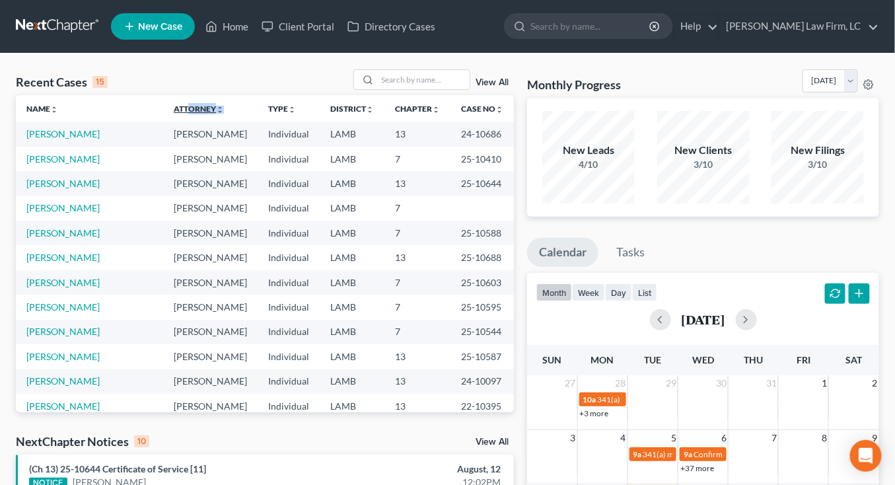
click at [176, 286] on table "Name unfold_more expand_more expand_less Attorney unfold_more expand_more expan…" at bounding box center [265, 307] width 498 height 424
click at [69, 1] on nav "Home New Case Client Portal Directory Cases [PERSON_NAME] Law Firm, [GEOGRAPHIC…" at bounding box center [447, 26] width 895 height 53
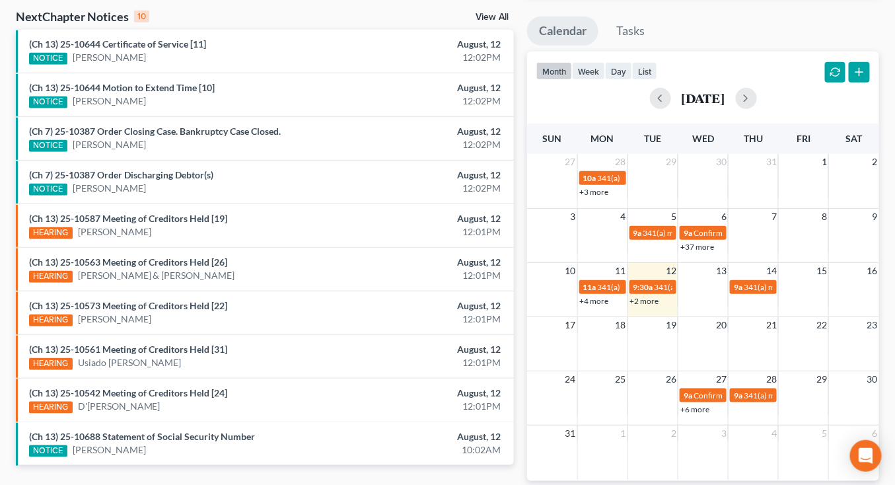
scroll to position [425, 0]
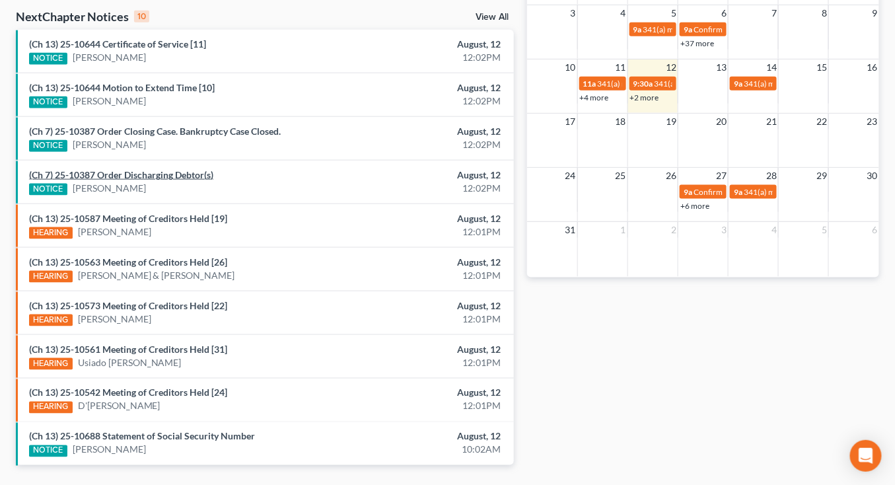
click at [168, 178] on div "(Ch 7) 25-10387 Order Discharging Debtor(s) NOTICE Kimberly Fontenot" at bounding box center [183, 182] width 323 height 27
click at [170, 176] on link "(Ch 7) 25-10387 Order Discharging Debtor(s)" at bounding box center [121, 174] width 184 height 11
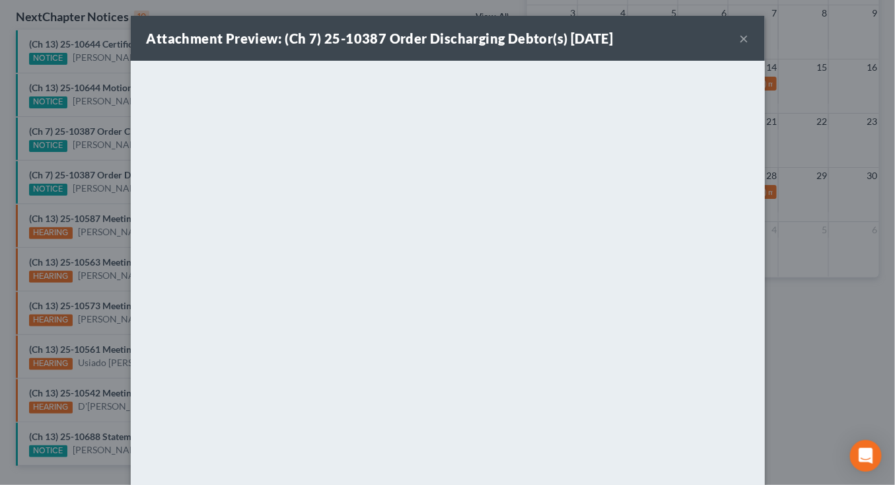
scroll to position [67, 0]
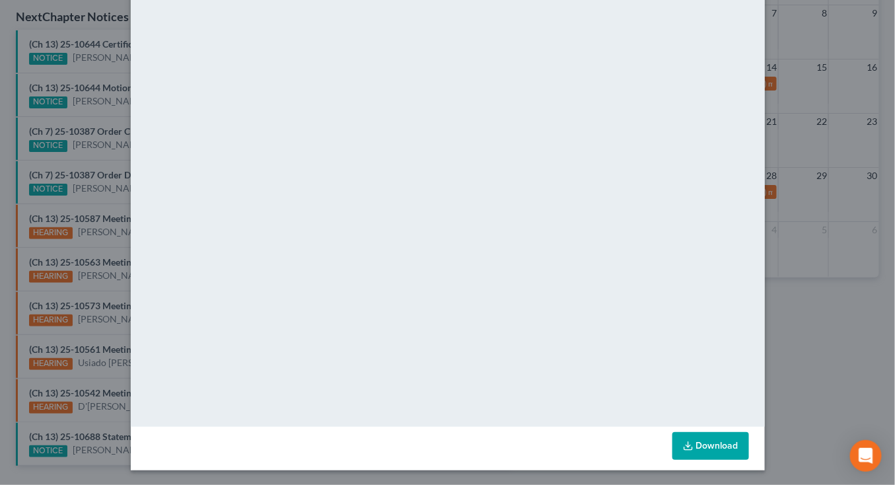
drag, startPoint x: 87, startPoint y: 158, endPoint x: 95, endPoint y: 157, distance: 8.0
click at [86, 158] on div "Attachment Preview: (Ch 7) 25-10387 Order Discharging Debtor(s) 08/12/2025 × <o…" at bounding box center [447, 242] width 895 height 485
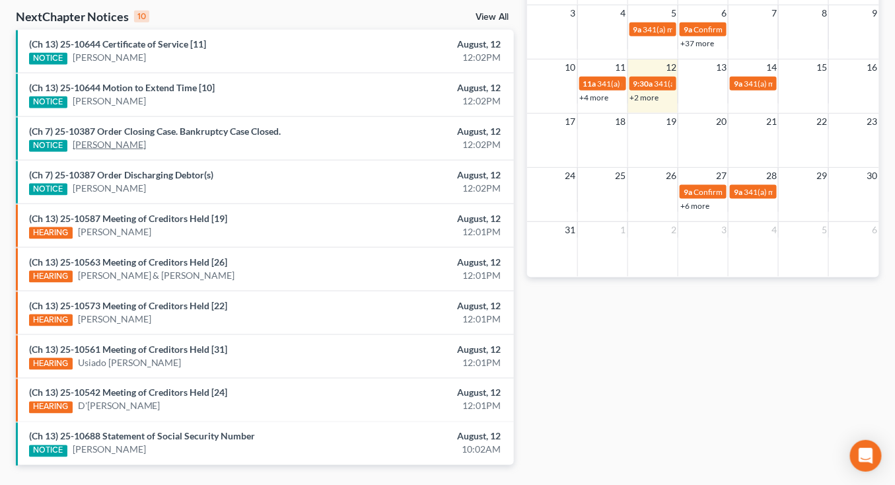
click at [118, 147] on link "[PERSON_NAME]" at bounding box center [109, 144] width 73 height 13
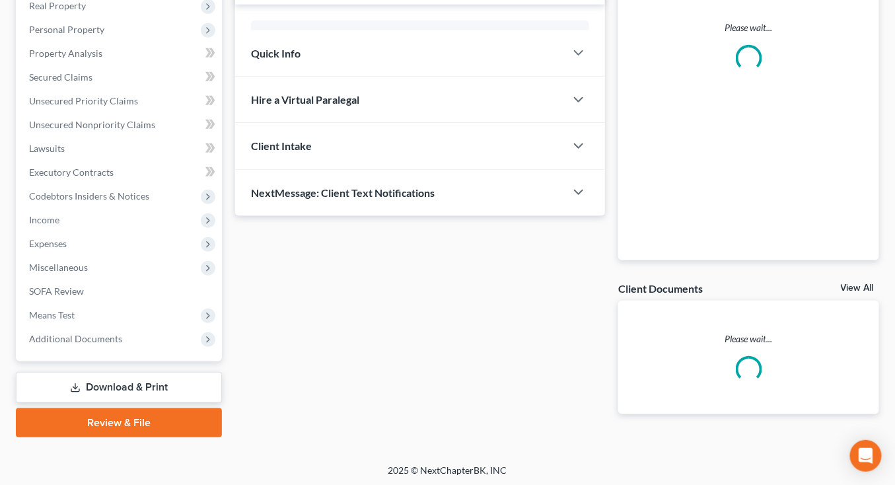
scroll to position [378, 0]
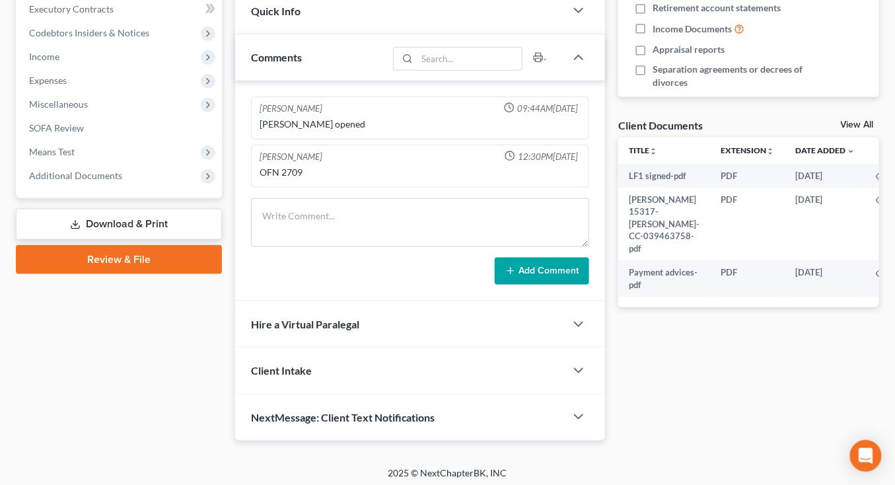
drag, startPoint x: 111, startPoint y: 179, endPoint x: 117, endPoint y: 196, distance: 17.6
click at [111, 179] on span "Additional Documents" at bounding box center [121, 176] width 204 height 24
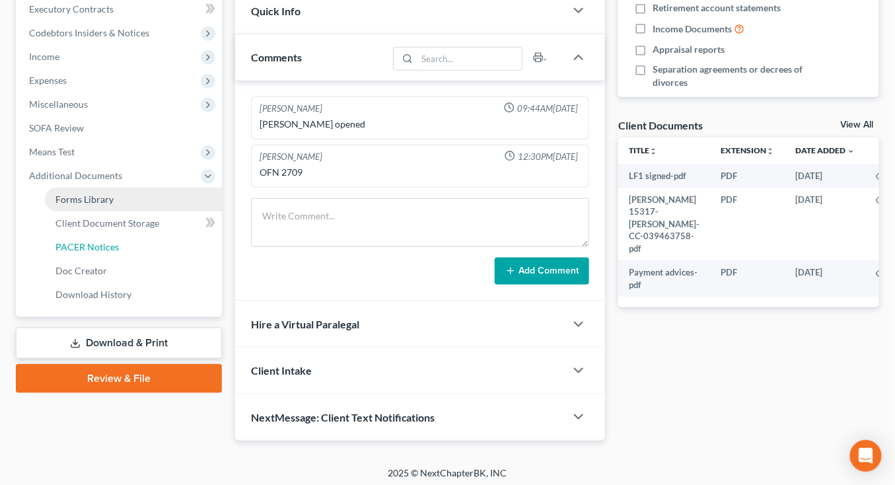
drag, startPoint x: 131, startPoint y: 250, endPoint x: 163, endPoint y: 248, distance: 31.8
click at [130, 250] on link "PACER Notices" at bounding box center [133, 247] width 177 height 24
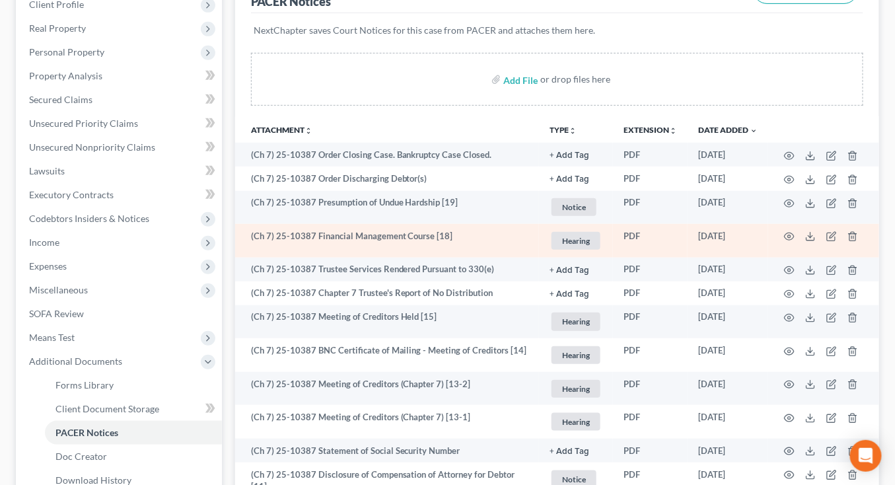
scroll to position [194, 0]
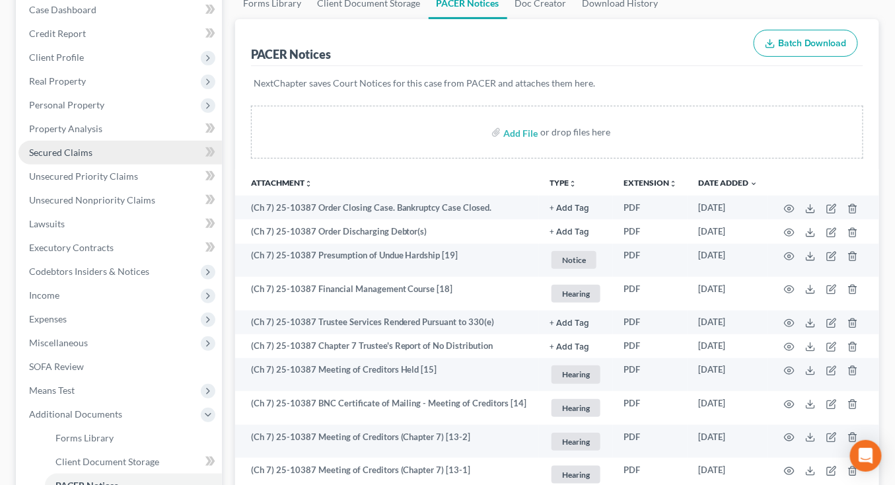
click at [111, 150] on link "Secured Claims" at bounding box center [121, 153] width 204 height 24
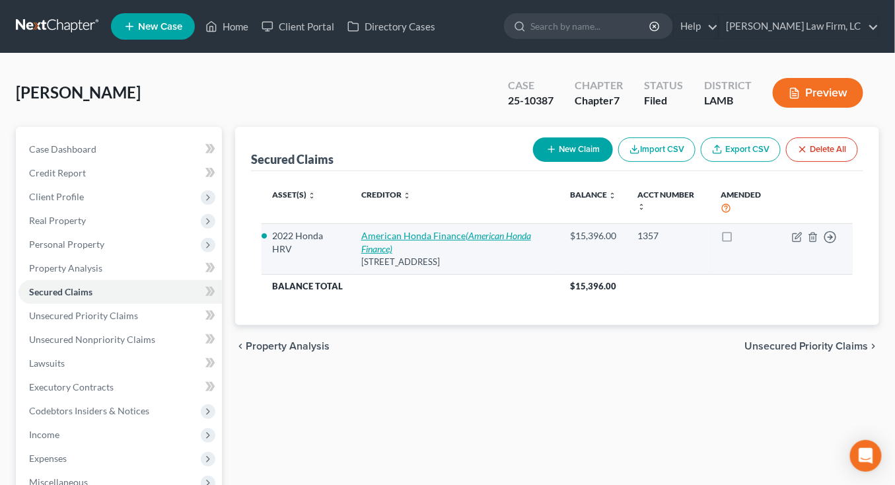
click at [373, 243] on icon "(American Honda Finance)" at bounding box center [446, 242] width 170 height 24
select select "45"
select select "2"
select select "0"
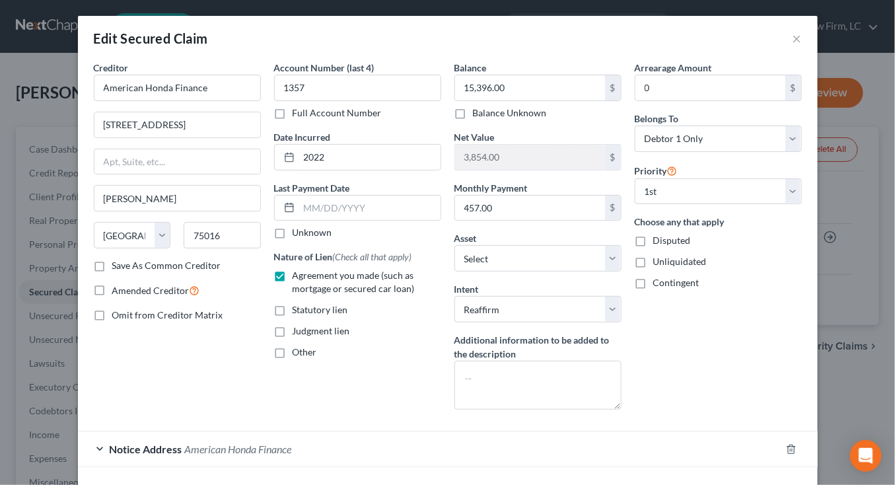
scroll to position [43, 0]
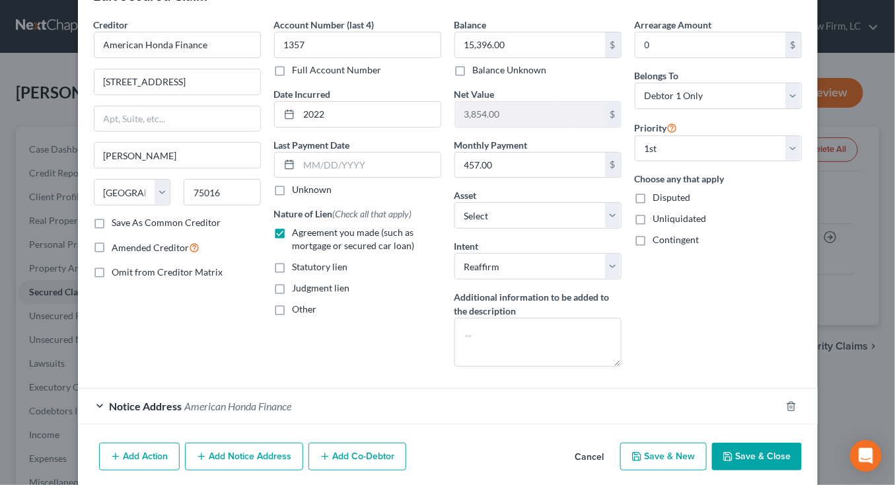
drag, startPoint x: 599, startPoint y: 449, endPoint x: 557, endPoint y: 441, distance: 42.4
click at [598, 449] on button "Cancel" at bounding box center [590, 457] width 50 height 26
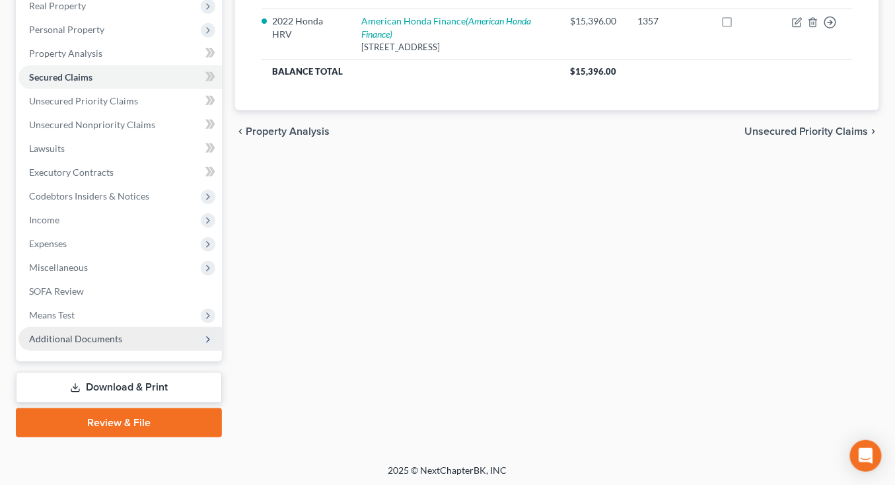
click at [119, 336] on span "Additional Documents" at bounding box center [75, 338] width 93 height 11
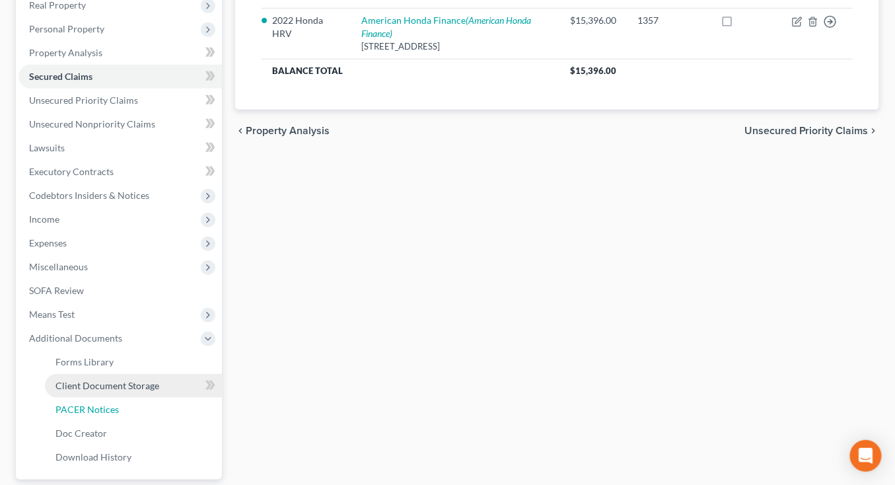
drag, startPoint x: 132, startPoint y: 403, endPoint x: 149, endPoint y: 404, distance: 17.9
click at [132, 403] on link "PACER Notices" at bounding box center [133, 410] width 177 height 24
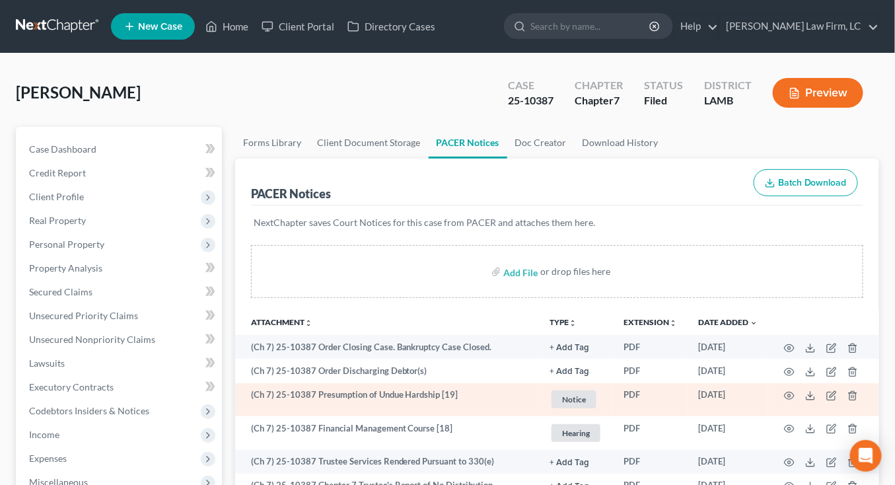
click at [799, 393] on td at bounding box center [824, 400] width 111 height 34
click at [794, 395] on icon "button" at bounding box center [790, 396] width 10 height 7
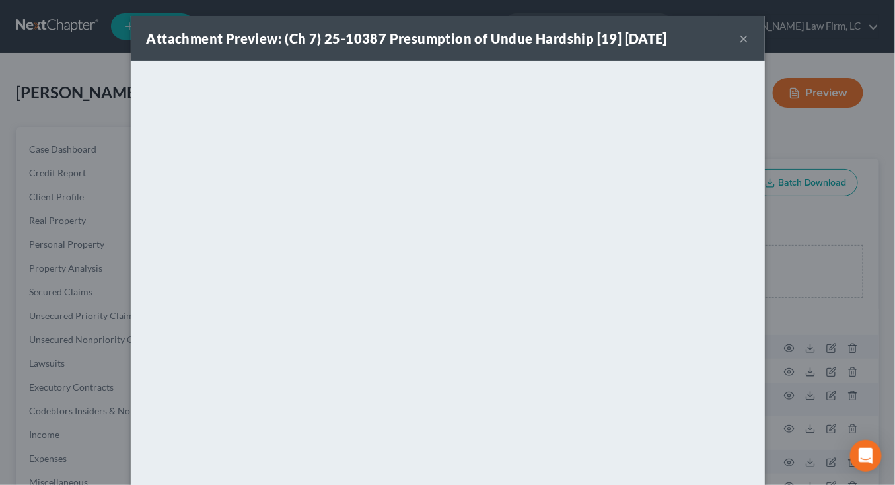
click at [806, 274] on div "Attachment Preview: (Ch 7) 25-10387 Presumption of Undue Hardship [19] 08/06/20…" at bounding box center [447, 242] width 895 height 485
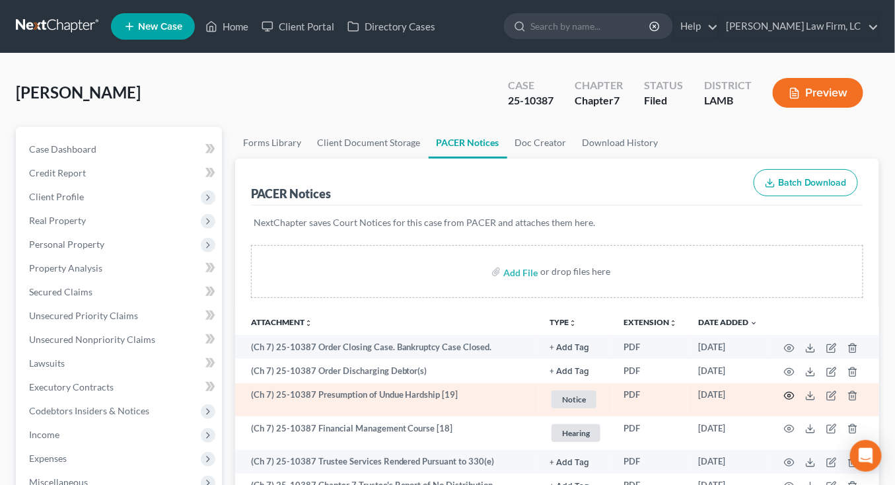
click at [789, 396] on icon "button" at bounding box center [789, 396] width 11 height 11
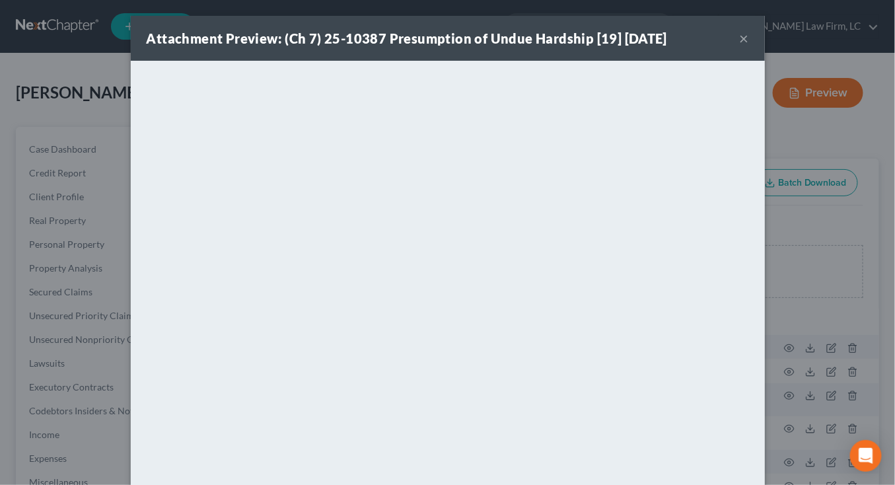
click at [790, 395] on div "Attachment Preview: (Ch 7) 25-10387 Presumption of Undue Hardship [19] 08/06/20…" at bounding box center [447, 242] width 895 height 485
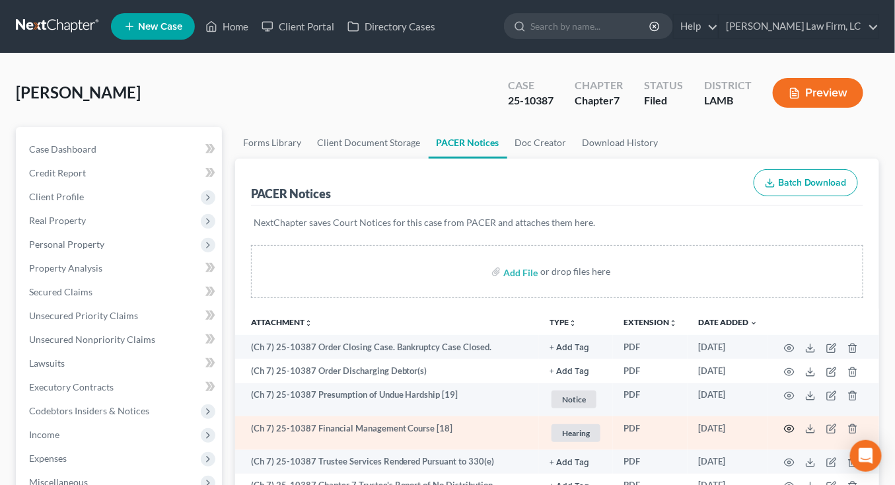
click at [789, 424] on icon "button" at bounding box center [789, 429] width 11 height 11
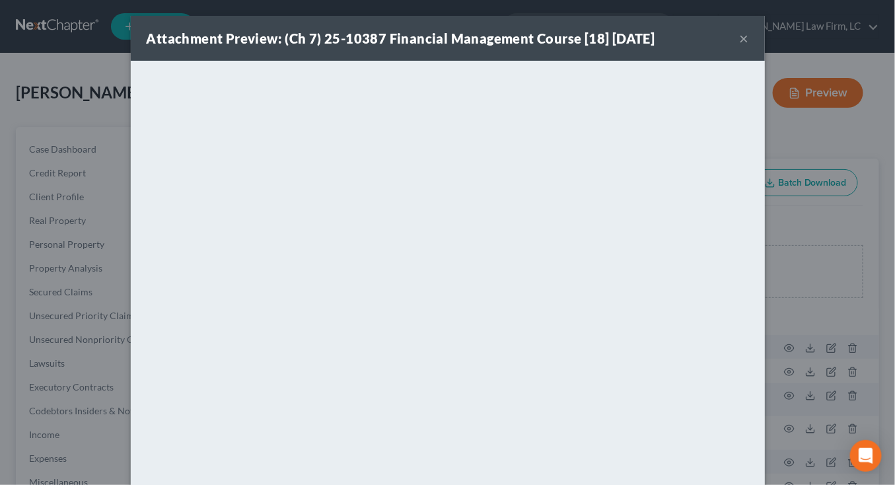
click at [788, 421] on div "Attachment Preview: (Ch 7) 25-10387 Financial Management Course [18] 07/21/2025…" at bounding box center [447, 242] width 895 height 485
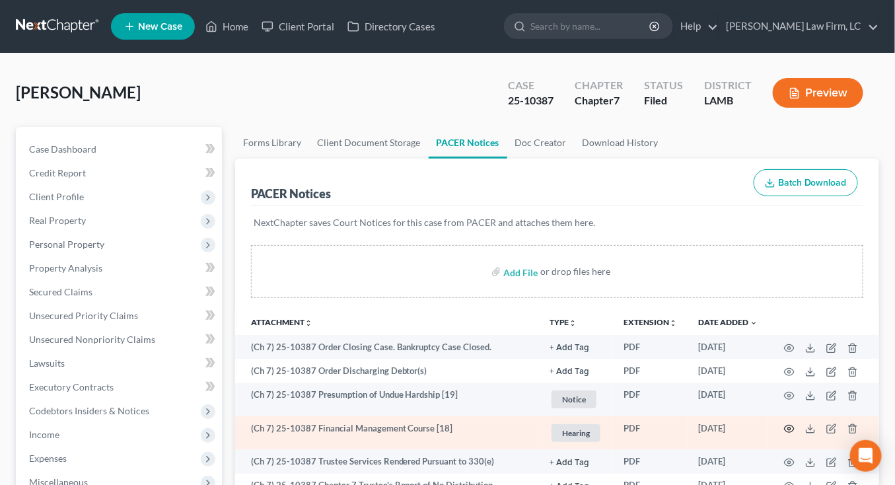
click at [788, 431] on icon "button" at bounding box center [789, 429] width 11 height 11
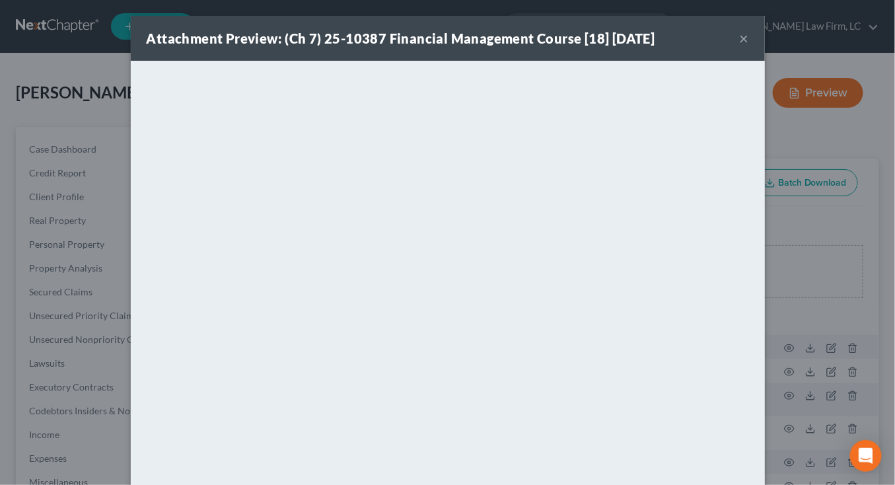
click at [787, 432] on div "Attachment Preview: (Ch 7) 25-10387 Financial Management Course [18] 07/21/2025…" at bounding box center [447, 242] width 895 height 485
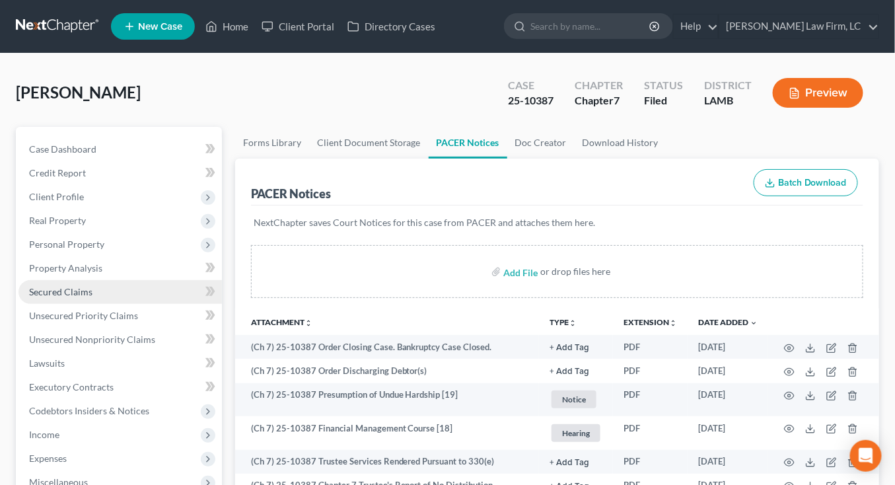
click at [51, 287] on span "Secured Claims" at bounding box center [60, 291] width 63 height 11
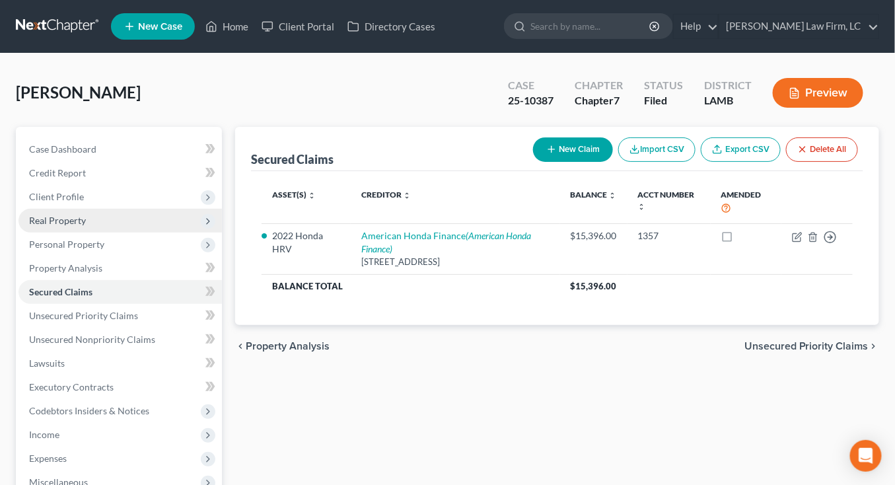
click at [76, 228] on span "Real Property" at bounding box center [121, 221] width 204 height 24
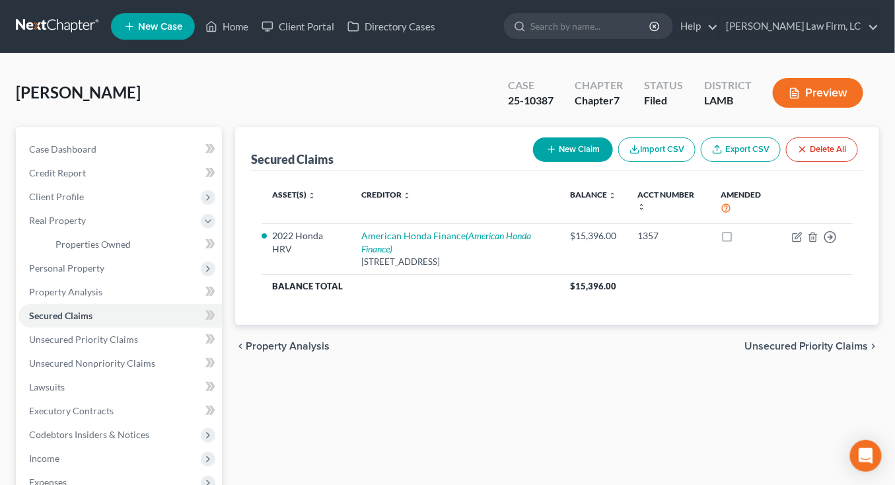
click at [62, 36] on nav "Home New Case Client Portal Directory Cases Dickson Law Firm, LC mdd@dicksonlaw…" at bounding box center [447, 26] width 895 height 53
click at [61, 34] on link at bounding box center [58, 27] width 85 height 24
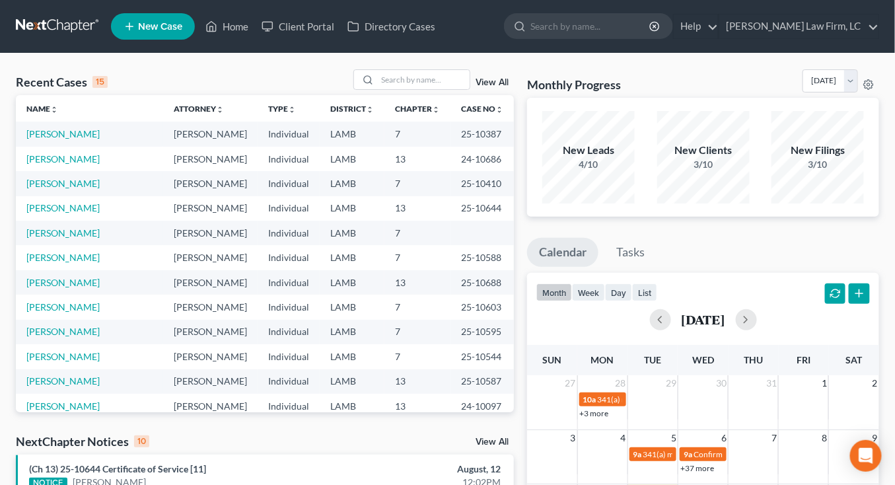
click at [437, 304] on td "7" at bounding box center [418, 307] width 66 height 24
